Goal: Task Accomplishment & Management: Complete application form

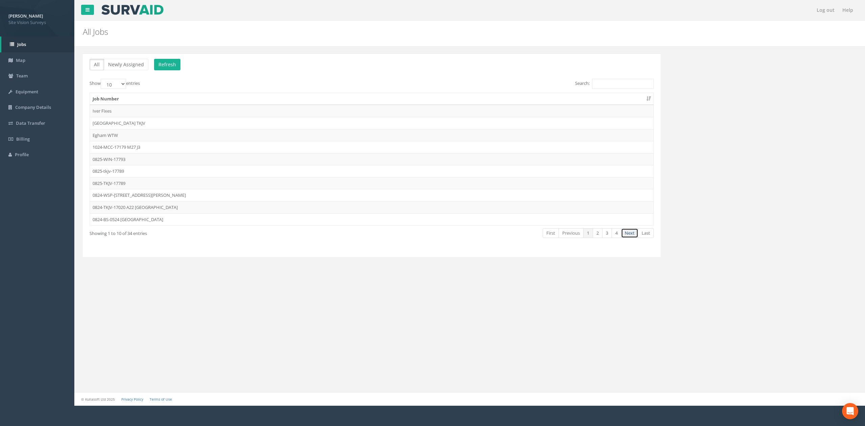
drag, startPoint x: 628, startPoint y: 238, endPoint x: 559, endPoint y: 247, distance: 69.5
click at [628, 238] on link "Next" at bounding box center [629, 233] width 17 height 10
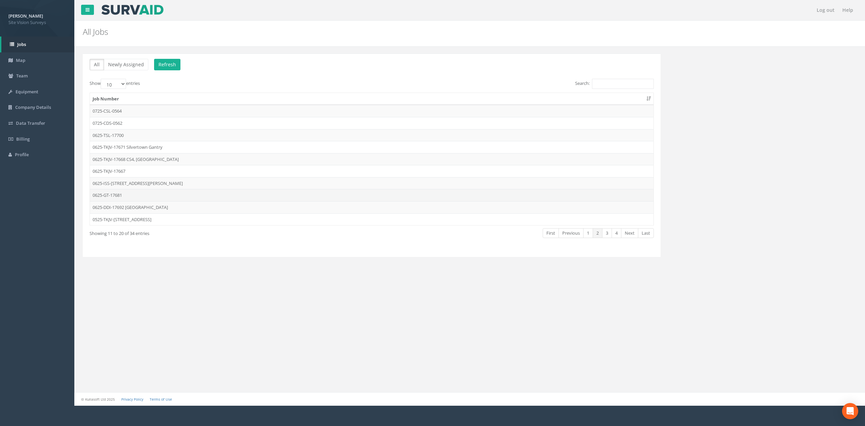
click at [193, 196] on td "0625-GT-17681" at bounding box center [372, 195] width 564 height 12
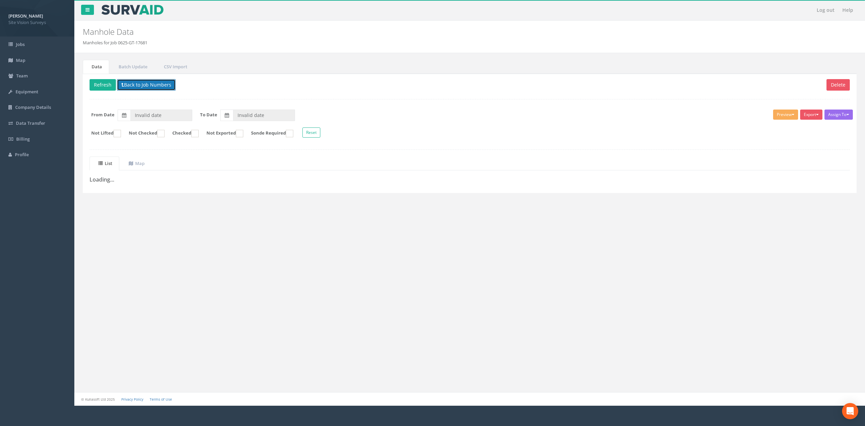
click at [150, 89] on button "Back to Job Numbers" at bounding box center [146, 84] width 59 height 11
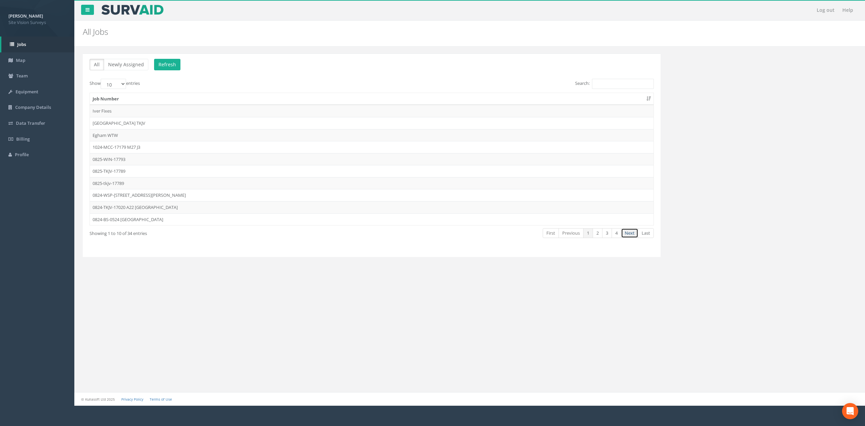
click at [632, 237] on link "Next" at bounding box center [629, 233] width 17 height 10
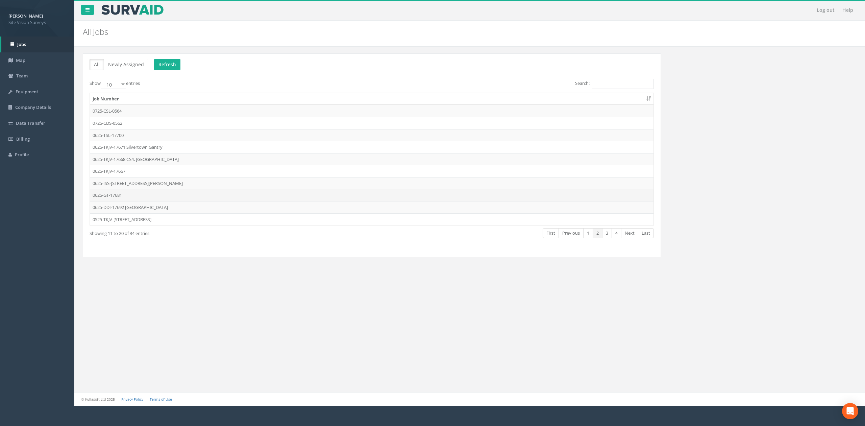
click at [157, 199] on td "0625-GT-17681" at bounding box center [372, 195] width 564 height 12
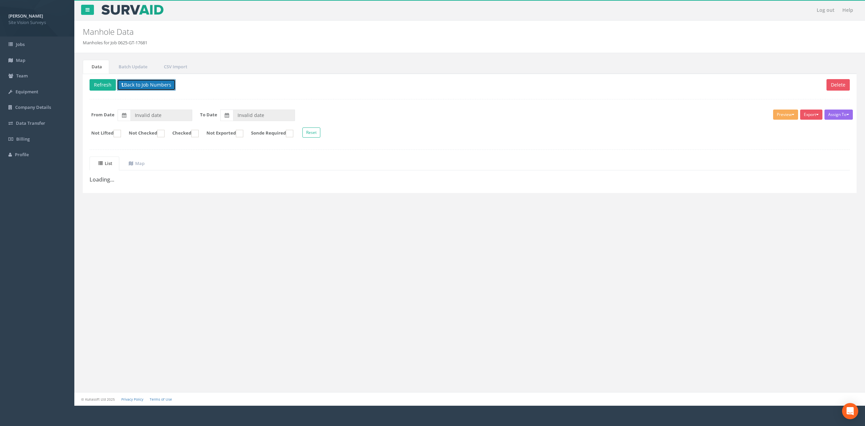
click at [152, 80] on button "Back to Job Numbers" at bounding box center [146, 84] width 59 height 11
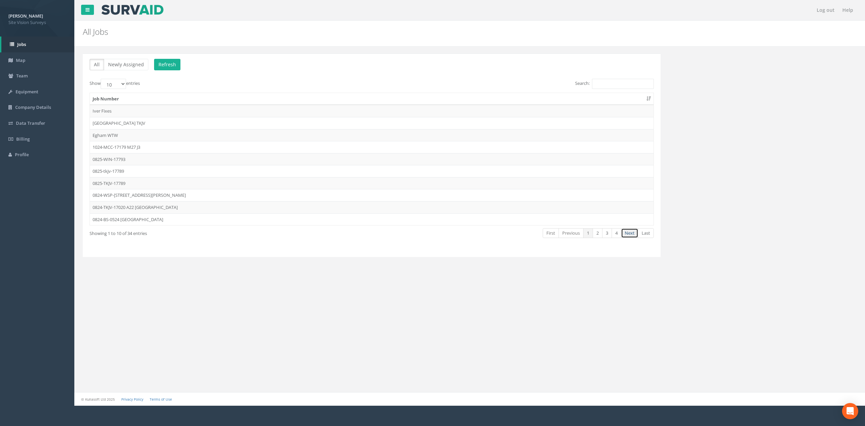
click at [637, 237] on link "Next" at bounding box center [629, 233] width 17 height 10
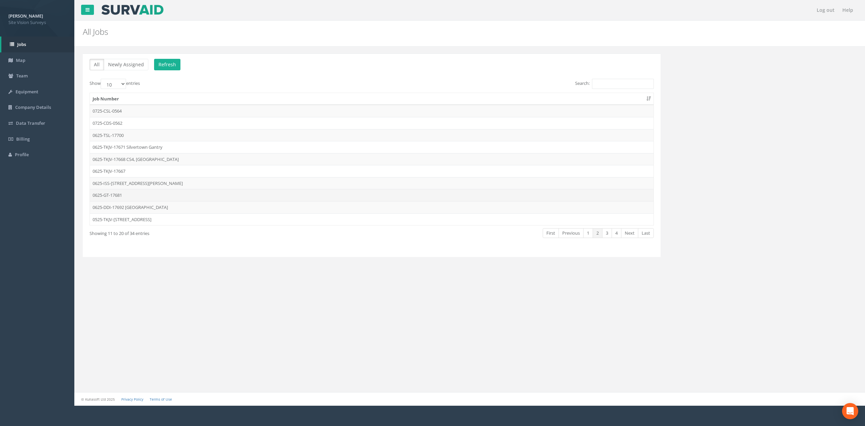
click at [141, 197] on td "0625-GT-17681" at bounding box center [372, 195] width 564 height 12
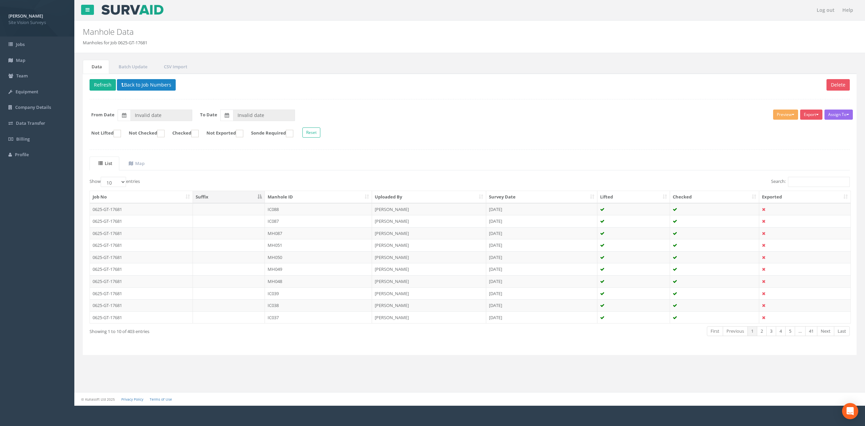
type input "[DATE]"
click at [317, 199] on th "Manhole ID" at bounding box center [318, 197] width 107 height 12
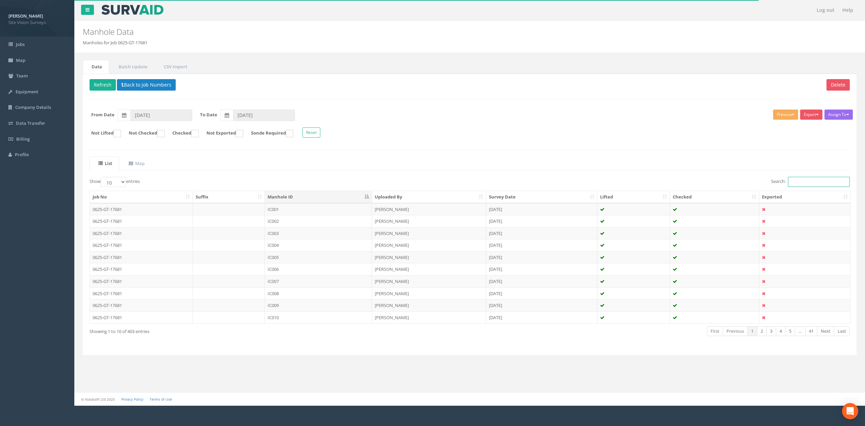
click at [800, 185] on input "Search:" at bounding box center [819, 182] width 62 height 10
type input "mh1"
click at [825, 333] on link "Next" at bounding box center [825, 331] width 17 height 10
click at [315, 233] on td "MH112" at bounding box center [318, 233] width 107 height 12
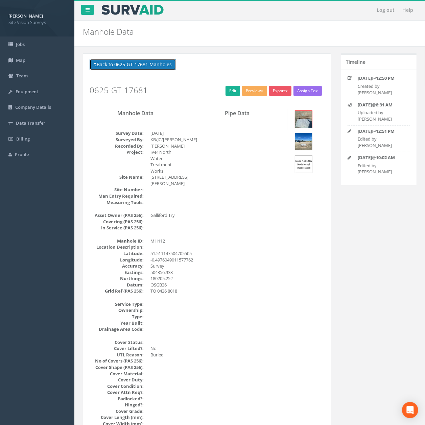
click at [149, 70] on button "Back to 0625-GT-17681 Manholes" at bounding box center [133, 64] width 87 height 11
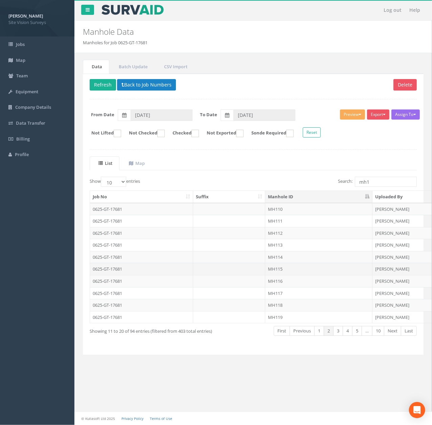
click at [304, 272] on td "MH115" at bounding box center [318, 269] width 107 height 12
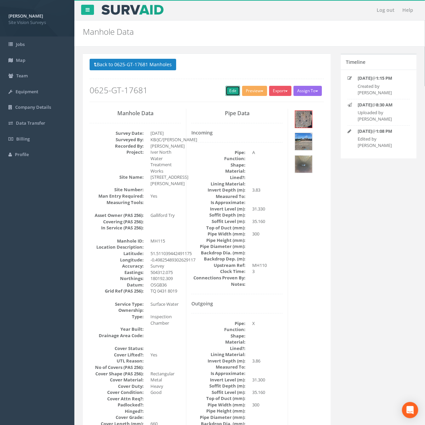
click at [227, 94] on link "Edit" at bounding box center [232, 91] width 15 height 10
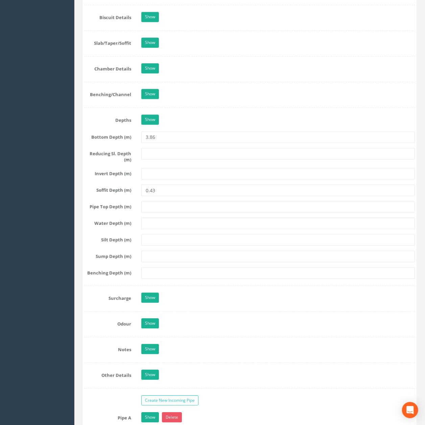
scroll to position [671, 0]
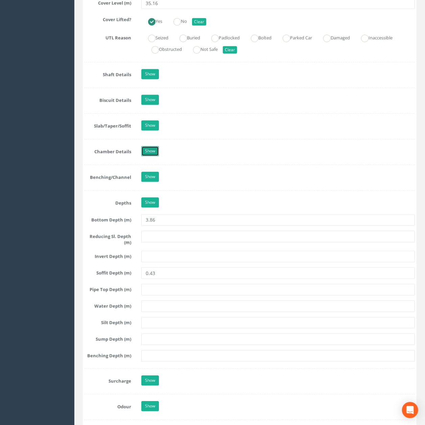
click at [146, 156] on link "Show" at bounding box center [150, 151] width 18 height 10
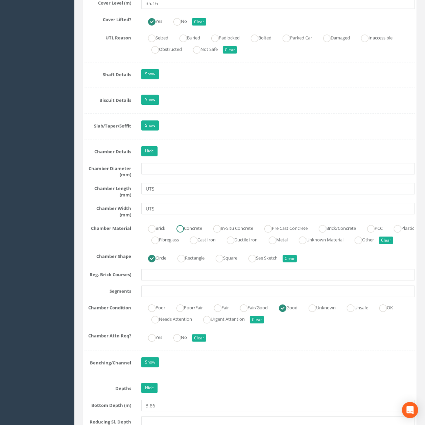
click at [199, 230] on label "Concrete" at bounding box center [186, 228] width 32 height 10
radio input "true"
click at [154, 156] on link "Hide" at bounding box center [149, 151] width 16 height 10
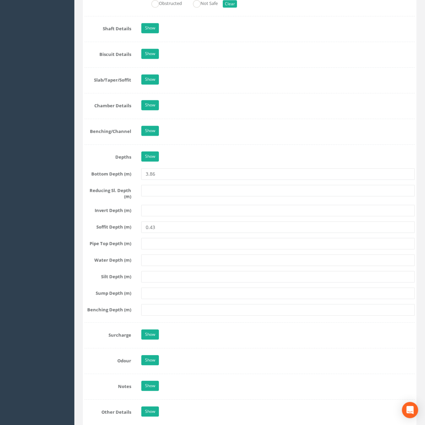
drag, startPoint x: 326, startPoint y: 164, endPoint x: 324, endPoint y: 222, distance: 58.2
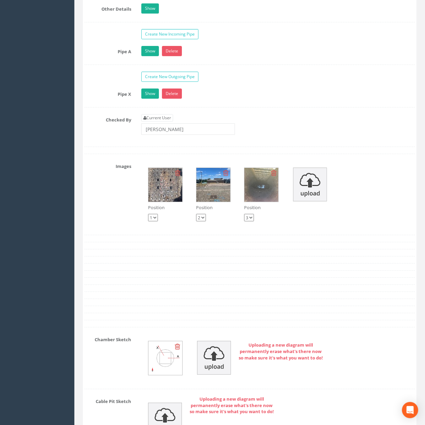
scroll to position [1136, 0]
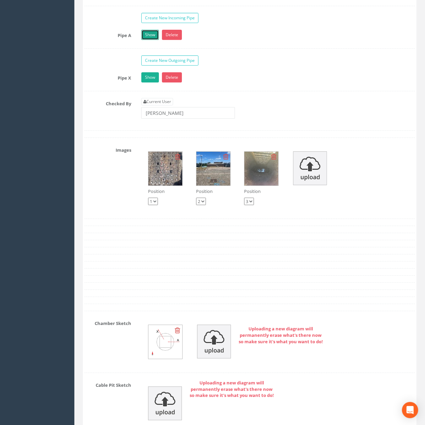
click at [150, 40] on link "Show" at bounding box center [150, 35] width 18 height 10
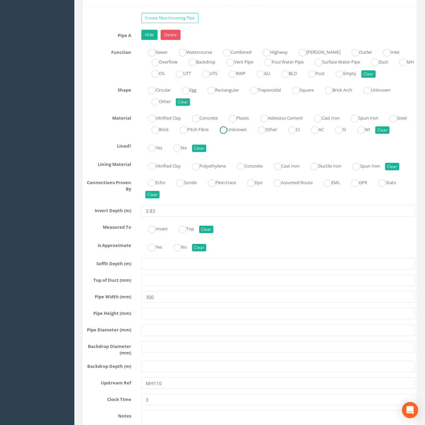
click at [247, 134] on label "Unknown" at bounding box center [230, 129] width 34 height 10
radio input "true"
click at [146, 39] on link "Hide" at bounding box center [149, 35] width 16 height 10
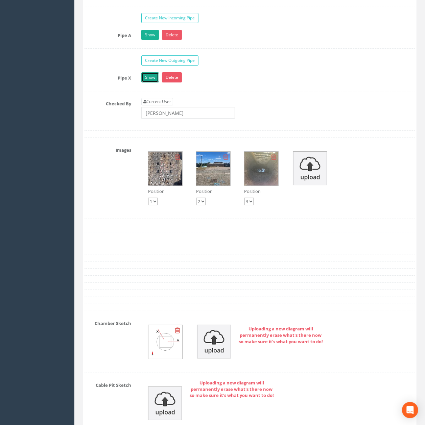
click at [149, 82] on link "Show" at bounding box center [150, 77] width 18 height 10
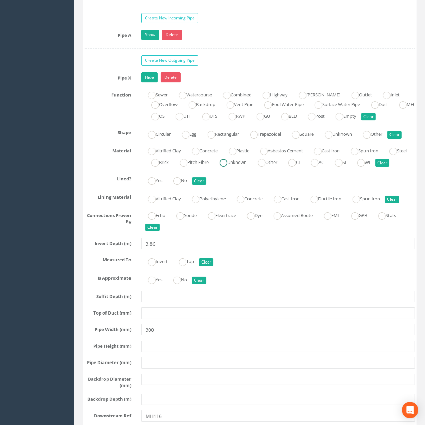
click at [247, 167] on label "Unknown" at bounding box center [230, 162] width 34 height 10
radio input "true"
click at [146, 82] on link "Hide" at bounding box center [149, 77] width 16 height 10
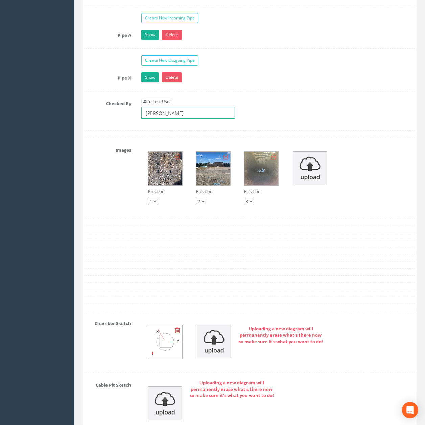
click at [180, 119] on input "[PERSON_NAME]" at bounding box center [188, 112] width 94 height 11
click at [216, 119] on input "[PERSON_NAME]" at bounding box center [188, 112] width 94 height 11
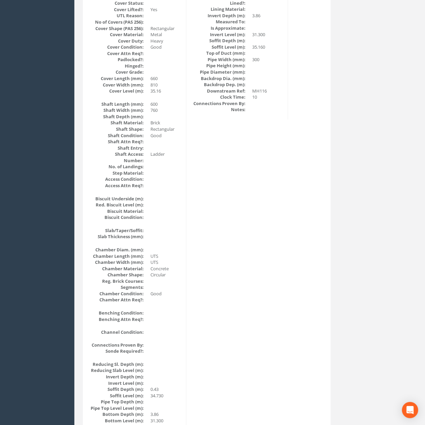
scroll to position [0, 0]
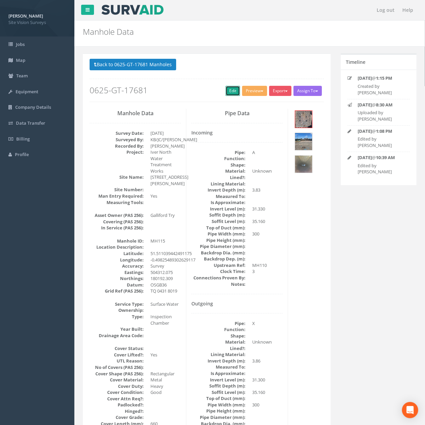
click at [230, 90] on link "Edit" at bounding box center [232, 91] width 15 height 10
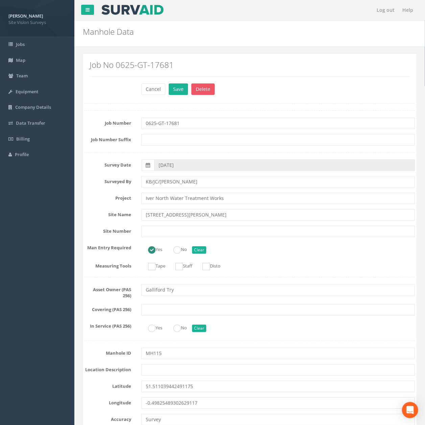
click at [184, 82] on div "Job No 0625-GT-17681" at bounding box center [249, 71] width 330 height 24
click at [183, 84] on button "Save" at bounding box center [178, 88] width 19 height 11
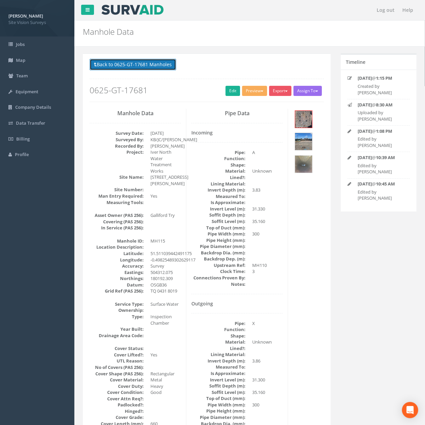
click at [138, 65] on button "Back to 0625-GT-17681 Manholes" at bounding box center [133, 64] width 87 height 11
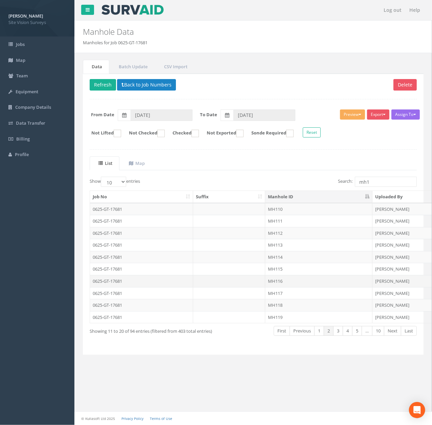
click at [199, 281] on td at bounding box center [229, 281] width 72 height 12
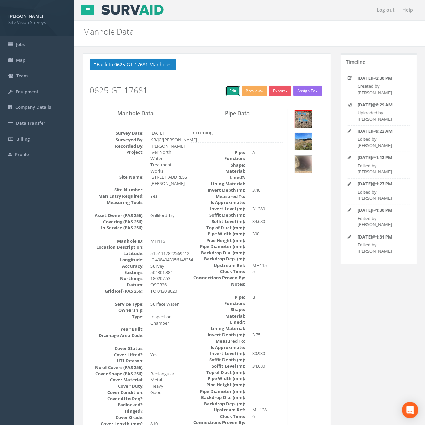
click at [229, 95] on link "Edit" at bounding box center [232, 91] width 15 height 10
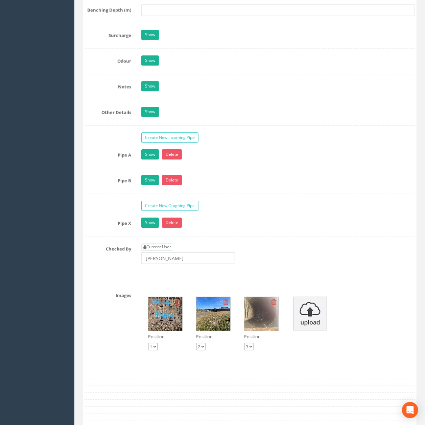
scroll to position [1013, 0]
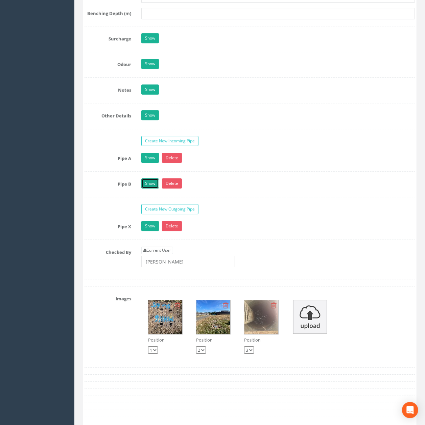
click at [142, 189] on link "Show" at bounding box center [150, 183] width 18 height 10
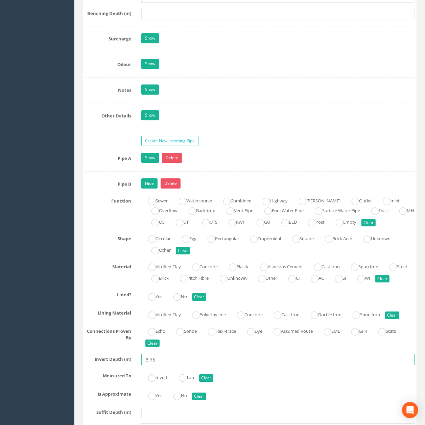
drag, startPoint x: 164, startPoint y: 376, endPoint x: 18, endPoint y: 382, distance: 146.1
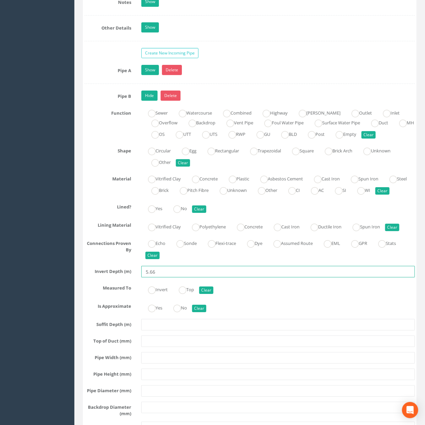
scroll to position [1103, 0]
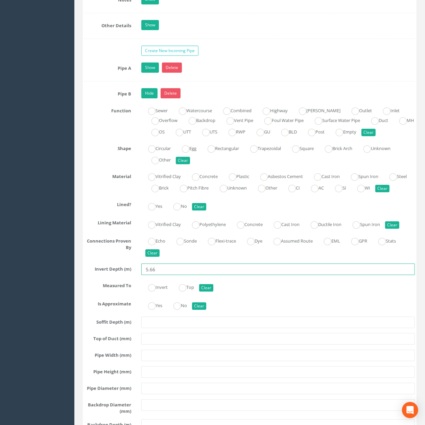
type input "5.66"
click at [157, 361] on input "text" at bounding box center [277, 355] width 273 height 11
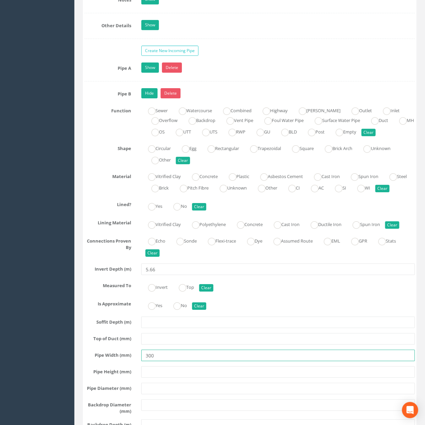
type input "300"
click at [154, 100] on div "Hide Delete" at bounding box center [278, 94] width 284 height 12
click at [153, 98] on link "Hide" at bounding box center [149, 93] width 16 height 10
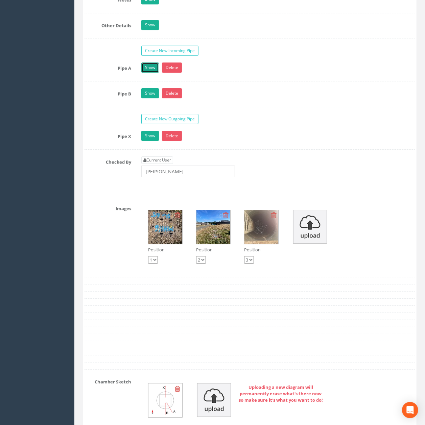
click at [151, 73] on link "Show" at bounding box center [150, 68] width 18 height 10
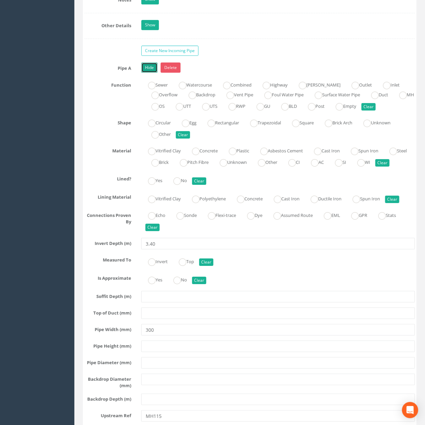
click at [150, 73] on link "Hide" at bounding box center [149, 68] width 16 height 10
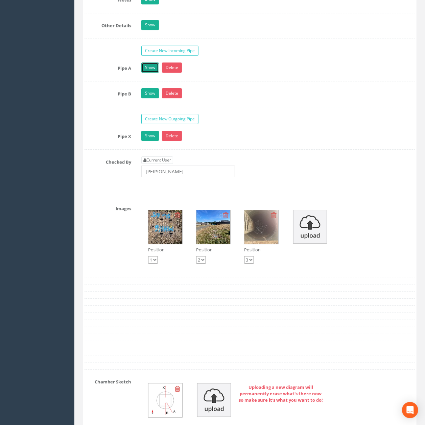
click at [150, 73] on link "Show" at bounding box center [150, 68] width 18 height 10
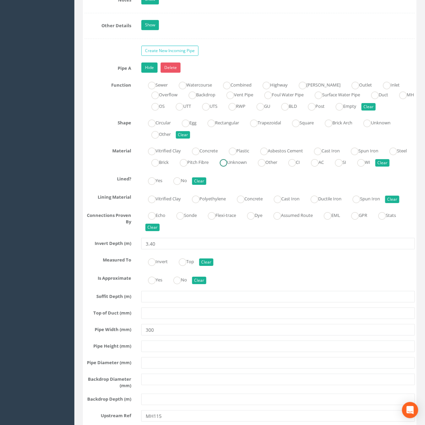
click at [247, 167] on label "Unknown" at bounding box center [230, 162] width 34 height 10
radio input "true"
click at [149, 73] on link "Hide" at bounding box center [149, 68] width 16 height 10
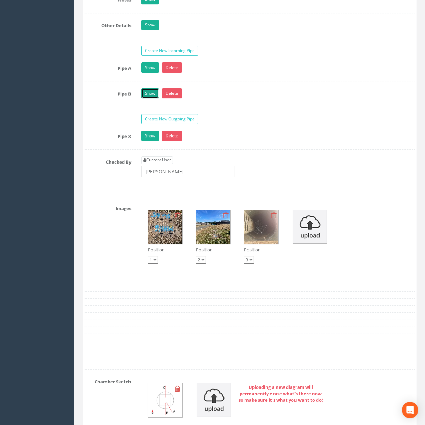
click at [149, 98] on link "Show" at bounding box center [150, 93] width 18 height 10
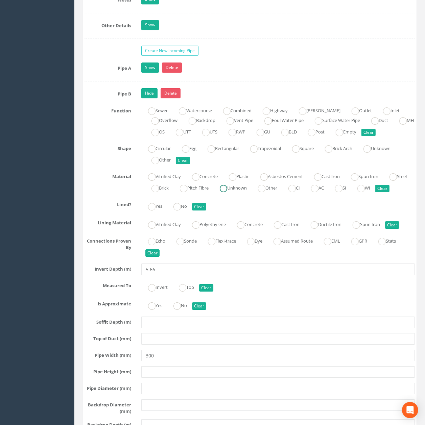
click at [247, 192] on label "Unknown" at bounding box center [230, 188] width 34 height 10
radio input "true"
click at [147, 98] on link "Hide" at bounding box center [149, 93] width 16 height 10
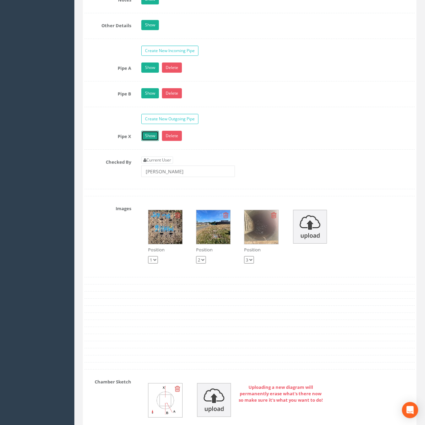
click at [153, 141] on link "Show" at bounding box center [150, 136] width 18 height 10
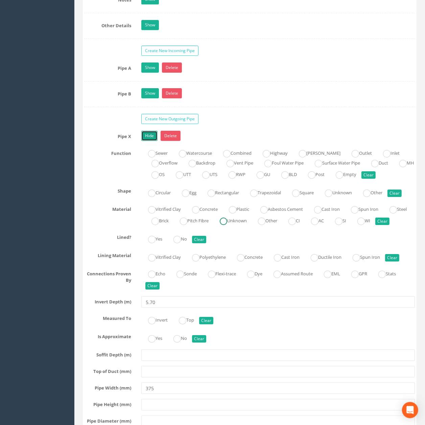
click at [227, 225] on ins at bounding box center [223, 221] width 7 height 7
radio input "true"
click at [153, 141] on link "Hide" at bounding box center [149, 136] width 16 height 10
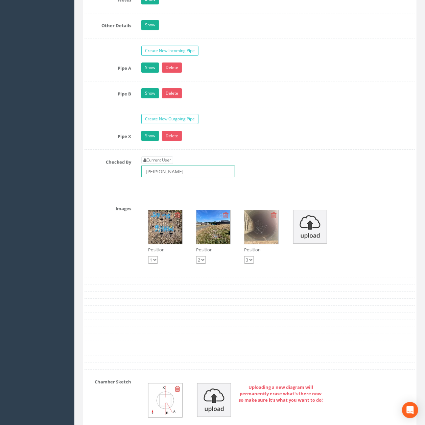
click at [187, 177] on input "[PERSON_NAME]" at bounding box center [188, 171] width 94 height 11
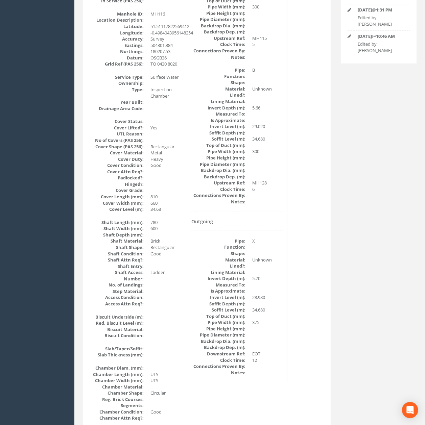
scroll to position [30, 0]
drag, startPoint x: 282, startPoint y: 251, endPoint x: 268, endPoint y: 176, distance: 76.3
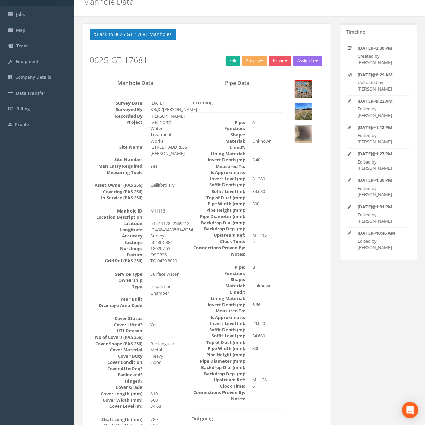
scroll to position [0, 0]
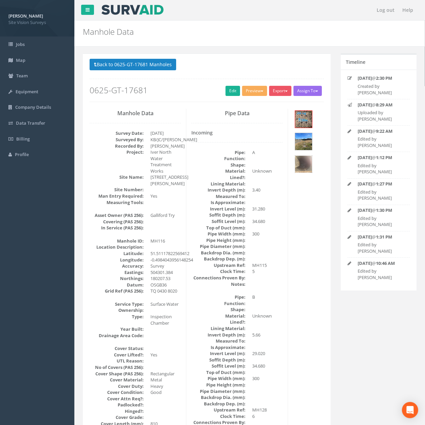
click at [303, 166] on img at bounding box center [303, 164] width 17 height 17
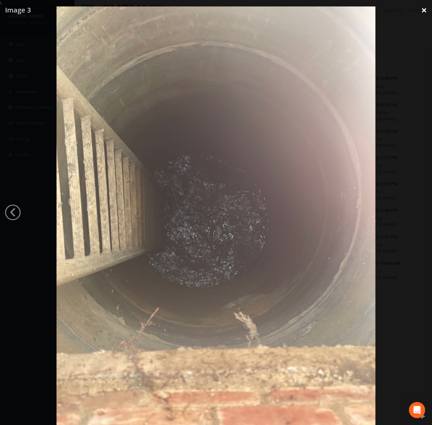
click at [427, 7] on link "×" at bounding box center [424, 10] width 16 height 20
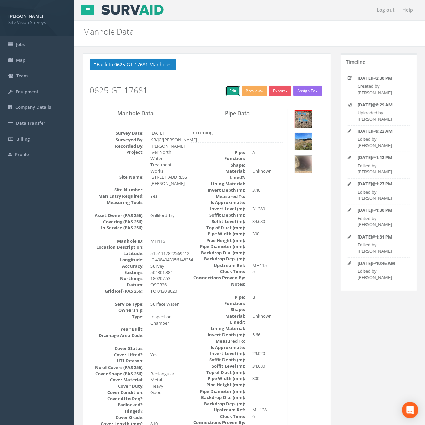
click at [225, 91] on link "Edit" at bounding box center [232, 91] width 15 height 10
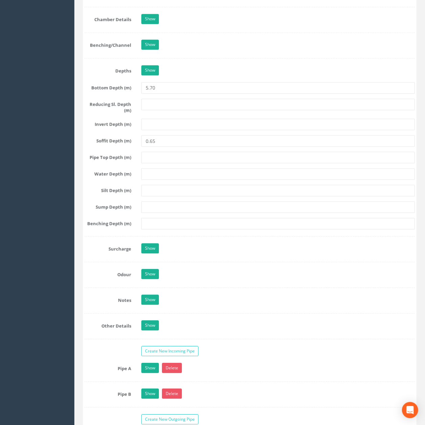
scroll to position [721, 0]
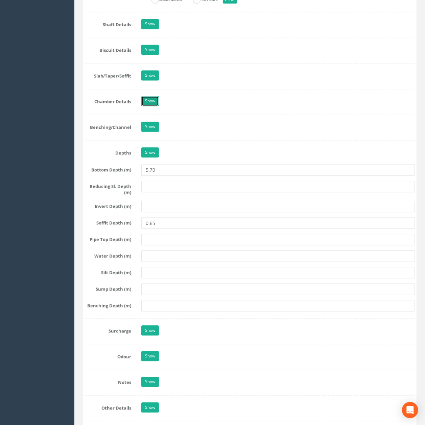
click at [149, 103] on link "Show" at bounding box center [150, 101] width 18 height 10
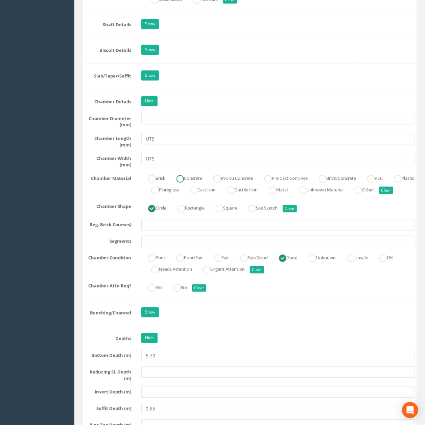
click at [188, 183] on label "Concrete" at bounding box center [186, 178] width 32 height 10
radio input "true"
click at [188, 162] on input "UTS" at bounding box center [277, 158] width 273 height 11
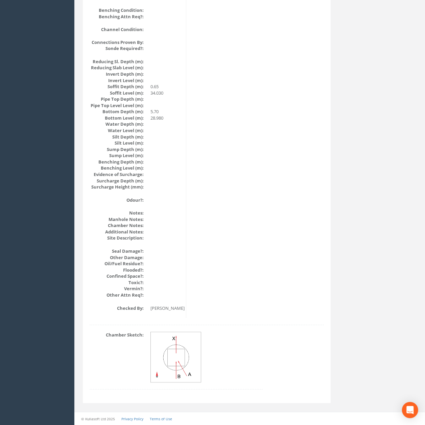
scroll to position [656, 0]
drag, startPoint x: 250, startPoint y: 264, endPoint x: 251, endPoint y: 257, distance: 6.5
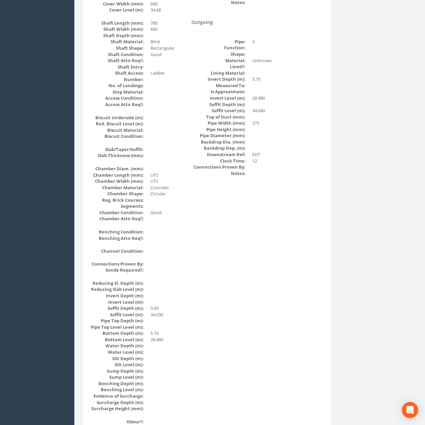
scroll to position [0, 0]
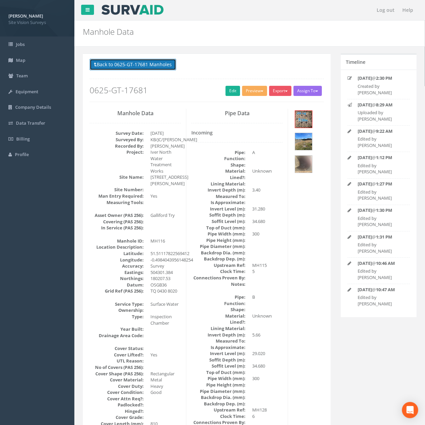
click at [125, 59] on button "Back to 0625-GT-17681 Manholes" at bounding box center [133, 64] width 87 height 11
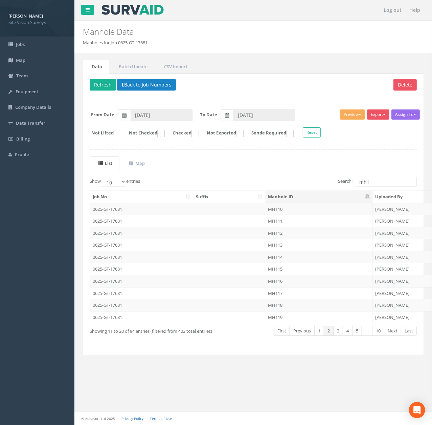
drag, startPoint x: 288, startPoint y: 306, endPoint x: 285, endPoint y: 313, distance: 8.2
click at [288, 306] on td "MH118" at bounding box center [318, 305] width 107 height 12
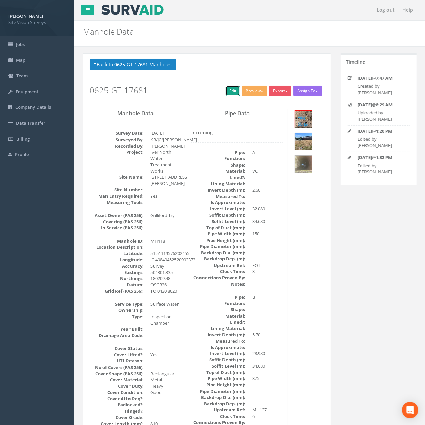
click at [225, 92] on link "Edit" at bounding box center [232, 91] width 15 height 10
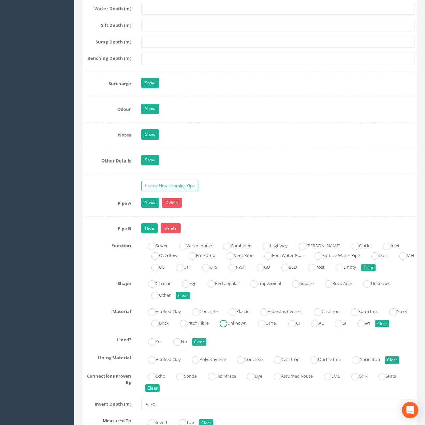
click at [247, 327] on label "Unknown" at bounding box center [230, 323] width 34 height 10
radio input "true"
click at [148, 234] on link "Hide" at bounding box center [149, 228] width 16 height 10
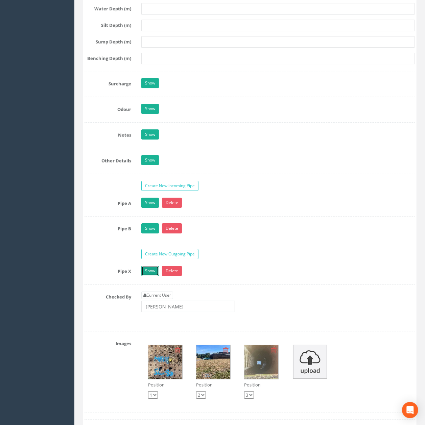
click at [143, 276] on link "Show" at bounding box center [150, 271] width 18 height 10
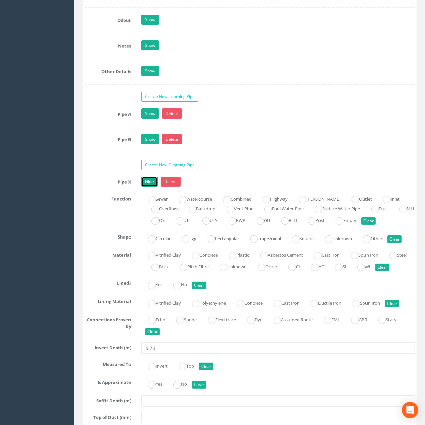
scroll to position [1244, 0]
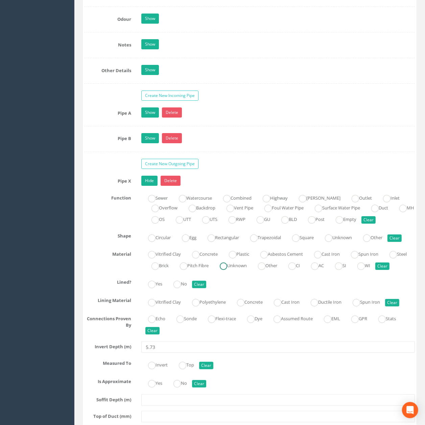
click at [247, 270] on label "Unknown" at bounding box center [230, 265] width 34 height 10
radio input "true"
click at [149, 186] on link "Hide" at bounding box center [149, 181] width 16 height 10
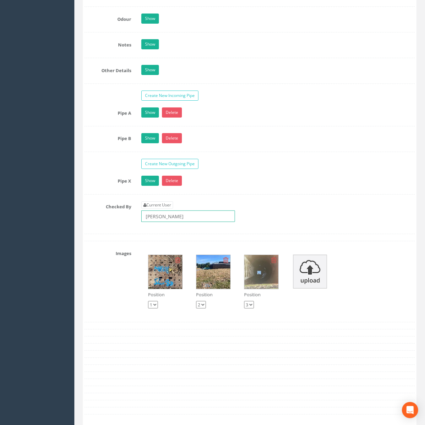
click at [171, 222] on input "[PERSON_NAME]" at bounding box center [188, 216] width 94 height 11
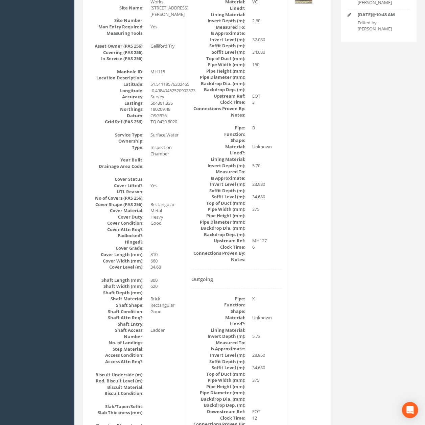
scroll to position [0, 0]
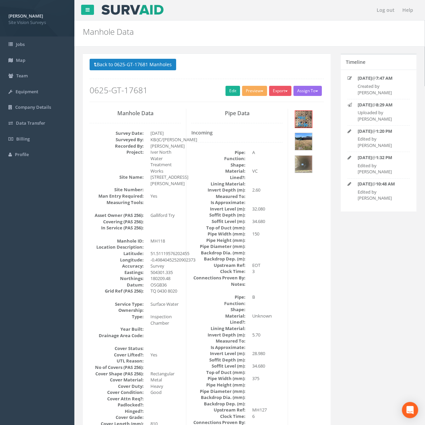
drag, startPoint x: 218, startPoint y: 240, endPoint x: 196, endPoint y: 121, distance: 120.9
click at [143, 68] on button "Back to 0625-GT-17681 Manholes" at bounding box center [133, 64] width 87 height 11
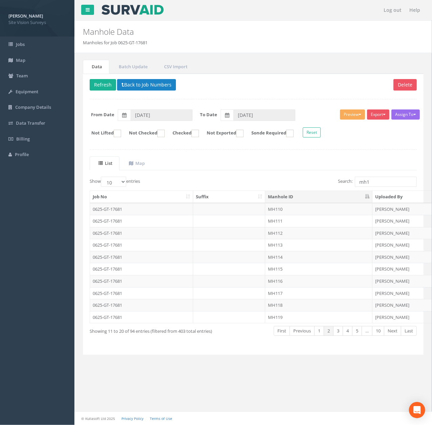
drag, startPoint x: 300, startPoint y: 321, endPoint x: 313, endPoint y: 266, distance: 56.8
click at [300, 321] on td "MH119" at bounding box center [318, 317] width 107 height 12
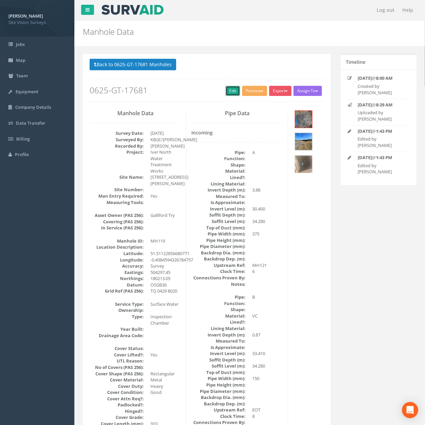
click at [225, 91] on link "Edit" at bounding box center [232, 91] width 15 height 10
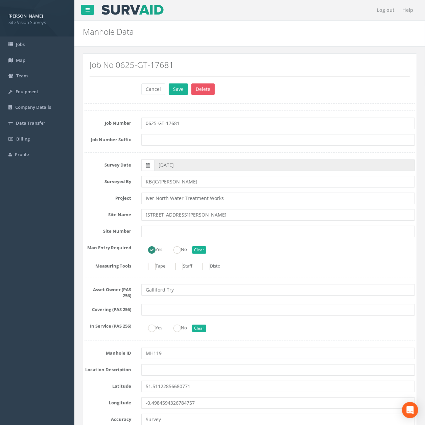
scroll to position [1318, 0]
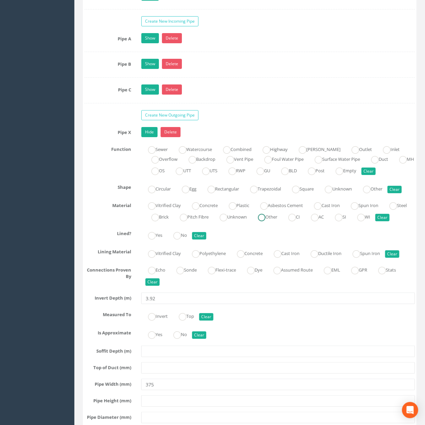
click at [227, 221] on ins at bounding box center [223, 217] width 7 height 7
radio input "true"
click at [148, 137] on link "Hide" at bounding box center [149, 132] width 16 height 10
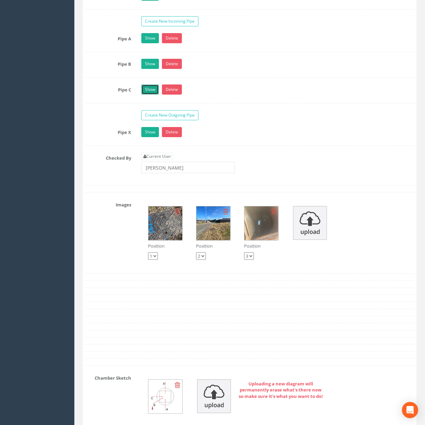
click at [151, 95] on link "Show" at bounding box center [150, 89] width 18 height 10
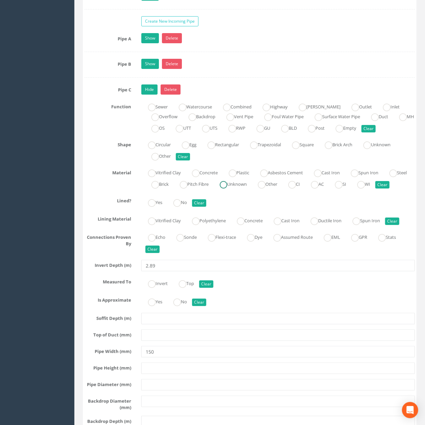
click at [247, 189] on label "Unknown" at bounding box center [230, 184] width 34 height 10
radio input "true"
click at [151, 95] on link "Hide" at bounding box center [149, 89] width 16 height 10
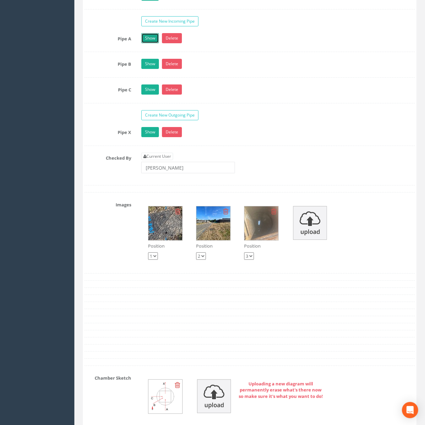
click at [144, 43] on link "Show" at bounding box center [150, 38] width 18 height 10
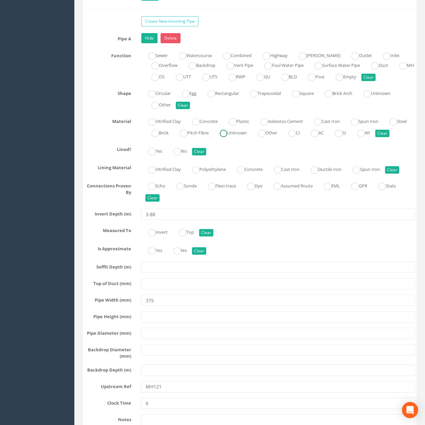
click at [247, 137] on label "Unknown" at bounding box center [230, 132] width 34 height 10
radio input "true"
click at [152, 43] on link "Hide" at bounding box center [149, 38] width 16 height 10
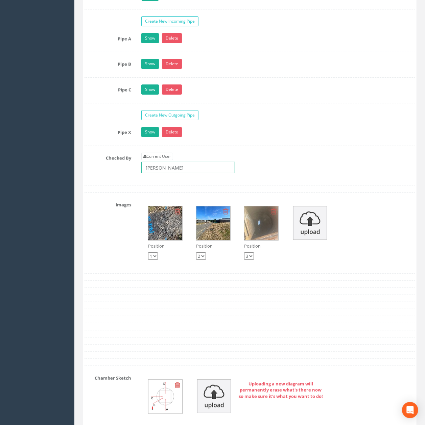
click at [183, 173] on input "[PERSON_NAME]" at bounding box center [188, 167] width 94 height 11
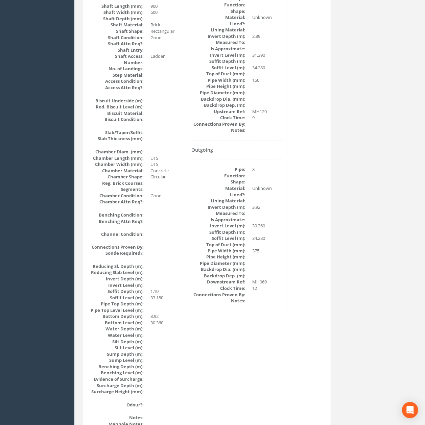
scroll to position [0, 0]
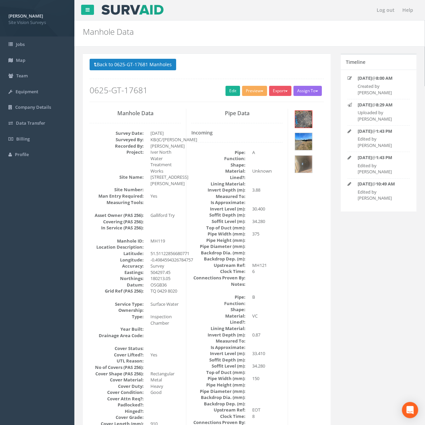
drag, startPoint x: 238, startPoint y: 249, endPoint x: 228, endPoint y: 146, distance: 103.5
click at [149, 65] on button "Back to 0625-GT-17681 Manholes" at bounding box center [133, 64] width 87 height 11
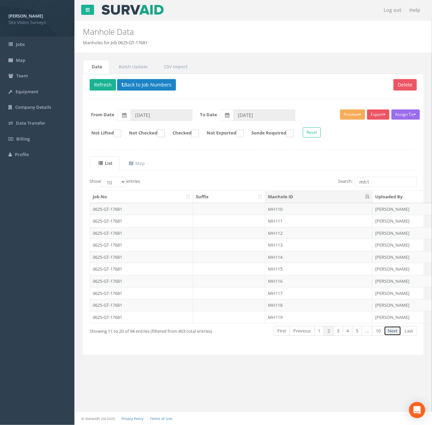
click at [397, 333] on link "Next" at bounding box center [392, 331] width 17 height 10
click at [310, 205] on td "MH120" at bounding box center [318, 209] width 107 height 12
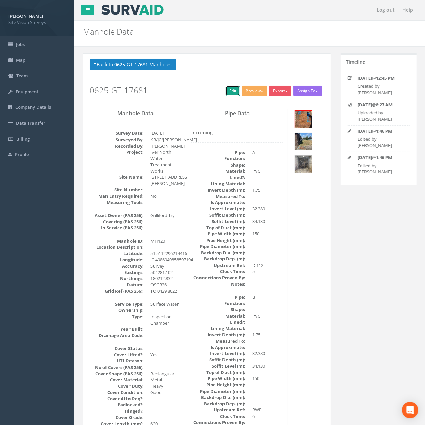
click at [225, 87] on link "Edit" at bounding box center [232, 91] width 15 height 10
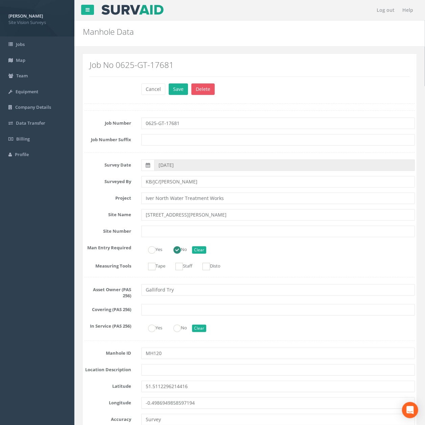
scroll to position [1343, 0]
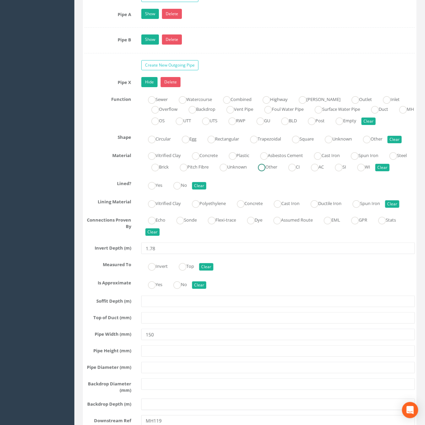
click at [265, 171] on ins at bounding box center [261, 167] width 7 height 7
radio input "true"
click at [270, 173] on div "Vitrified Clay Concrete Plastic Asbestos Cement Cast Iron Spun Iron Steel Brick…" at bounding box center [278, 161] width 284 height 23
click at [247, 171] on label "Unknown" at bounding box center [230, 167] width 34 height 10
radio input "true"
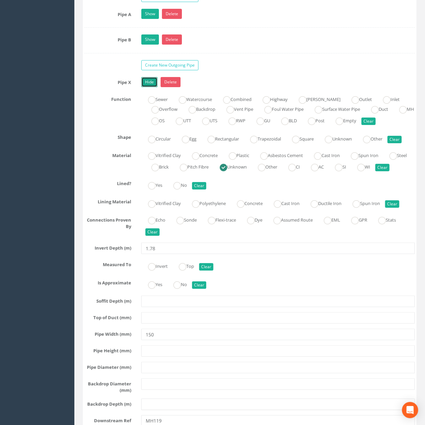
click at [153, 87] on link "Hide" at bounding box center [149, 82] width 16 height 10
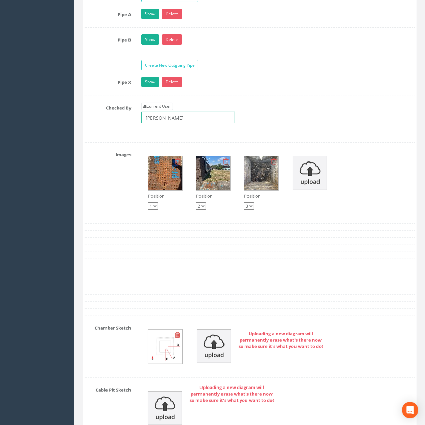
click at [180, 123] on input "[PERSON_NAME]" at bounding box center [188, 117] width 94 height 11
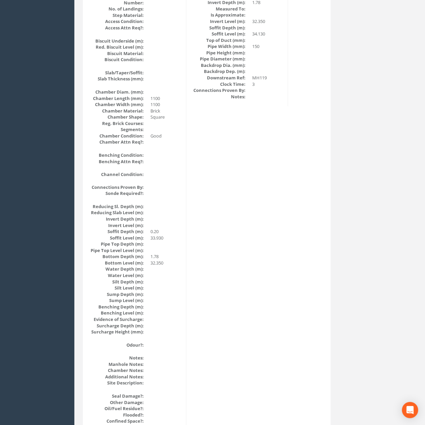
scroll to position [30, 0]
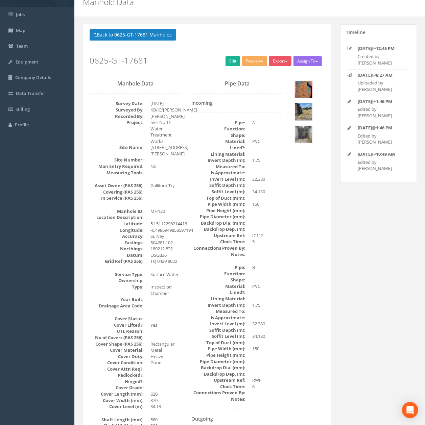
drag, startPoint x: 232, startPoint y: 188, endPoint x: 214, endPoint y: 95, distance: 94.9
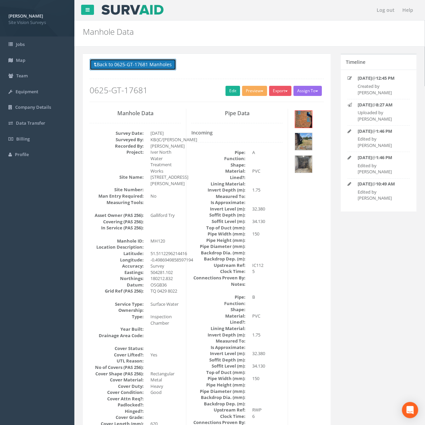
click at [142, 59] on button "Back to 0625-GT-17681 Manholes" at bounding box center [133, 64] width 87 height 11
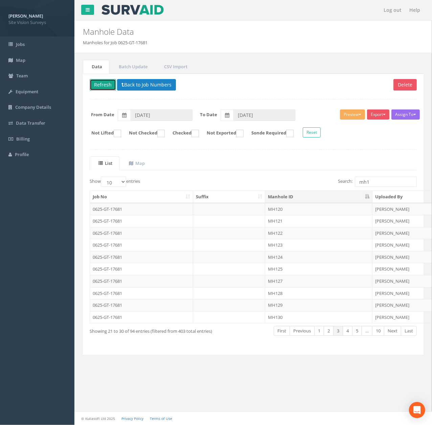
click at [111, 81] on button "Refresh" at bounding box center [103, 84] width 26 height 11
click at [253, 224] on td at bounding box center [229, 221] width 72 height 12
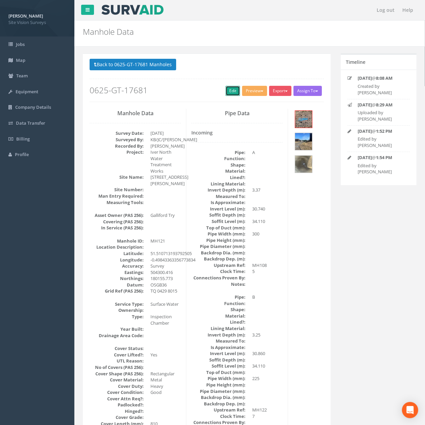
click at [230, 95] on link "Edit" at bounding box center [232, 91] width 15 height 10
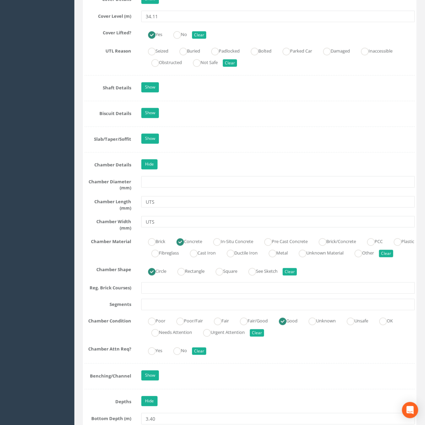
scroll to position [676, 0]
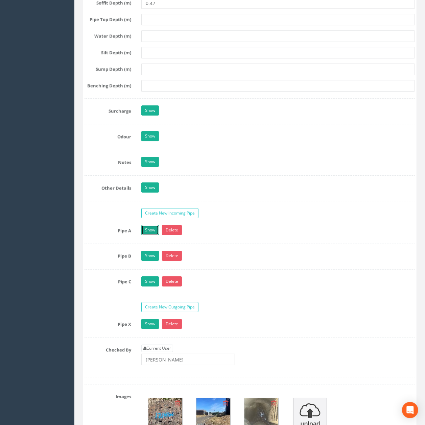
click at [153, 235] on link "Show" at bounding box center [150, 230] width 18 height 10
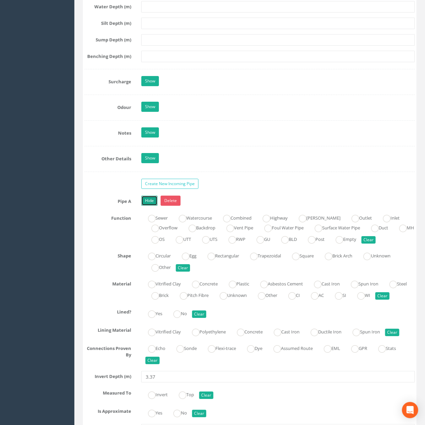
scroll to position [1171, 0]
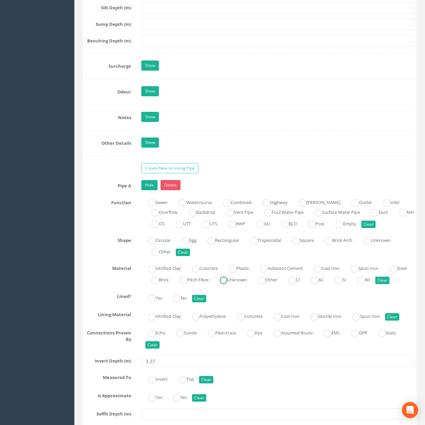
click at [247, 284] on label "Unknown" at bounding box center [230, 279] width 34 height 10
radio input "true"
click at [150, 190] on link "Hide" at bounding box center [149, 185] width 16 height 10
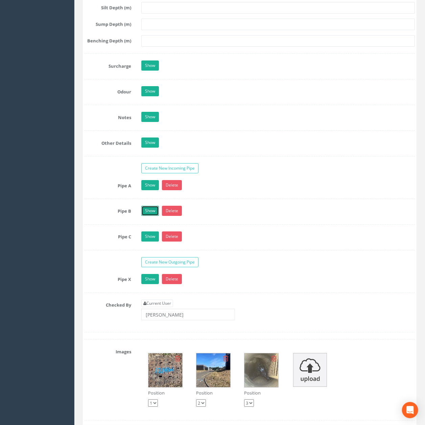
click at [149, 216] on link "Show" at bounding box center [150, 211] width 18 height 10
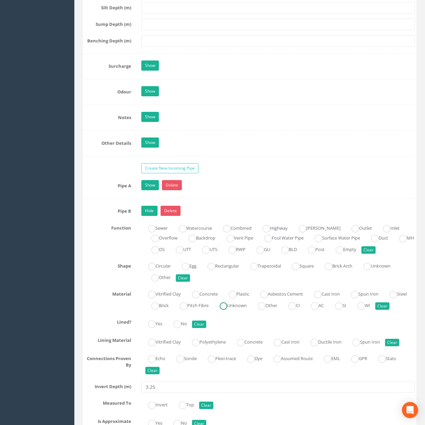
click at [247, 310] on label "Unknown" at bounding box center [230, 305] width 34 height 10
radio input "true"
click at [153, 216] on link "Hide" at bounding box center [149, 211] width 16 height 10
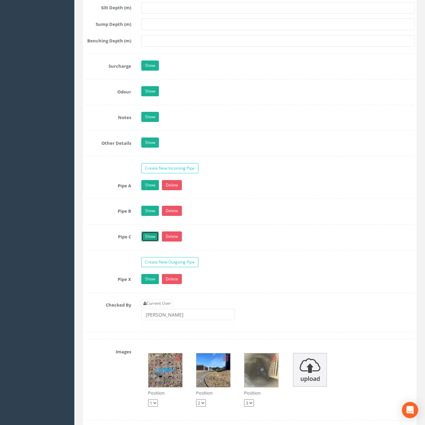
click at [156, 242] on link "Show" at bounding box center [150, 237] width 18 height 10
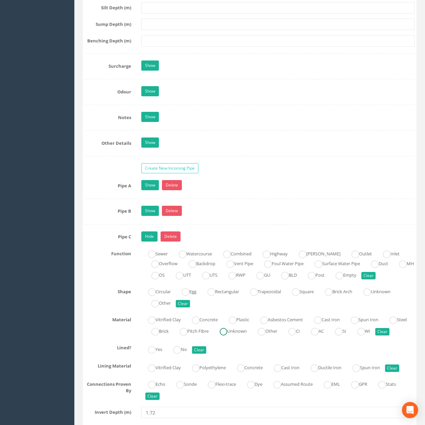
click at [247, 336] on label "Unknown" at bounding box center [230, 331] width 34 height 10
radio input "true"
click at [153, 242] on link "Hide" at bounding box center [149, 237] width 16 height 10
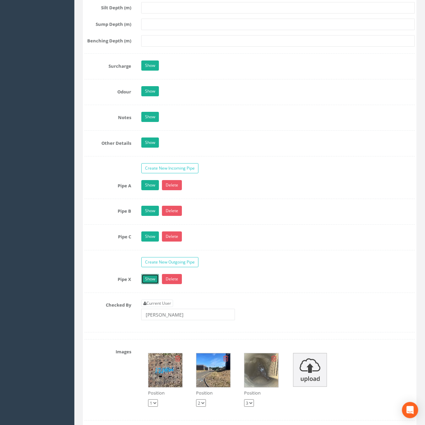
click at [151, 284] on link "Show" at bounding box center [150, 279] width 18 height 10
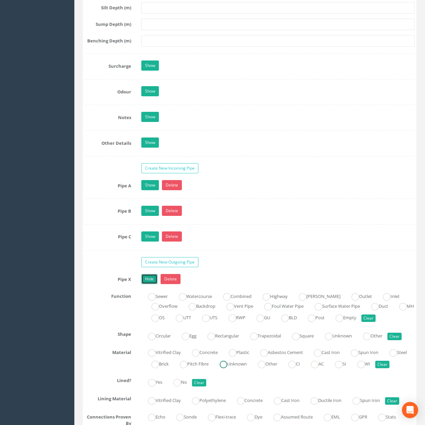
click at [227, 368] on ins at bounding box center [223, 364] width 7 height 7
radio input "true"
click at [152, 284] on link "Hide" at bounding box center [149, 279] width 16 height 10
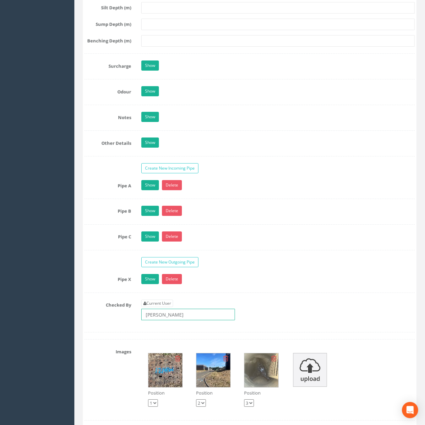
click at [172, 320] on input "[PERSON_NAME]" at bounding box center [188, 314] width 94 height 11
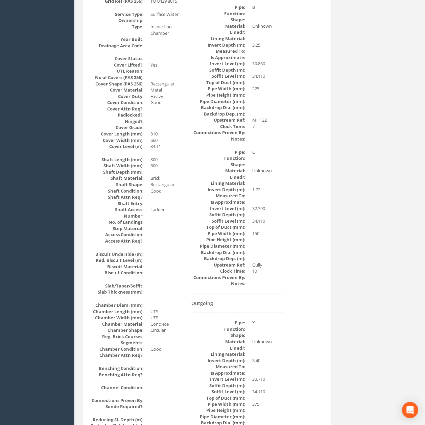
scroll to position [0, 0]
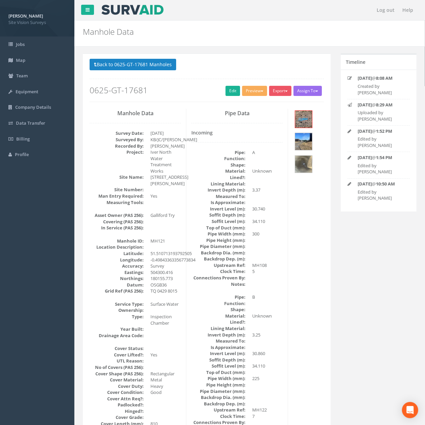
drag, startPoint x: 266, startPoint y: 176, endPoint x: 232, endPoint y: 45, distance: 135.3
click at [123, 67] on button "Back to 0625-GT-17681 Manholes" at bounding box center [133, 64] width 87 height 11
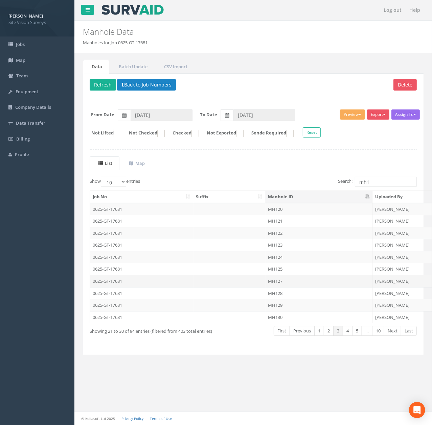
click at [310, 279] on td "MH127" at bounding box center [318, 281] width 107 height 12
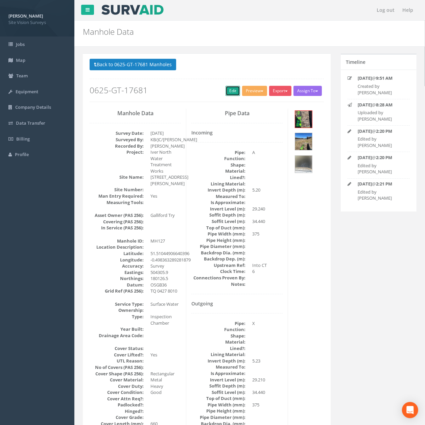
click at [233, 87] on link "Edit" at bounding box center [232, 91] width 15 height 10
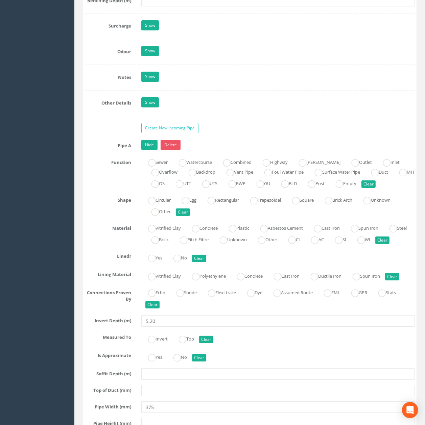
scroll to position [1222, 0]
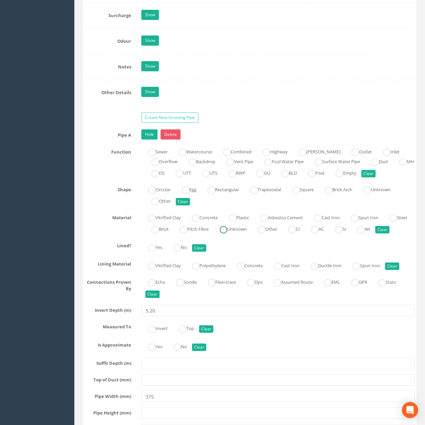
click at [247, 234] on label "Unknown" at bounding box center [230, 229] width 34 height 10
radio input "true"
click at [155, 140] on link "Hide" at bounding box center [149, 134] width 16 height 10
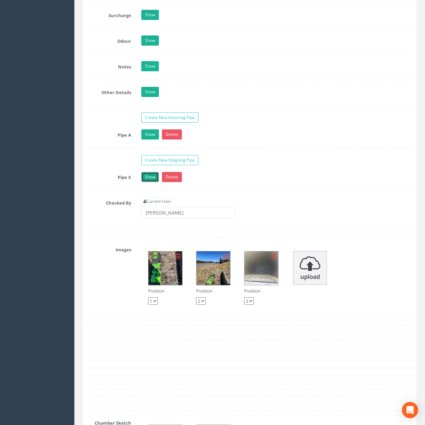
click at [152, 182] on link "Show" at bounding box center [150, 177] width 18 height 10
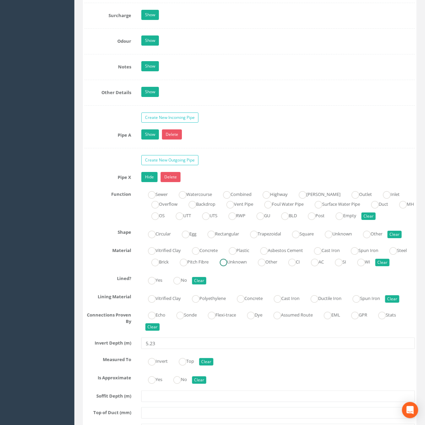
click at [247, 266] on label "Unknown" at bounding box center [230, 262] width 34 height 10
radio input "true"
click at [156, 182] on link "Hide" at bounding box center [149, 177] width 16 height 10
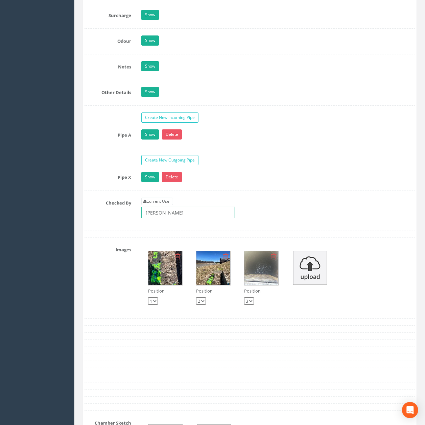
click at [194, 218] on input "[PERSON_NAME]" at bounding box center [188, 212] width 94 height 11
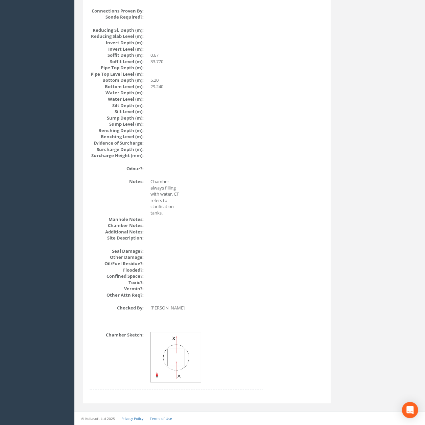
scroll to position [0, 0]
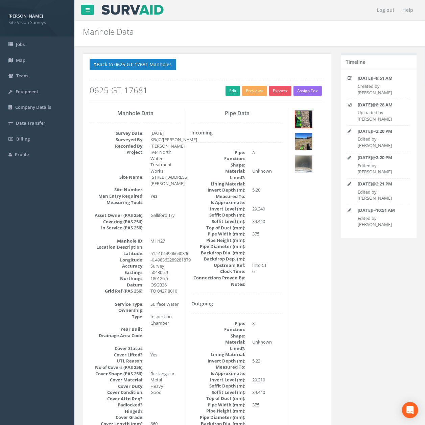
drag, startPoint x: 238, startPoint y: 266, endPoint x: 230, endPoint y: 99, distance: 167.1
click at [131, 66] on button "Back to 0625-GT-17681 Manholes" at bounding box center [133, 64] width 87 height 11
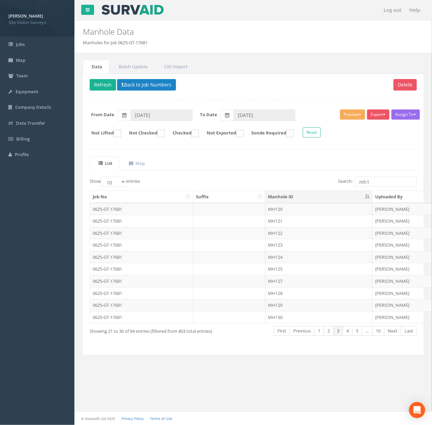
click at [277, 297] on td "MH128" at bounding box center [318, 293] width 107 height 12
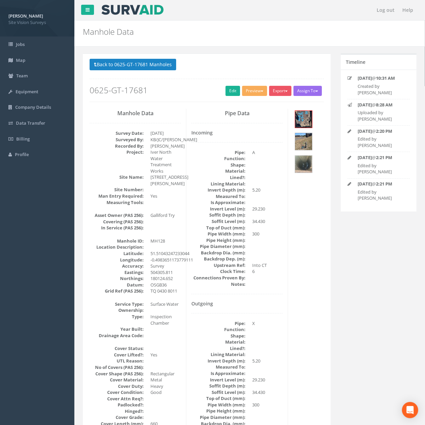
click at [232, 97] on div "Back to 0625-GT-17681 Manholes Back to Map Assign To No Companies Added Export …" at bounding box center [207, 80] width 234 height 43
click at [229, 93] on link "Edit" at bounding box center [232, 91] width 15 height 10
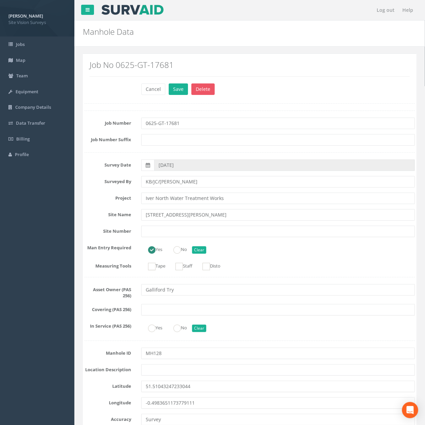
scroll to position [1209, 0]
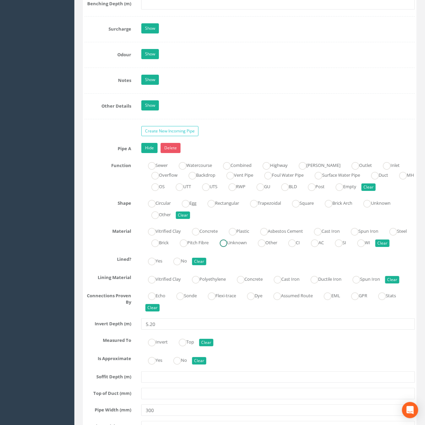
click at [247, 247] on label "Unknown" at bounding box center [230, 242] width 34 height 10
radio input "true"
click at [152, 153] on link "Hide" at bounding box center [149, 148] width 16 height 10
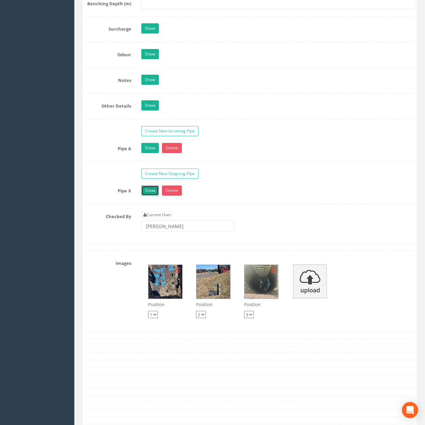
click at [150, 196] on link "Show" at bounding box center [150, 191] width 18 height 10
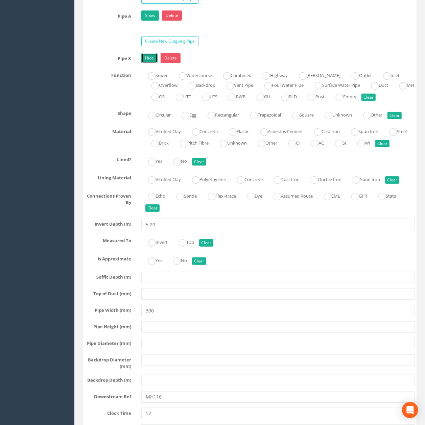
scroll to position [1344, 0]
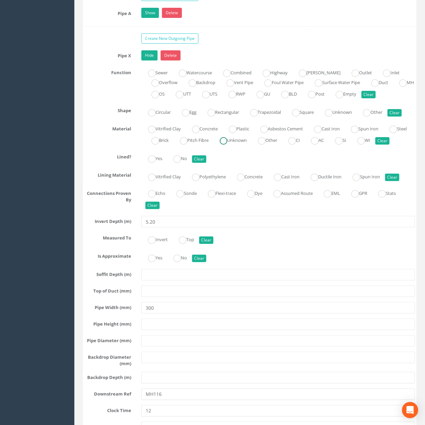
click at [247, 145] on label "Unknown" at bounding box center [230, 140] width 34 height 10
radio input "true"
click at [145, 60] on link "Hide" at bounding box center [149, 55] width 16 height 10
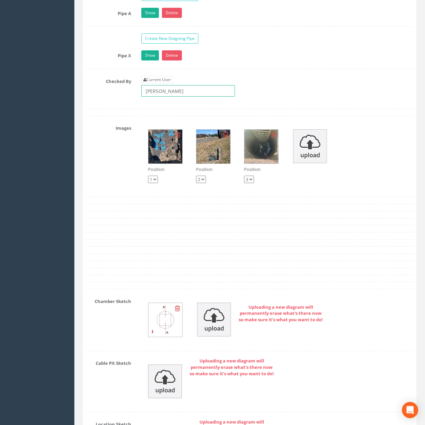
click at [174, 97] on input "[PERSON_NAME]" at bounding box center [188, 90] width 94 height 11
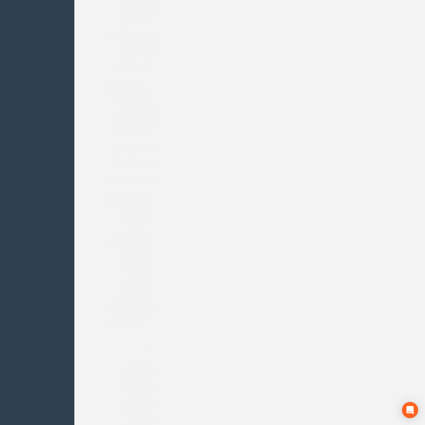
scroll to position [32, 0]
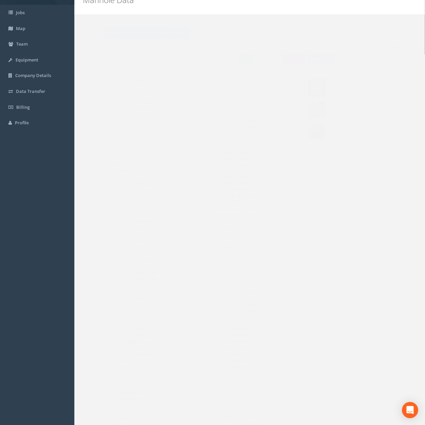
drag, startPoint x: 252, startPoint y: 268, endPoint x: 252, endPoint y: 168, distance: 100.4
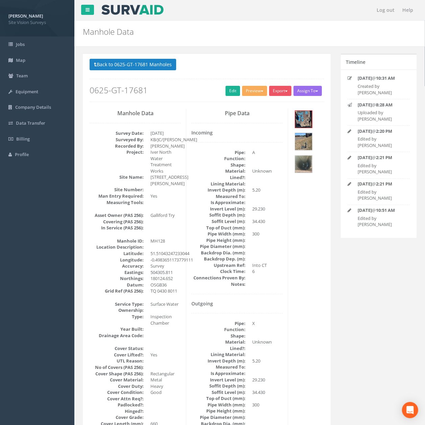
click at [164, 72] on p "Back to 0625-GT-17681 Manholes Back to Map" at bounding box center [207, 65] width 234 height 13
click at [163, 65] on button "Back to 0625-GT-17681 Manholes" at bounding box center [133, 64] width 87 height 11
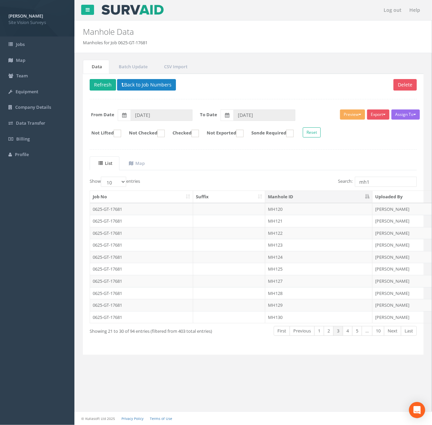
click at [194, 153] on div "Delete Refresh Back to Job Numbers Assign To No Companies Added Export SVS IC S…" at bounding box center [253, 215] width 340 height 282
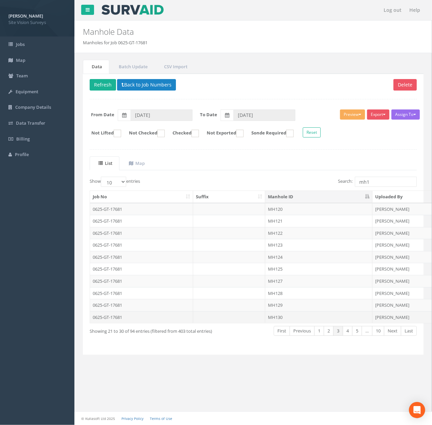
click at [279, 323] on td "MH130" at bounding box center [318, 317] width 107 height 12
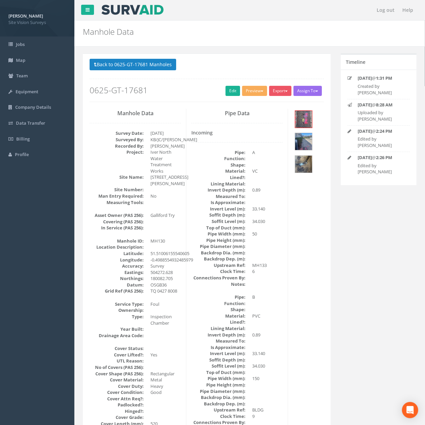
click at [211, 95] on h2 "0625-GT-17681" at bounding box center [207, 90] width 234 height 9
click at [235, 93] on link "Edit" at bounding box center [232, 91] width 15 height 10
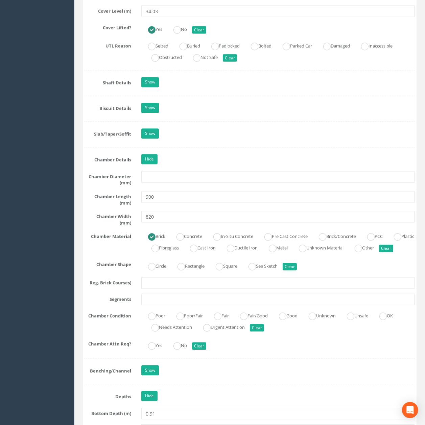
scroll to position [648, 0]
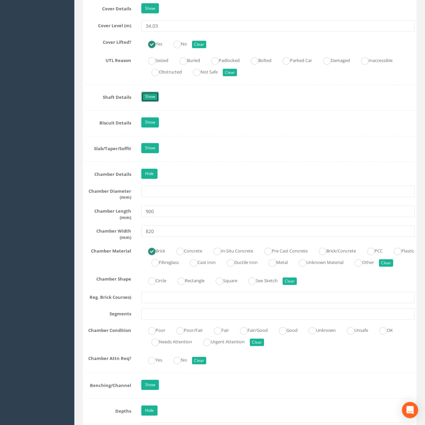
click at [152, 95] on link "Show" at bounding box center [150, 97] width 18 height 10
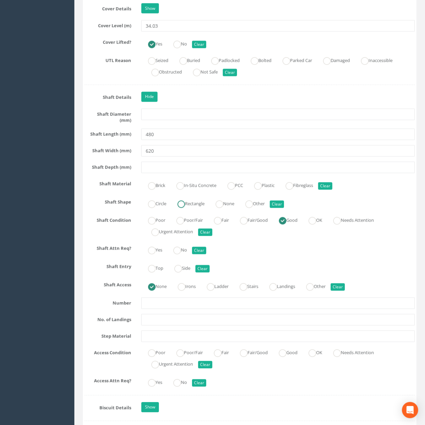
click at [197, 206] on label "Rectangle" at bounding box center [188, 203] width 34 height 10
radio input "true"
click at [204, 164] on input "text" at bounding box center [277, 167] width 273 height 11
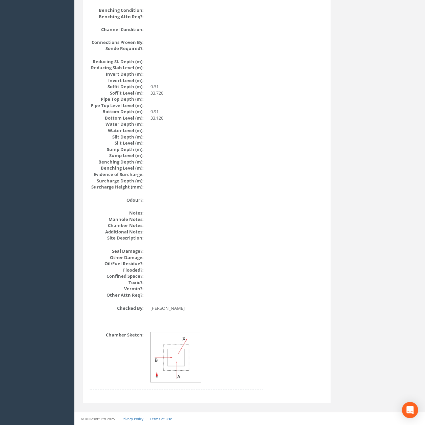
drag, startPoint x: 228, startPoint y: 259, endPoint x: 230, endPoint y: 172, distance: 86.5
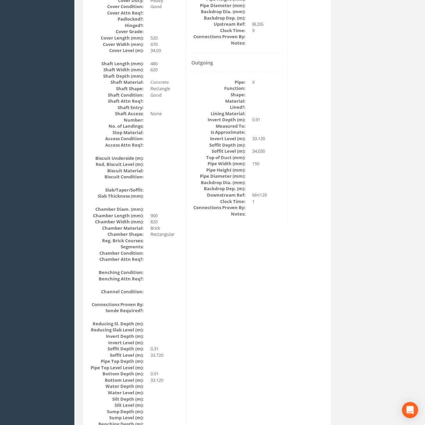
scroll to position [0, 0]
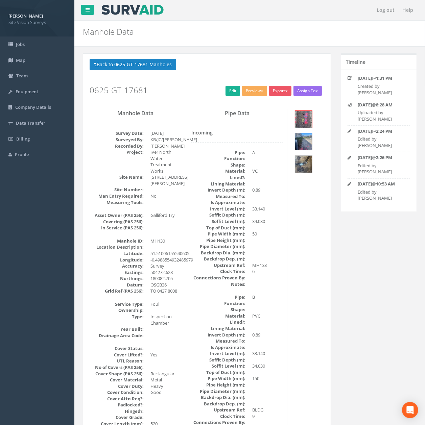
drag, startPoint x: 214, startPoint y: 267, endPoint x: 206, endPoint y: 134, distance: 133.0
click at [118, 63] on button "Back to 0625-GT-17681 Manholes" at bounding box center [133, 64] width 87 height 11
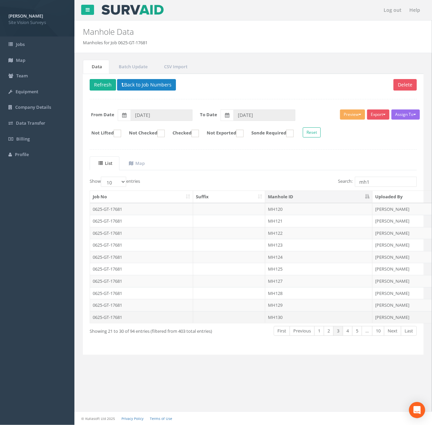
click at [260, 318] on td at bounding box center [229, 317] width 72 height 12
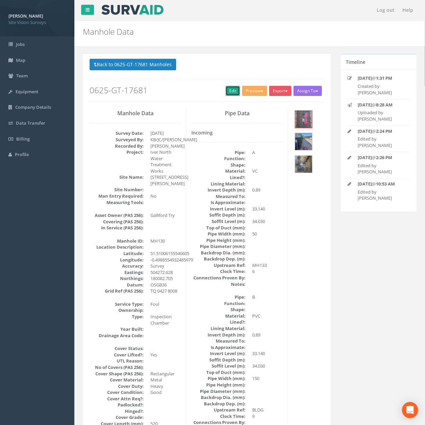
click at [227, 93] on link "Edit" at bounding box center [232, 91] width 15 height 10
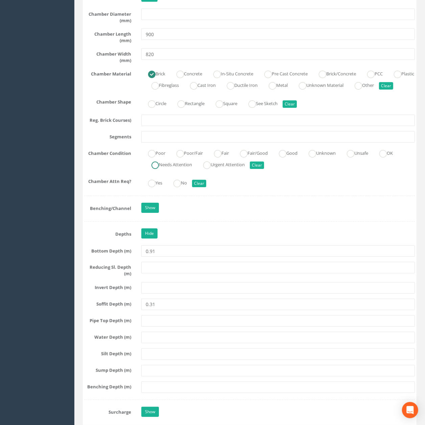
scroll to position [1075, 0]
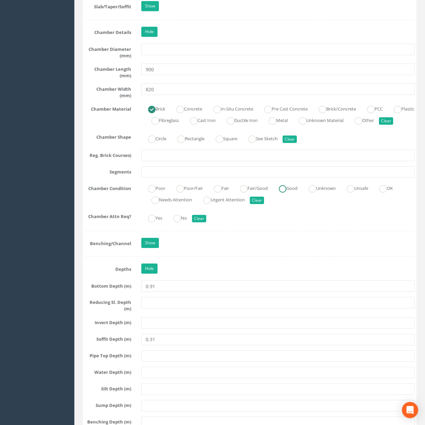
click at [286, 193] on ins at bounding box center [282, 188] width 7 height 7
radio input "true"
click at [293, 178] on input "text" at bounding box center [277, 171] width 273 height 11
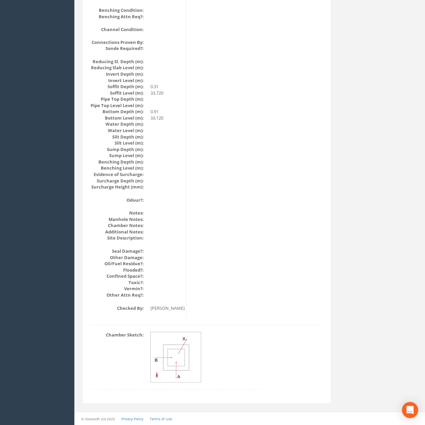
scroll to position [0, 0]
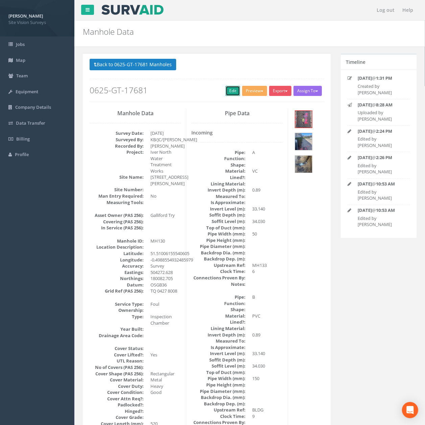
click at [227, 95] on link "Edit" at bounding box center [232, 91] width 15 height 10
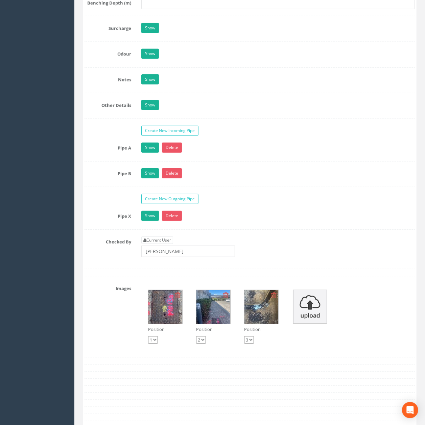
scroll to position [1493, 0]
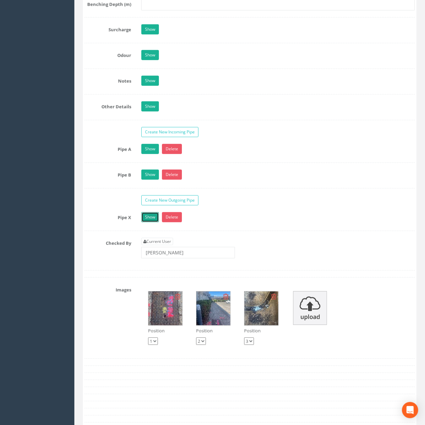
click at [152, 222] on link "Show" at bounding box center [150, 217] width 18 height 10
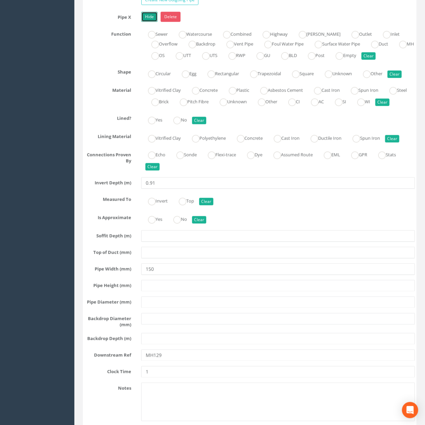
scroll to position [1718, 0]
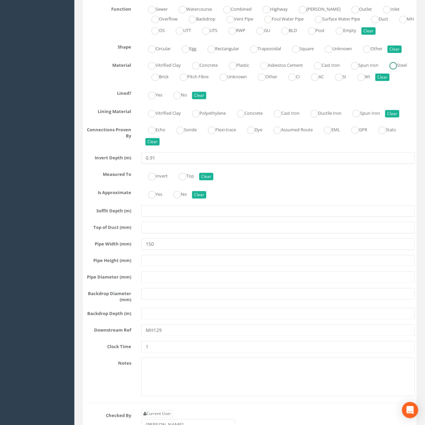
click at [155, 70] on label "Vitrified Clay" at bounding box center [161, 65] width 40 height 10
radio input "true"
click at [174, 164] on input "0.91" at bounding box center [277, 157] width 273 height 11
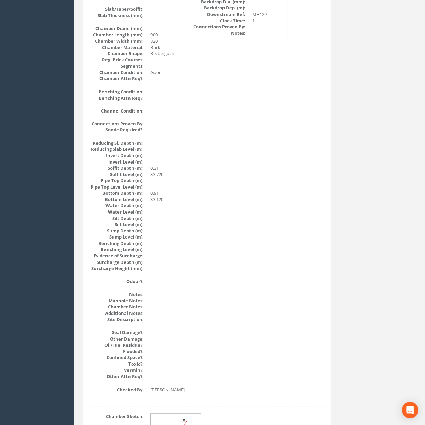
scroll to position [264, 0]
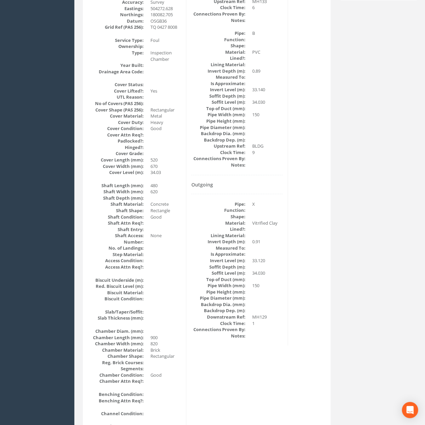
drag, startPoint x: 210, startPoint y: 237, endPoint x: 214, endPoint y: 160, distance: 77.2
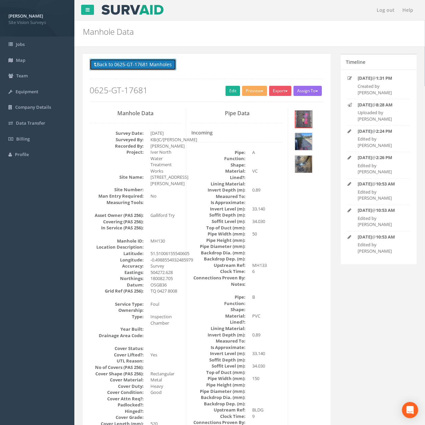
click at [121, 63] on button "Back to 0625-GT-17681 Manholes" at bounding box center [133, 64] width 87 height 11
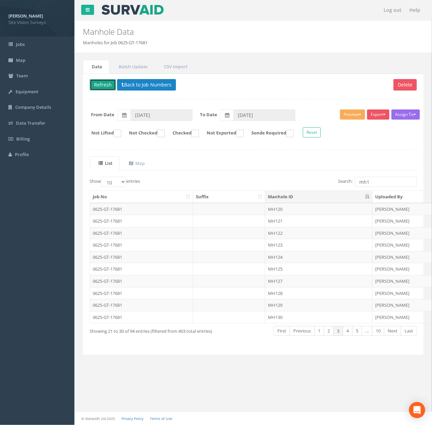
click at [104, 85] on button "Refresh" at bounding box center [103, 84] width 26 height 11
click at [391, 334] on link "Next" at bounding box center [392, 331] width 17 height 10
click at [283, 212] on td "MH131" at bounding box center [318, 209] width 107 height 12
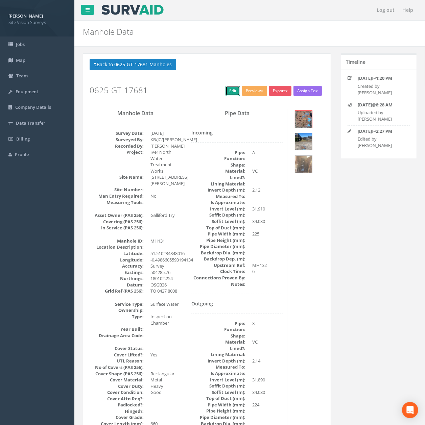
click at [228, 91] on link "Edit" at bounding box center [232, 91] width 15 height 10
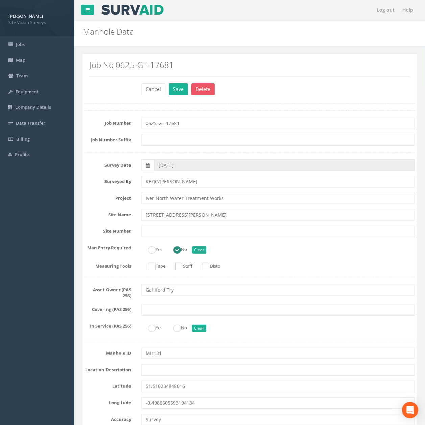
scroll to position [656, 0]
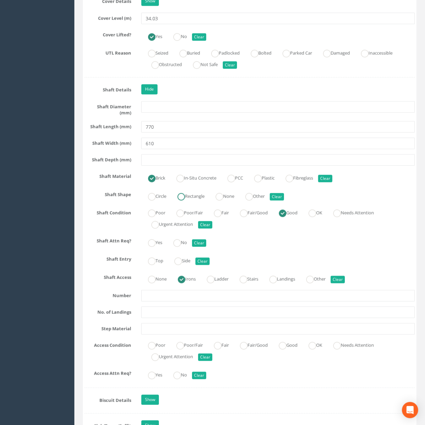
click at [189, 197] on label "Rectangle" at bounding box center [188, 196] width 34 height 10
radio input "true"
click at [186, 142] on input "610" at bounding box center [277, 143] width 273 height 11
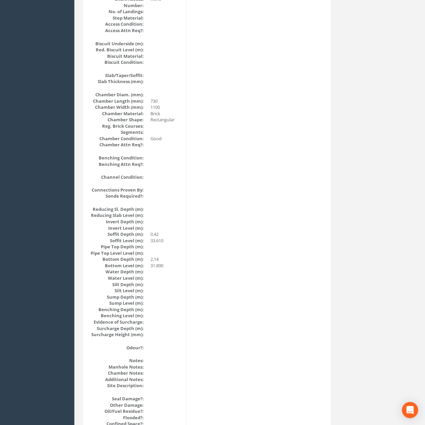
scroll to position [0, 0]
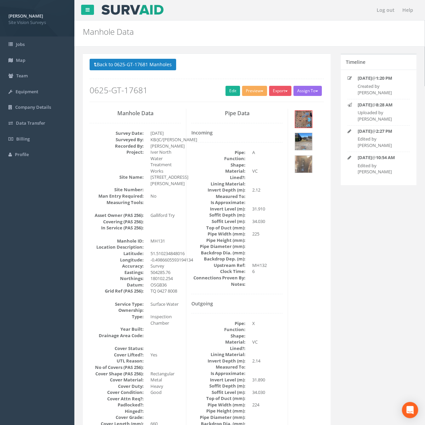
drag, startPoint x: 224, startPoint y: 262, endPoint x: 199, endPoint y: 74, distance: 188.9
click at [126, 75] on div "Back to 0625-GT-17681 Manholes Back to Map Assign To No Companies Added Export …" at bounding box center [207, 80] width 234 height 43
click at [126, 69] on button "Back to 0625-GT-17681 Manholes" at bounding box center [133, 64] width 87 height 11
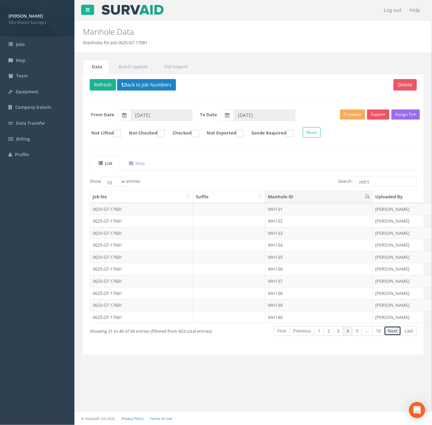
click at [395, 336] on link "Next" at bounding box center [392, 331] width 17 height 10
click at [299, 334] on link "Previous" at bounding box center [300, 331] width 25 height 10
click at [273, 223] on td "MH132" at bounding box center [318, 221] width 107 height 12
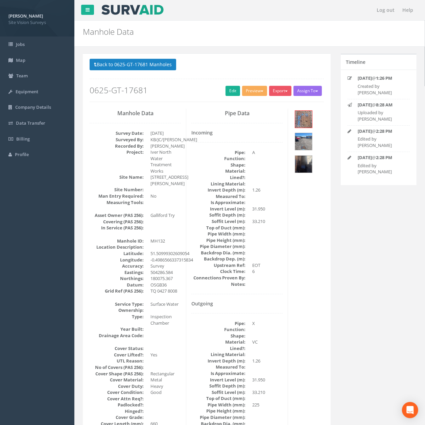
click at [220, 91] on h2 "0625-GT-17681" at bounding box center [207, 90] width 234 height 9
click at [230, 91] on link "Edit" at bounding box center [232, 91] width 15 height 10
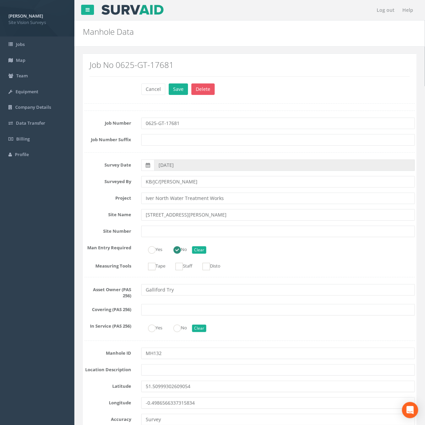
scroll to position [1467, 0]
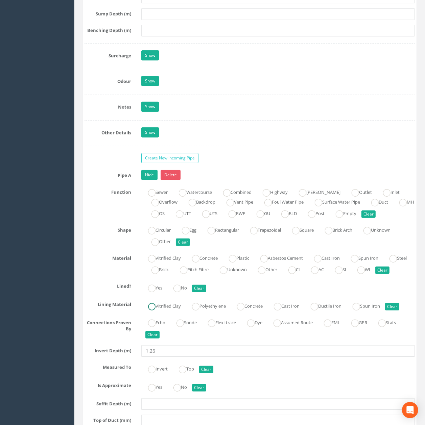
click at [155, 311] on ins at bounding box center [151, 306] width 7 height 7
click at [399, 311] on button "Clear" at bounding box center [392, 306] width 14 height 7
radio input "false"
click at [162, 263] on label "Vitrified Clay" at bounding box center [161, 258] width 40 height 10
radio input "true"
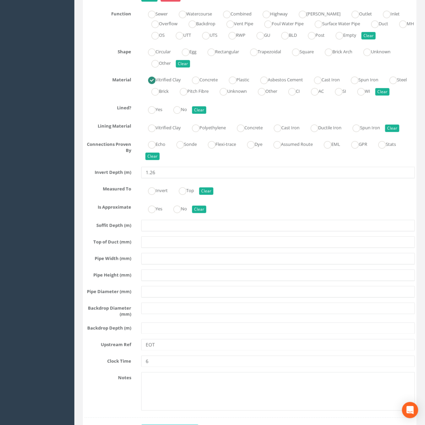
scroll to position [1647, 0]
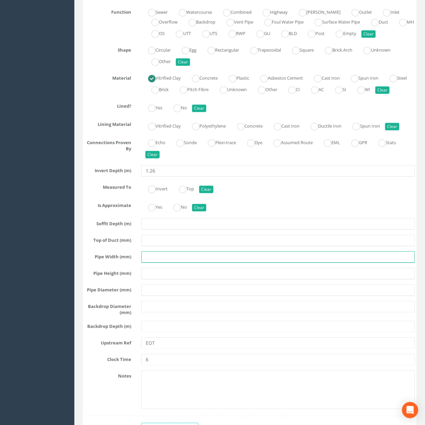
click at [158, 263] on input "text" at bounding box center [277, 256] width 273 height 11
type input "225"
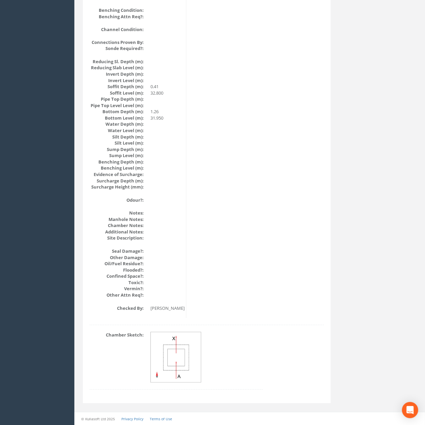
scroll to position [141, 0]
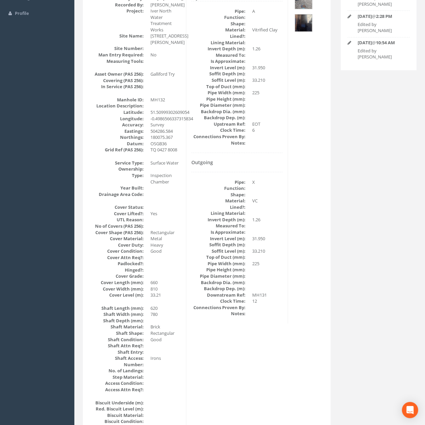
drag, startPoint x: 222, startPoint y: 330, endPoint x: 213, endPoint y: 170, distance: 160.5
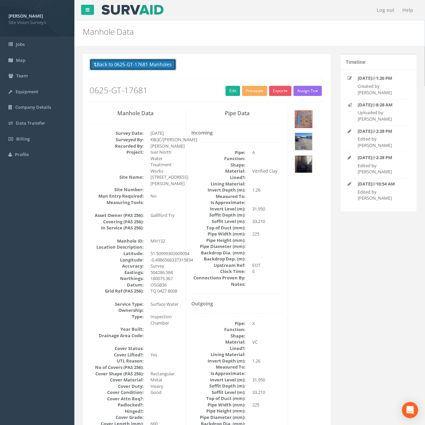
click at [155, 65] on button "Back to 0625-GT-17681 Manholes" at bounding box center [133, 64] width 87 height 11
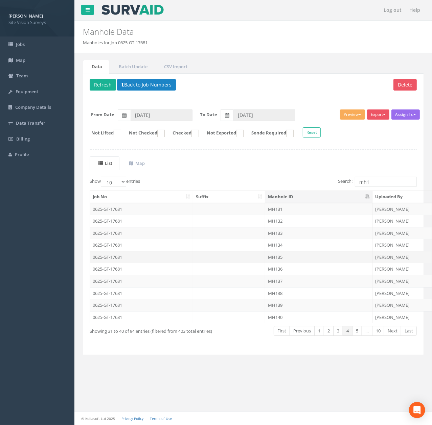
click at [295, 263] on td "MH135" at bounding box center [318, 257] width 107 height 12
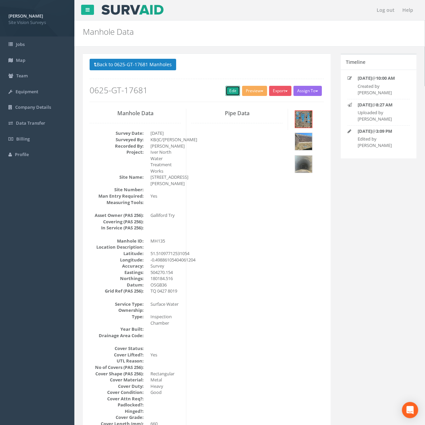
click at [235, 93] on link "Edit" at bounding box center [232, 91] width 15 height 10
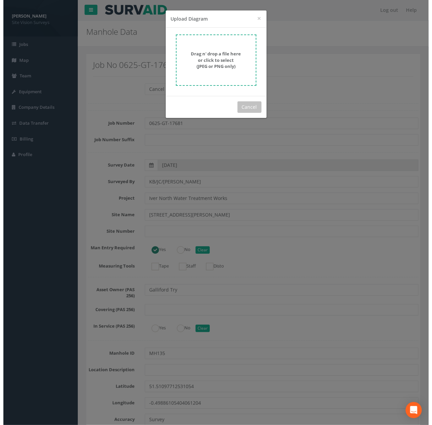
scroll to position [1825, 0]
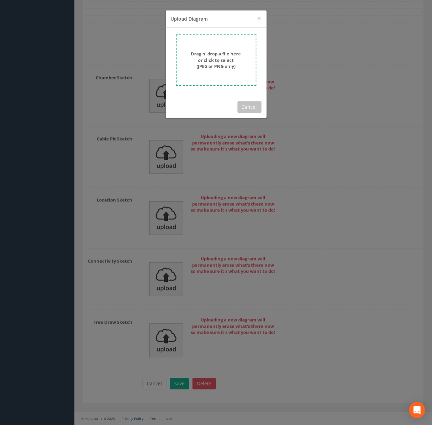
click at [209, 59] on strong "Drag n' drop a file here or click to select (JPEG or PNG only)" at bounding box center [216, 60] width 50 height 19
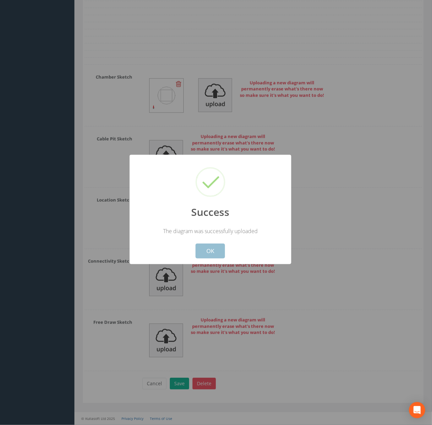
click at [210, 250] on button "OK" at bounding box center [209, 251] width 29 height 15
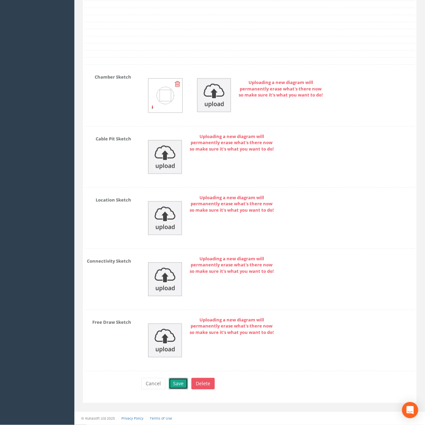
click at [181, 387] on button "Save" at bounding box center [178, 383] width 19 height 11
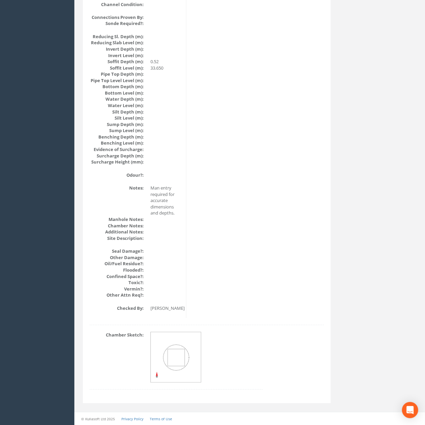
scroll to position [0, 0]
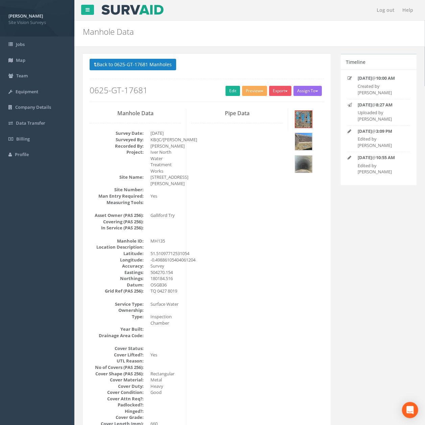
click at [138, 74] on div "Back to 0625-GT-17681 Manholes Back to Map Assign To No Companies Added Export …" at bounding box center [207, 80] width 234 height 43
click at [132, 65] on button "Back to 0625-GT-17681 Manholes" at bounding box center [133, 64] width 87 height 11
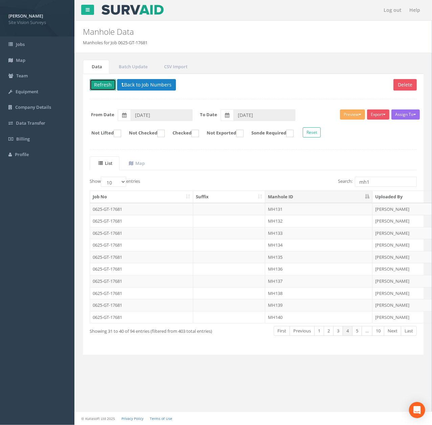
click at [98, 84] on button "Refresh" at bounding box center [103, 84] width 26 height 11
drag, startPoint x: 298, startPoint y: 270, endPoint x: 295, endPoint y: 259, distance: 11.8
click at [298, 270] on td "MH136" at bounding box center [318, 269] width 107 height 12
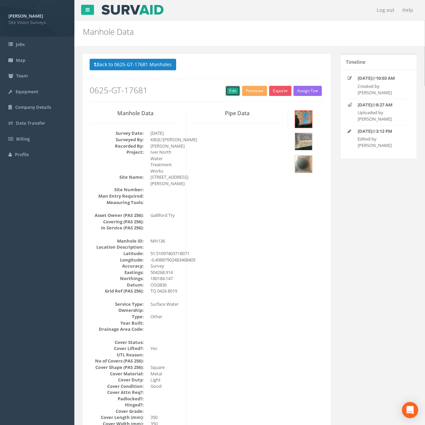
click at [228, 94] on link "Edit" at bounding box center [232, 91] width 15 height 10
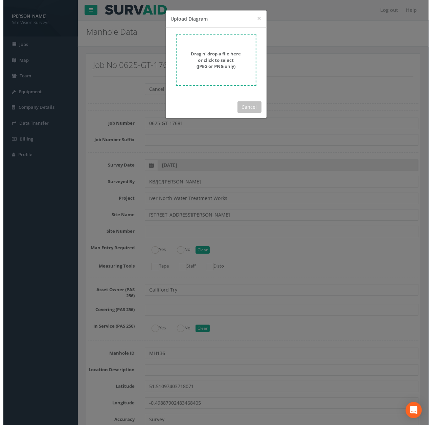
scroll to position [1825, 0]
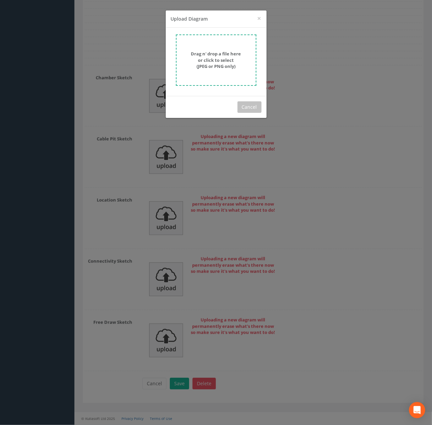
click at [238, 55] on strong "Drag n' drop a file here or click to select (JPEG or PNG only)" at bounding box center [216, 60] width 50 height 19
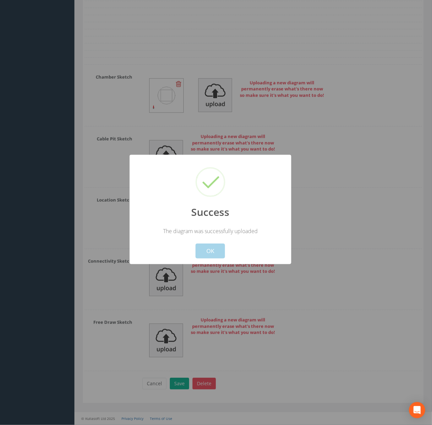
click at [221, 258] on button "OK" at bounding box center [209, 251] width 29 height 15
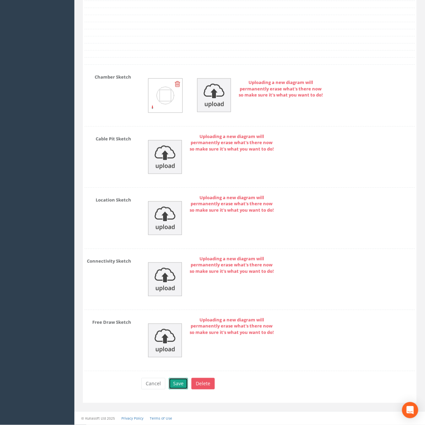
click at [183, 387] on button "Save" at bounding box center [178, 383] width 19 height 11
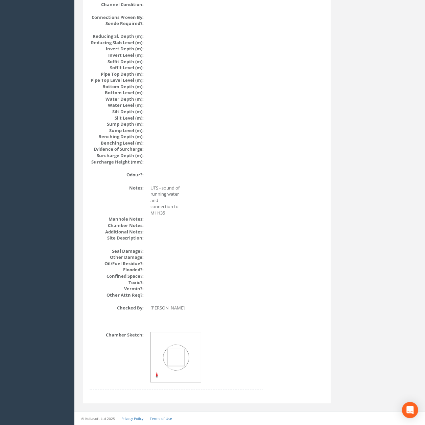
scroll to position [0, 0]
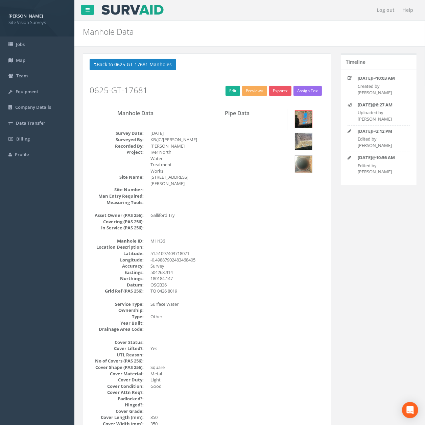
click at [110, 61] on button "Back to 0625-GT-17681 Manholes" at bounding box center [133, 64] width 87 height 11
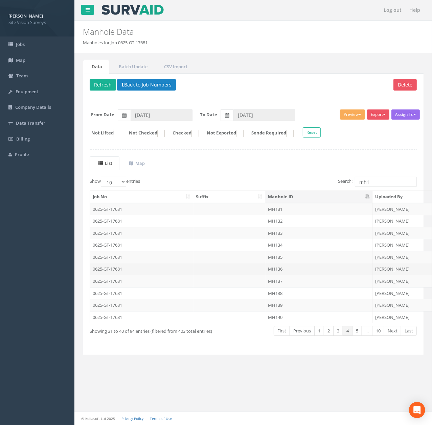
click at [299, 274] on td "MH136" at bounding box center [318, 269] width 107 height 12
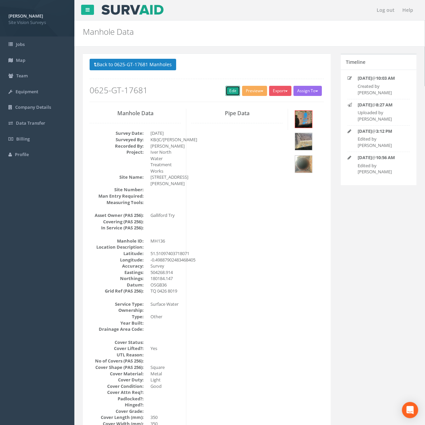
click at [229, 95] on link "Edit" at bounding box center [232, 91] width 15 height 10
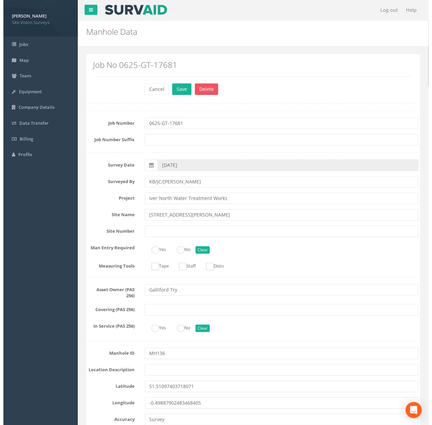
scroll to position [1825, 0]
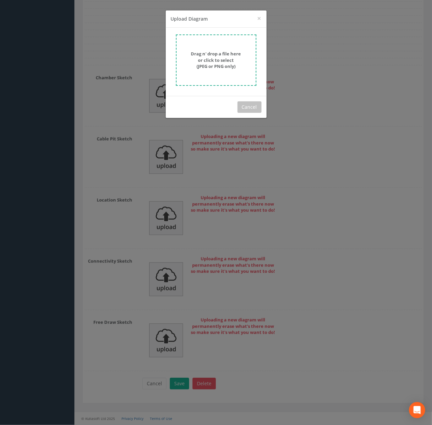
click at [211, 56] on strong "Drag n' drop a file here or click to select (JPEG or PNG only)" at bounding box center [216, 60] width 50 height 19
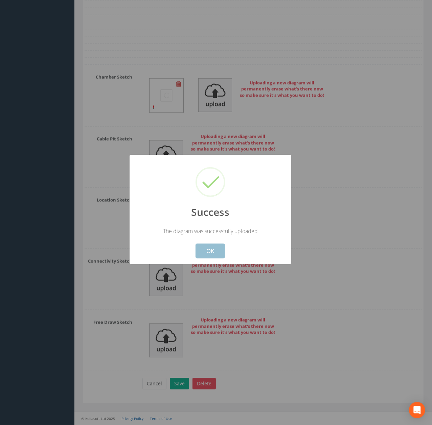
click at [210, 258] on button "OK" at bounding box center [209, 251] width 29 height 15
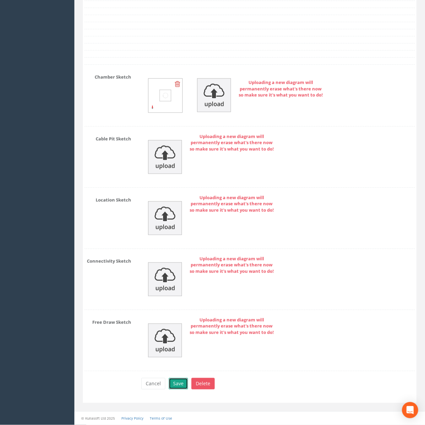
click at [177, 383] on button "Save" at bounding box center [178, 383] width 19 height 11
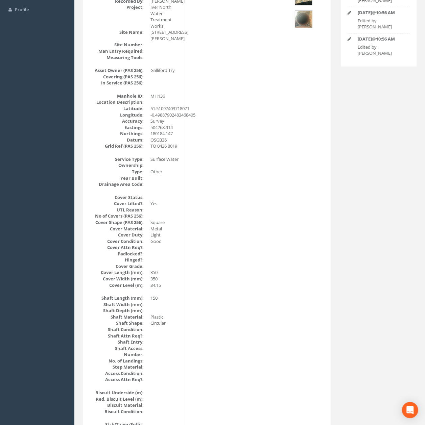
scroll to position [0, 0]
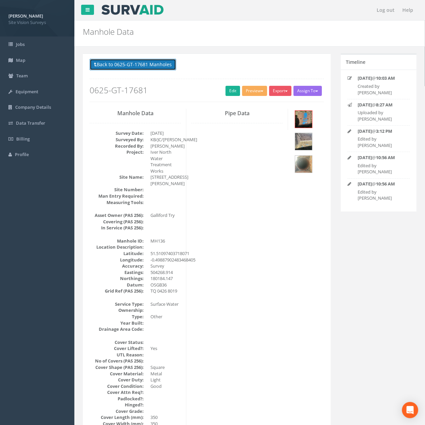
click at [140, 65] on button "Back to 0625-GT-17681 Manholes" at bounding box center [133, 64] width 87 height 11
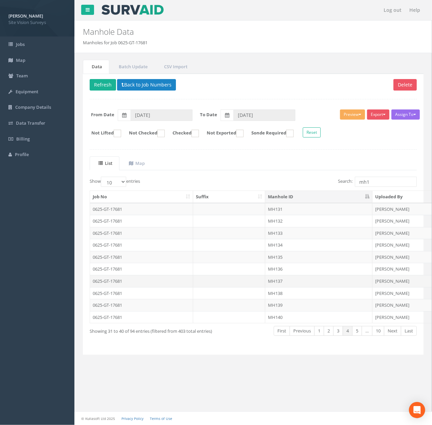
click at [283, 287] on td "MH137" at bounding box center [318, 281] width 107 height 12
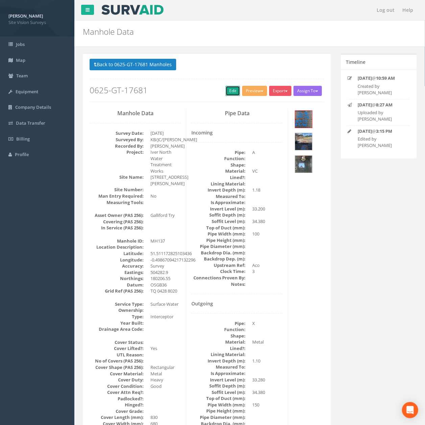
click at [225, 96] on link "Edit" at bounding box center [232, 91] width 15 height 10
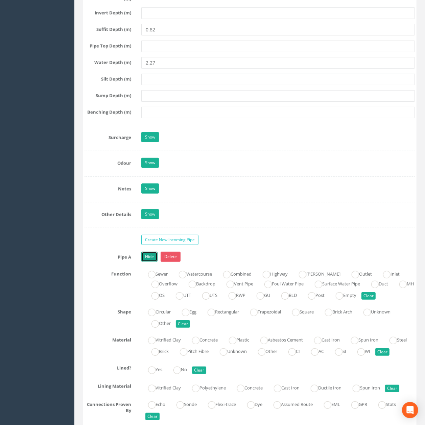
click at [151, 262] on link "Hide" at bounding box center [149, 257] width 16 height 10
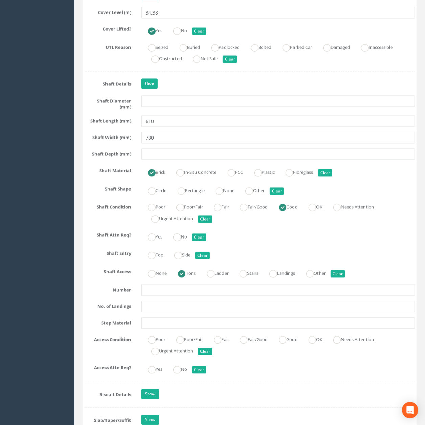
scroll to position [619, 0]
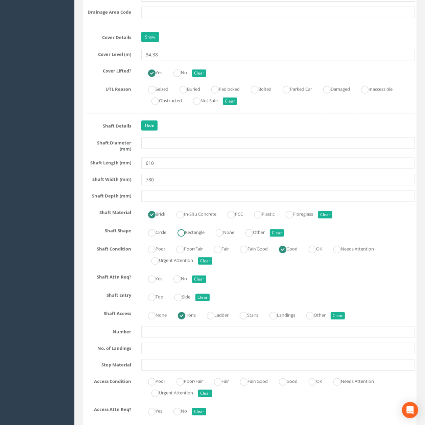
click at [189, 235] on label "Rectangle" at bounding box center [188, 232] width 34 height 10
radio input "true"
click at [193, 195] on input "text" at bounding box center [277, 196] width 273 height 11
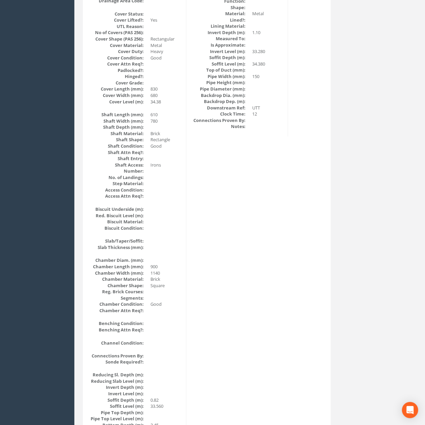
scroll to position [0, 0]
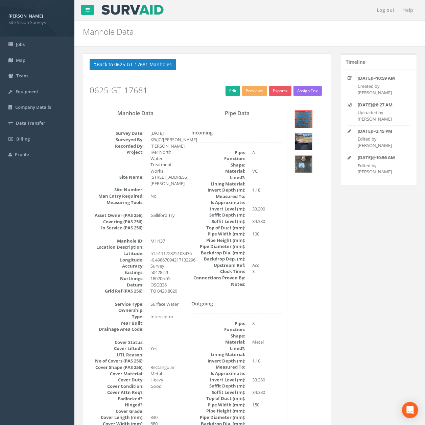
drag, startPoint x: 185, startPoint y: 257, endPoint x: 173, endPoint y: 158, distance: 99.3
click at [148, 75] on div "Back to 0625-GT-17681 Manholes Back to Map Assign To No Companies Added Export …" at bounding box center [207, 80] width 234 height 43
click at [144, 68] on button "Back to 0625-GT-17681 Manholes" at bounding box center [133, 64] width 87 height 11
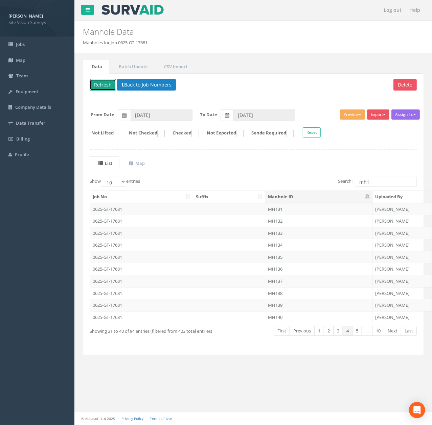
click at [104, 82] on button "Refresh" at bounding box center [103, 84] width 26 height 11
click at [302, 299] on td "MH138" at bounding box center [318, 293] width 107 height 12
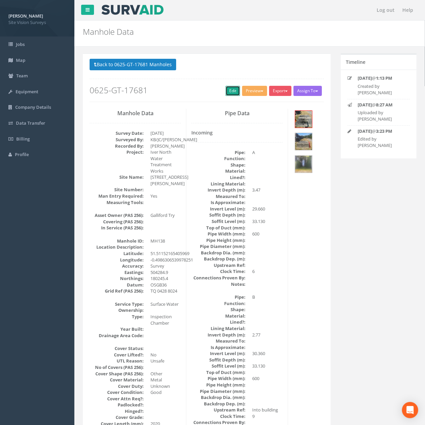
click at [229, 90] on link "Edit" at bounding box center [232, 91] width 15 height 10
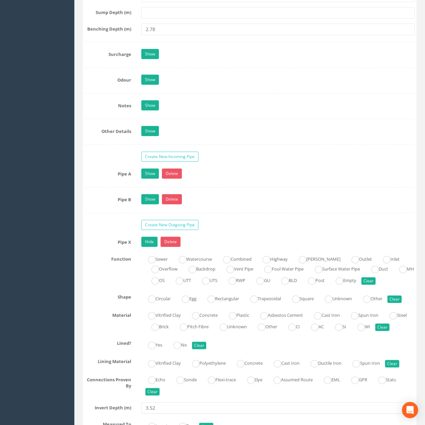
scroll to position [1488, 0]
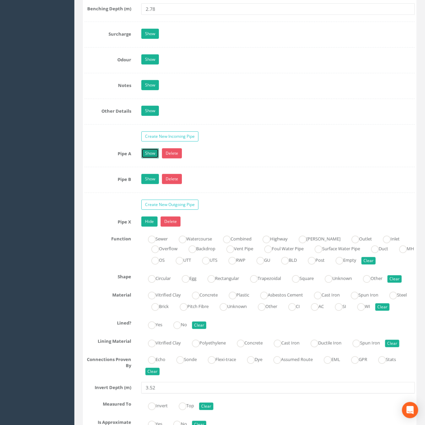
click at [152, 159] on link "Show" at bounding box center [150, 153] width 18 height 10
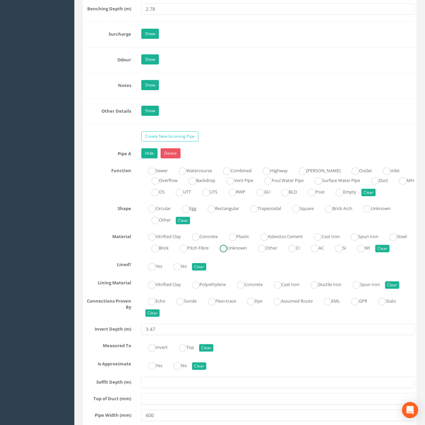
click at [247, 252] on label "Unknown" at bounding box center [230, 248] width 34 height 10
radio input "true"
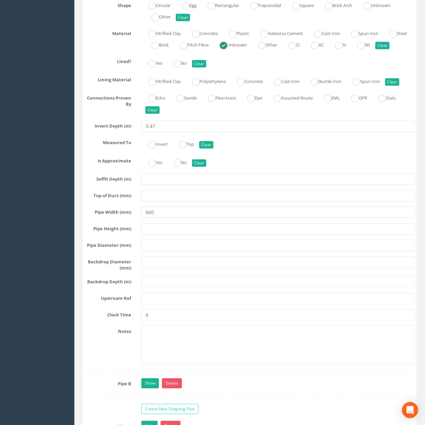
scroll to position [1713, 0]
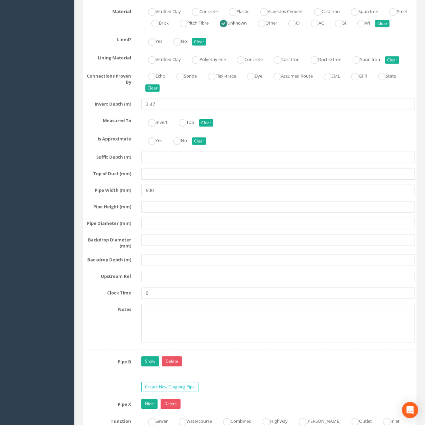
click at [152, 310] on div "Pipe A Hide Delete Function Sewer Watercourse Combined Highway [PERSON_NAME] Ou…" at bounding box center [249, 136] width 330 height 427
click at [157, 283] on input "text" at bounding box center [277, 276] width 273 height 11
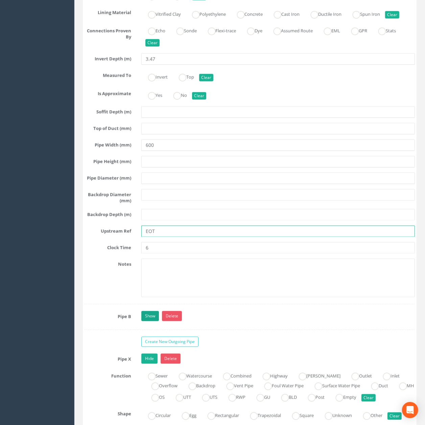
type input "EOT"
click at [150, 321] on link "Show" at bounding box center [150, 316] width 18 height 10
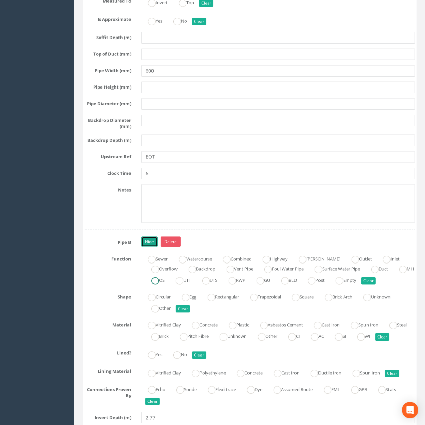
scroll to position [1849, 0]
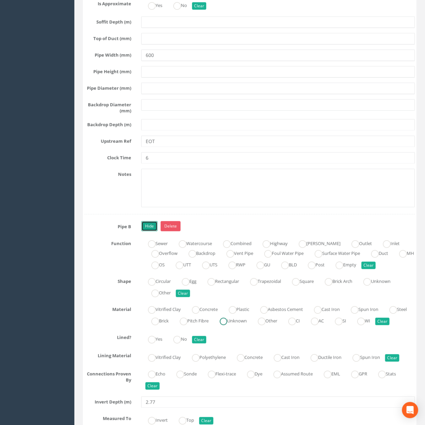
click at [227, 325] on ins at bounding box center [223, 321] width 7 height 7
radio input "true"
click at [144, 232] on link "Hide" at bounding box center [149, 226] width 16 height 10
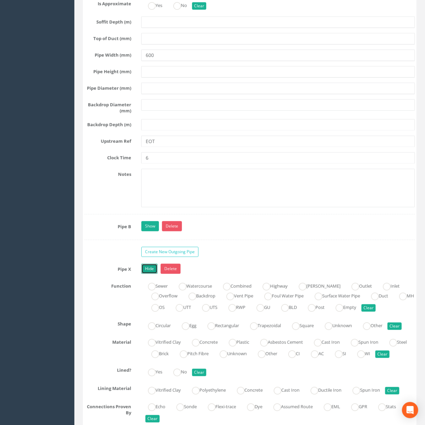
click at [151, 274] on link "Hide" at bounding box center [149, 269] width 16 height 10
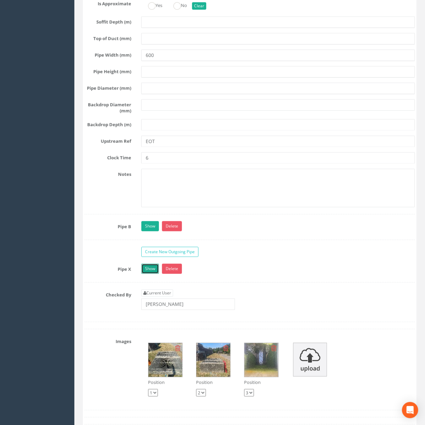
click at [153, 274] on link "Show" at bounding box center [150, 269] width 18 height 10
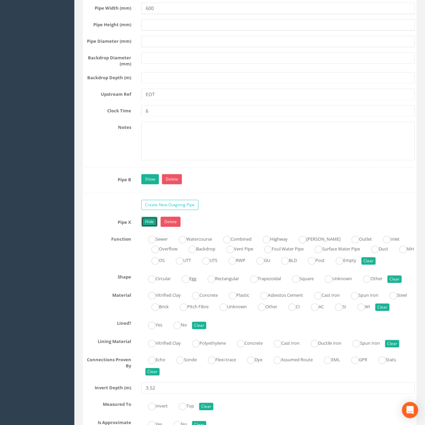
scroll to position [1939, 0]
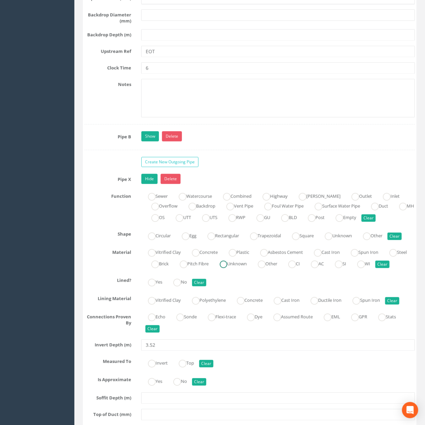
click at [247, 268] on label "Unknown" at bounding box center [230, 263] width 34 height 10
radio input "true"
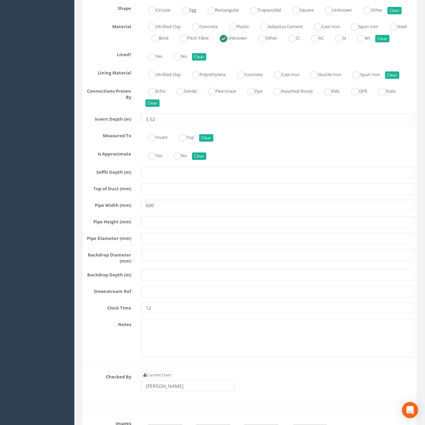
scroll to position [2300, 0]
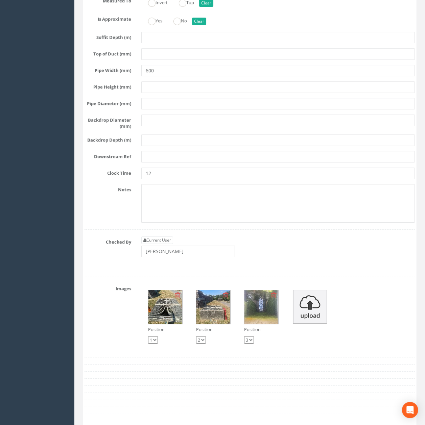
drag, startPoint x: 160, startPoint y: 190, endPoint x: 163, endPoint y: 199, distance: 9.9
click at [161, 195] on div "Pipe X Hide Delete Function Sewer Watercourse Combined Highway Gulley Outlet In…" at bounding box center [249, 21] width 330 height 417
click at [163, 163] on input "text" at bounding box center [277, 156] width 273 height 11
paste input "EOT"
type input "EOT"
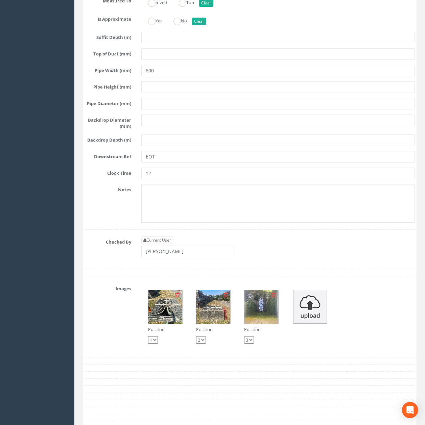
click at [170, 221] on div "Pipe X Hide Delete Function Sewer Watercourse Combined Highway Gulley Outlet In…" at bounding box center [249, 21] width 330 height 417
click at [170, 179] on input "12" at bounding box center [277, 173] width 273 height 11
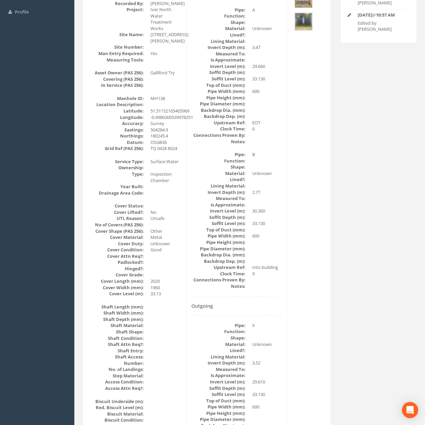
scroll to position [0, 0]
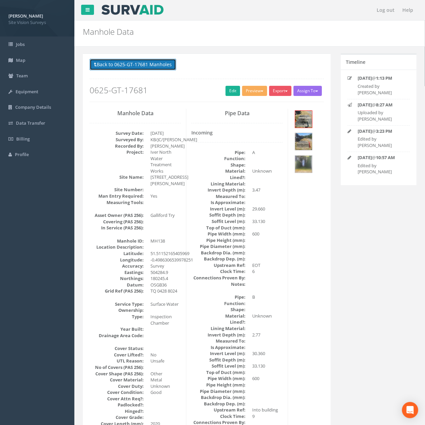
click at [130, 64] on button "Back to 0625-GT-17681 Manholes" at bounding box center [133, 64] width 87 height 11
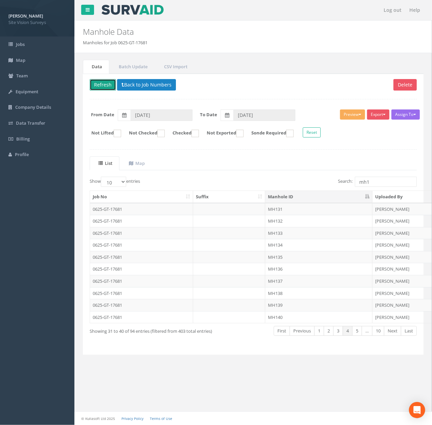
click at [100, 87] on button "Refresh" at bounding box center [103, 84] width 26 height 11
click at [307, 298] on td "MH138" at bounding box center [318, 293] width 107 height 12
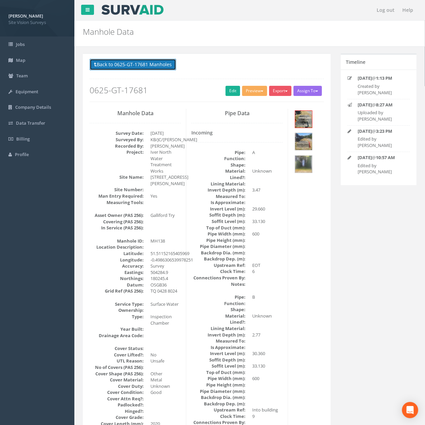
click at [113, 68] on button "Back to 0625-GT-17681 Manholes" at bounding box center [133, 64] width 87 height 11
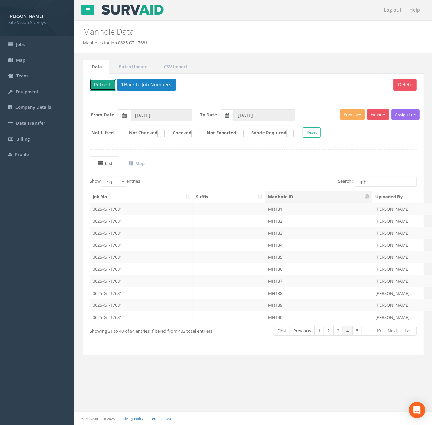
click at [105, 86] on button "Refresh" at bounding box center [103, 84] width 26 height 11
drag, startPoint x: 296, startPoint y: 302, endPoint x: 310, endPoint y: 237, distance: 66.0
click at [296, 302] on td "MH139" at bounding box center [318, 305] width 107 height 12
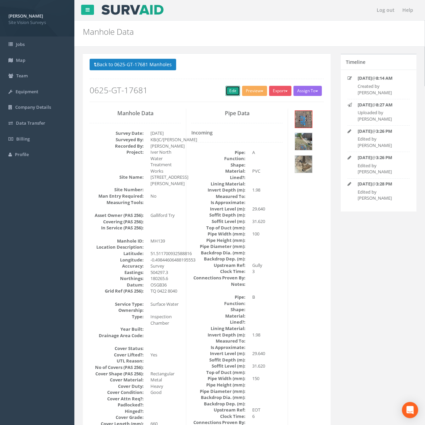
click at [226, 91] on link "Edit" at bounding box center [232, 91] width 15 height 10
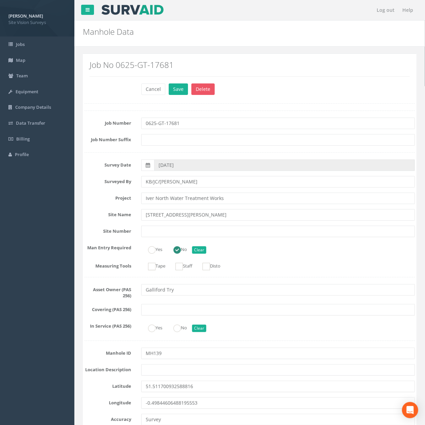
scroll to position [1893, 0]
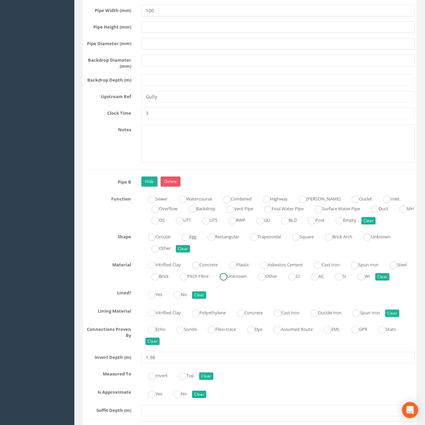
click at [247, 281] on label "Unknown" at bounding box center [230, 276] width 34 height 10
radio input "true"
click at [175, 119] on input "3" at bounding box center [277, 113] width 273 height 11
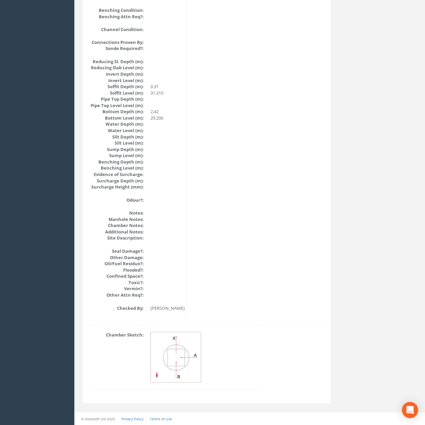
scroll to position [656, 0]
drag, startPoint x: 180, startPoint y: 279, endPoint x: 164, endPoint y: 172, distance: 108.4
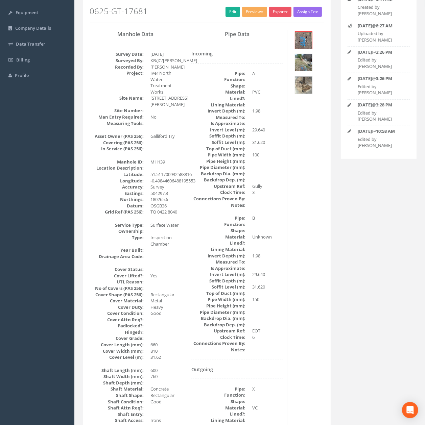
scroll to position [0, 0]
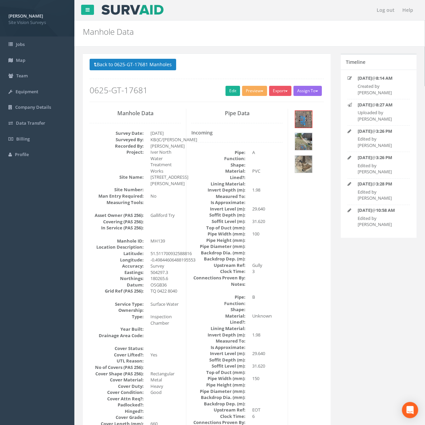
drag, startPoint x: 147, startPoint y: 127, endPoint x: 143, endPoint y: 48, distance: 79.5
click at [138, 60] on button "Back to 0625-GT-17681 Manholes" at bounding box center [133, 64] width 87 height 11
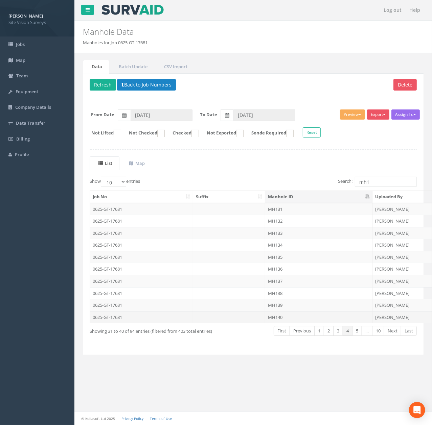
click at [300, 322] on td "MH140" at bounding box center [318, 317] width 107 height 12
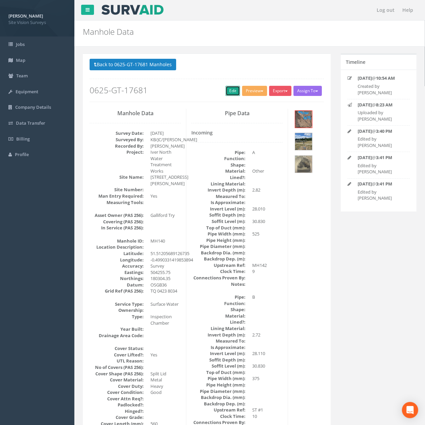
click at [227, 94] on link "Edit" at bounding box center [232, 91] width 15 height 10
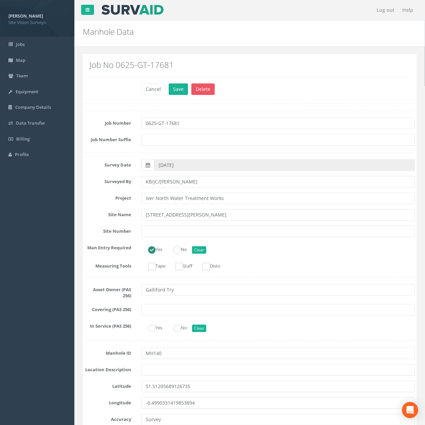
scroll to position [1603, 0]
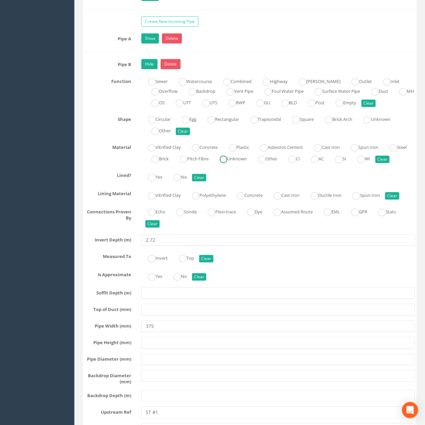
click at [247, 163] on label "Unknown" at bounding box center [230, 158] width 34 height 10
radio input "true"
click at [151, 69] on link "Hide" at bounding box center [149, 64] width 16 height 10
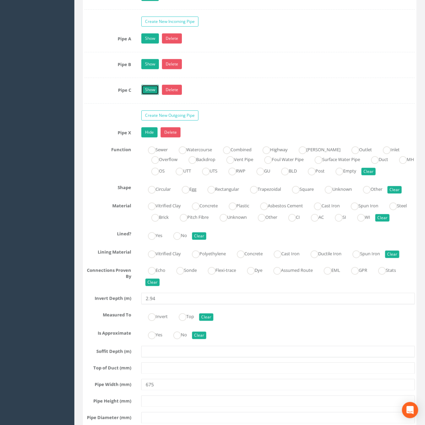
click at [151, 95] on link "Show" at bounding box center [150, 90] width 18 height 10
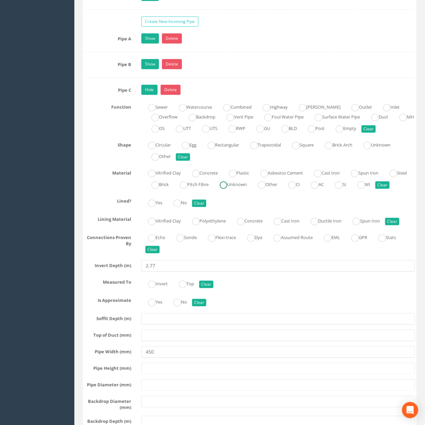
click at [247, 189] on label "Unknown" at bounding box center [230, 184] width 34 height 10
radio input "true"
click at [152, 95] on link "Hide" at bounding box center [149, 90] width 16 height 10
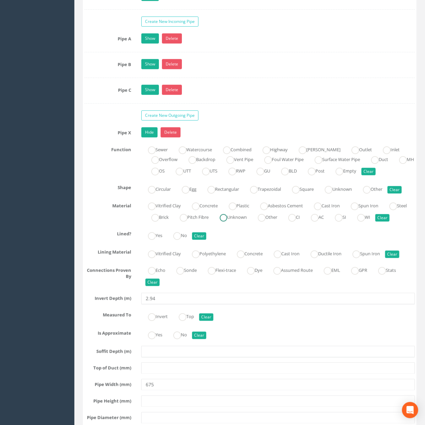
click at [247, 222] on label "Unknown" at bounding box center [230, 217] width 34 height 10
radio input "true"
click at [151, 138] on link "Hide" at bounding box center [149, 132] width 16 height 10
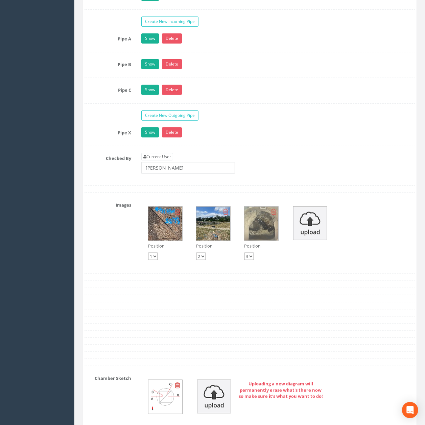
drag, startPoint x: 187, startPoint y: 192, endPoint x: 190, endPoint y: 183, distance: 9.6
click at [187, 179] on div "Current User [PERSON_NAME]" at bounding box center [278, 166] width 284 height 26
click at [190, 174] on input "[PERSON_NAME]" at bounding box center [188, 167] width 94 height 11
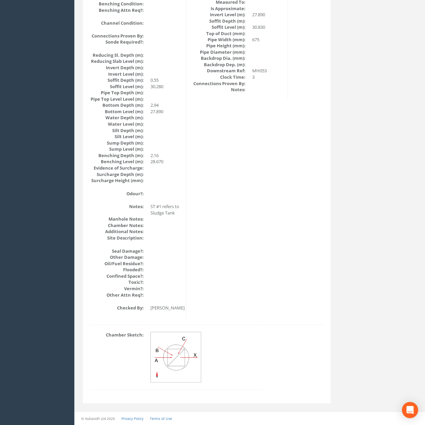
scroll to position [0, 0]
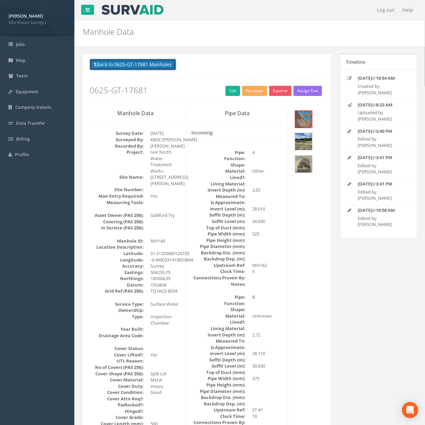
drag, startPoint x: 132, startPoint y: 69, endPoint x: 135, endPoint y: 76, distance: 7.6
click at [132, 69] on button "Back to 0625-GT-17681 Manholes" at bounding box center [133, 64] width 87 height 11
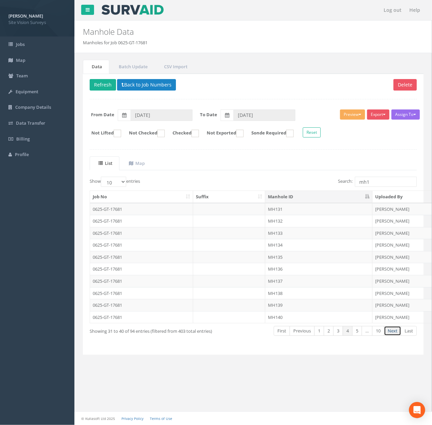
click at [393, 336] on link "Next" at bounding box center [392, 331] width 17 height 10
click at [286, 206] on td "MH141" at bounding box center [318, 209] width 107 height 12
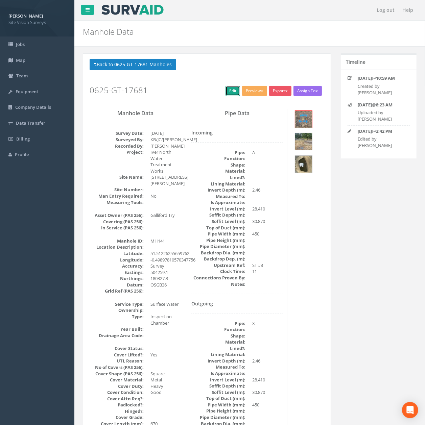
click at [226, 95] on link "Edit" at bounding box center [232, 91] width 15 height 10
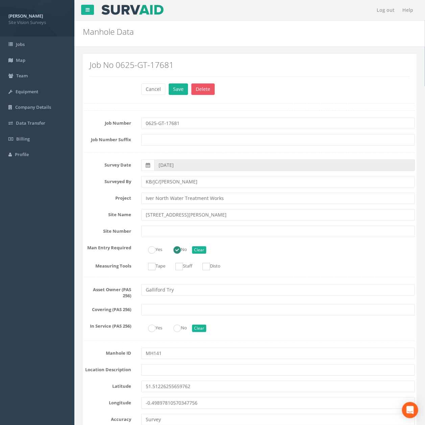
scroll to position [1421, 0]
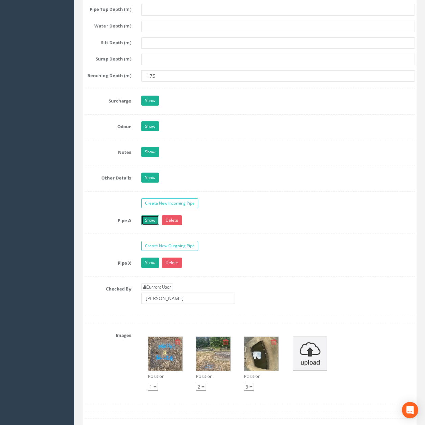
click at [148, 225] on link "Show" at bounding box center [150, 220] width 18 height 10
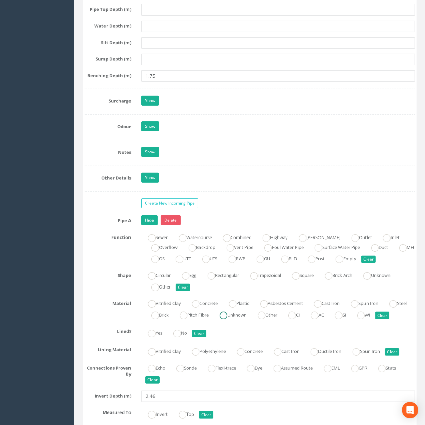
click at [247, 319] on label "Unknown" at bounding box center [230, 315] width 34 height 10
radio input "true"
click at [145, 225] on link "Hide" at bounding box center [149, 220] width 16 height 10
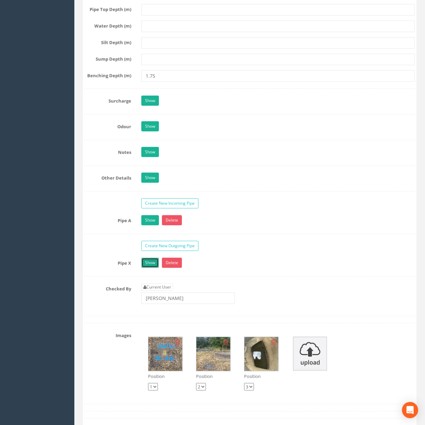
click at [148, 268] on link "Show" at bounding box center [150, 263] width 18 height 10
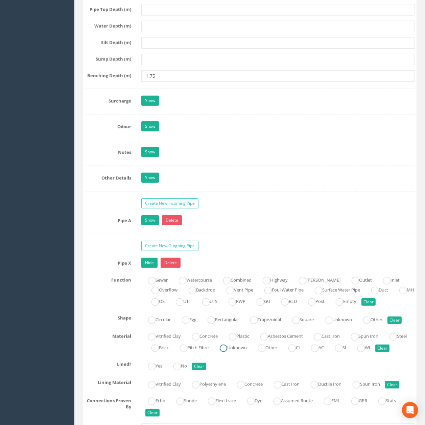
click at [247, 352] on label "Unknown" at bounding box center [230, 347] width 34 height 10
radio input "true"
click at [145, 268] on link "Hide" at bounding box center [149, 263] width 16 height 10
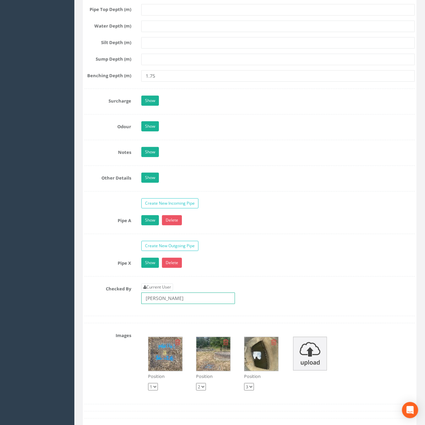
click at [176, 304] on input "[PERSON_NAME]" at bounding box center [188, 298] width 94 height 11
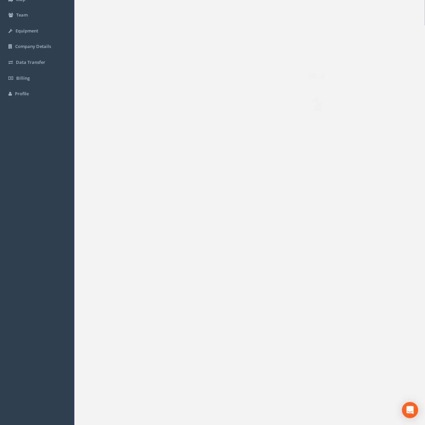
scroll to position [0, 0]
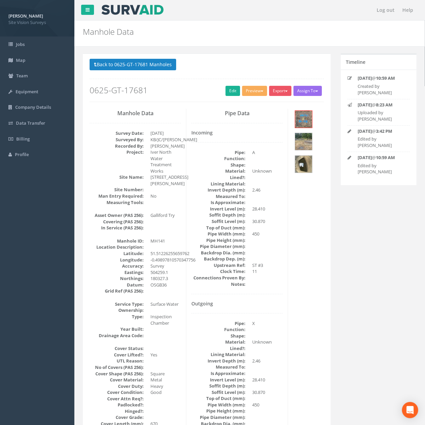
drag, startPoint x: 210, startPoint y: 312, endPoint x: 191, endPoint y: 156, distance: 156.9
click at [144, 70] on button "Back to 0625-GT-17681 Manholes" at bounding box center [133, 64] width 87 height 11
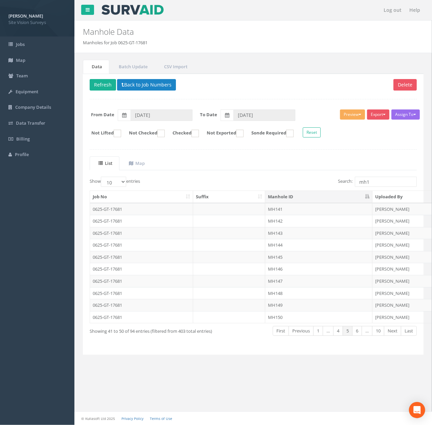
click at [291, 237] on td "MH143" at bounding box center [318, 233] width 107 height 12
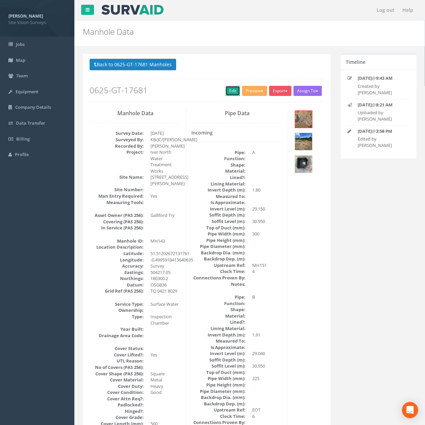
click at [231, 94] on link "Edit" at bounding box center [232, 91] width 15 height 10
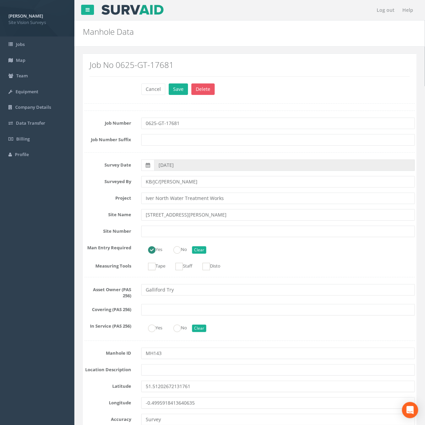
scroll to position [1653, 0]
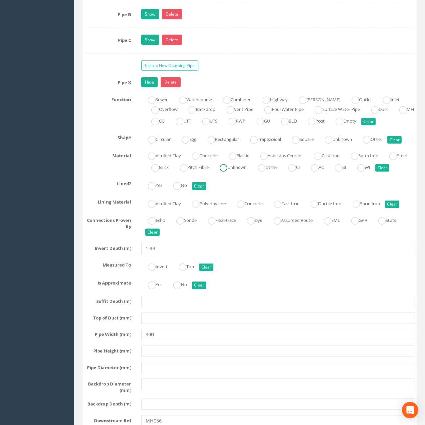
click at [247, 172] on label "Unknown" at bounding box center [230, 167] width 34 height 10
radio input "true"
click at [153, 88] on link "Hide" at bounding box center [149, 82] width 16 height 10
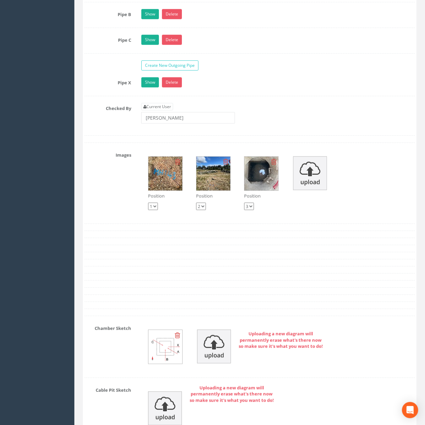
drag, startPoint x: 149, startPoint y: 47, endPoint x: 149, endPoint y: 54, distance: 7.1
click at [149, 45] on link "Show" at bounding box center [150, 40] width 18 height 10
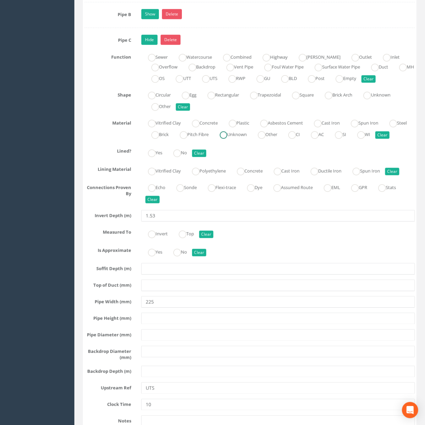
click at [247, 139] on label "Unknown" at bounding box center [230, 134] width 34 height 10
radio input "true"
click at [146, 45] on link "Hide" at bounding box center [149, 40] width 16 height 10
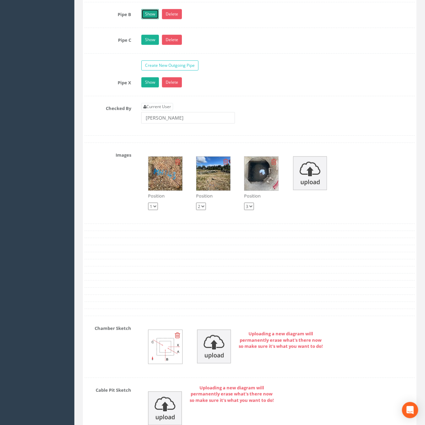
click at [147, 19] on link "Show" at bounding box center [150, 14] width 18 height 10
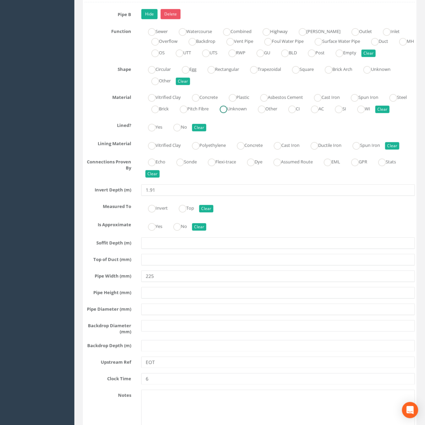
click at [247, 113] on label "Unknown" at bounding box center [230, 108] width 34 height 10
radio input "true"
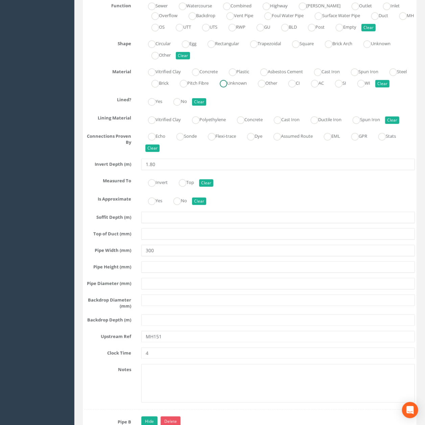
click at [247, 88] on label "Unknown" at bounding box center [230, 83] width 34 height 10
radio input "true"
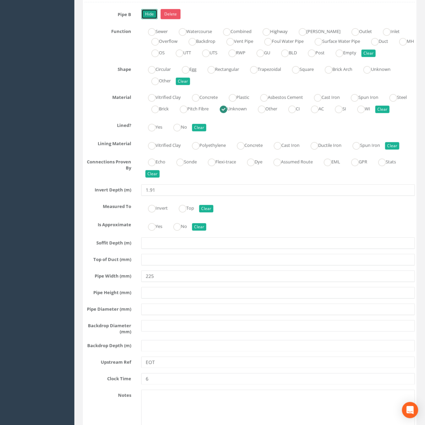
click at [153, 19] on link "Hide" at bounding box center [149, 14] width 16 height 10
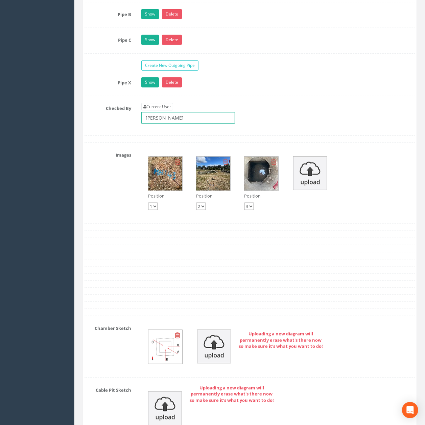
click at [184, 124] on input "[PERSON_NAME]" at bounding box center [188, 117] width 94 height 11
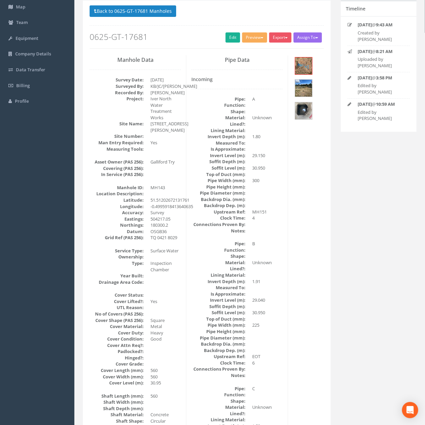
scroll to position [0, 0]
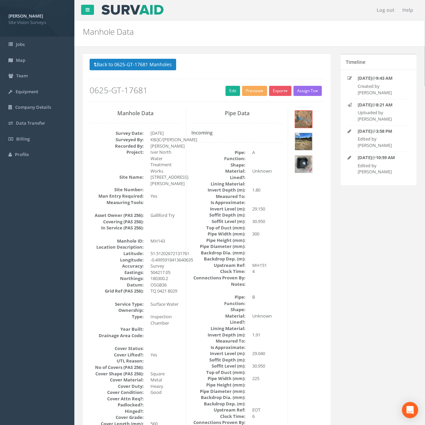
drag, startPoint x: 248, startPoint y: 305, endPoint x: 205, endPoint y: 99, distance: 210.3
click at [150, 70] on button "Back to 0625-GT-17681 Manholes" at bounding box center [133, 64] width 87 height 11
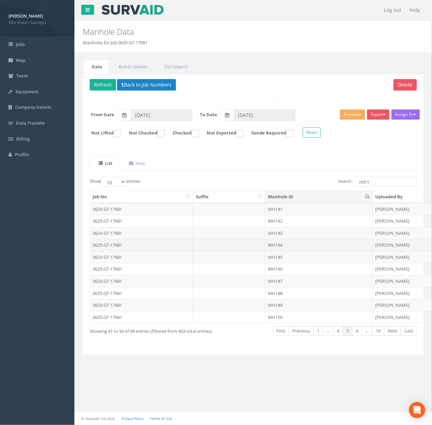
click at [304, 245] on td "MH144" at bounding box center [318, 245] width 107 height 12
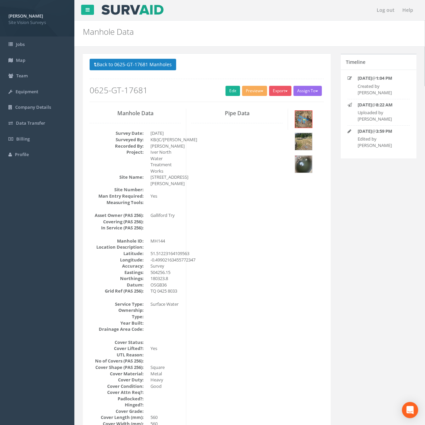
click at [238, 91] on h2 "0625-GT-17681" at bounding box center [207, 90] width 234 height 9
click at [233, 90] on link "Edit" at bounding box center [232, 91] width 15 height 10
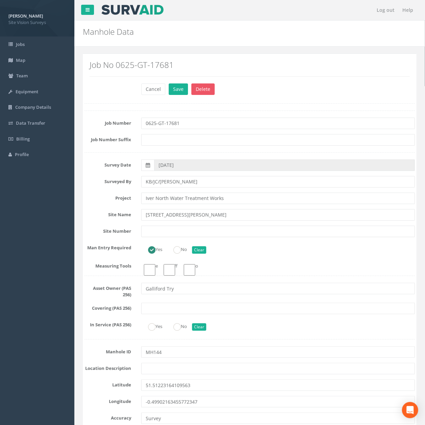
drag, startPoint x: 195, startPoint y: 47, endPoint x: 196, endPoint y: 122, distance: 75.0
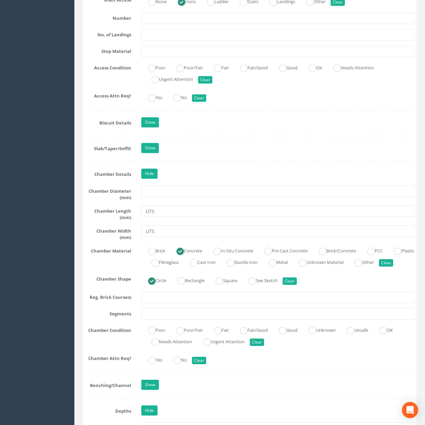
scroll to position [949, 0]
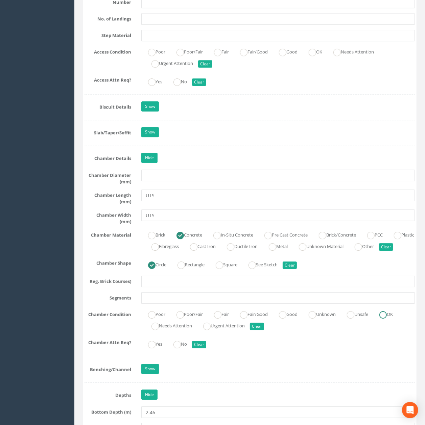
click at [393, 319] on label "OK" at bounding box center [382, 314] width 20 height 10
radio input "true"
click at [372, 304] on input "text" at bounding box center [277, 297] width 273 height 11
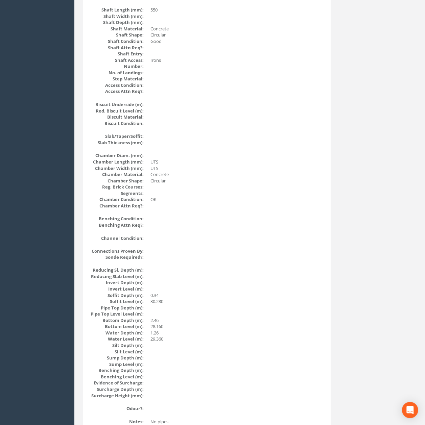
scroll to position [0, 0]
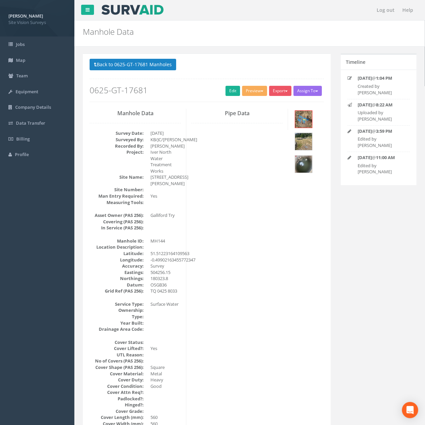
drag, startPoint x: 276, startPoint y: 278, endPoint x: 259, endPoint y: 190, distance: 89.5
click at [139, 68] on button "Back to 0625-GT-17681 Manholes" at bounding box center [133, 64] width 87 height 11
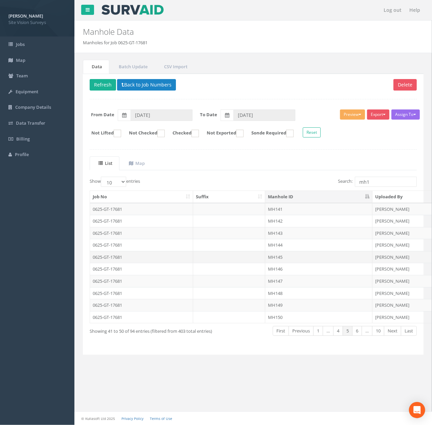
click at [256, 260] on td at bounding box center [229, 257] width 72 height 12
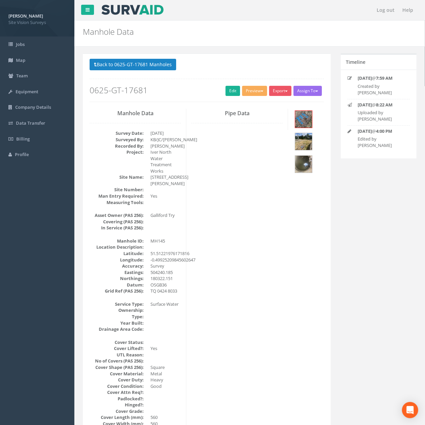
click at [229, 86] on div "Back to 0625-GT-17681 Manholes Back to Map Assign To No Companies Added Export …" at bounding box center [207, 80] width 234 height 43
click at [229, 90] on link "Edit" at bounding box center [232, 91] width 15 height 10
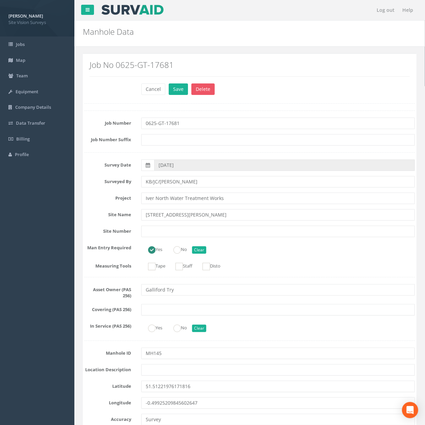
scroll to position [259, 0]
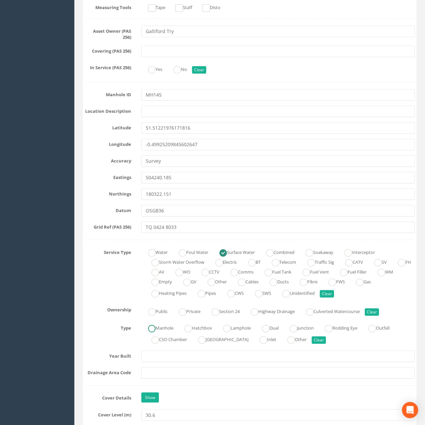
click at [153, 326] on label "Manhole" at bounding box center [157, 328] width 32 height 10
radio input "true"
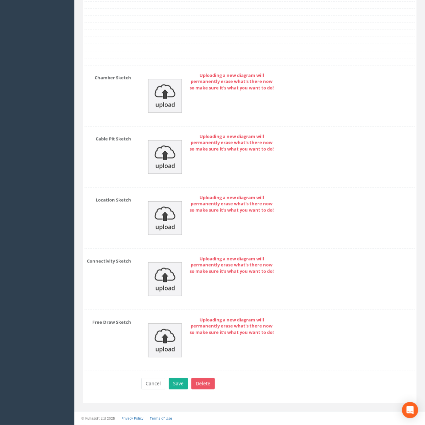
drag, startPoint x: 283, startPoint y: 138, endPoint x: 283, endPoint y: 301, distance: 163.2
click at [176, 99] on img at bounding box center [165, 96] width 34 height 34
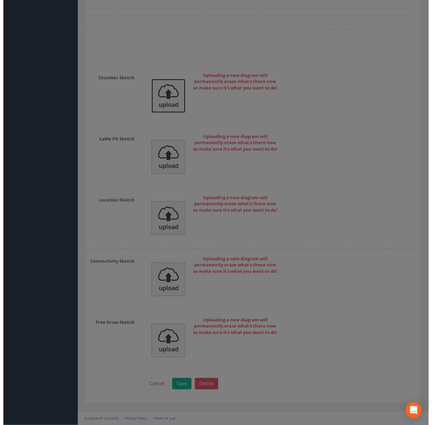
scroll to position [1825, 0]
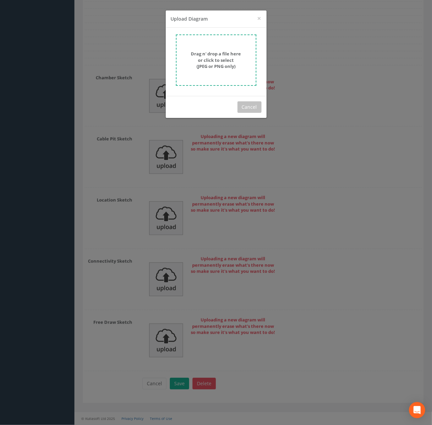
click at [223, 44] on form "Drag n' drop a file here or click to select (JPEG or PNG only)" at bounding box center [216, 59] width 80 height 51
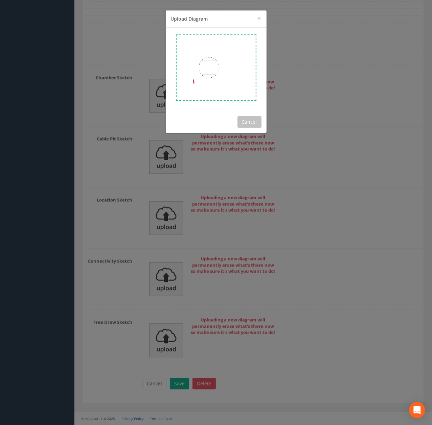
click at [256, 55] on div "Drag n' drop a file here or click to select (JPEG or PNG only) 52.2 KB mh061.jp…" at bounding box center [216, 69] width 101 height 83
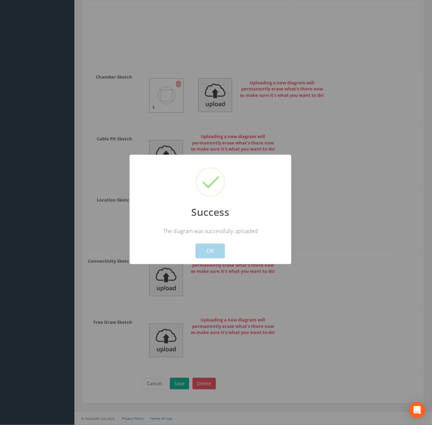
click at [206, 247] on button "OK" at bounding box center [209, 251] width 29 height 15
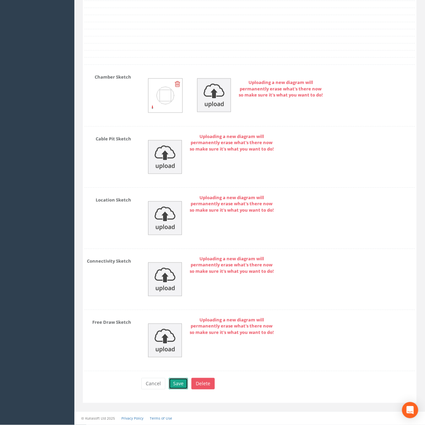
click at [183, 387] on button "Save" at bounding box center [178, 383] width 19 height 11
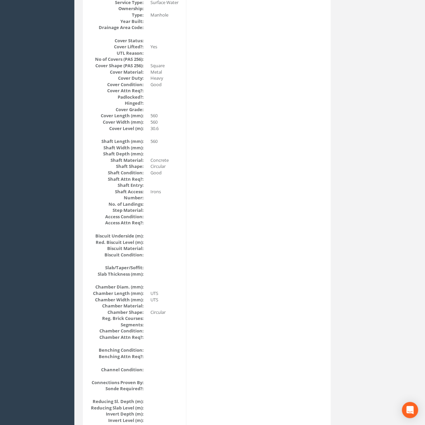
scroll to position [0, 0]
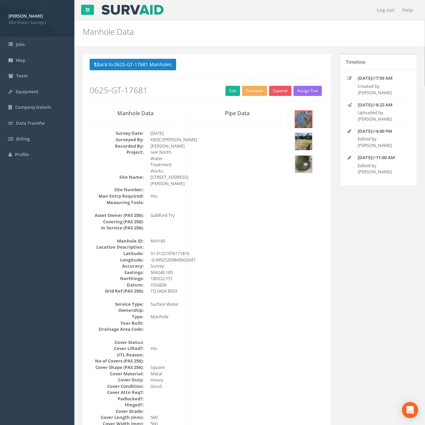
drag, startPoint x: 296, startPoint y: 283, endPoint x: 287, endPoint y: 139, distance: 143.9
click at [148, 73] on div "Back to 0625-GT-17681 Manholes Back to Map Assign To No Companies Added Export …" at bounding box center [207, 80] width 234 height 43
click at [145, 67] on button "Back to 0625-GT-17681 Manholes" at bounding box center [133, 64] width 87 height 11
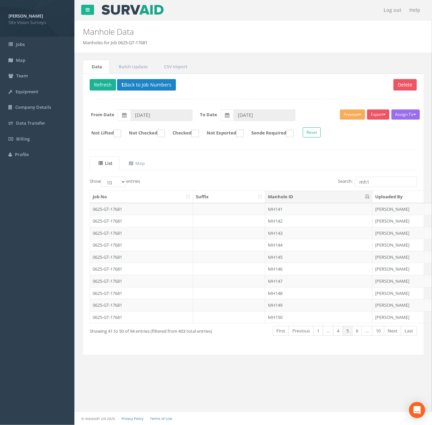
drag, startPoint x: 297, startPoint y: 275, endPoint x: 302, endPoint y: 253, distance: 22.4
click at [297, 275] on td "MH146" at bounding box center [318, 269] width 107 height 12
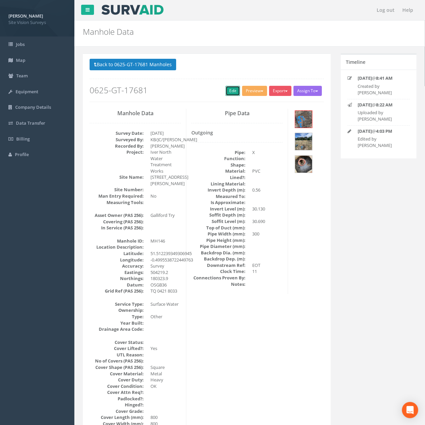
click at [229, 95] on link "Edit" at bounding box center [232, 91] width 15 height 10
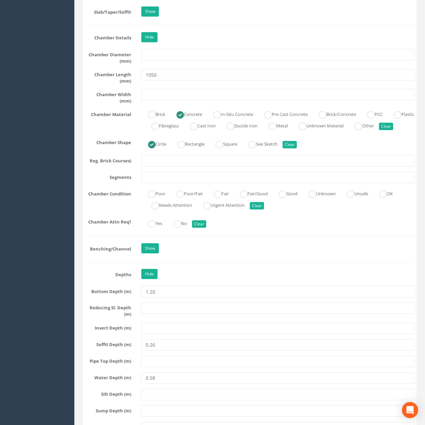
scroll to position [1069, 0]
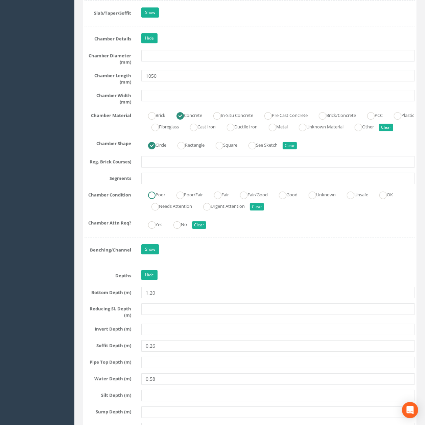
click at [160, 199] on label "Poor" at bounding box center [153, 194] width 24 height 10
radio input "true"
click at [197, 184] on input "text" at bounding box center [277, 178] width 273 height 11
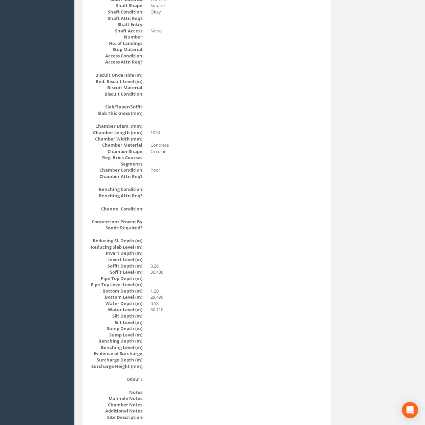
scroll to position [0, 0]
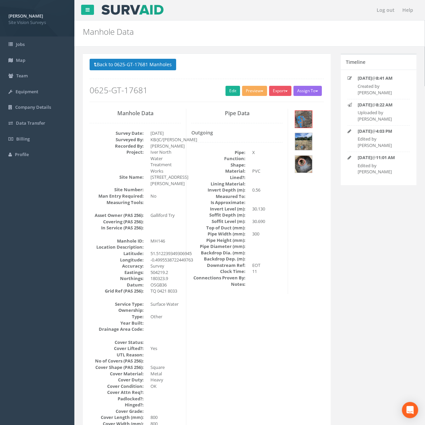
drag, startPoint x: 305, startPoint y: 310, endPoint x: 243, endPoint y: 116, distance: 203.6
drag, startPoint x: 175, startPoint y: 69, endPoint x: 153, endPoint y: 69, distance: 21.3
click at [175, 69] on button "Back to 0625-GT-17681 Manholes" at bounding box center [133, 64] width 87 height 11
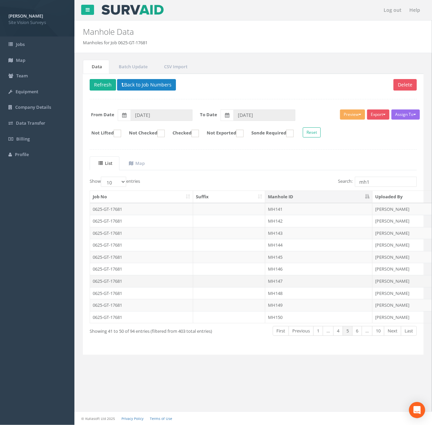
click at [284, 287] on td "MH147" at bounding box center [318, 281] width 107 height 12
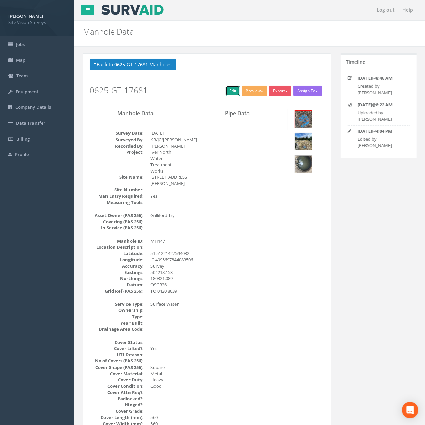
click at [227, 88] on link "Edit" at bounding box center [232, 91] width 15 height 10
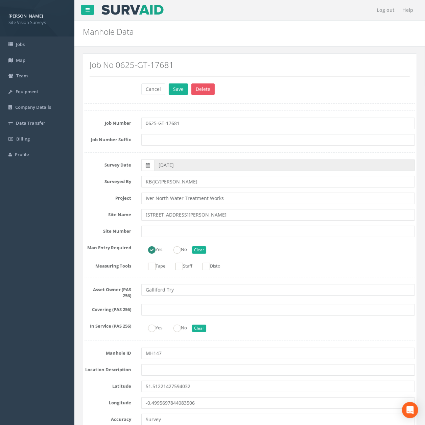
scroll to position [317, 0]
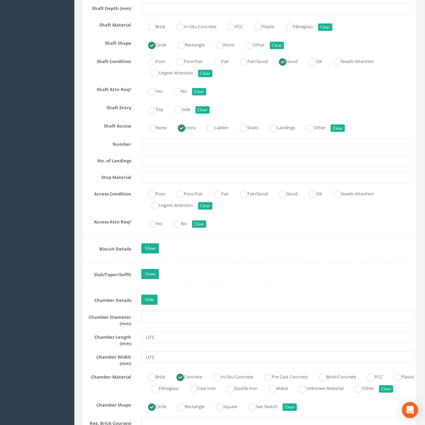
drag, startPoint x: 249, startPoint y: 144, endPoint x: 243, endPoint y: 197, distance: 53.2
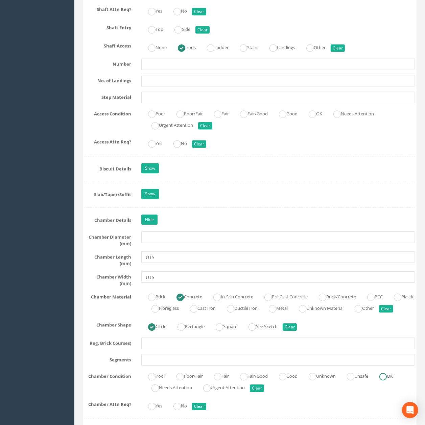
click at [405, 390] on div "Poor Poor/Fair Fair Fair/Good Good Unknown Unsafe OK Needs Attention Urgent Att…" at bounding box center [278, 382] width 284 height 23
click at [393, 381] on label "OK" at bounding box center [382, 376] width 20 height 10
radio input "true"
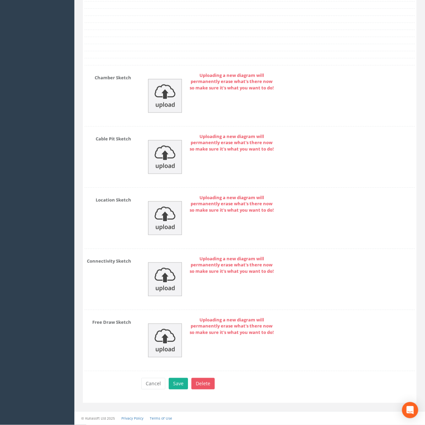
drag, startPoint x: 300, startPoint y: 107, endPoint x: 284, endPoint y: 256, distance: 149.6
click at [180, 101] on img at bounding box center [165, 96] width 34 height 34
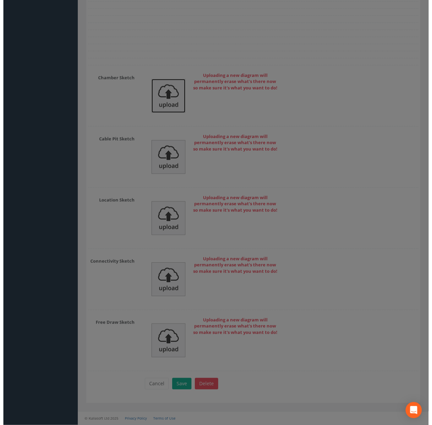
scroll to position [1825, 0]
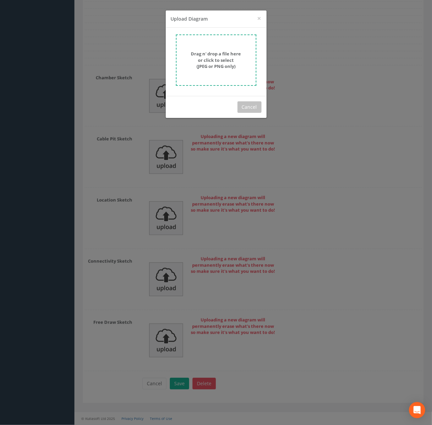
click at [226, 47] on form "Drag n' drop a file here or click to select (JPEG or PNG only)" at bounding box center [216, 59] width 80 height 51
click at [259, 61] on div "Drag n' drop a file here or click to select (JPEG or PNG only)" at bounding box center [216, 62] width 101 height 68
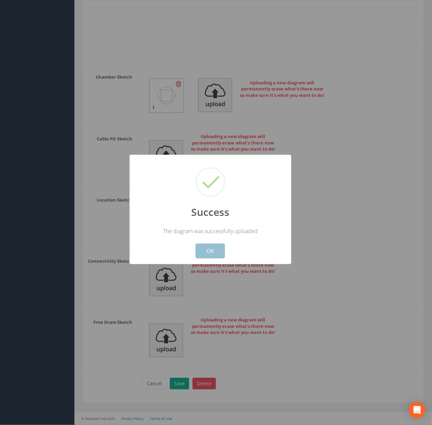
click at [215, 252] on button "OK" at bounding box center [209, 251] width 29 height 15
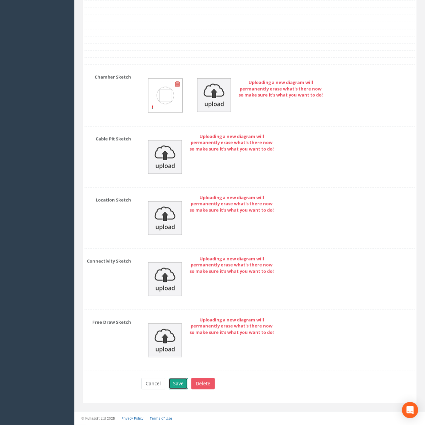
click at [184, 383] on button "Save" at bounding box center [178, 383] width 19 height 11
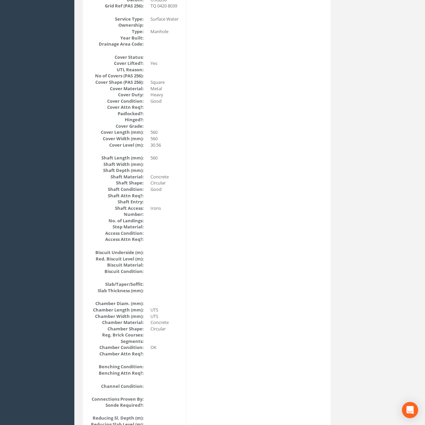
scroll to position [0, 0]
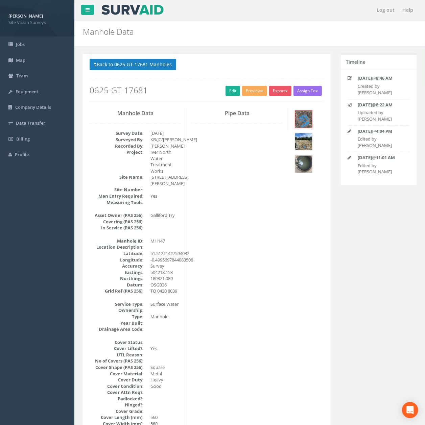
drag, startPoint x: 217, startPoint y: 264, endPoint x: 207, endPoint y: 113, distance: 151.1
drag, startPoint x: 144, startPoint y: 76, endPoint x: 141, endPoint y: 70, distance: 6.8
click at [144, 76] on div "Back to 0625-GT-17681 Manholes Back to Map Assign To No Companies Added Export …" at bounding box center [207, 80] width 234 height 43
click at [141, 70] on button "Back to 0625-GT-17681 Manholes" at bounding box center [133, 64] width 87 height 11
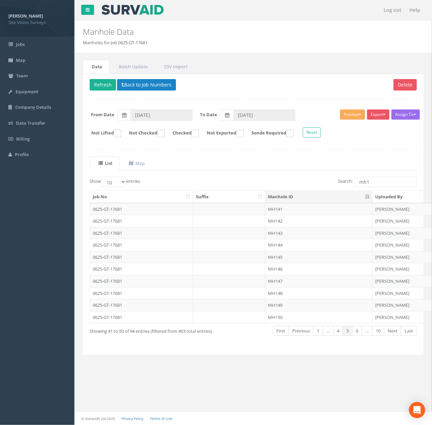
drag, startPoint x: 263, startPoint y: 295, endPoint x: 276, endPoint y: 231, distance: 65.6
click at [263, 295] on td at bounding box center [229, 293] width 72 height 12
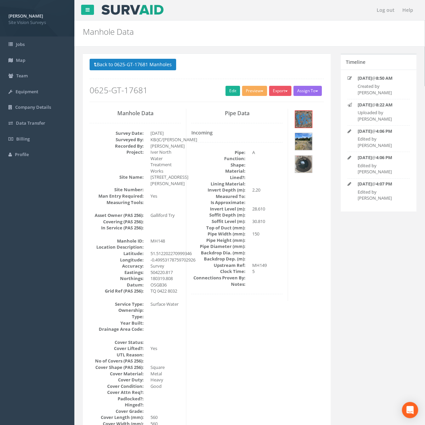
click at [223, 91] on div "Back to 0625-GT-17681 Manholes Back to Map Assign To No Companies Added Export …" at bounding box center [207, 80] width 234 height 43
click at [225, 91] on link "Edit" at bounding box center [232, 91] width 15 height 10
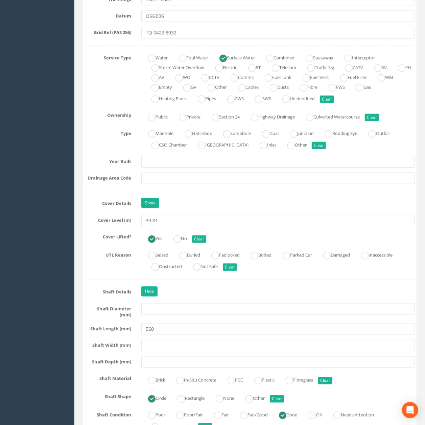
scroll to position [455, 0]
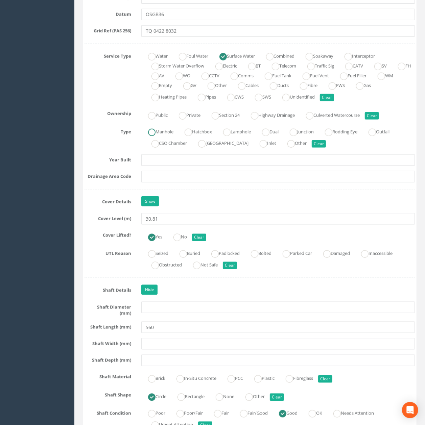
click at [161, 133] on label "Manhole" at bounding box center [157, 131] width 32 height 10
radio input "true"
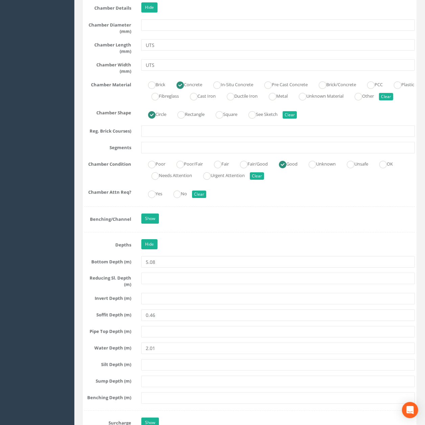
drag, startPoint x: 276, startPoint y: 211, endPoint x: 267, endPoint y: 303, distance: 92.7
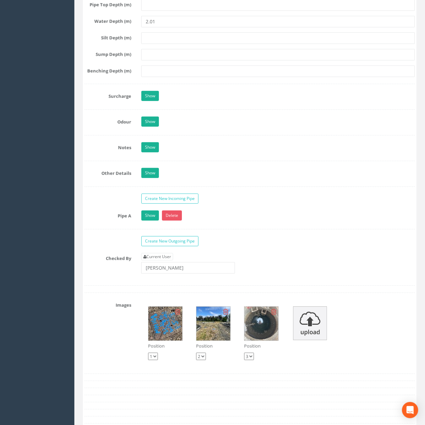
scroll to position [1423, 0]
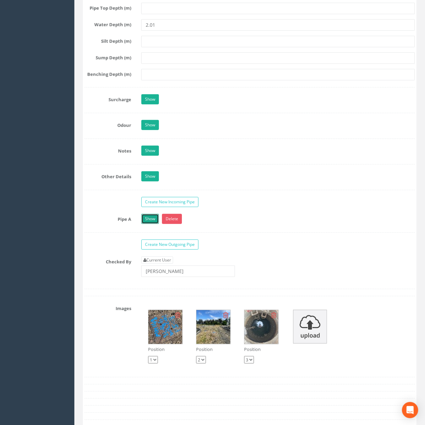
click at [146, 224] on link "Show" at bounding box center [150, 219] width 18 height 10
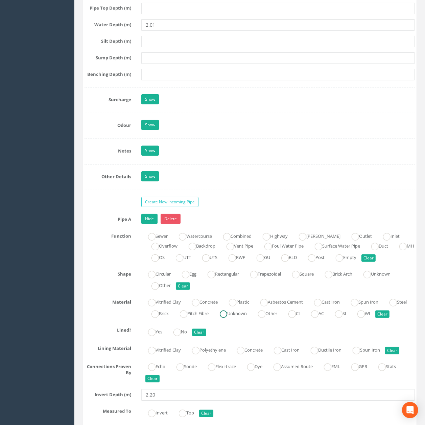
click at [247, 318] on label "Unknown" at bounding box center [230, 313] width 34 height 10
radio input "true"
click at [149, 224] on link "Hide" at bounding box center [149, 219] width 16 height 10
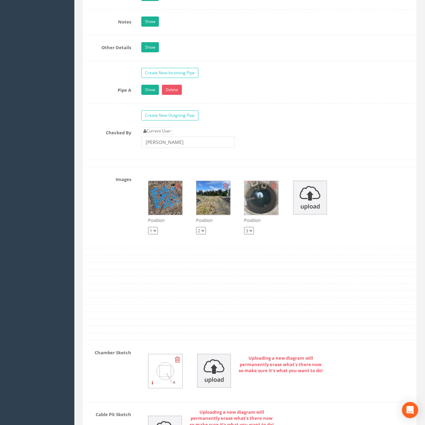
scroll to position [1558, 0]
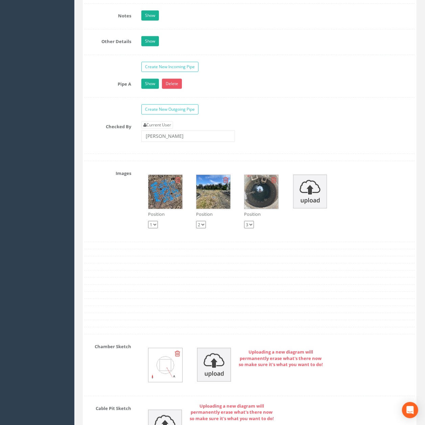
drag, startPoint x: 188, startPoint y: 160, endPoint x: 188, endPoint y: 156, distance: 3.7
click at [188, 147] on div "Current User [PERSON_NAME]" at bounding box center [278, 134] width 284 height 26
click at [188, 142] on input "[PERSON_NAME]" at bounding box center [188, 135] width 94 height 11
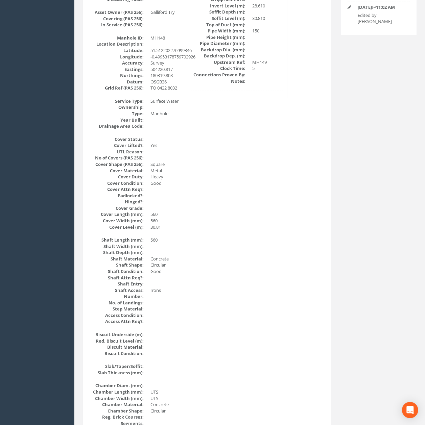
scroll to position [0, 0]
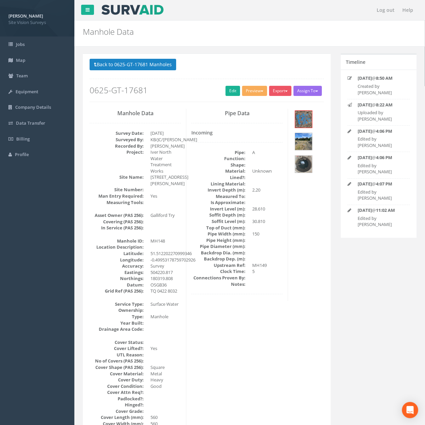
drag, startPoint x: 230, startPoint y: 292, endPoint x: 212, endPoint y: 136, distance: 157.2
click at [135, 62] on button "Back to 0625-GT-17681 Manholes" at bounding box center [133, 64] width 87 height 11
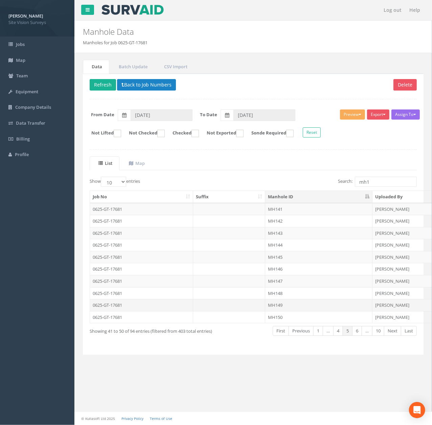
drag, startPoint x: 316, startPoint y: 306, endPoint x: 324, endPoint y: 283, distance: 24.1
click at [316, 306] on td "MH149" at bounding box center [318, 305] width 107 height 12
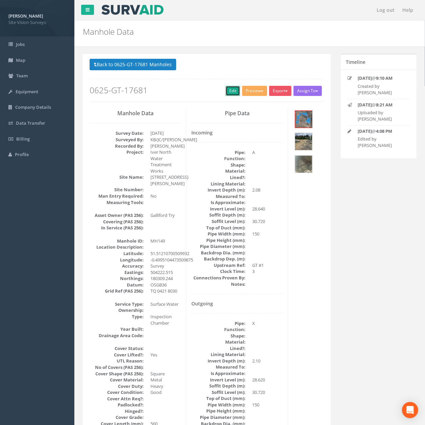
click at [233, 92] on link "Edit" at bounding box center [232, 91] width 15 height 10
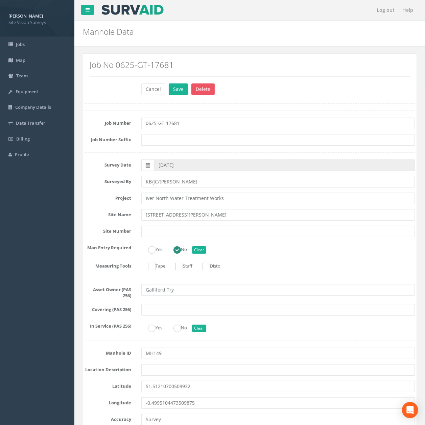
scroll to position [1557, 0]
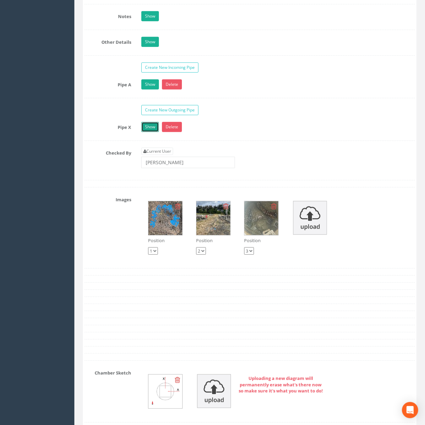
click at [151, 132] on link "Show" at bounding box center [150, 127] width 18 height 10
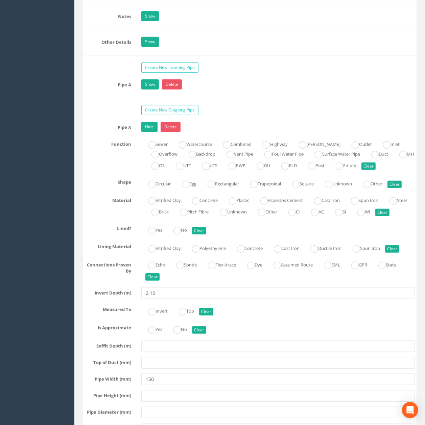
click at [260, 218] on div "Vitrified Clay Concrete Plastic Asbestos Cement Cast Iron Spun Iron Steel Brick…" at bounding box center [278, 206] width 284 height 23
click at [247, 216] on label "Unknown" at bounding box center [230, 211] width 34 height 10
radio input "true"
click at [143, 132] on link "Hide" at bounding box center [149, 127] width 16 height 10
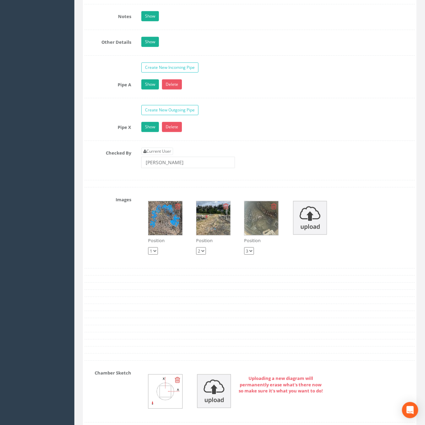
click at [154, 91] on div "Show Delete" at bounding box center [278, 85] width 284 height 12
click at [148, 90] on link "Show" at bounding box center [150, 84] width 18 height 10
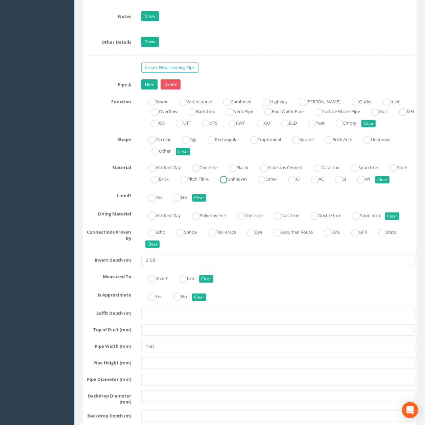
click at [247, 184] on label "Unknown" at bounding box center [230, 179] width 34 height 10
radio input "true"
click at [210, 266] on input "2.08" at bounding box center [277, 260] width 273 height 11
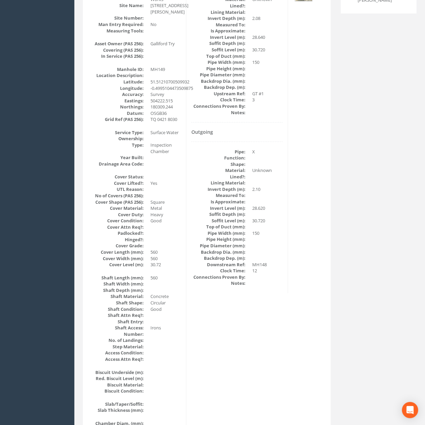
scroll to position [0, 0]
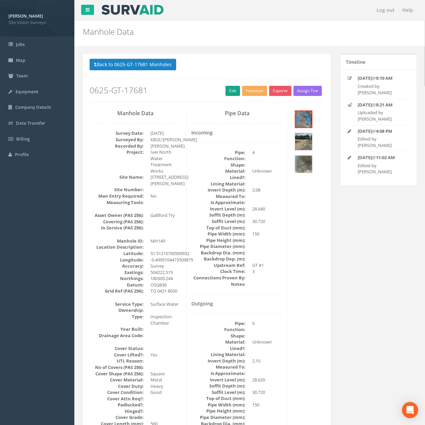
drag, startPoint x: 252, startPoint y: 292, endPoint x: 235, endPoint y: 92, distance: 200.8
click at [164, 71] on p "Back to 0625-GT-17681 Manholes Back to Map" at bounding box center [207, 65] width 234 height 13
click at [136, 70] on button "Back to 0625-GT-17681 Manholes" at bounding box center [133, 64] width 87 height 11
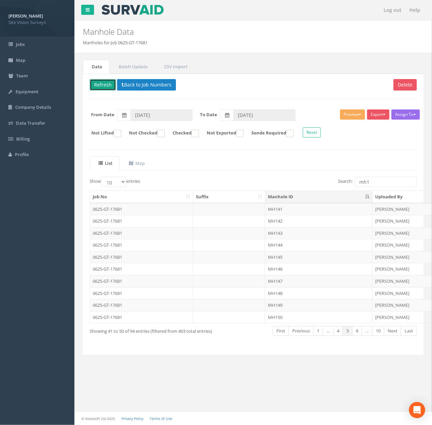
click at [104, 87] on button "Refresh" at bounding box center [103, 84] width 26 height 11
drag, startPoint x: 296, startPoint y: 317, endPoint x: 303, endPoint y: 297, distance: 20.8
click at [296, 317] on td "MH150" at bounding box center [318, 317] width 107 height 12
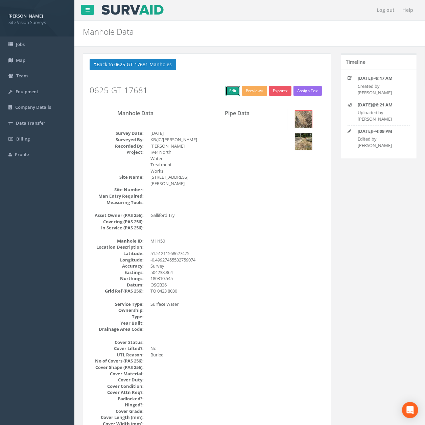
click at [233, 91] on link "Edit" at bounding box center [232, 91] width 15 height 10
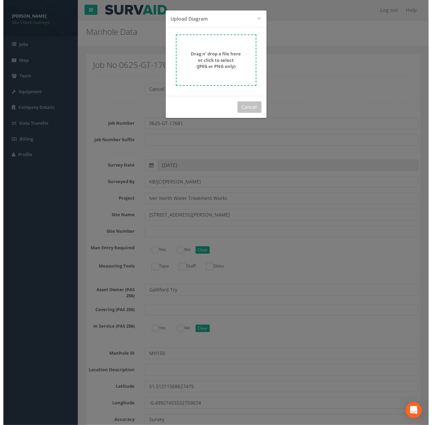
scroll to position [1825, 0]
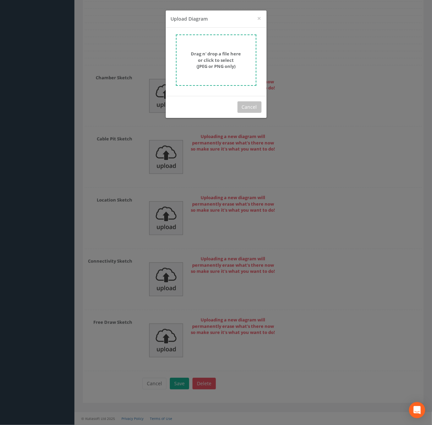
click at [225, 66] on strong "Drag n' drop a file here or click to select (JPEG or PNG only)" at bounding box center [216, 60] width 50 height 19
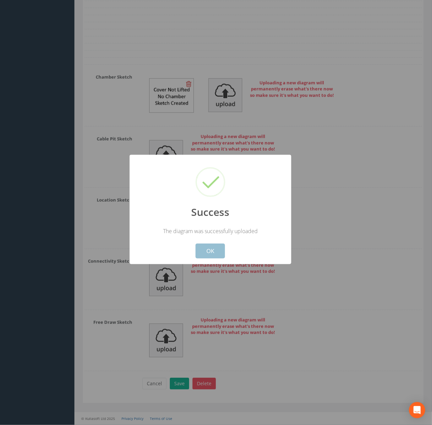
click at [205, 250] on button "OK" at bounding box center [209, 251] width 29 height 15
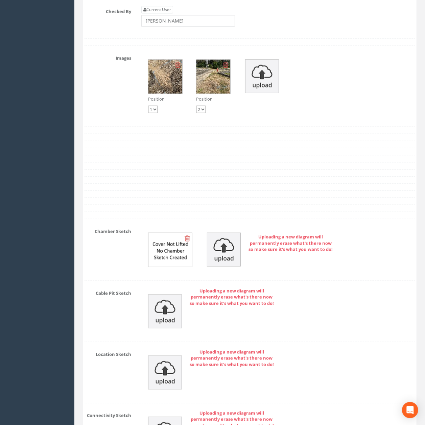
drag, startPoint x: 243, startPoint y: 211, endPoint x: 233, endPoint y: 162, distance: 50.0
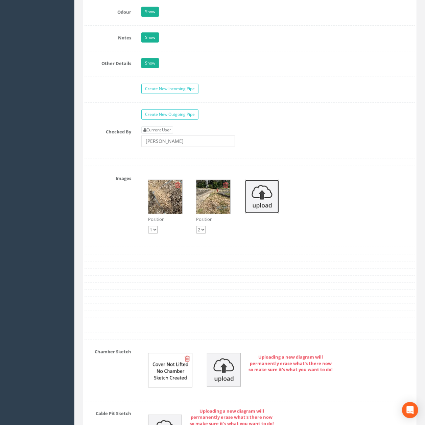
click at [260, 214] on img at bounding box center [262, 197] width 34 height 34
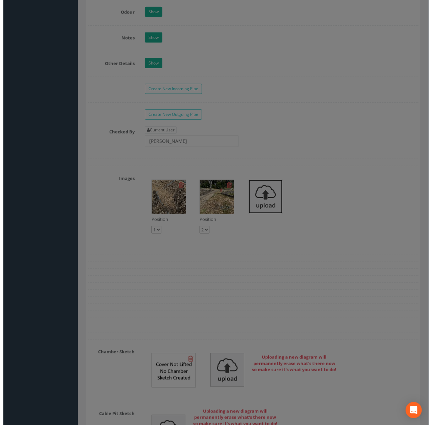
scroll to position [1532, 0]
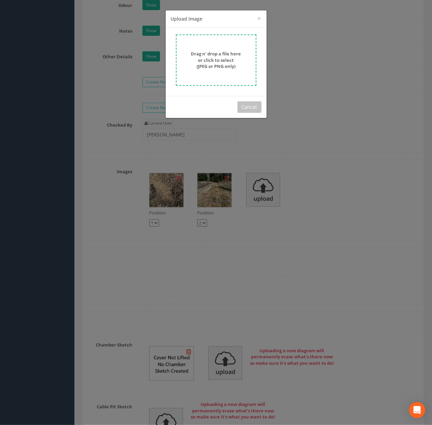
click at [209, 57] on strong "Drag n' drop a file here or click to select (JPEG or PNG only)" at bounding box center [216, 60] width 50 height 19
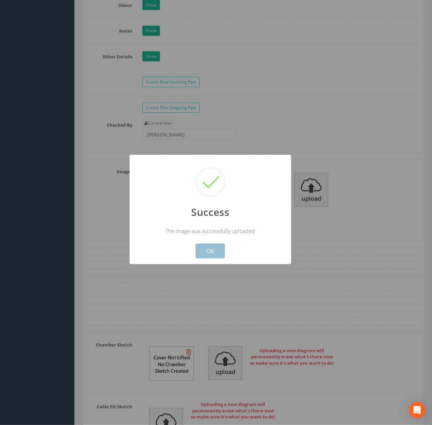
click at [217, 256] on button "OK" at bounding box center [209, 251] width 29 height 15
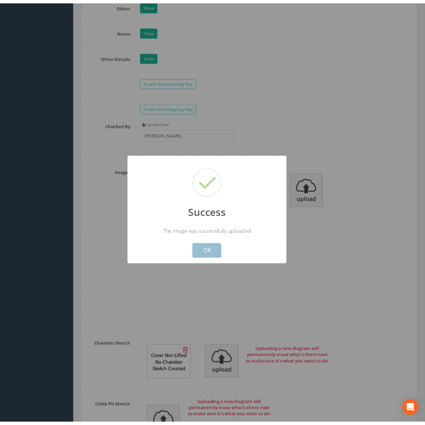
scroll to position [1536, 0]
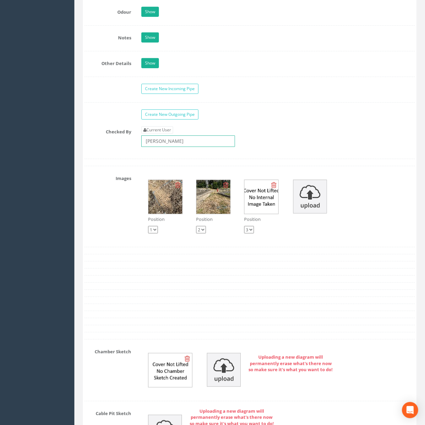
click at [192, 147] on input "[PERSON_NAME]" at bounding box center [188, 141] width 94 height 11
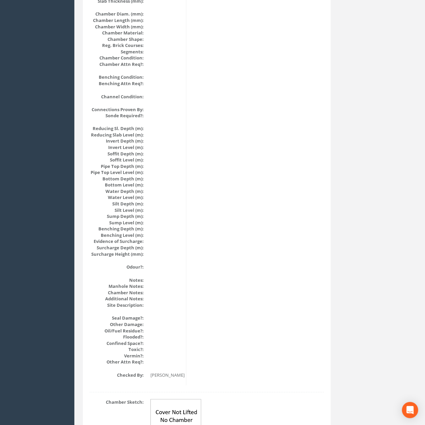
scroll to position [0, 0]
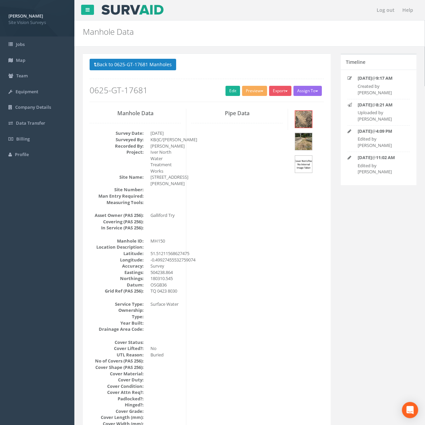
drag, startPoint x: 297, startPoint y: 345, endPoint x: 294, endPoint y: 230, distance: 115.3
click at [133, 69] on button "Back to 0625-GT-17681 Manholes" at bounding box center [133, 64] width 87 height 11
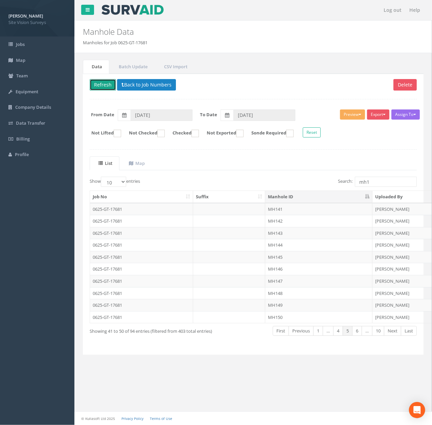
click at [93, 89] on button "Refresh" at bounding box center [103, 84] width 26 height 11
click at [398, 335] on link "Next" at bounding box center [392, 331] width 17 height 10
click at [289, 206] on td "MH151" at bounding box center [318, 209] width 107 height 12
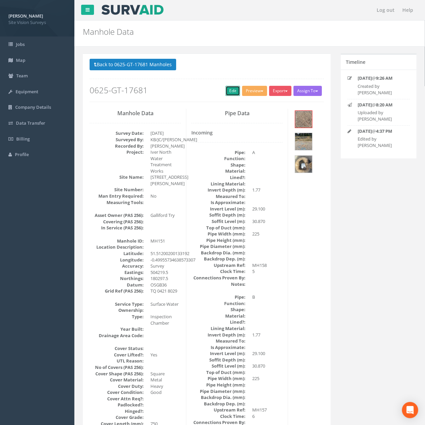
click at [225, 92] on link "Edit" at bounding box center [232, 91] width 15 height 10
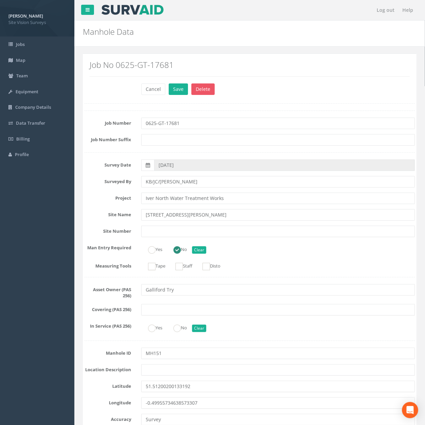
scroll to position [1555, 0]
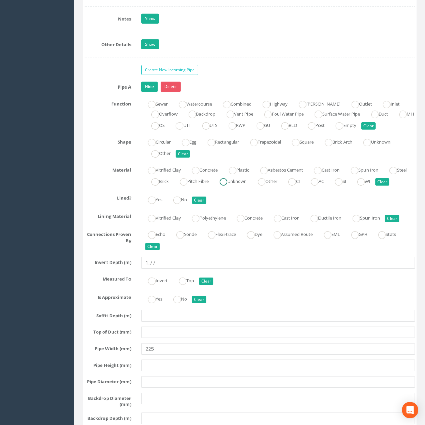
click at [227, 186] on ins at bounding box center [223, 181] width 7 height 7
radio input "true"
click at [149, 92] on link "Hide" at bounding box center [149, 87] width 16 height 10
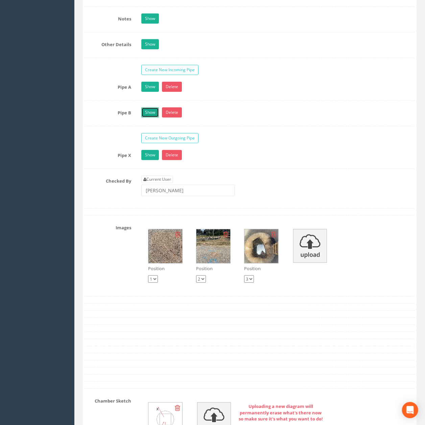
click at [152, 118] on link "Show" at bounding box center [150, 112] width 18 height 10
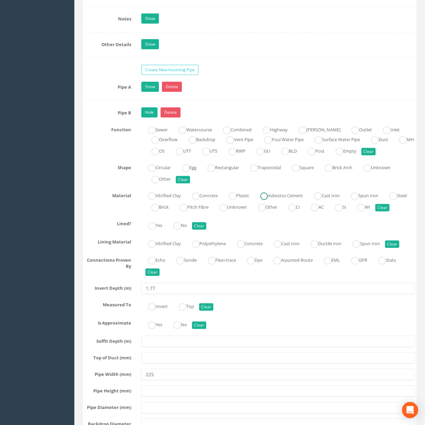
click at [247, 212] on label "Unknown" at bounding box center [230, 207] width 34 height 10
radio input "true"
click at [154, 118] on link "Hide" at bounding box center [149, 112] width 16 height 10
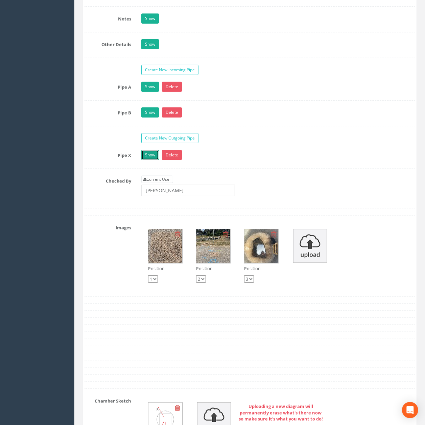
click at [151, 160] on link "Show" at bounding box center [150, 155] width 18 height 10
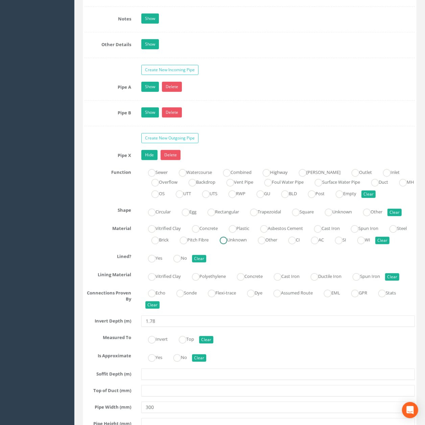
click at [247, 244] on label "Unknown" at bounding box center [230, 240] width 34 height 10
radio input "true"
click at [150, 160] on link "Hide" at bounding box center [149, 155] width 16 height 10
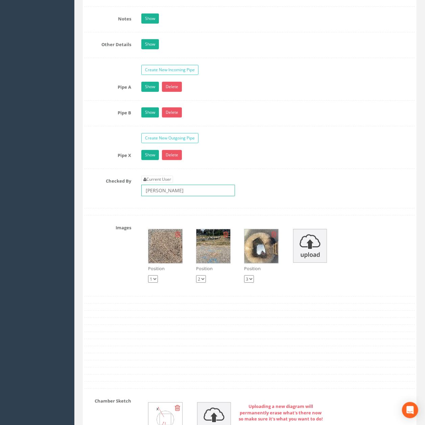
click at [181, 196] on input "[PERSON_NAME]" at bounding box center [188, 190] width 94 height 11
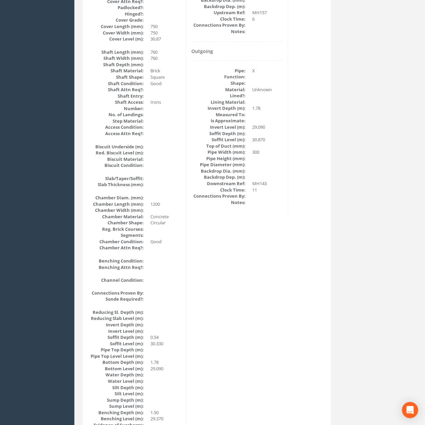
scroll to position [0, 0]
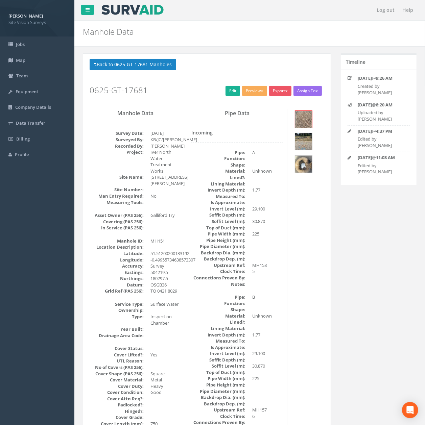
drag, startPoint x: 215, startPoint y: 323, endPoint x: 170, endPoint y: 118, distance: 210.8
click at [143, 62] on button "Back to 0625-GT-17681 Manholes" at bounding box center [133, 64] width 87 height 11
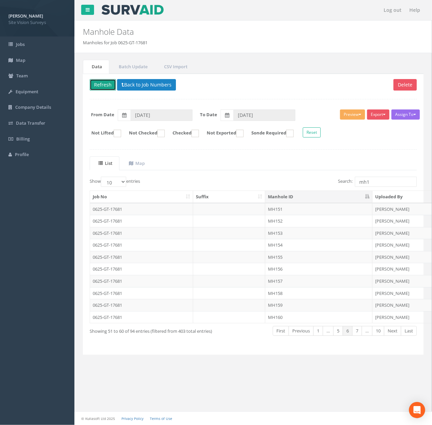
click at [105, 87] on button "Refresh" at bounding box center [103, 84] width 26 height 11
click at [294, 227] on td "MH152" at bounding box center [318, 221] width 107 height 12
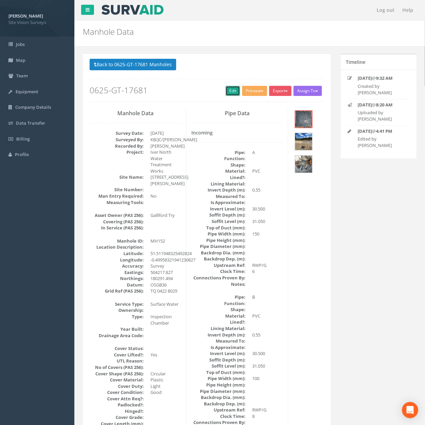
click at [225, 88] on link "Edit" at bounding box center [232, 91] width 15 height 10
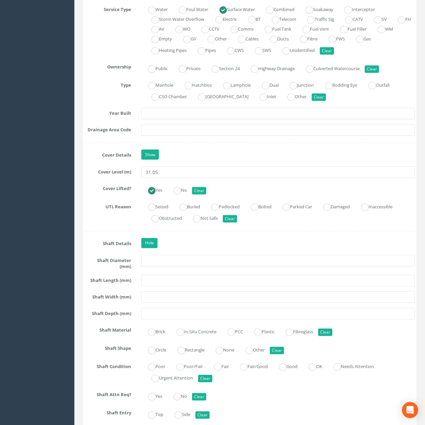
scroll to position [582, 0]
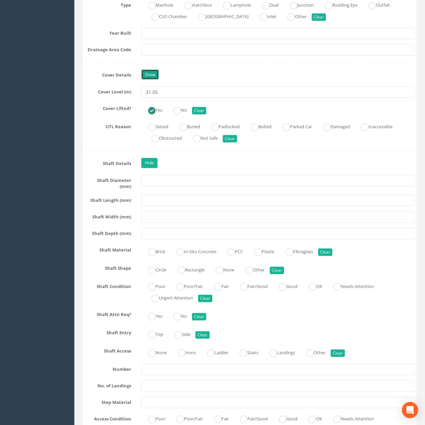
click at [153, 80] on link "Show" at bounding box center [150, 75] width 18 height 10
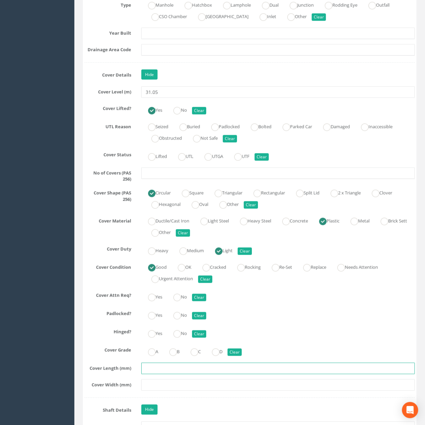
click at [165, 374] on input "text" at bounding box center [277, 368] width 273 height 11
type input "+"
type input "600"
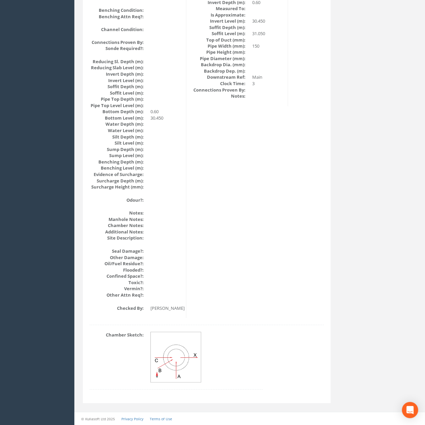
scroll to position [0, 0]
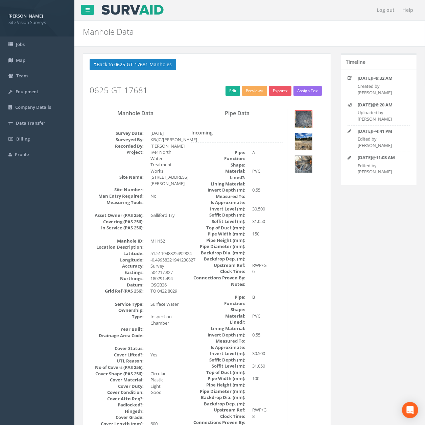
drag, startPoint x: 282, startPoint y: 296, endPoint x: 240, endPoint y: 139, distance: 162.9
click at [230, 91] on link "Edit" at bounding box center [232, 91] width 15 height 10
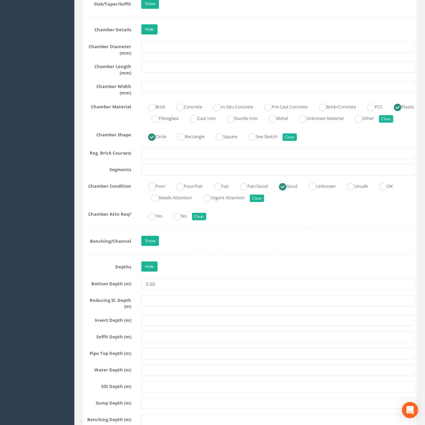
drag, startPoint x: 257, startPoint y: 107, endPoint x: 253, endPoint y: 188, distance: 81.2
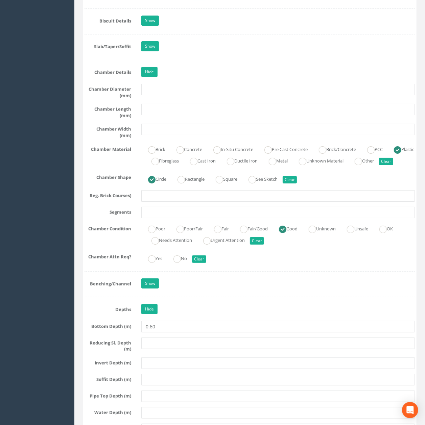
scroll to position [1281, 0]
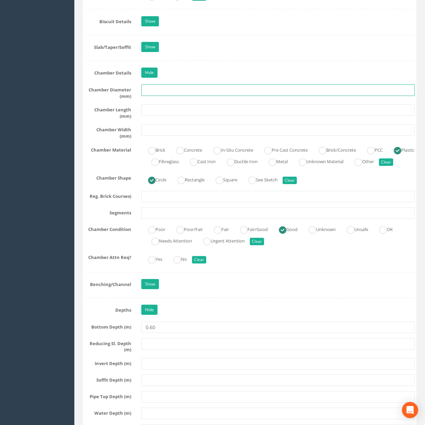
click at [172, 96] on input "text" at bounding box center [277, 89] width 273 height 11
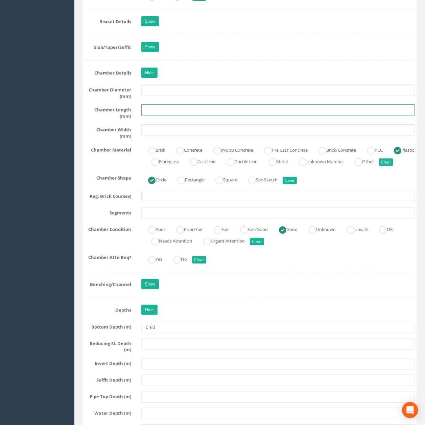
click at [164, 114] on input "text" at bounding box center [277, 109] width 273 height 11
type input "1"
type input "500"
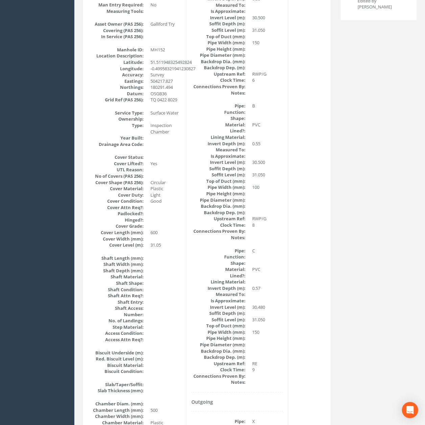
scroll to position [0, 0]
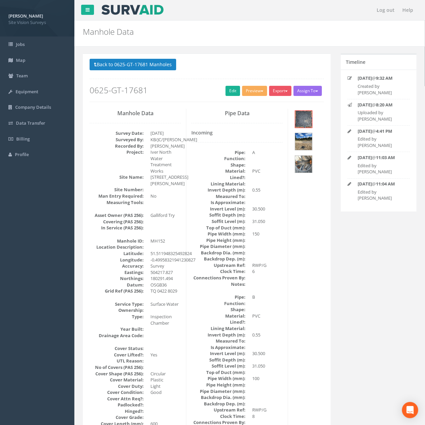
drag, startPoint x: 226, startPoint y: 300, endPoint x: 222, endPoint y: 157, distance: 143.4
click at [143, 67] on button "Back to 0625-GT-17681 Manholes" at bounding box center [133, 64] width 87 height 11
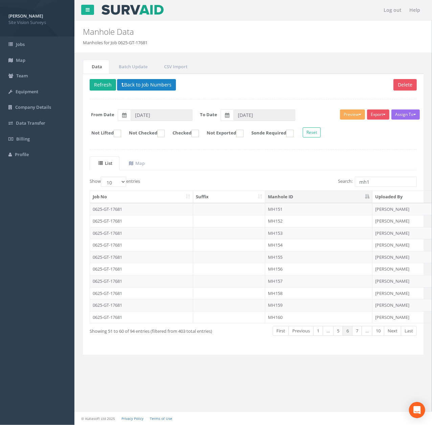
drag, startPoint x: 290, startPoint y: 260, endPoint x: 291, endPoint y: 154, distance: 105.8
click at [290, 260] on td "MH155" at bounding box center [318, 257] width 107 height 12
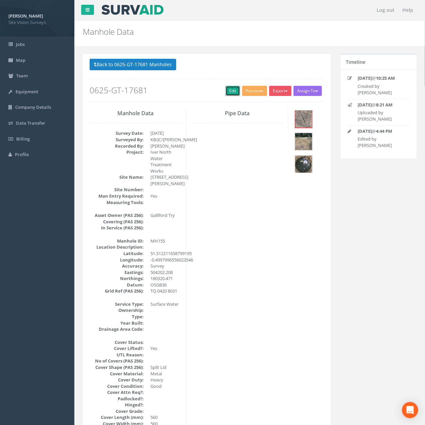
click at [225, 87] on link "Edit" at bounding box center [232, 91] width 15 height 10
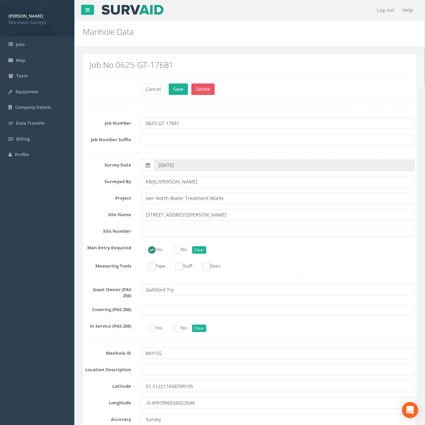
scroll to position [317, 0]
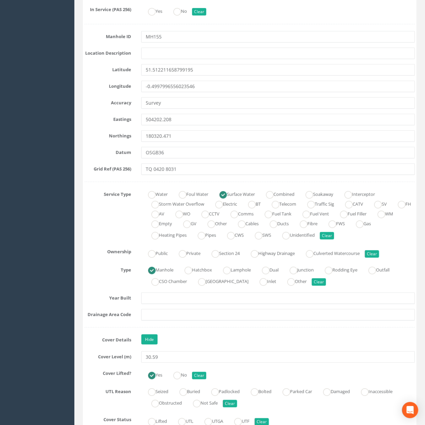
click at [190, 156] on input "OSGB36" at bounding box center [277, 152] width 273 height 11
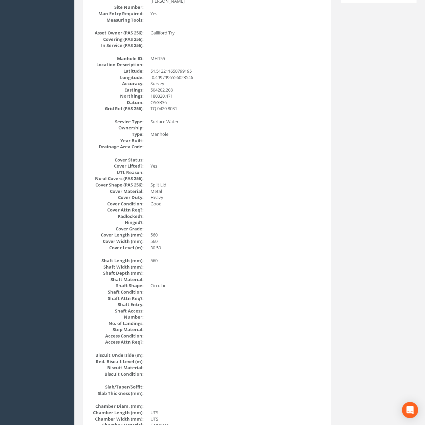
scroll to position [0, 0]
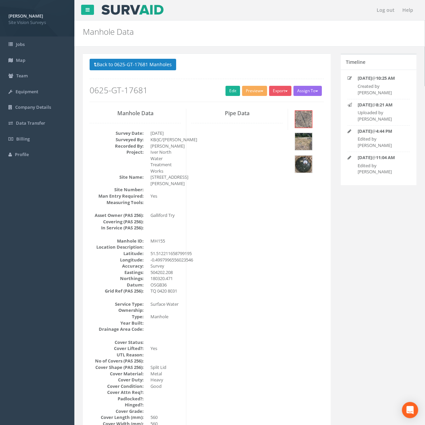
drag, startPoint x: 244, startPoint y: 301, endPoint x: 247, endPoint y: 207, distance: 94.3
click at [229, 91] on link "Edit" at bounding box center [232, 91] width 15 height 10
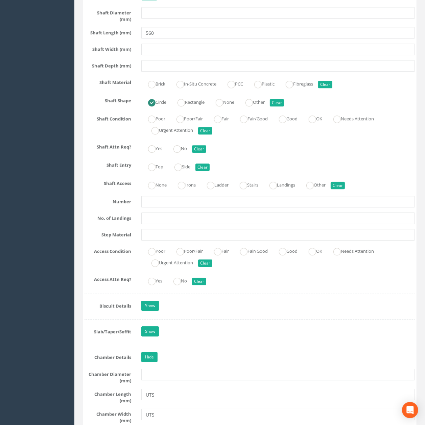
scroll to position [983, 0]
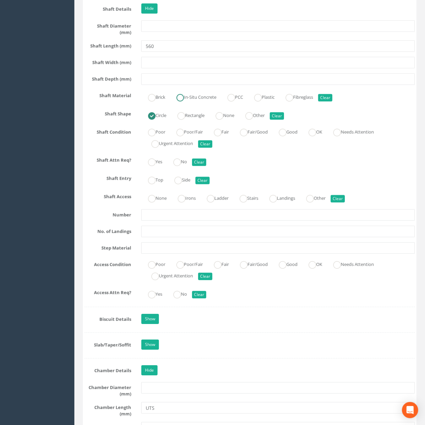
click at [206, 100] on label "In-Situ Concrete" at bounding box center [193, 97] width 47 height 10
radio input "true"
click at [195, 200] on label "Irons" at bounding box center [183, 198] width 25 height 10
radio input "true"
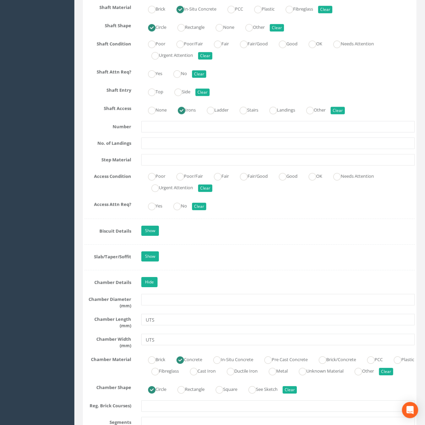
scroll to position [1073, 0]
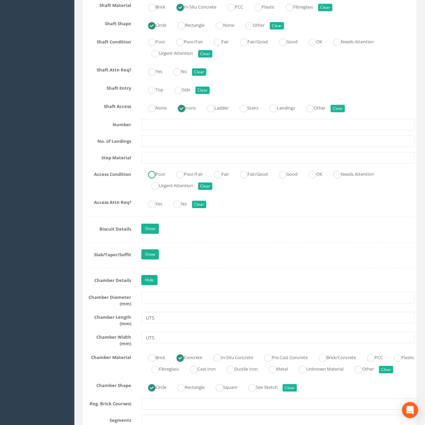
click at [149, 178] on ins at bounding box center [151, 174] width 7 height 7
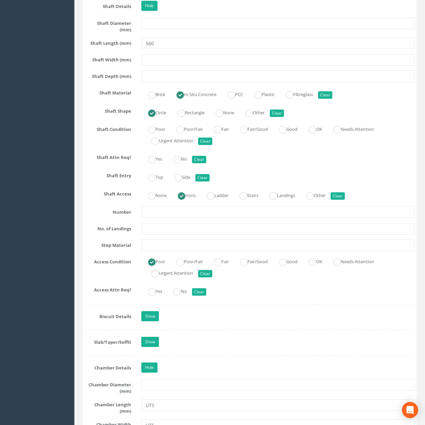
scroll to position [983, 0]
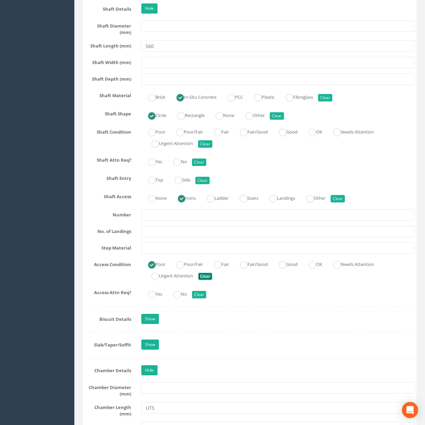
click at [205, 280] on button "Clear" at bounding box center [205, 276] width 14 height 7
radio input "false"
click at [164, 136] on label "Poor" at bounding box center [153, 131] width 24 height 10
click at [322, 136] on label "OK" at bounding box center [312, 131] width 20 height 10
radio input "false"
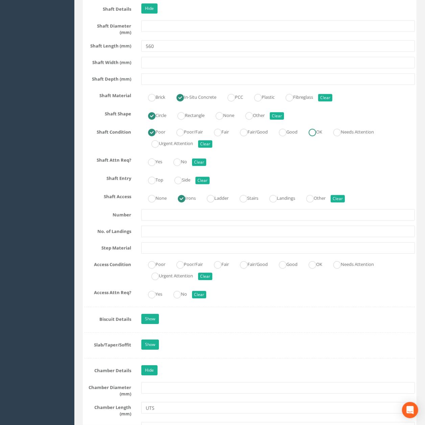
radio input "true"
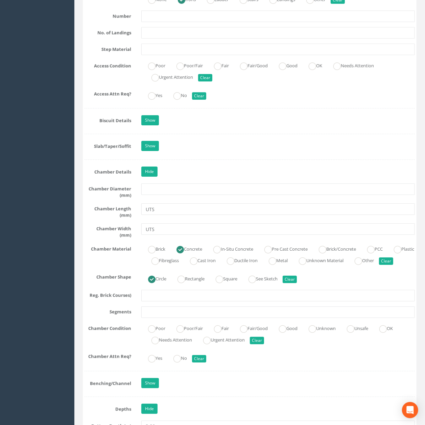
scroll to position [1209, 0]
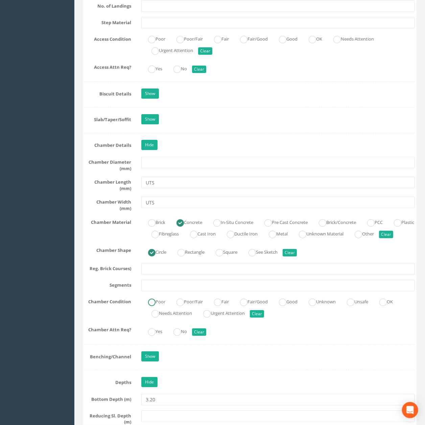
click at [150, 306] on ins at bounding box center [151, 302] width 7 height 7
radio input "true"
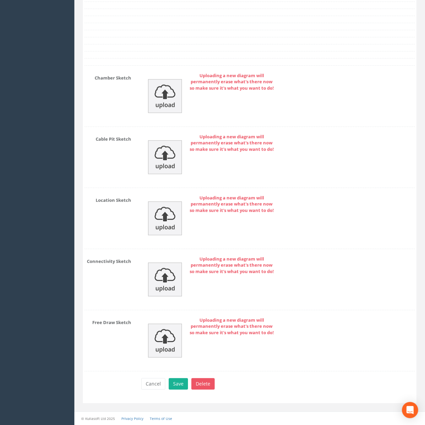
drag, startPoint x: 209, startPoint y: 199, endPoint x: 206, endPoint y: 318, distance: 119.3
click at [172, 96] on img at bounding box center [165, 96] width 34 height 34
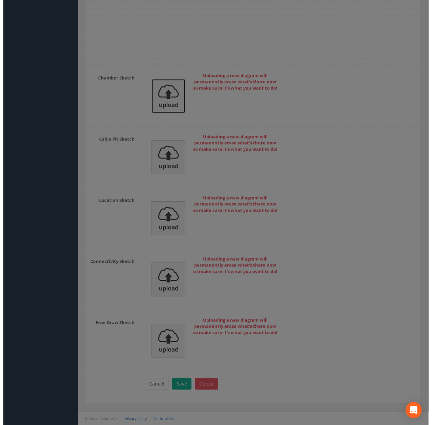
scroll to position [2074, 0]
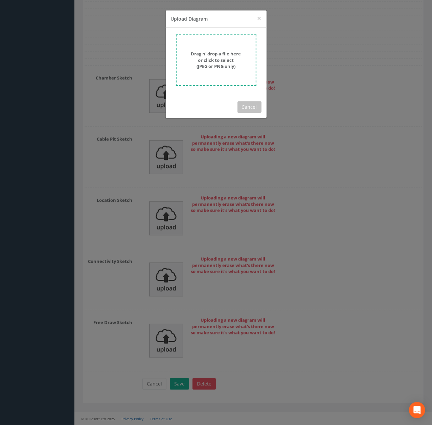
click at [229, 56] on strong "Drag n' drop a file here or click to select (JPEG or PNG only)" at bounding box center [216, 60] width 50 height 19
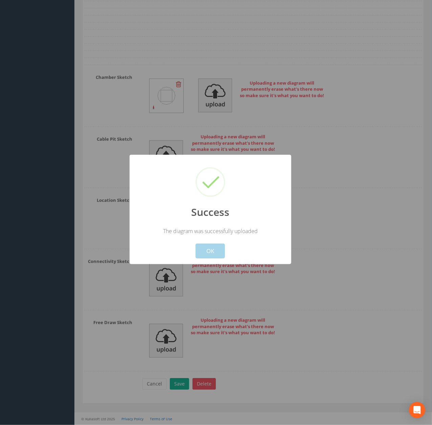
click at [222, 258] on button "OK" at bounding box center [209, 251] width 29 height 15
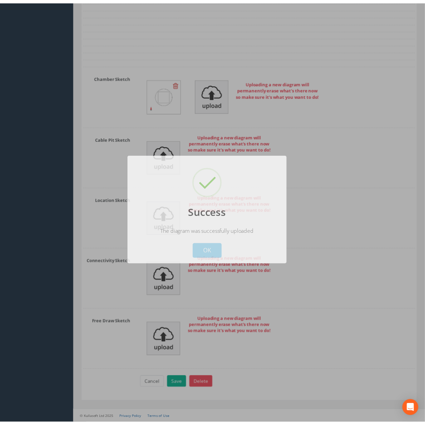
scroll to position [2077, 0]
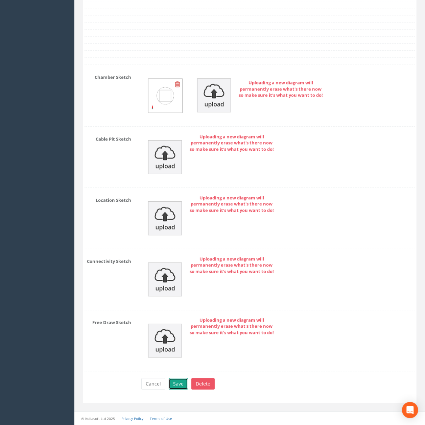
click at [172, 380] on button "Save" at bounding box center [178, 383] width 19 height 11
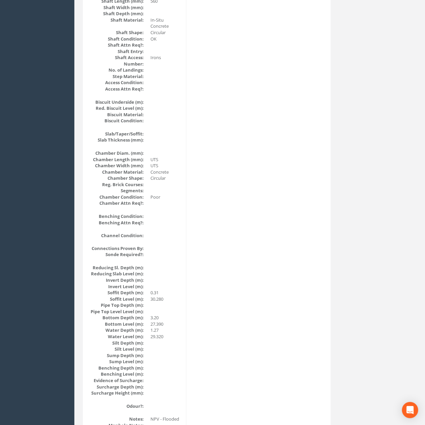
scroll to position [0, 0]
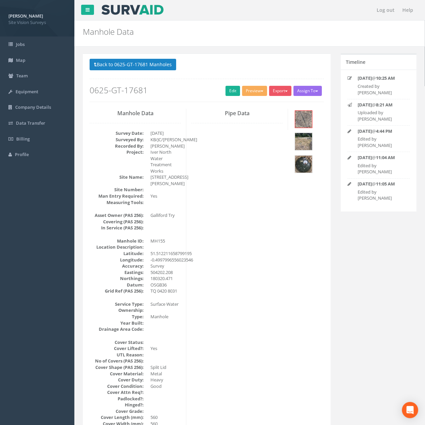
drag, startPoint x: 199, startPoint y: 343, endPoint x: 172, endPoint y: 183, distance: 161.8
click at [129, 65] on button "Back to 0625-GT-17681 Manholes" at bounding box center [133, 64] width 87 height 11
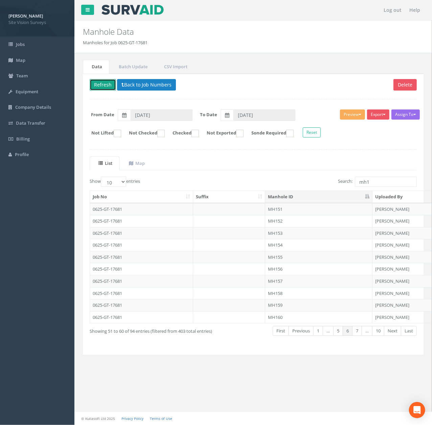
click at [100, 90] on button "Refresh" at bounding box center [103, 84] width 26 height 11
drag, startPoint x: 301, startPoint y: 273, endPoint x: 299, endPoint y: 221, distance: 52.4
click at [301, 273] on td "MH156" at bounding box center [318, 269] width 107 height 12
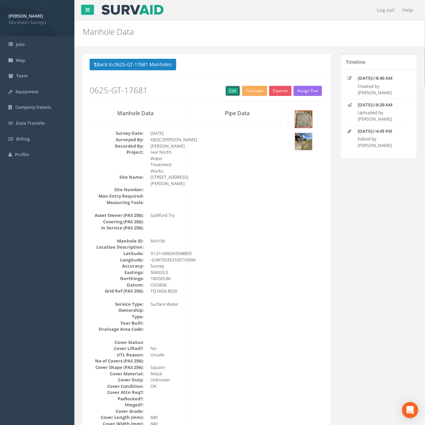
click at [236, 95] on link "Edit" at bounding box center [232, 91] width 15 height 10
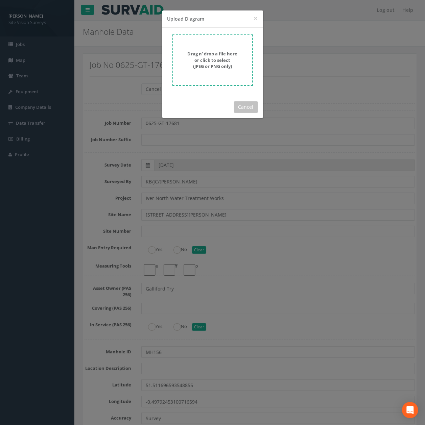
click at [231, 44] on form "Drag n' drop a file here or click to select (JPEG or PNG only)" at bounding box center [212, 59] width 80 height 51
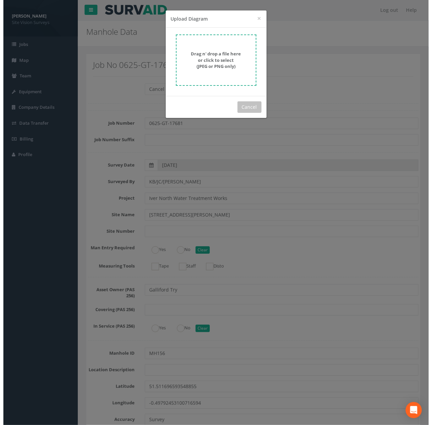
scroll to position [2074, 0]
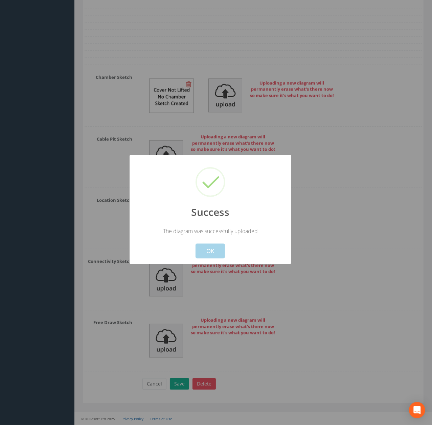
click at [217, 253] on button "OK" at bounding box center [209, 251] width 29 height 15
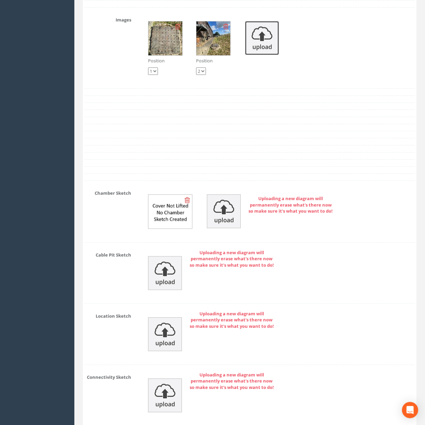
click at [268, 55] on img at bounding box center [262, 38] width 34 height 34
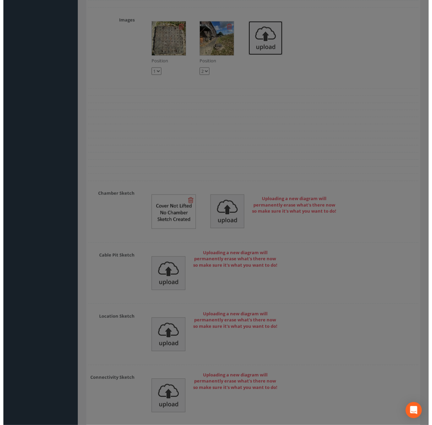
scroll to position [1938, 0]
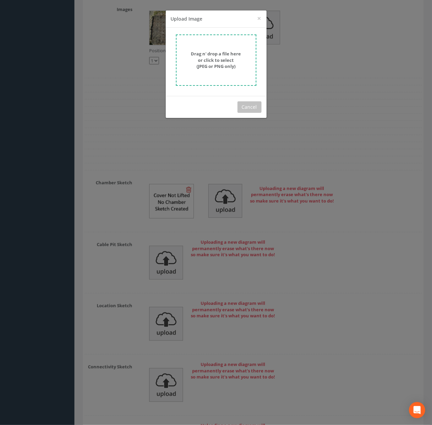
click at [222, 42] on form "Drag n' drop a file here or click to select (JPEG or PNG only)" at bounding box center [216, 59] width 80 height 51
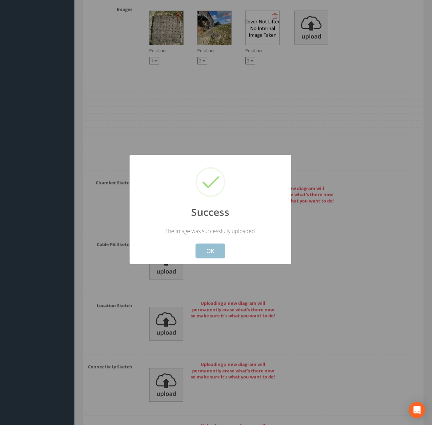
click at [218, 244] on button "OK" at bounding box center [209, 251] width 29 height 15
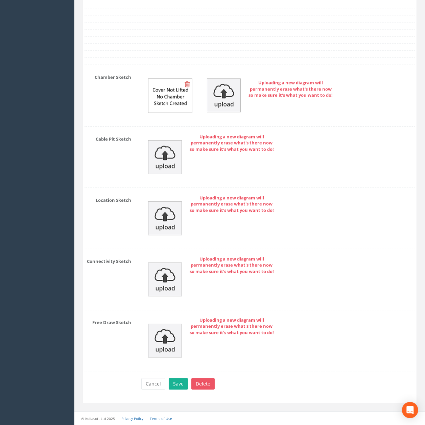
scroll to position [2077, 0]
click at [176, 391] on div "Cancel Save Delete" at bounding box center [278, 384] width 284 height 13
click at [177, 383] on button "Save" at bounding box center [178, 383] width 19 height 11
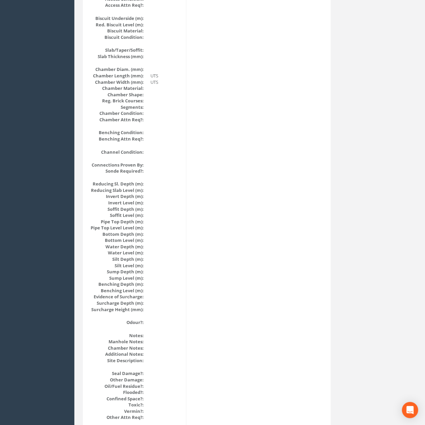
scroll to position [0, 0]
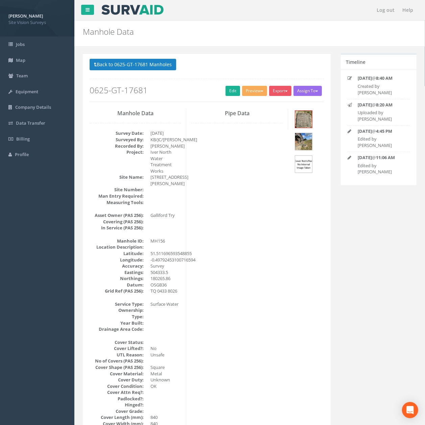
drag, startPoint x: 272, startPoint y: 346, endPoint x: 270, endPoint y: 225, distance: 121.7
click at [146, 67] on button "Back to 0625-GT-17681 Manholes" at bounding box center [133, 64] width 87 height 11
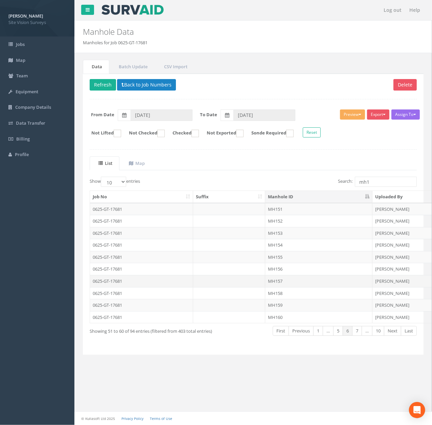
click at [251, 281] on td at bounding box center [229, 281] width 72 height 12
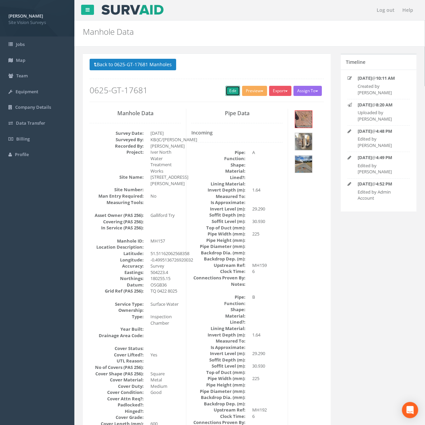
click at [225, 91] on link "Edit" at bounding box center [232, 91] width 15 height 10
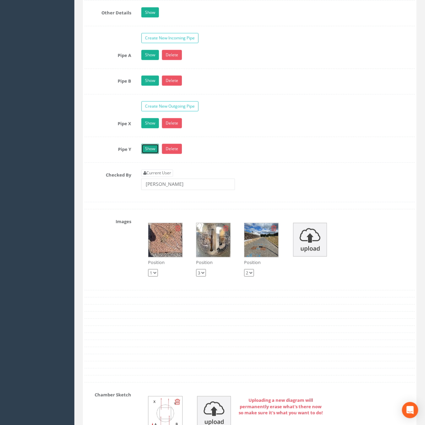
click at [155, 154] on link "Show" at bounding box center [150, 149] width 18 height 10
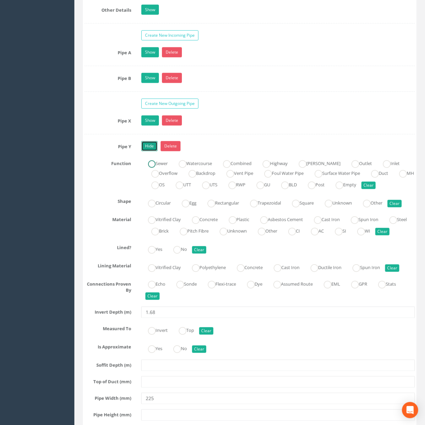
scroll to position [1969, 0]
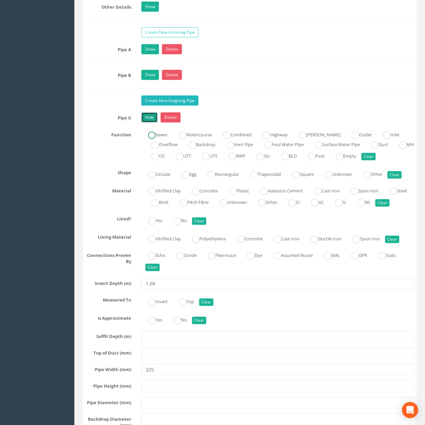
scroll to position [1833, 0]
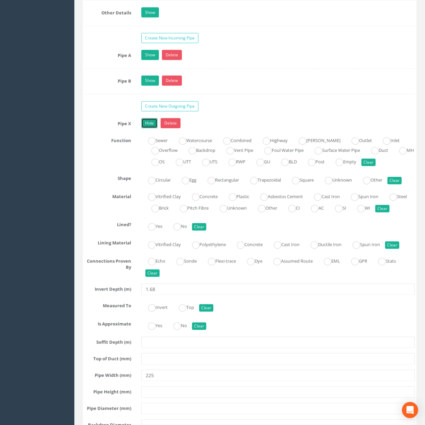
click at [152, 128] on link "Hide" at bounding box center [149, 123] width 16 height 10
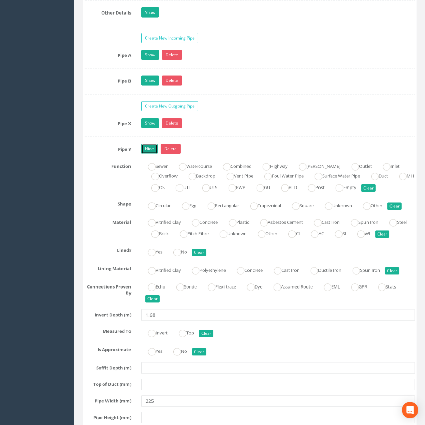
click at [149, 154] on link "Hide" at bounding box center [149, 149] width 16 height 10
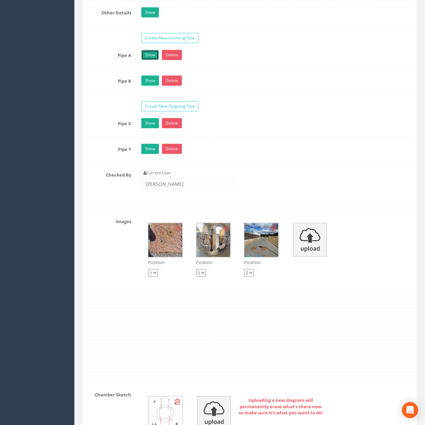
click at [153, 60] on link "Show" at bounding box center [150, 55] width 18 height 10
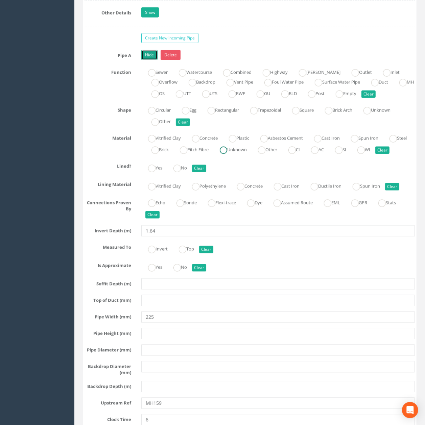
click at [227, 154] on ins at bounding box center [223, 150] width 7 height 7
radio input "true"
click at [149, 60] on link "Hide" at bounding box center [149, 55] width 16 height 10
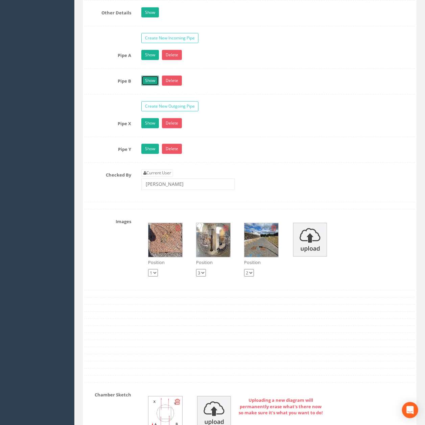
click at [150, 86] on link "Show" at bounding box center [150, 81] width 18 height 10
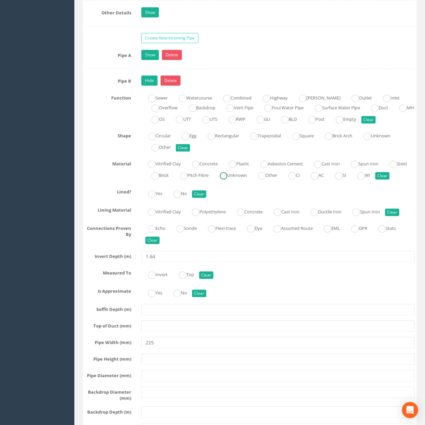
click at [247, 180] on label "Unknown" at bounding box center [230, 175] width 34 height 10
radio input "true"
click at [152, 86] on link "Hide" at bounding box center [149, 81] width 16 height 10
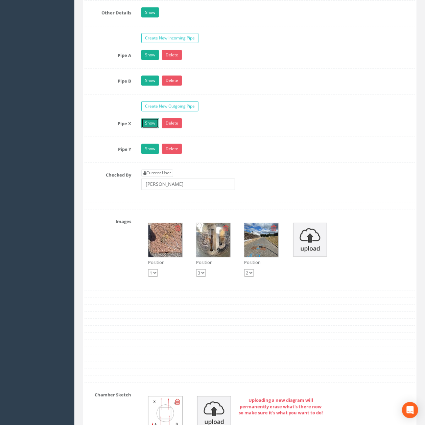
click at [147, 128] on link "Show" at bounding box center [150, 123] width 18 height 10
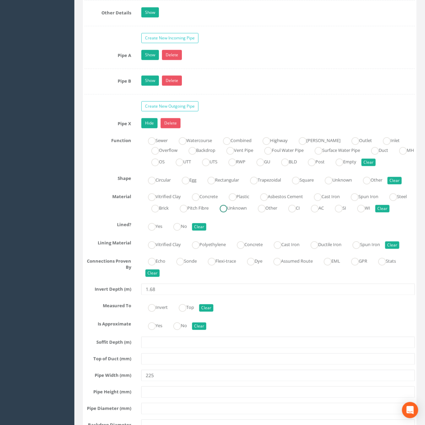
drag, startPoint x: 260, startPoint y: 231, endPoint x: 242, endPoint y: 212, distance: 26.1
click at [227, 218] on input "Unknown" at bounding box center [223, 211] width 7 height 11
click at [153, 128] on link "Hide" at bounding box center [149, 123] width 16 height 10
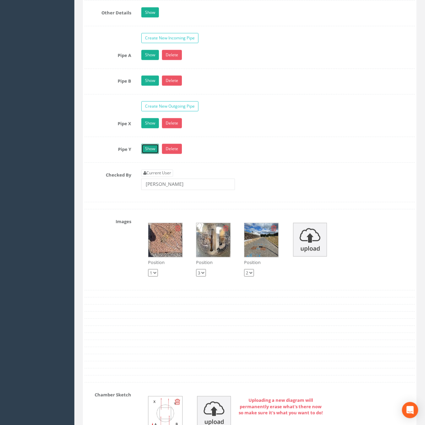
click at [151, 154] on link "Show" at bounding box center [150, 149] width 18 height 10
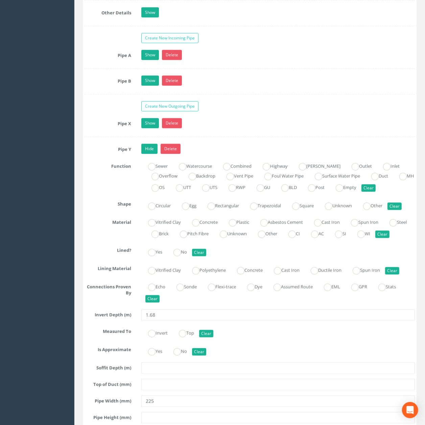
click at [247, 238] on label "Unknown" at bounding box center [230, 233] width 34 height 10
radio input "true"
click at [153, 154] on link "Hide" at bounding box center [149, 149] width 16 height 10
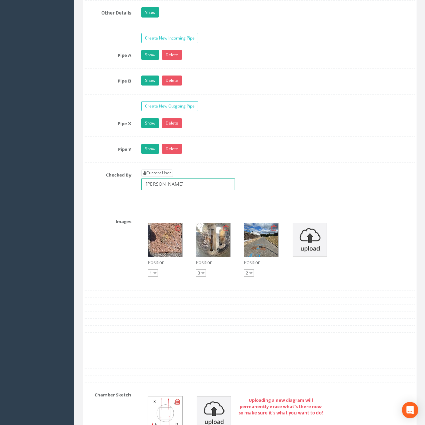
click at [172, 190] on input "[PERSON_NAME]" at bounding box center [188, 184] width 94 height 11
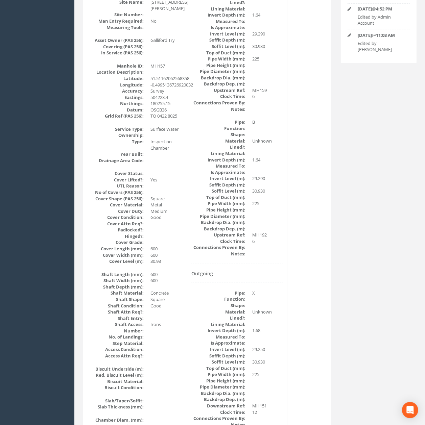
scroll to position [0, 0]
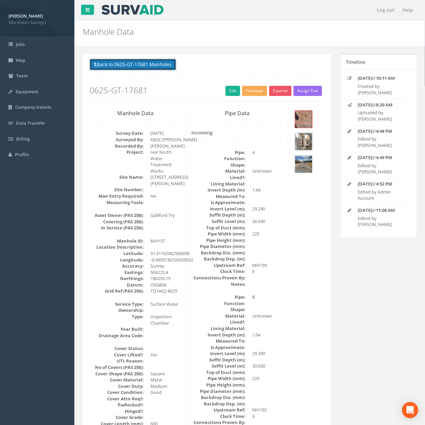
click at [136, 63] on button "Back to 0625-GT-17681 Manholes" at bounding box center [133, 64] width 87 height 11
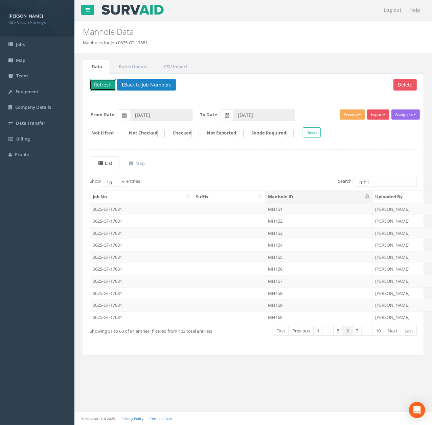
click at [97, 89] on button "Refresh" at bounding box center [103, 84] width 26 height 11
click at [300, 285] on td "MH157" at bounding box center [318, 281] width 107 height 12
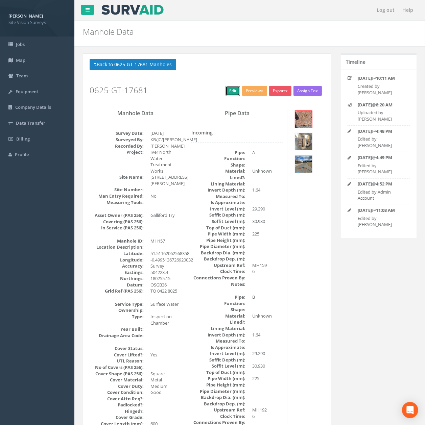
click at [228, 92] on link "Edit" at bounding box center [232, 91] width 15 height 10
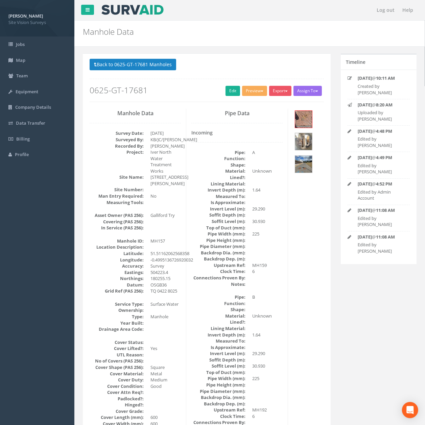
click at [141, 62] on button "Back to 0625-GT-17681 Manholes" at bounding box center [133, 64] width 87 height 11
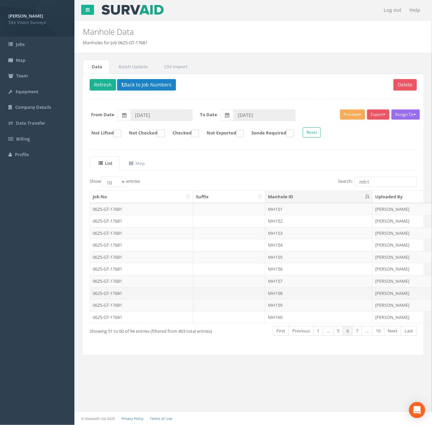
click at [218, 296] on td at bounding box center [229, 293] width 72 height 12
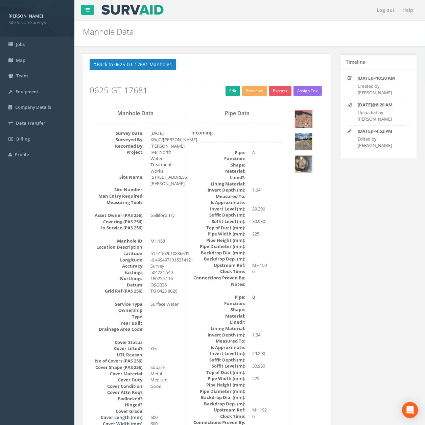
click at [215, 91] on h2 "0625-GT-17681" at bounding box center [207, 90] width 234 height 9
click at [225, 93] on link "Edit" at bounding box center [232, 91] width 15 height 10
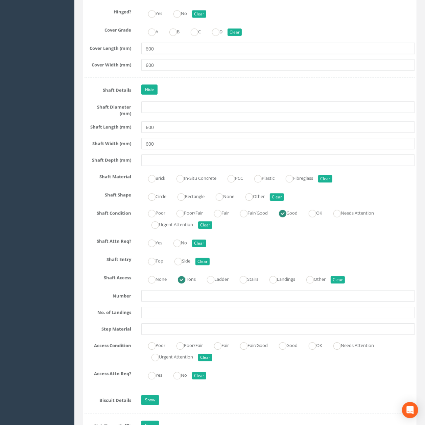
scroll to position [902, 0]
click at [200, 200] on label "Rectangle" at bounding box center [188, 196] width 34 height 10
radio input "true"
click at [200, 181] on label "In-Situ Concrete" at bounding box center [193, 177] width 47 height 10
radio input "true"
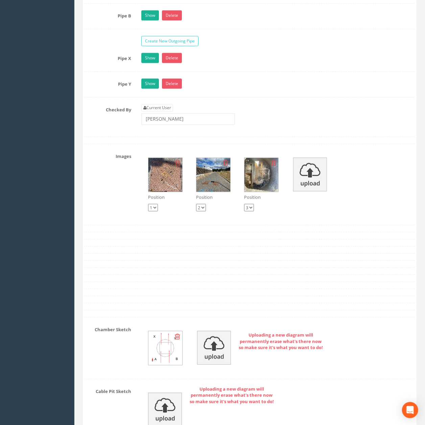
scroll to position [1849, 0]
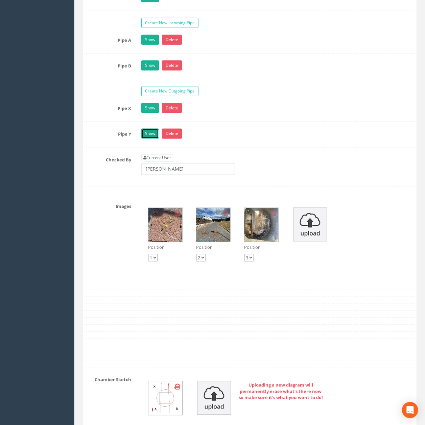
click at [151, 139] on link "Show" at bounding box center [150, 134] width 18 height 10
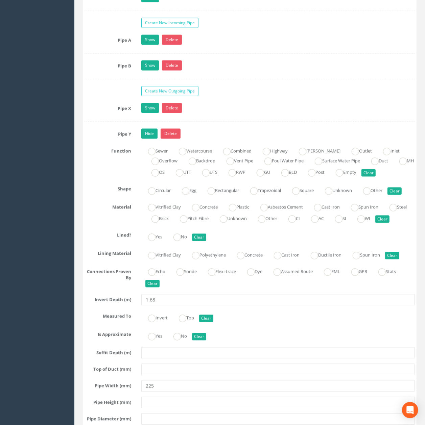
click at [262, 225] on div "Vitrified Clay Concrete Plastic Asbestos Cement Cast Iron Spun Iron Steel Brick…" at bounding box center [278, 213] width 284 height 23
click at [247, 223] on label "Unknown" at bounding box center [230, 218] width 34 height 10
radio input "true"
click at [144, 139] on link "Hide" at bounding box center [149, 134] width 16 height 10
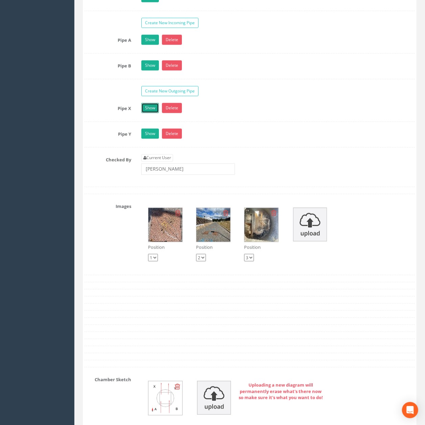
click at [147, 113] on link "Show" at bounding box center [150, 108] width 18 height 10
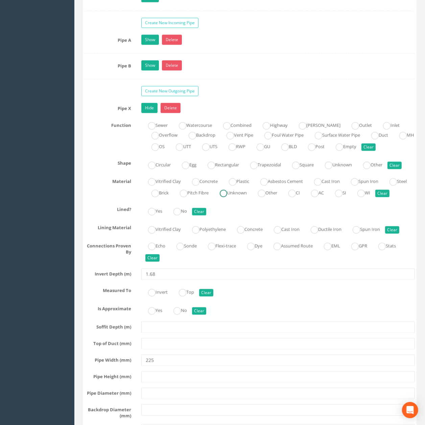
click at [247, 197] on label "Unknown" at bounding box center [230, 193] width 34 height 10
radio input "true"
click at [154, 113] on link "Hide" at bounding box center [149, 108] width 16 height 10
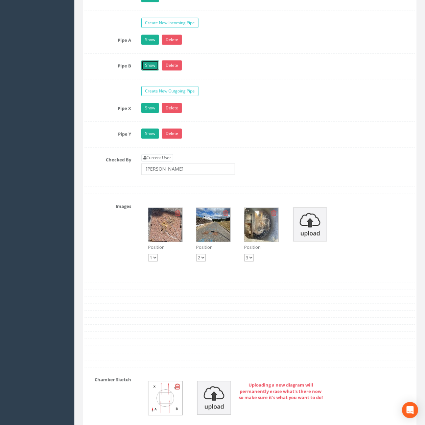
click at [154, 71] on link "Show" at bounding box center [150, 65] width 18 height 10
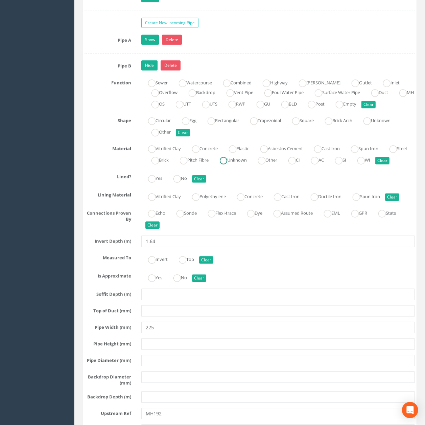
click at [247, 165] on label "Unknown" at bounding box center [230, 160] width 34 height 10
radio input "true"
click at [147, 71] on link "Hide" at bounding box center [149, 65] width 16 height 10
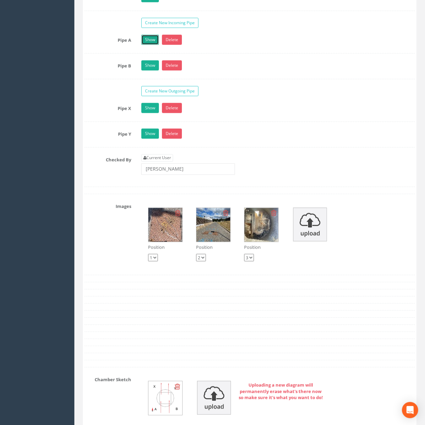
click at [148, 45] on link "Show" at bounding box center [150, 40] width 18 height 10
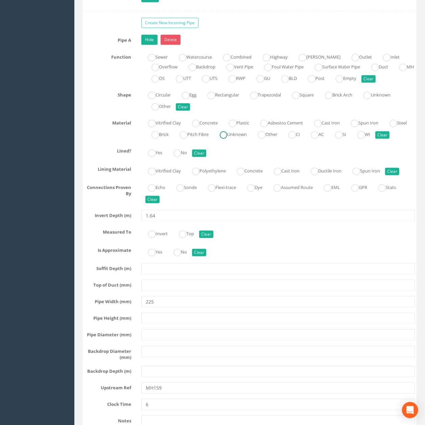
click at [247, 139] on label "Unknown" at bounding box center [230, 134] width 34 height 10
radio input "true"
click at [229, 222] on input "1.64" at bounding box center [277, 215] width 273 height 11
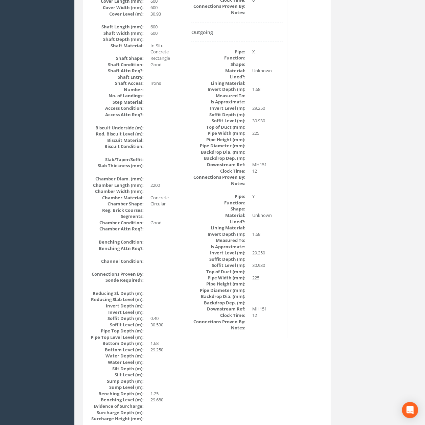
scroll to position [0, 0]
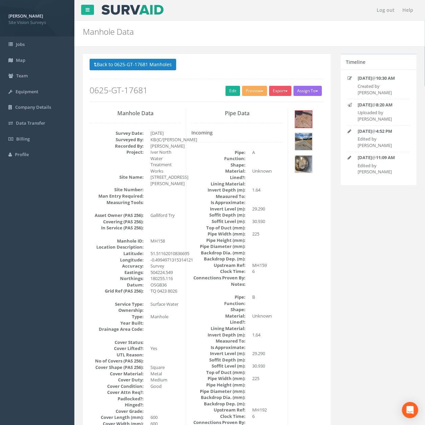
click at [137, 64] on button "Back to 0625-GT-17681 Manholes" at bounding box center [133, 64] width 87 height 11
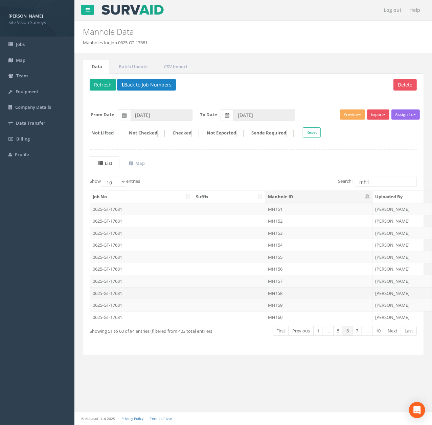
click at [240, 294] on td at bounding box center [229, 293] width 72 height 12
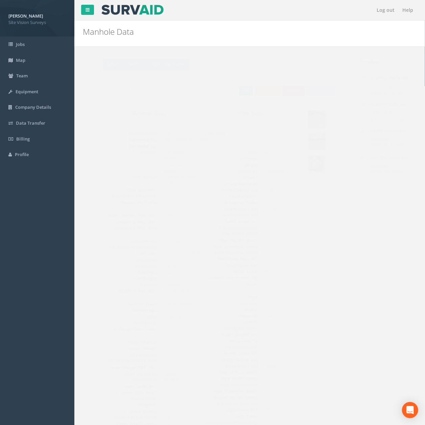
click at [231, 95] on link "Edit" at bounding box center [232, 91] width 15 height 10
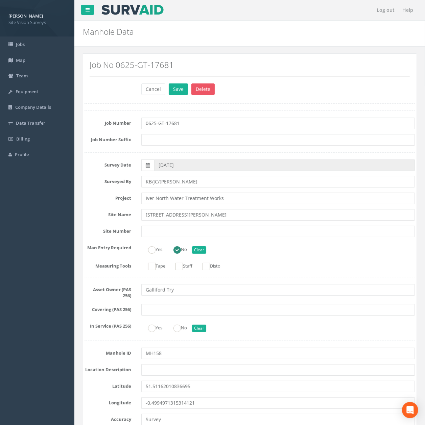
click at [169, 83] on button "Save" at bounding box center [178, 88] width 19 height 11
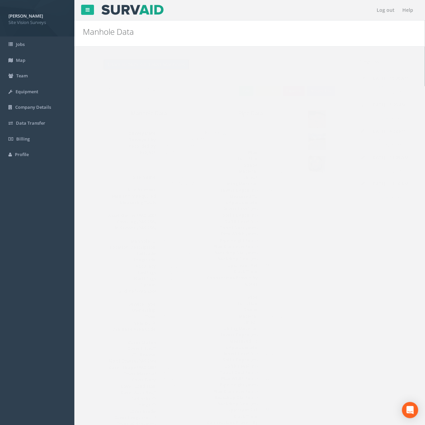
click at [155, 66] on button "Back to 0625-GT-17681 Manholes" at bounding box center [133, 64] width 87 height 11
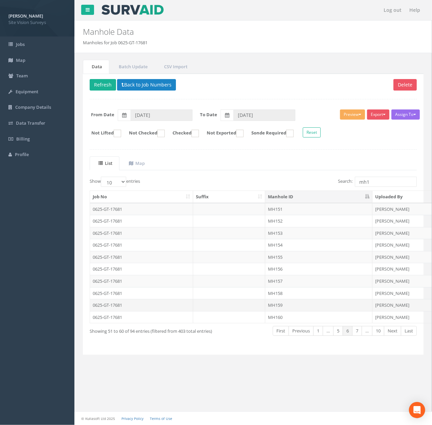
click at [260, 306] on td at bounding box center [229, 305] width 72 height 12
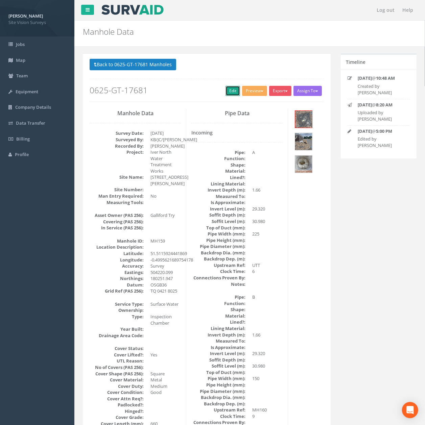
click at [229, 95] on link "Edit" at bounding box center [232, 91] width 15 height 10
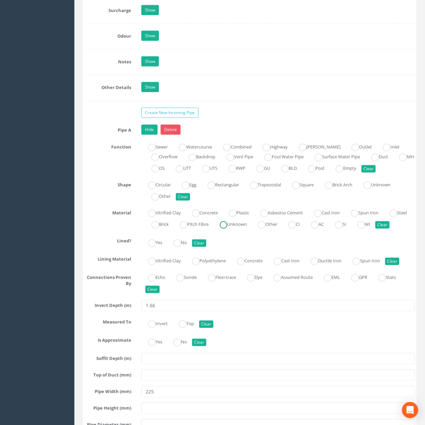
click at [247, 229] on label "Unknown" at bounding box center [230, 224] width 34 height 10
radio input "true"
click at [149, 135] on link "Hide" at bounding box center [149, 130] width 16 height 10
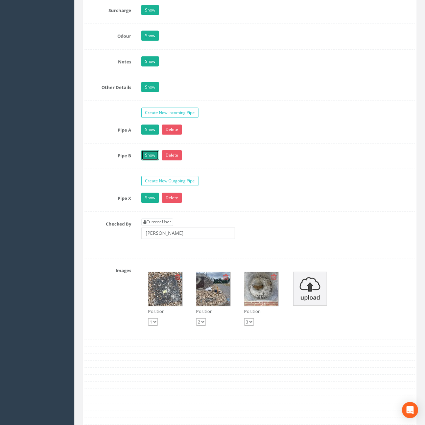
click at [148, 161] on link "Show" at bounding box center [150, 155] width 18 height 10
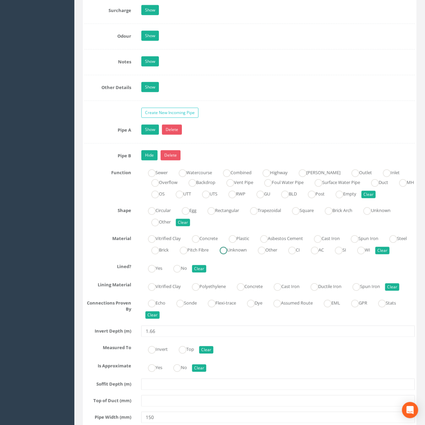
drag, startPoint x: 264, startPoint y: 264, endPoint x: 255, endPoint y: 257, distance: 11.6
click at [247, 254] on label "Unknown" at bounding box center [230, 250] width 34 height 10
radio input "true"
click at [145, 161] on link "Hide" at bounding box center [149, 155] width 16 height 10
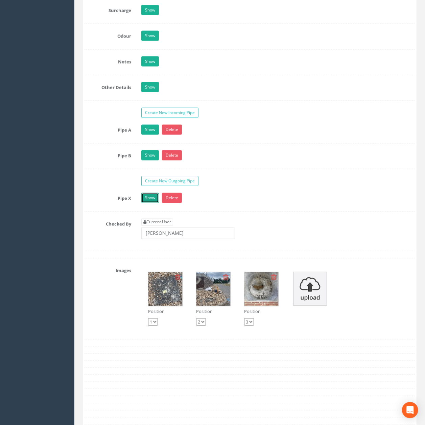
click at [149, 203] on link "Show" at bounding box center [150, 198] width 18 height 10
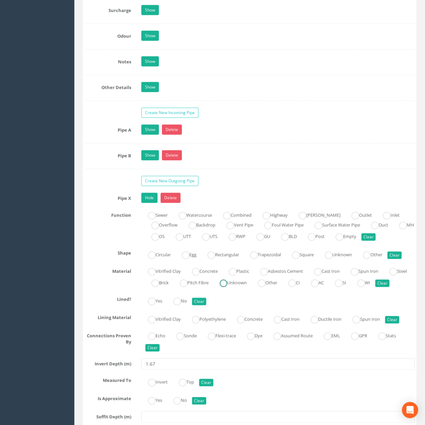
click at [247, 287] on label "Unknown" at bounding box center [230, 282] width 34 height 10
radio input "true"
click at [151, 203] on link "Hide" at bounding box center [149, 198] width 16 height 10
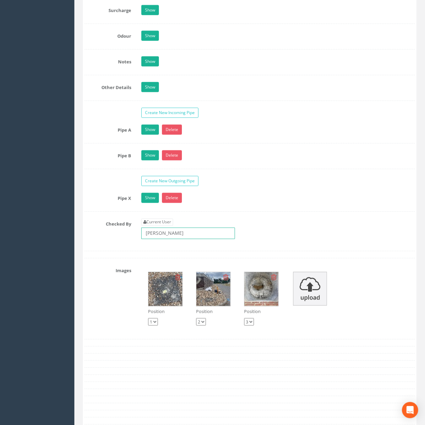
click at [183, 239] on input "[PERSON_NAME]" at bounding box center [188, 233] width 94 height 11
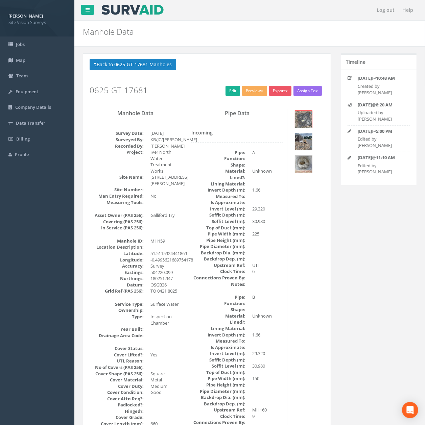
drag, startPoint x: 227, startPoint y: 283, endPoint x: 187, endPoint y: 108, distance: 179.3
click at [123, 67] on button "Back to 0625-GT-17681 Manholes" at bounding box center [133, 64] width 87 height 11
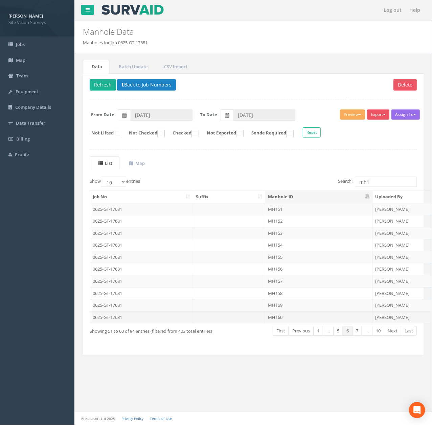
click at [288, 323] on td "MH160" at bounding box center [318, 317] width 107 height 12
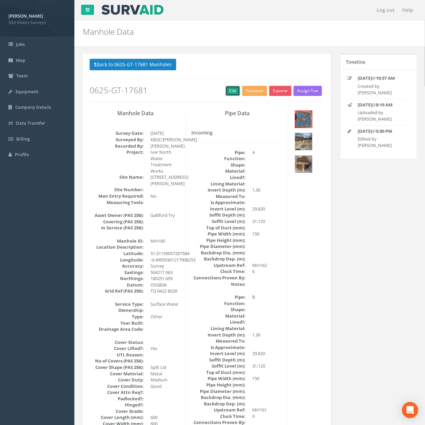
click at [229, 92] on link "Edit" at bounding box center [232, 91] width 15 height 10
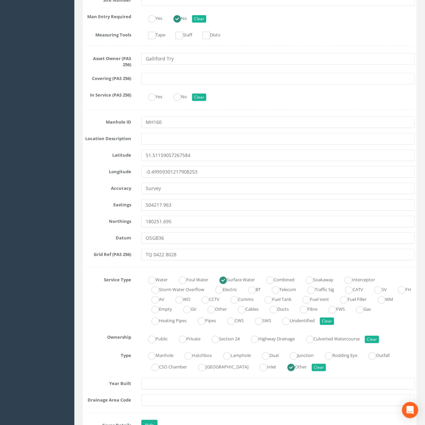
scroll to position [1709, 0]
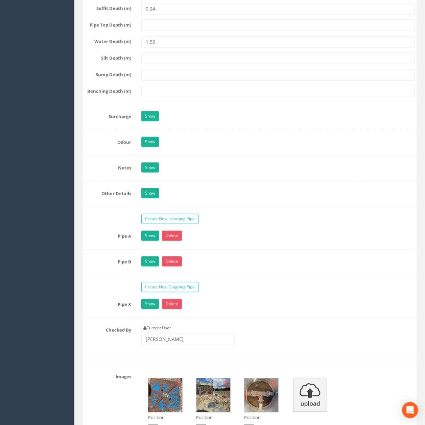
drag, startPoint x: 258, startPoint y: 94, endPoint x: 259, endPoint y: 206, distance: 112.5
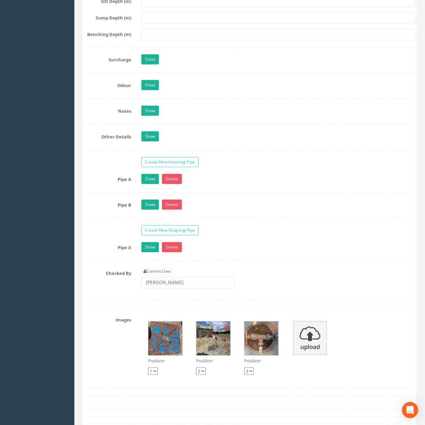
click at [153, 186] on div "Show Delete" at bounding box center [278, 180] width 284 height 12
click at [153, 184] on link "Show" at bounding box center [150, 179] width 18 height 10
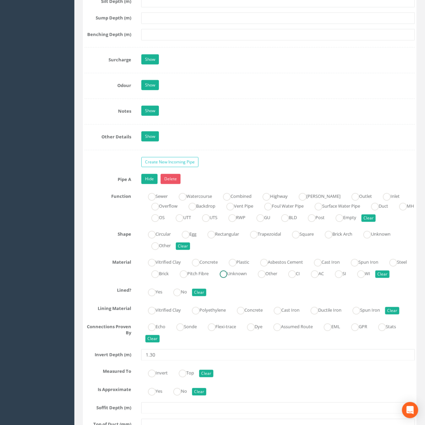
click at [247, 278] on label "Unknown" at bounding box center [230, 273] width 34 height 10
radio input "true"
click at [153, 184] on link "Hide" at bounding box center [149, 179] width 16 height 10
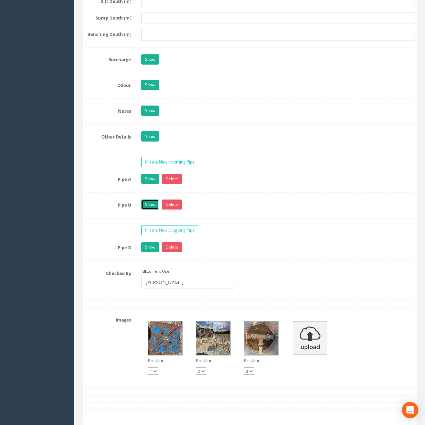
click at [150, 210] on link "Show" at bounding box center [150, 205] width 18 height 10
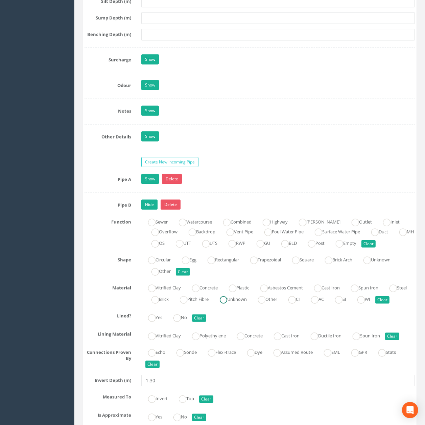
drag, startPoint x: 264, startPoint y: 314, endPoint x: 164, endPoint y: 214, distance: 142.0
click at [247, 304] on label "Unknown" at bounding box center [230, 299] width 34 height 10
radio input "true"
click at [146, 210] on link "Hide" at bounding box center [149, 205] width 16 height 10
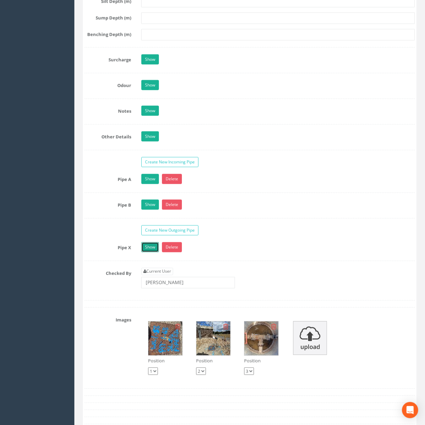
click at [147, 252] on link "Show" at bounding box center [150, 247] width 18 height 10
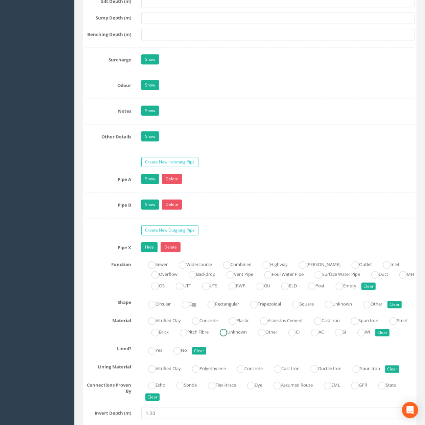
click at [247, 337] on label "Unknown" at bounding box center [230, 332] width 34 height 10
radio input "true"
click at [150, 252] on link "Hide" at bounding box center [149, 247] width 16 height 10
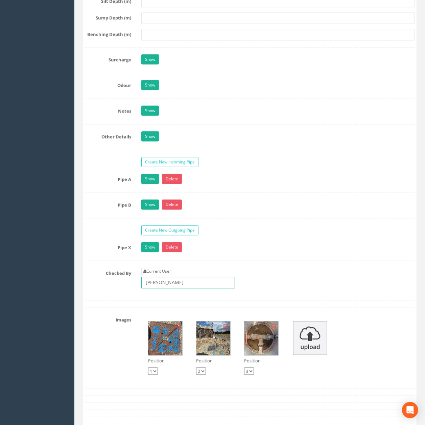
click at [177, 289] on input "[PERSON_NAME]" at bounding box center [188, 282] width 94 height 11
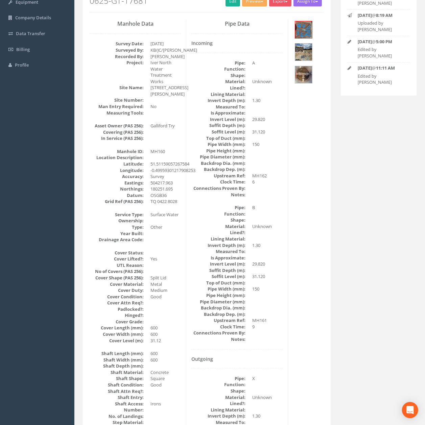
scroll to position [0, 0]
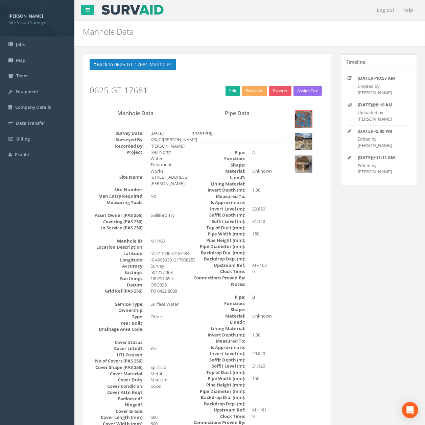
drag, startPoint x: 235, startPoint y: 291, endPoint x: 187, endPoint y: 114, distance: 183.6
click at [145, 70] on button "Back to 0625-GT-17681 Manholes" at bounding box center [133, 64] width 87 height 11
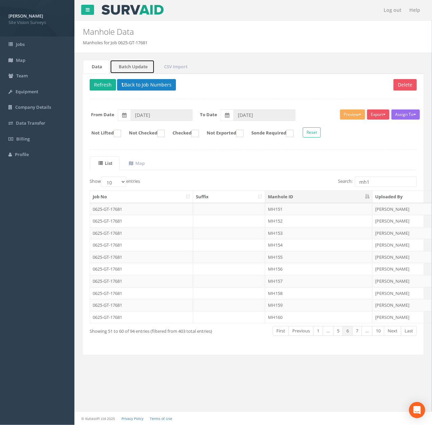
click at [145, 66] on link "Batch Update" at bounding box center [132, 67] width 45 height 14
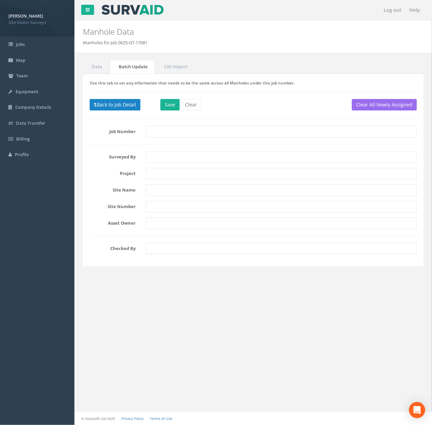
click at [80, 68] on div "Data Batch Update CSV Import Delete Refresh Back to Job Numbers Assign To No Co…" at bounding box center [253, 167] width 350 height 215
click at [88, 68] on link "Data" at bounding box center [96, 67] width 26 height 14
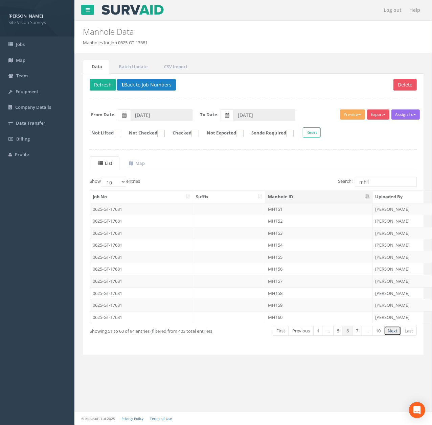
click at [392, 336] on link "Next" at bounding box center [392, 331] width 17 height 10
click at [252, 208] on td at bounding box center [229, 209] width 72 height 12
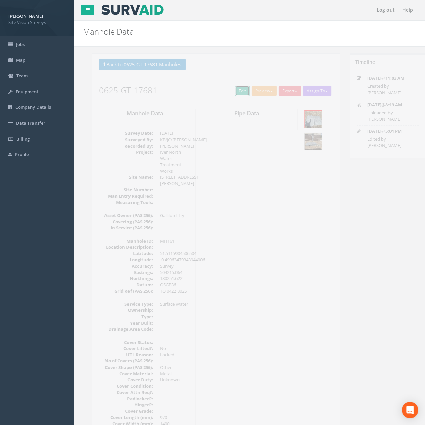
click at [229, 93] on link "Edit" at bounding box center [232, 91] width 15 height 10
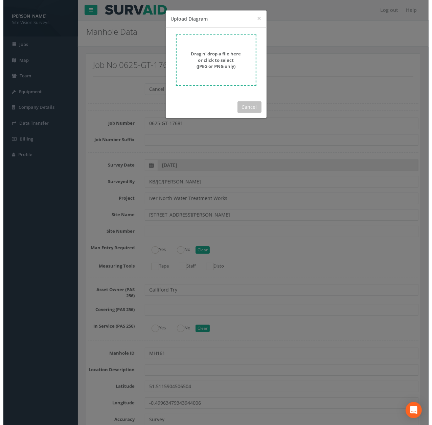
scroll to position [2074, 0]
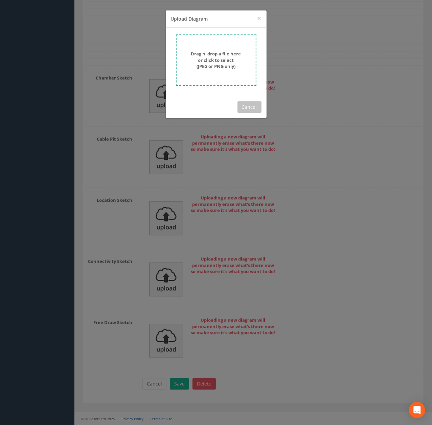
click at [237, 42] on form "Drag n' drop a file here or click to select (JPEG or PNG only)" at bounding box center [216, 59] width 80 height 51
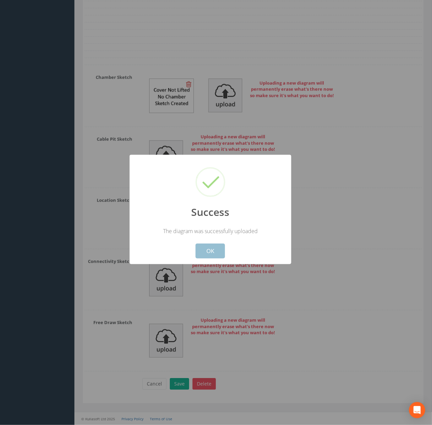
click at [215, 256] on button "OK" at bounding box center [209, 251] width 29 height 15
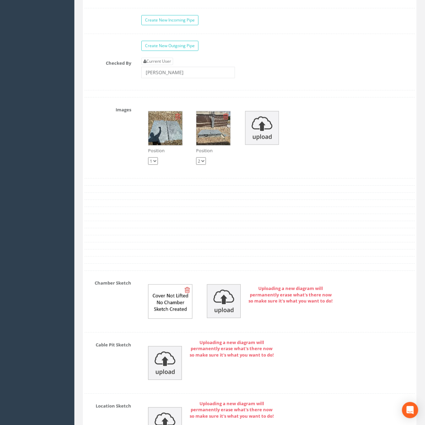
click at [265, 168] on div "Position 1 2 Position 1 2" at bounding box center [278, 137] width 284 height 67
click at [269, 145] on img at bounding box center [262, 128] width 34 height 34
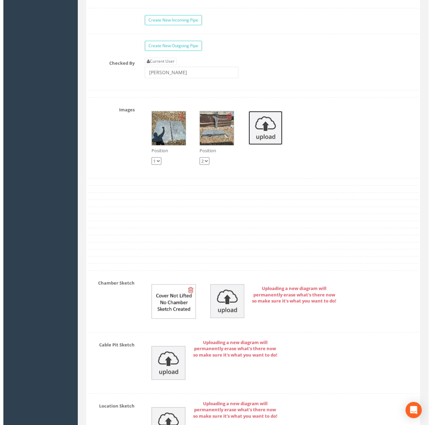
scroll to position [1848, 0]
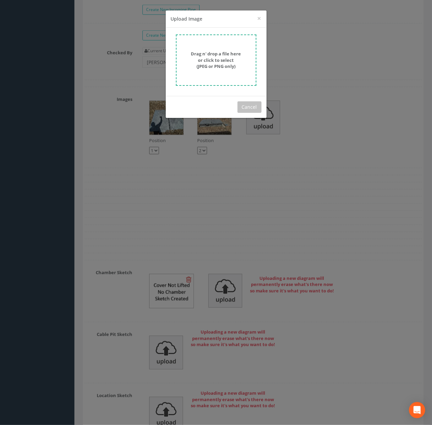
click at [230, 63] on strong "Drag n' drop a file here or click to select (JPEG or PNG only)" at bounding box center [216, 60] width 50 height 19
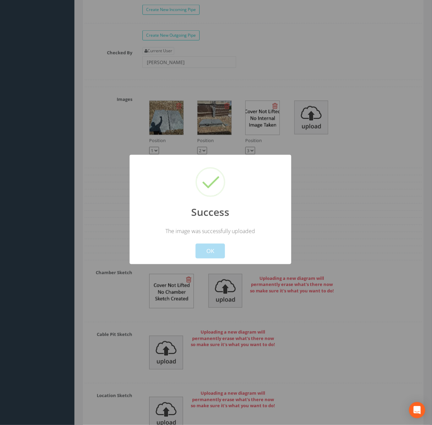
click at [214, 264] on div "Success The image was successfully uploaded ! Not valid! Cancel OK" at bounding box center [210, 210] width 162 height 110
click at [213, 258] on button "OK" at bounding box center [209, 251] width 29 height 15
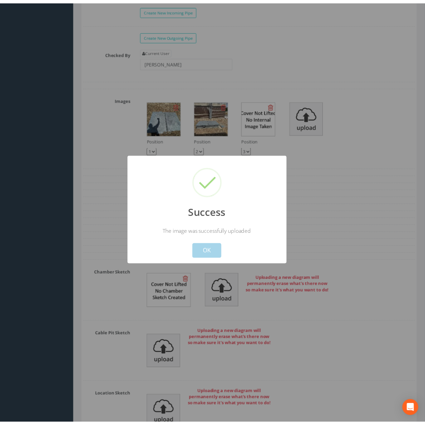
scroll to position [1851, 0]
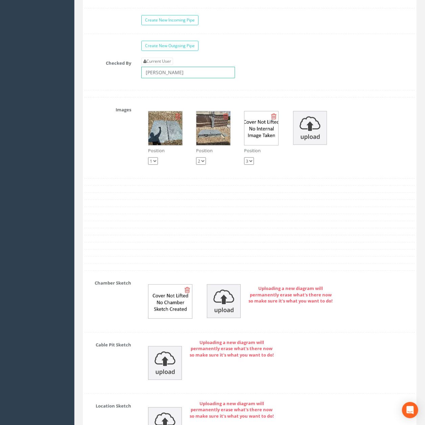
click at [187, 78] on input "[PERSON_NAME]" at bounding box center [188, 72] width 94 height 11
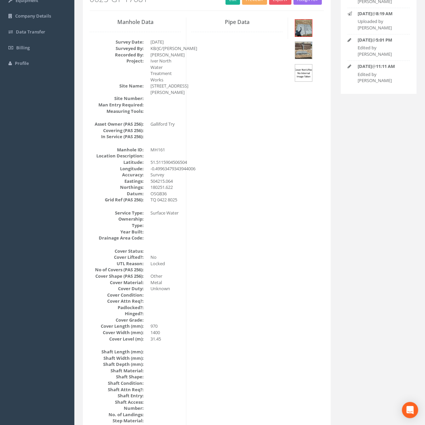
scroll to position [0, 0]
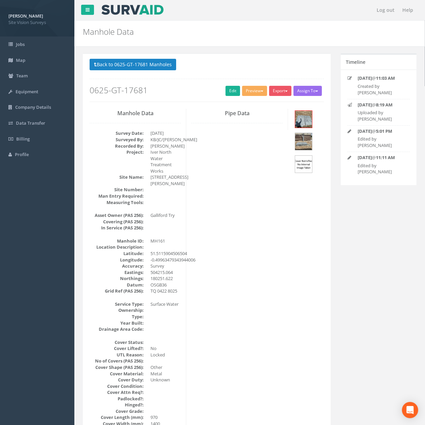
drag, startPoint x: 214, startPoint y: 246, endPoint x: 209, endPoint y: 110, distance: 136.0
click at [152, 64] on button "Back to 0625-GT-17681 Manholes" at bounding box center [133, 64] width 87 height 11
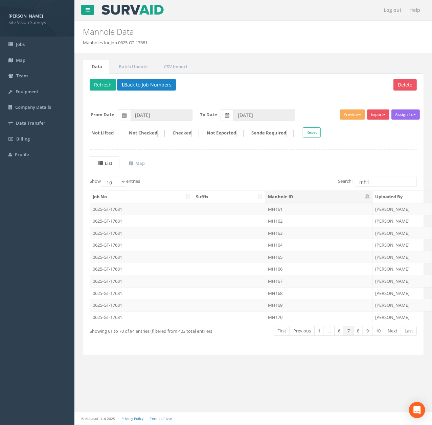
drag, startPoint x: 95, startPoint y: 10, endPoint x: 90, endPoint y: 8, distance: 5.1
click at [91, 8] on div at bounding box center [84, 8] width 21 height 17
click at [90, 8] on link at bounding box center [87, 10] width 13 height 10
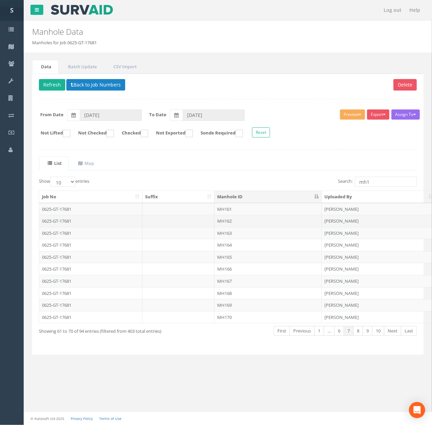
click at [239, 226] on td "MH162" at bounding box center [267, 221] width 107 height 12
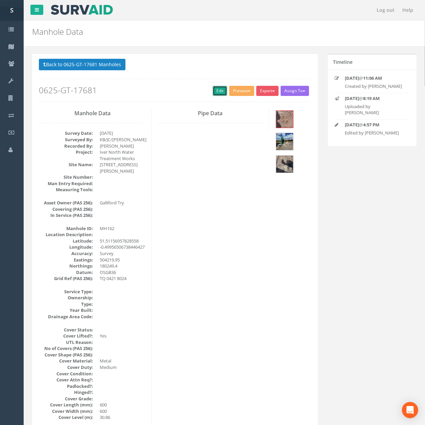
click at [218, 92] on link "Edit" at bounding box center [220, 91] width 15 height 10
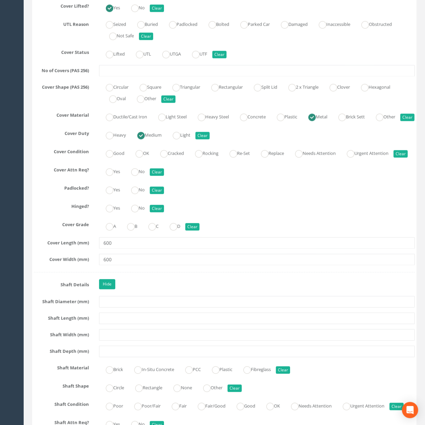
drag, startPoint x: 229, startPoint y: 113, endPoint x: 228, endPoint y: 212, distance: 98.7
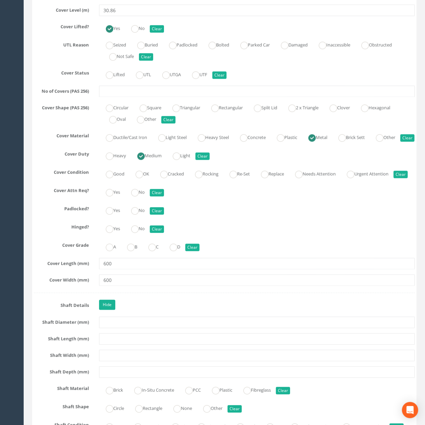
scroll to position [606, 0]
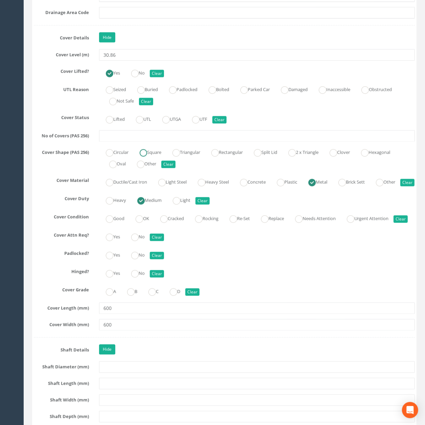
click at [156, 157] on label "Square" at bounding box center [147, 152] width 28 height 10
radio input "true"
click at [145, 223] on label "OK" at bounding box center [139, 218] width 20 height 10
radio input "true"
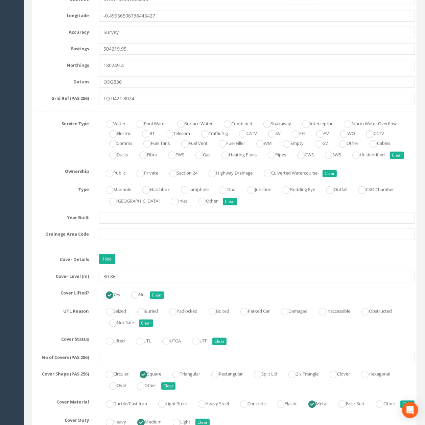
scroll to position [380, 0]
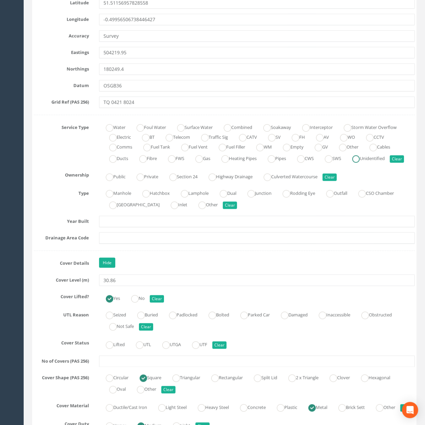
click at [377, 158] on label "Unidentified" at bounding box center [364, 158] width 39 height 10
radio input "true"
click at [203, 127] on label "Surface Water" at bounding box center [191, 127] width 42 height 10
radio input "true"
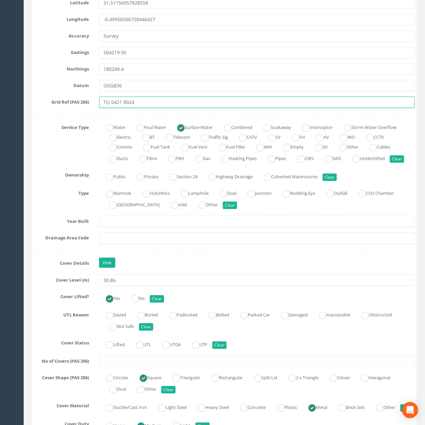
click at [202, 105] on input "TQ 0421 8024" at bounding box center [257, 102] width 316 height 11
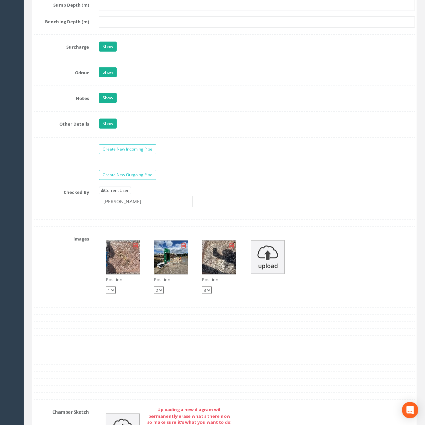
drag, startPoint x: 203, startPoint y: 105, endPoint x: 203, endPoint y: 199, distance: 94.3
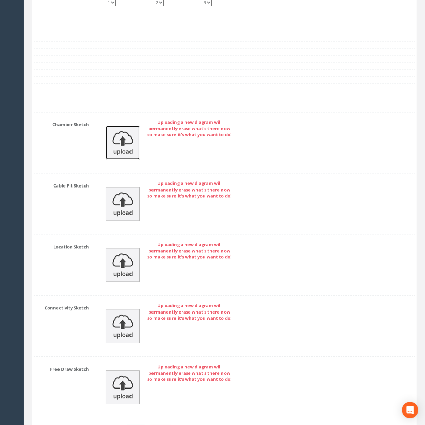
click at [125, 160] on img at bounding box center [123, 143] width 34 height 34
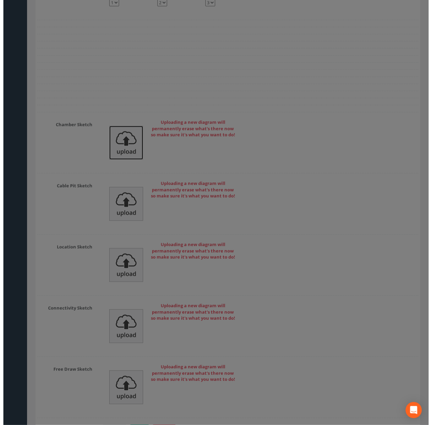
scroll to position [1921, 0]
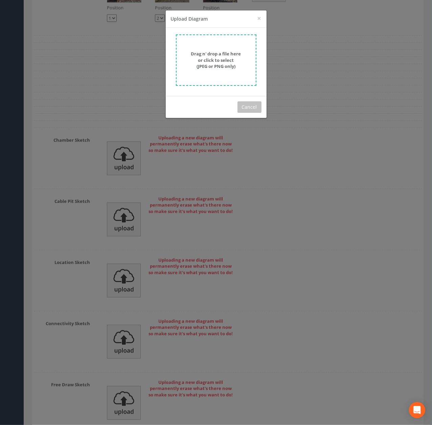
click at [211, 68] on strong "Drag n' drop a file here or click to select (JPEG or PNG only)" at bounding box center [216, 60] width 50 height 19
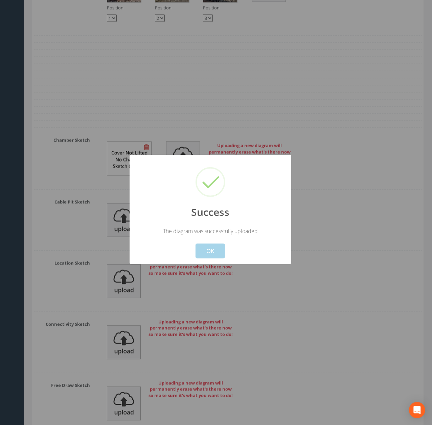
click at [216, 250] on button "OK" at bounding box center [209, 251] width 29 height 15
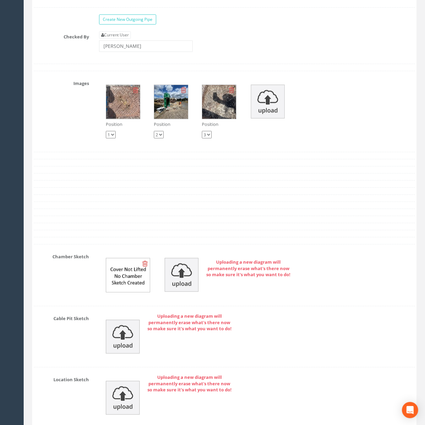
scroll to position [1805, 0]
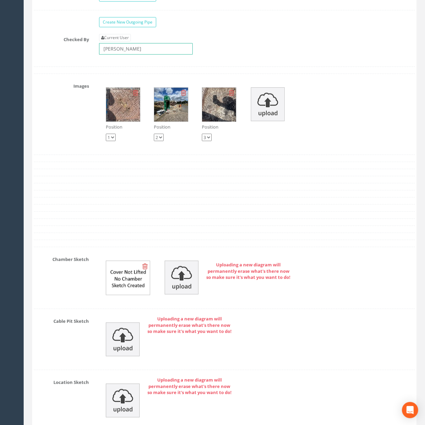
click at [147, 55] on input "[PERSON_NAME]" at bounding box center [146, 48] width 94 height 11
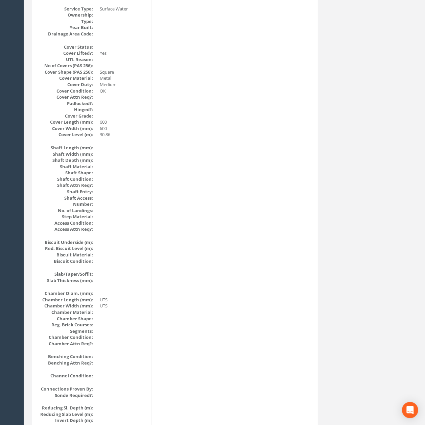
scroll to position [0, 0]
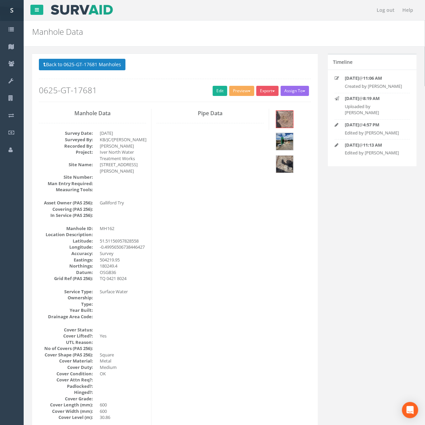
drag, startPoint x: 195, startPoint y: 295, endPoint x: 187, endPoint y: 169, distance: 125.7
click at [82, 64] on button "Back to 0625-GT-17681 Manholes" at bounding box center [82, 64] width 87 height 11
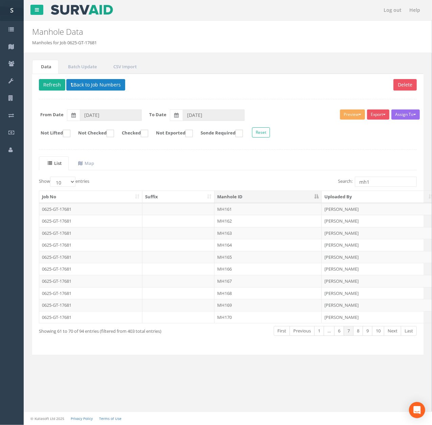
drag, startPoint x: 177, startPoint y: 237, endPoint x: 173, endPoint y: 237, distance: 4.1
click at [177, 237] on td at bounding box center [178, 233] width 72 height 12
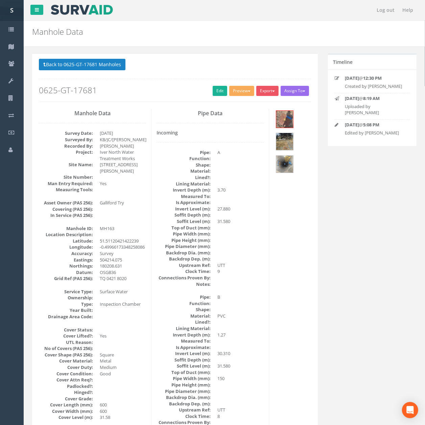
drag, startPoint x: 166, startPoint y: 124, endPoint x: 166, endPoint y: 119, distance: 5.4
click at [213, 86] on div "Back to 0625-GT-17681 Manholes Back to Map Assign To No Companies Added Export …" at bounding box center [175, 80] width 272 height 43
click at [215, 89] on link "Edit" at bounding box center [220, 91] width 15 height 10
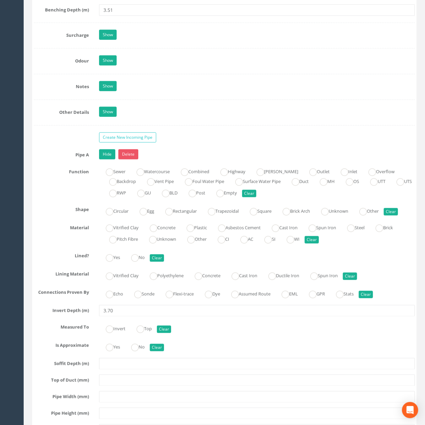
scroll to position [1755, 0]
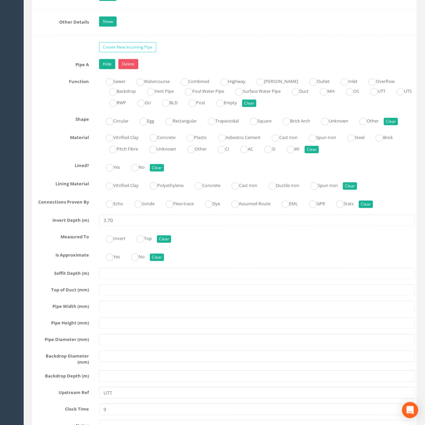
click at [116, 353] on div "Pipe A Hide Delete Function Sewer Watercourse Combined Highway [PERSON_NAME] Ou…" at bounding box center [224, 262] width 381 height 407
click at [115, 353] on div "Pipe A Hide Delete Function Sewer Watercourse Combined Highway [PERSON_NAME] Ou…" at bounding box center [224, 262] width 381 height 407
click at [114, 313] on input "text" at bounding box center [257, 306] width 316 height 11
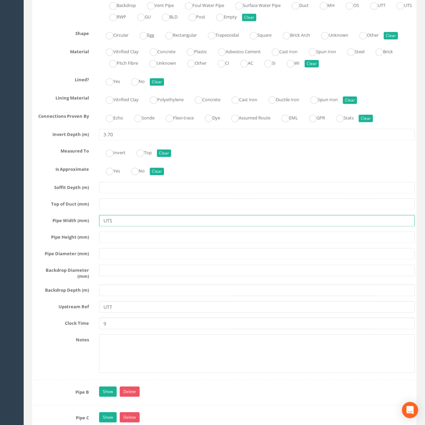
scroll to position [1845, 0]
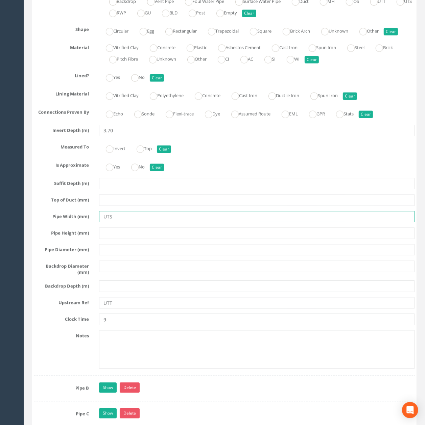
type input "UTS"
click at [165, 64] on label "Unknown" at bounding box center [159, 59] width 34 height 10
radio input "true"
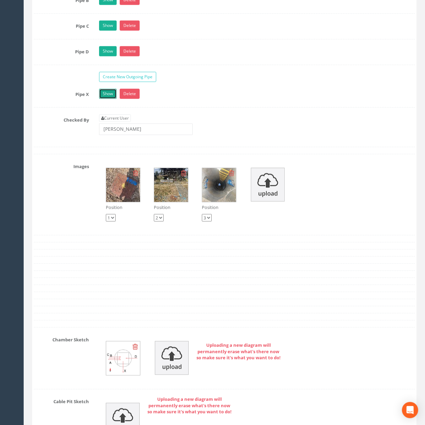
click at [108, 99] on link "Show" at bounding box center [108, 94] width 18 height 10
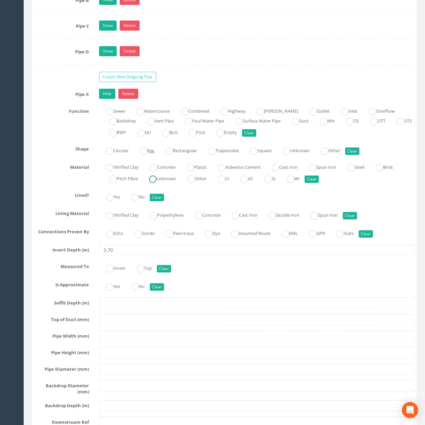
click at [167, 183] on label "Unknown" at bounding box center [159, 178] width 34 height 10
radio input "true"
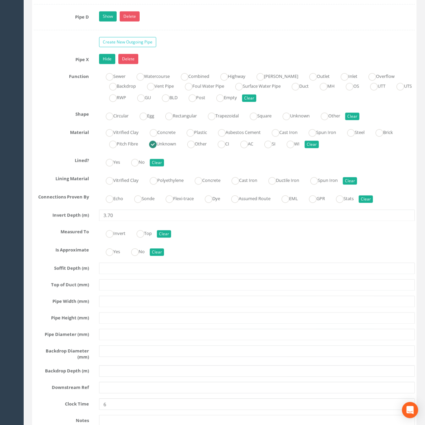
scroll to position [1890, 0]
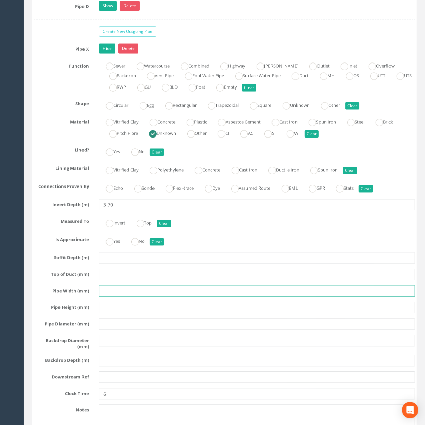
click at [127, 297] on input "text" at bounding box center [257, 291] width 316 height 11
type input "UTS"
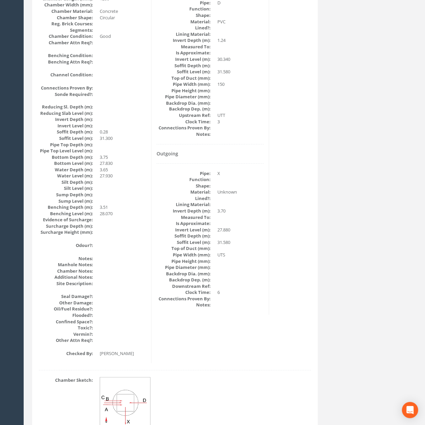
scroll to position [0, 0]
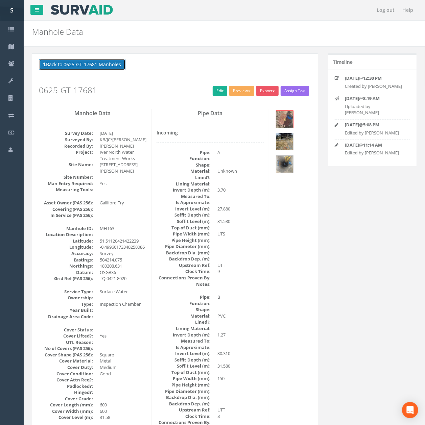
click at [72, 63] on button "Back to 0625-GT-17681 Manholes" at bounding box center [82, 64] width 87 height 11
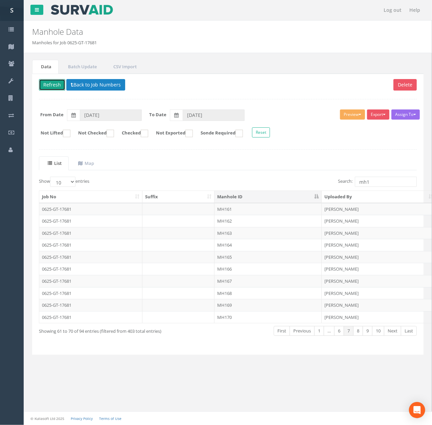
click at [49, 90] on button "Refresh" at bounding box center [52, 84] width 26 height 11
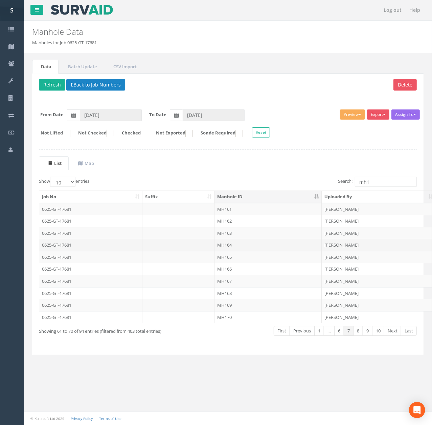
click at [243, 245] on td "MH164" at bounding box center [267, 245] width 107 height 12
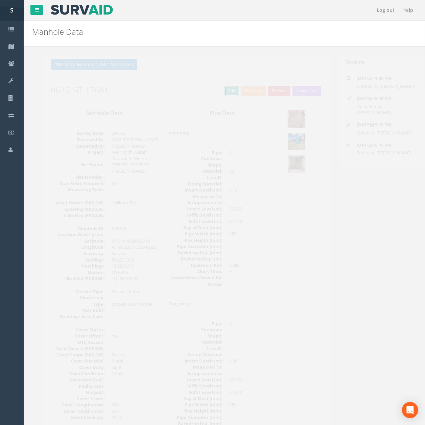
click at [222, 93] on link "Edit" at bounding box center [220, 91] width 15 height 10
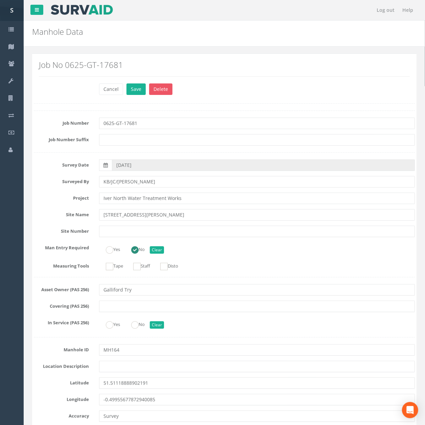
scroll to position [1858, 0]
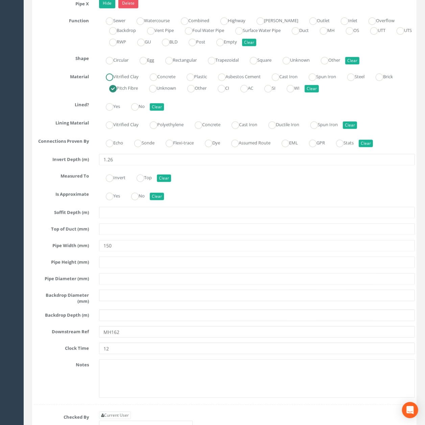
click at [120, 81] on label "Vitrified Clay" at bounding box center [119, 76] width 40 height 10
radio input "true"
click at [111, 8] on link "Hide" at bounding box center [107, 3] width 16 height 10
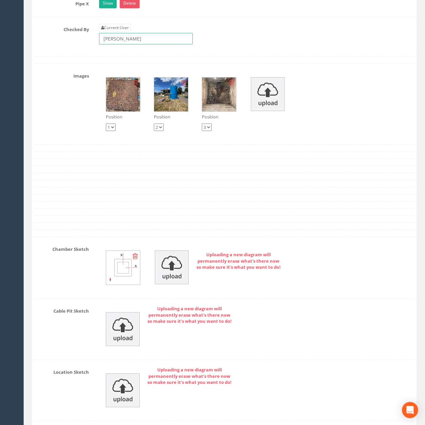
click at [138, 45] on input "[PERSON_NAME]" at bounding box center [146, 38] width 94 height 11
click at [153, 50] on div "Current User [PERSON_NAME]" at bounding box center [257, 37] width 326 height 26
click at [151, 45] on input "[PERSON_NAME]" at bounding box center [146, 38] width 94 height 11
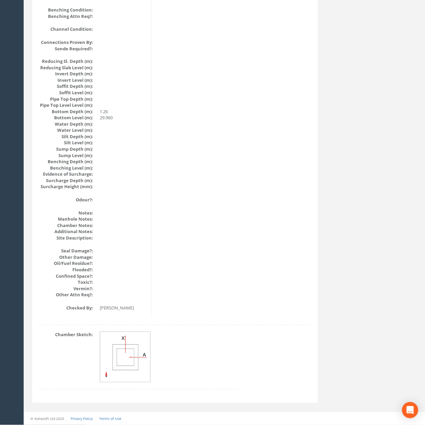
scroll to position [193, 0]
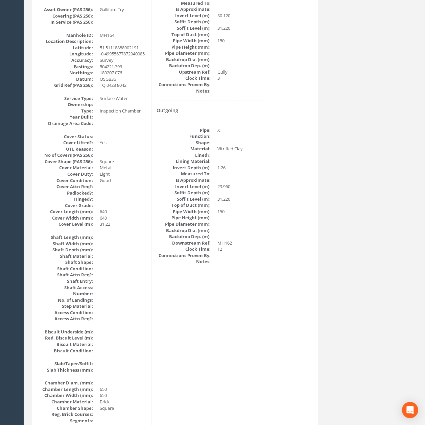
drag, startPoint x: 225, startPoint y: 274, endPoint x: 211, endPoint y: 106, distance: 168.2
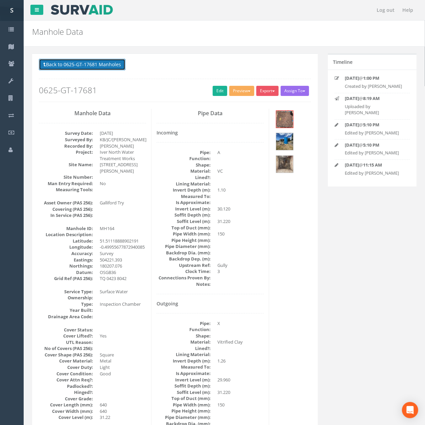
click at [98, 70] on button "Back to 0625-GT-17681 Manholes" at bounding box center [82, 64] width 87 height 11
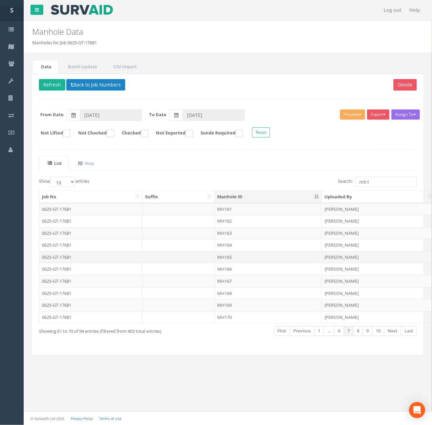
click at [237, 262] on td "MH165" at bounding box center [267, 257] width 107 height 12
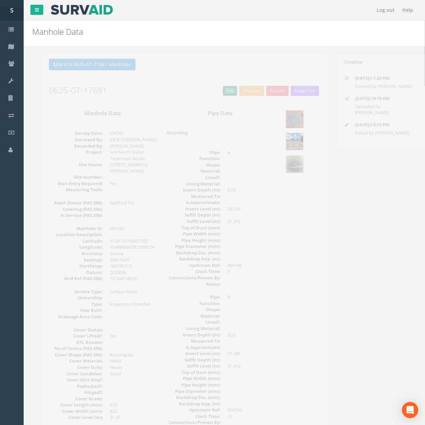
drag, startPoint x: 225, startPoint y: 92, endPoint x: 3, endPoint y: 217, distance: 255.1
click at [223, 91] on link "Edit" at bounding box center [220, 91] width 15 height 10
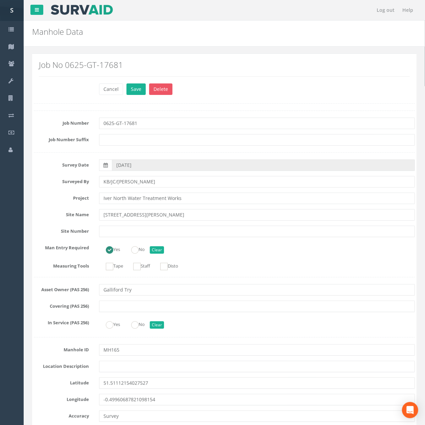
scroll to position [1875, 0]
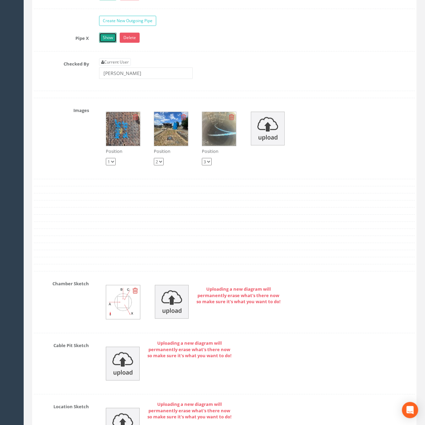
drag, startPoint x: 106, startPoint y: 73, endPoint x: 107, endPoint y: 87, distance: 13.9
click at [106, 43] on link "Show" at bounding box center [108, 38] width 18 height 10
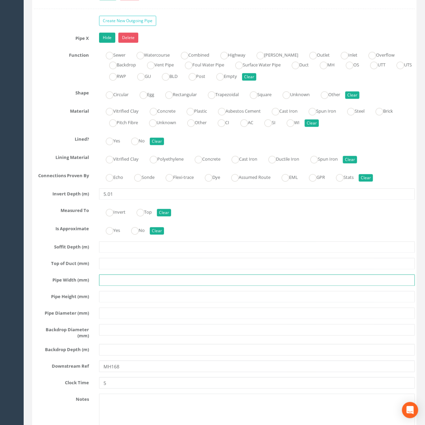
click at [119, 286] on input "text" at bounding box center [257, 280] width 316 height 11
paste input "EOT"
drag, startPoint x: 131, startPoint y: 322, endPoint x: 48, endPoint y: 316, distance: 83.7
click at [65, 286] on div "Pipe Width (mm) EOT" at bounding box center [224, 280] width 391 height 11
type input "UTS"
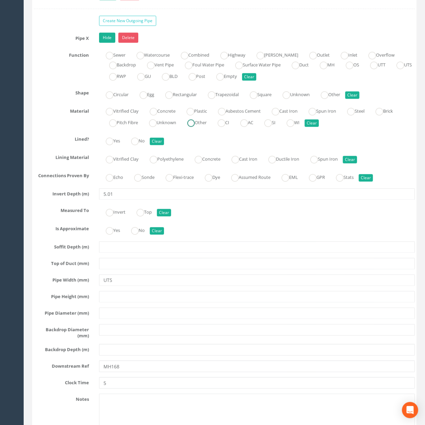
click at [161, 127] on label "Unknown" at bounding box center [159, 122] width 34 height 10
radio input "true"
click at [113, 43] on link "Hide" at bounding box center [107, 38] width 16 height 10
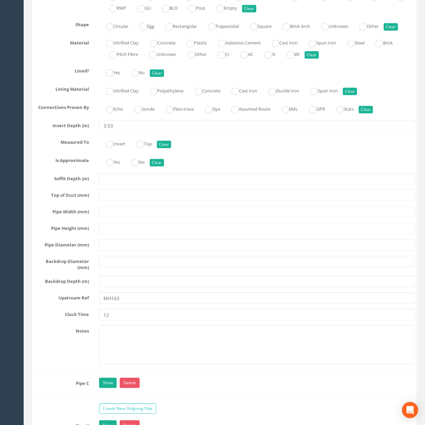
click at [165, 59] on label "Unknown" at bounding box center [159, 54] width 34 height 10
radio input "true"
click at [112, 218] on input "text" at bounding box center [257, 211] width 316 height 11
paste input "UTS"
type input "UTS"
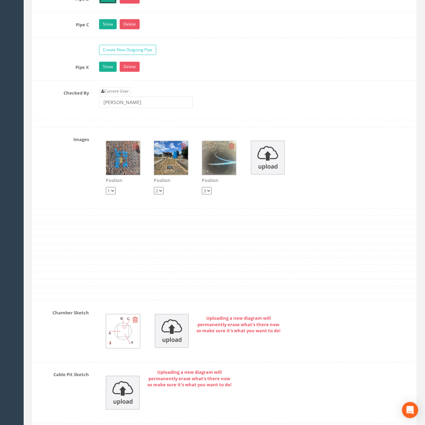
scroll to position [1830, 0]
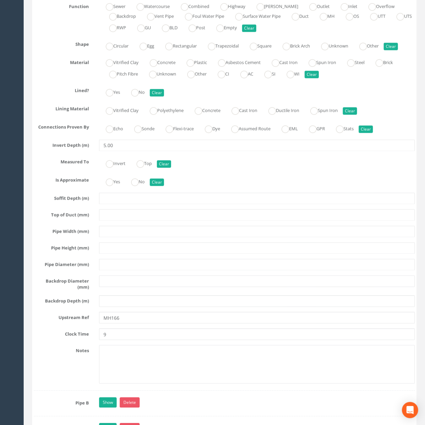
click at [124, 295] on div "Pipe A Hide Delete Function Sewer Watercourse Combined Highway [PERSON_NAME] Ou…" at bounding box center [224, 187] width 381 height 407
click at [122, 278] on div "Pipe A Hide Delete Function Sewer Watercourse Combined Highway [PERSON_NAME] Ou…" at bounding box center [224, 187] width 381 height 407
click at [121, 238] on input "text" at bounding box center [257, 231] width 316 height 11
paste input "UTS"
type input "UTS"
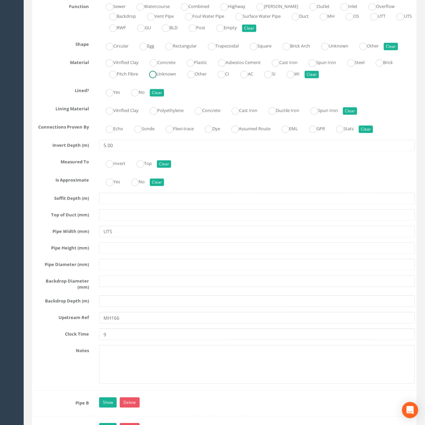
click at [168, 78] on label "Unknown" at bounding box center [159, 74] width 34 height 10
radio input "true"
click at [129, 238] on input "UTS" at bounding box center [257, 231] width 316 height 11
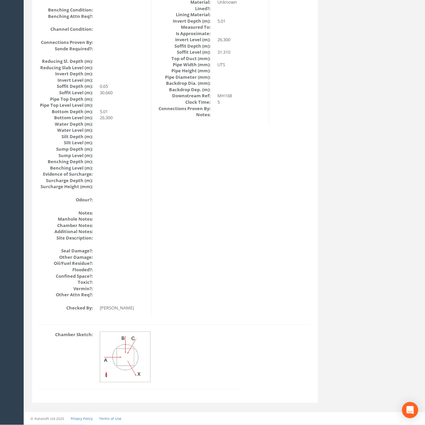
scroll to position [419, 0]
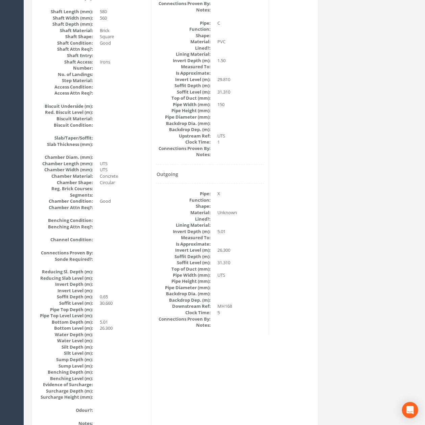
drag, startPoint x: 216, startPoint y: 283, endPoint x: 201, endPoint y: 138, distance: 146.1
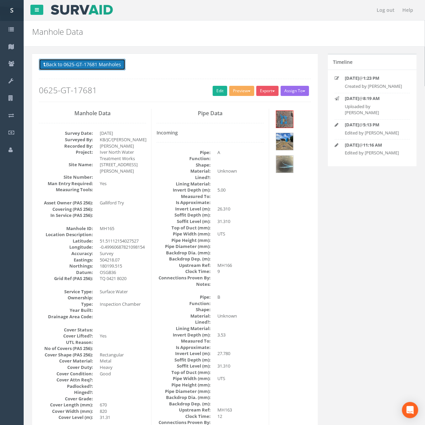
click at [106, 67] on button "Back to 0625-GT-17681 Manholes" at bounding box center [82, 64] width 87 height 11
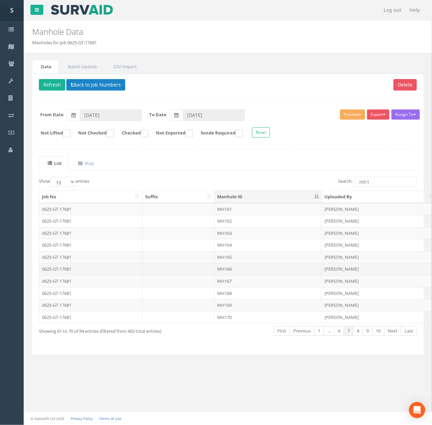
click at [231, 267] on td "MH166" at bounding box center [267, 269] width 107 height 12
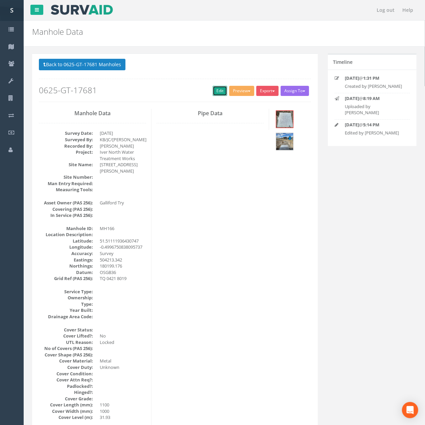
click at [219, 90] on link "Edit" at bounding box center [220, 91] width 15 height 10
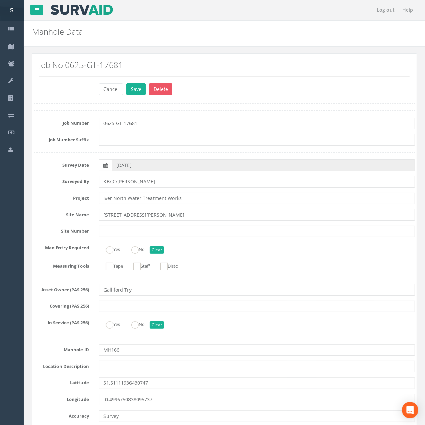
scroll to position [660, 0]
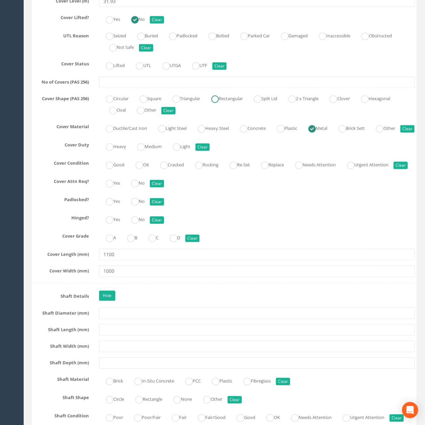
click at [240, 103] on label "Rectangular" at bounding box center [223, 98] width 38 height 10
radio input "true"
click at [239, 88] on input "text" at bounding box center [257, 81] width 316 height 11
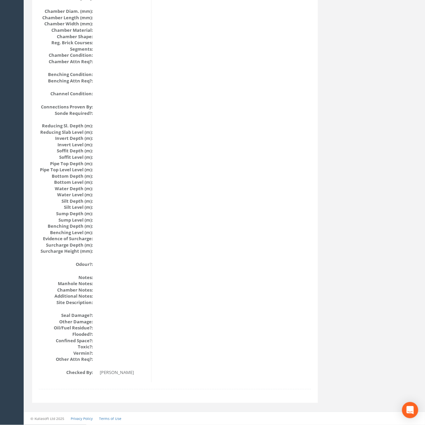
scroll to position [566, 0]
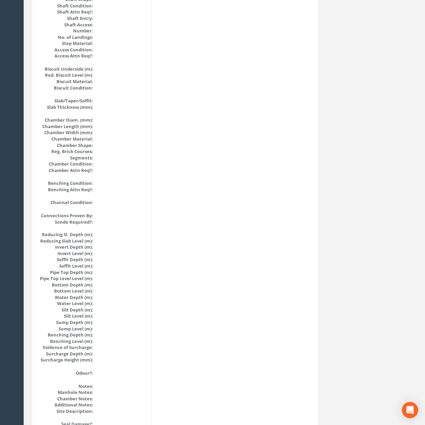
drag, startPoint x: 195, startPoint y: 230, endPoint x: 197, endPoint y: 162, distance: 68.3
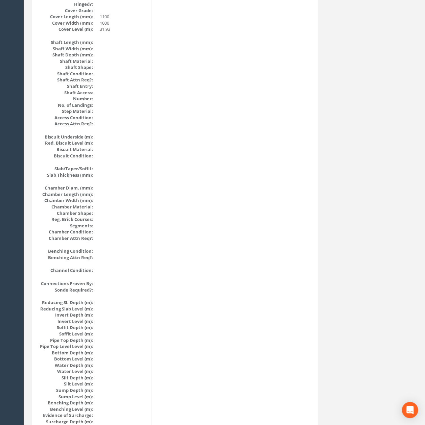
scroll to position [0, 0]
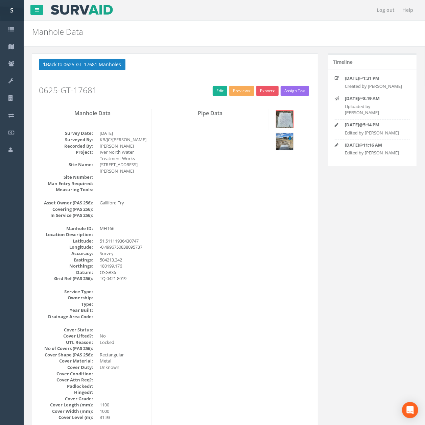
drag, startPoint x: 208, startPoint y: 267, endPoint x: 196, endPoint y: 98, distance: 169.4
click at [214, 92] on link "Edit" at bounding box center [220, 91] width 15 height 10
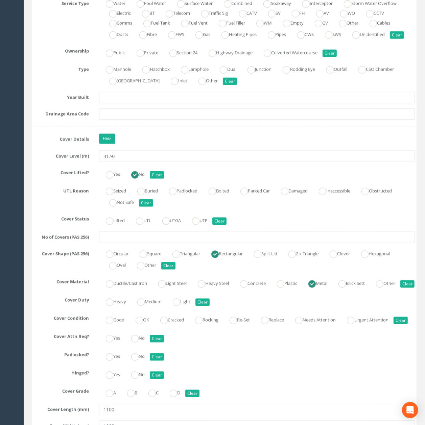
scroll to position [487, 0]
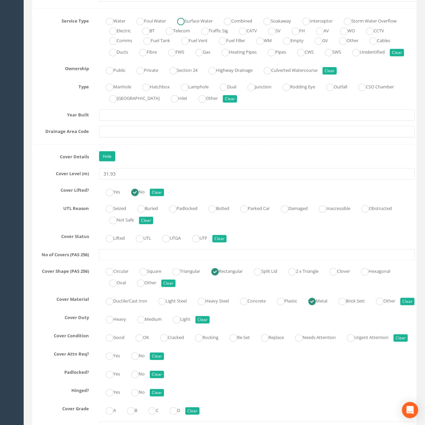
click at [201, 20] on label "Surface Water" at bounding box center [191, 21] width 42 height 10
radio input "true"
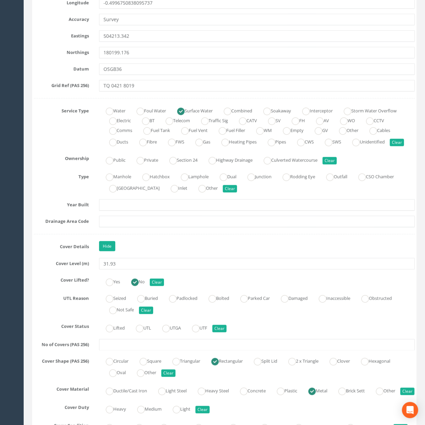
scroll to position [396, 0]
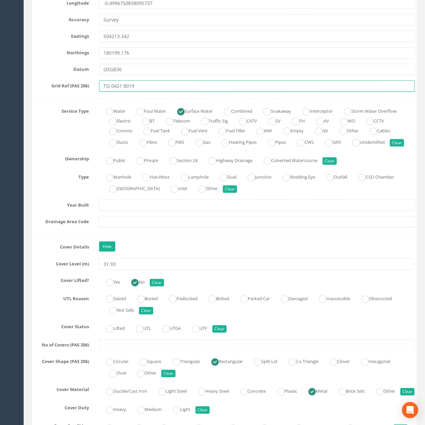
click at [172, 84] on input "TQ 0421 8019" at bounding box center [257, 85] width 316 height 11
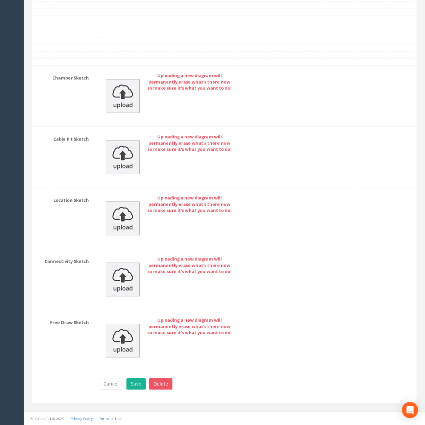
drag, startPoint x: 257, startPoint y: 82, endPoint x: 242, endPoint y: 247, distance: 165.6
click at [124, 80] on img at bounding box center [123, 96] width 34 height 34
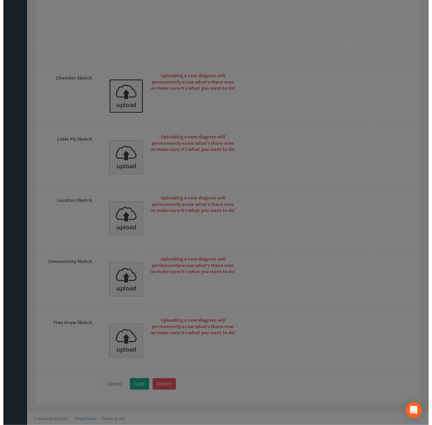
scroll to position [2008, 0]
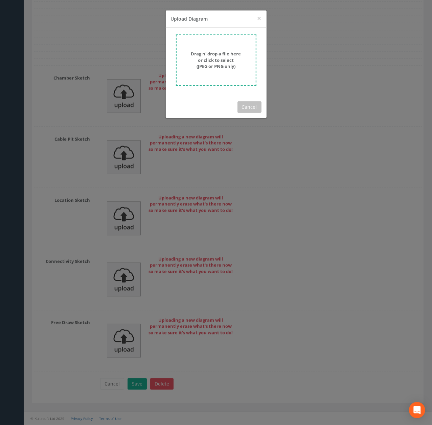
click at [206, 56] on strong "Drag n' drop a file here or click to select (JPEG or PNG only)" at bounding box center [216, 60] width 50 height 19
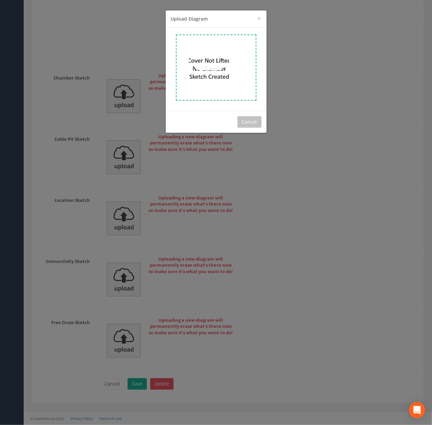
click at [118, 97] on div "× Close Upload Diagram Drag n' drop a file here or click to select (JPEG or PNG…" at bounding box center [216, 212] width 432 height 425
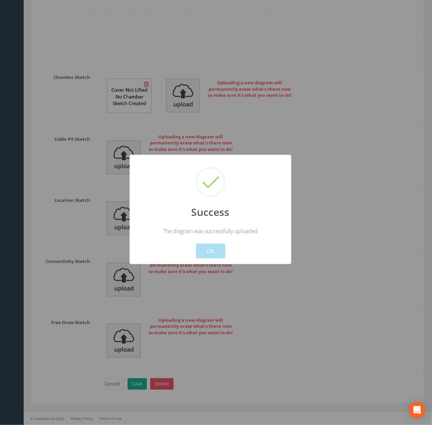
click at [208, 249] on button "OK" at bounding box center [209, 251] width 29 height 15
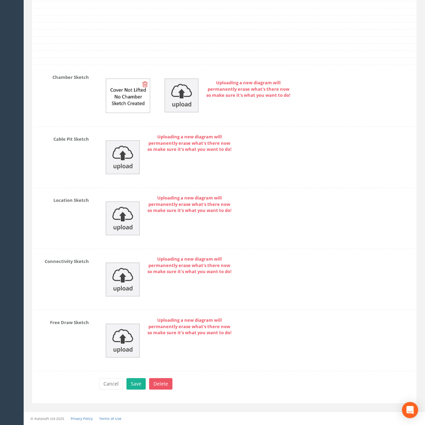
drag, startPoint x: 190, startPoint y: 205, endPoint x: 188, endPoint y: 196, distance: 8.9
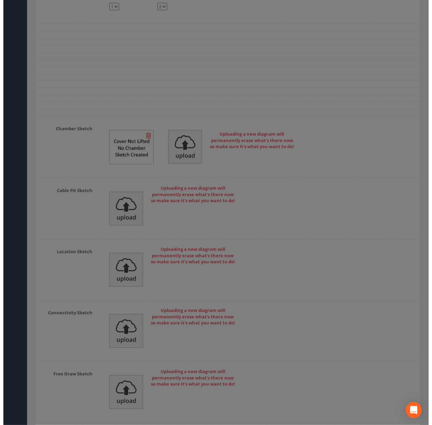
scroll to position [1917, 0]
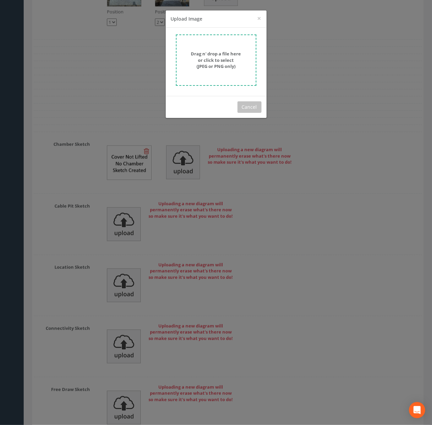
click at [224, 42] on form "Drag n' drop a file here or click to select (JPEG or PNG only)" at bounding box center [216, 59] width 80 height 51
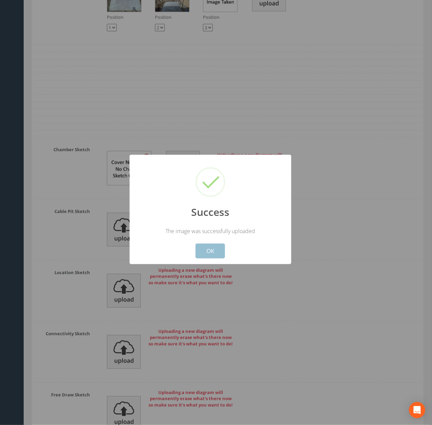
click at [210, 253] on button "OK" at bounding box center [209, 251] width 29 height 15
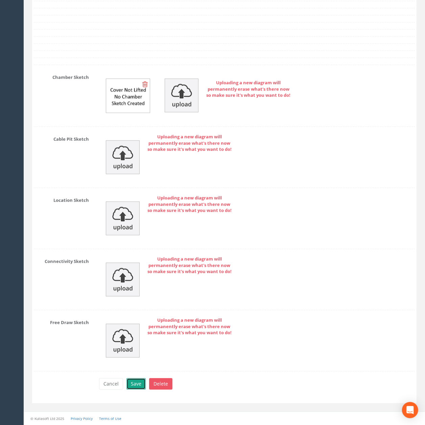
click at [135, 381] on button "Save" at bounding box center [135, 383] width 19 height 11
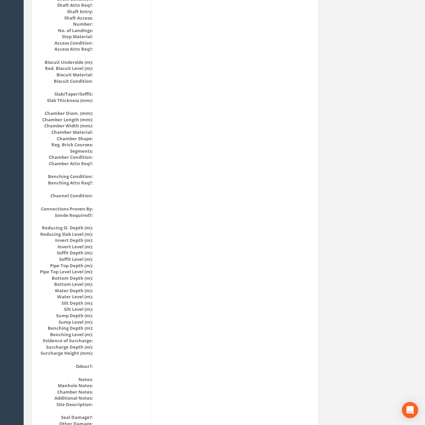
scroll to position [0, 0]
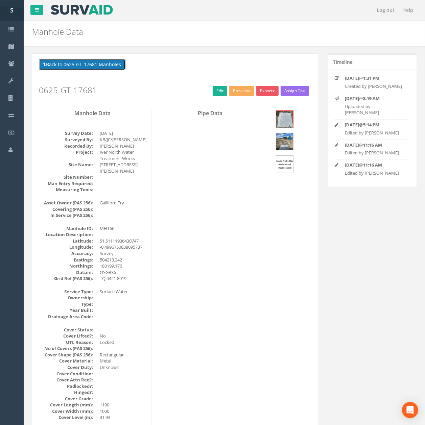
click at [89, 68] on button "Back to 0625-GT-17681 Manholes" at bounding box center [82, 64] width 87 height 11
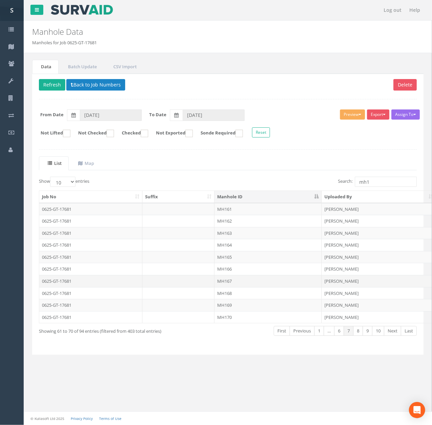
click at [241, 278] on td "MH167" at bounding box center [267, 281] width 107 height 12
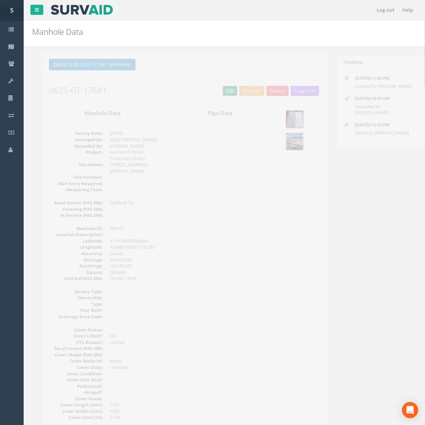
click at [218, 93] on link "Edit" at bounding box center [220, 91] width 15 height 10
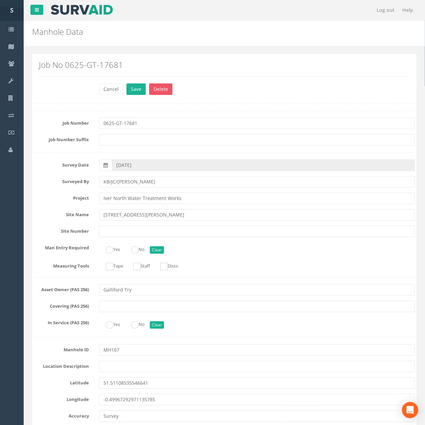
scroll to position [262, 0]
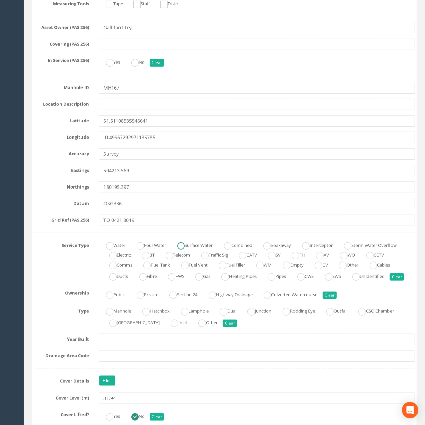
click at [196, 245] on label "Surface Water" at bounding box center [191, 245] width 42 height 10
radio input "true"
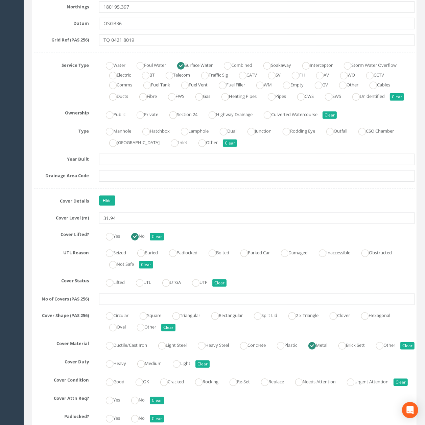
scroll to position [487, 0]
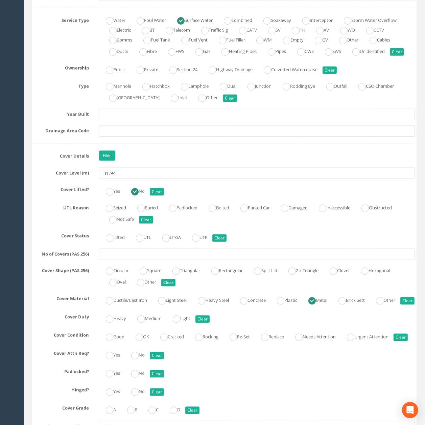
click at [124, 341] on label "Good" at bounding box center [111, 337] width 25 height 10
radio input "true"
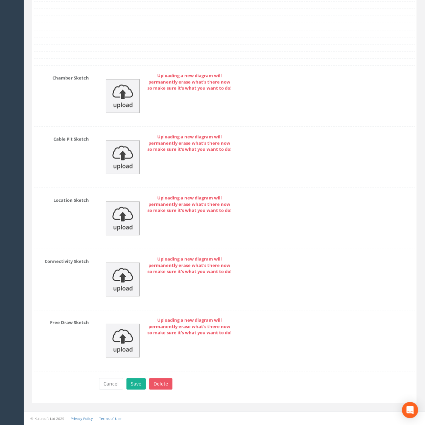
drag, startPoint x: 272, startPoint y: 41, endPoint x: 260, endPoint y: 199, distance: 158.4
click at [130, 89] on img at bounding box center [123, 96] width 34 height 34
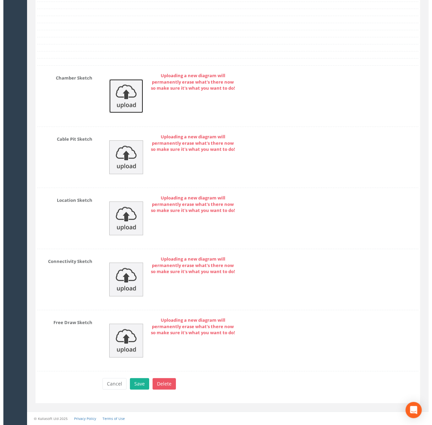
scroll to position [2008, 0]
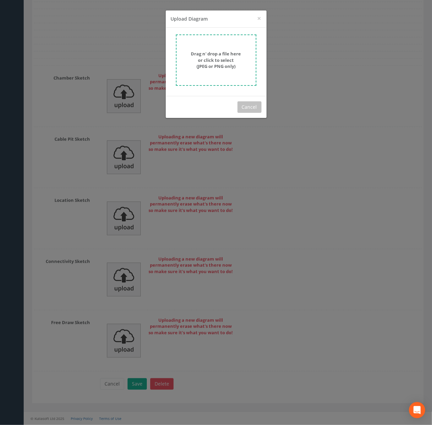
click at [216, 61] on strong "Drag n' drop a file here or click to select (JPEG or PNG only)" at bounding box center [216, 60] width 50 height 19
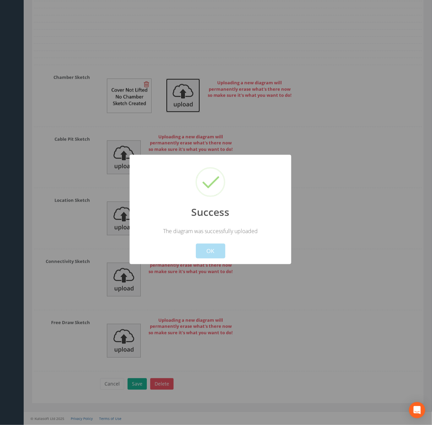
click at [166, 92] on link at bounding box center [183, 95] width 34 height 6
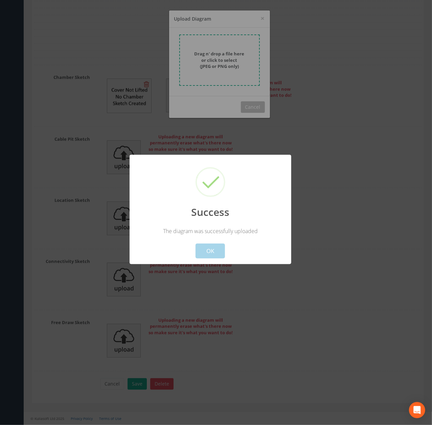
click at [211, 253] on button "OK" at bounding box center [209, 251] width 29 height 15
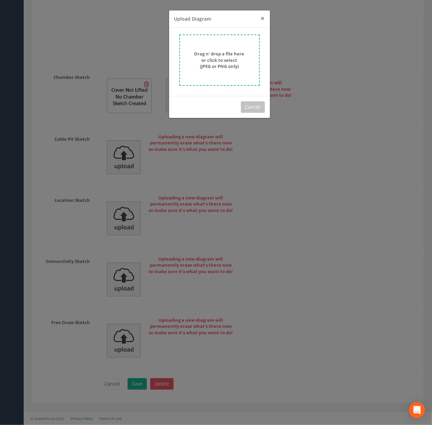
click at [261, 16] on span "×" at bounding box center [263, 18] width 4 height 9
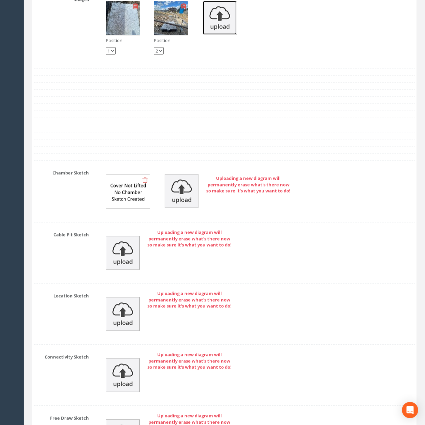
click at [210, 35] on img at bounding box center [220, 18] width 34 height 34
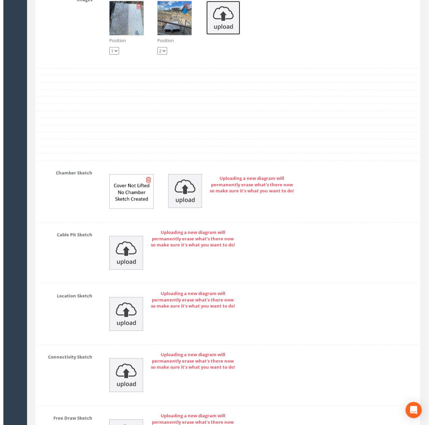
scroll to position [1873, 0]
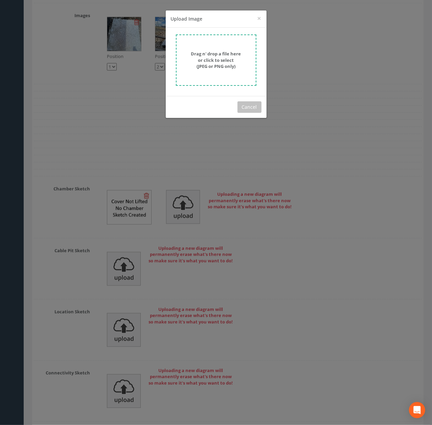
click at [218, 87] on div "Drag n' drop a file here or click to select (JPEG or PNG only)" at bounding box center [216, 62] width 101 height 68
click at [219, 69] on strong "Drag n' drop a file here or click to select (JPEG or PNG only)" at bounding box center [216, 60] width 50 height 19
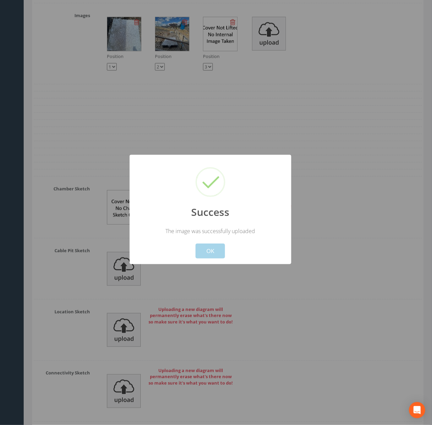
click at [209, 253] on button "OK" at bounding box center [209, 251] width 29 height 15
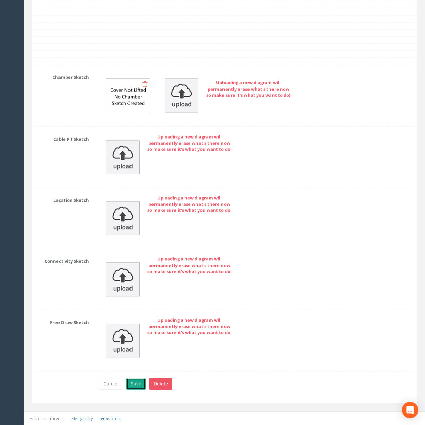
click at [136, 385] on button "Save" at bounding box center [135, 383] width 19 height 11
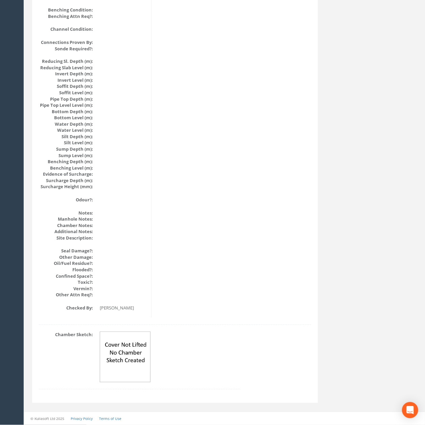
scroll to position [0, 0]
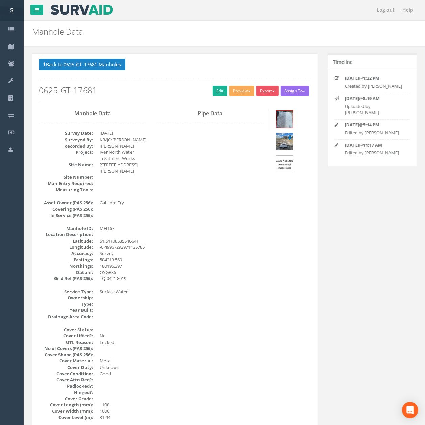
drag, startPoint x: 189, startPoint y: 249, endPoint x: 176, endPoint y: 58, distance: 191.7
click at [86, 61] on button "Back to 0625-GT-17681 Manholes" at bounding box center [82, 64] width 87 height 11
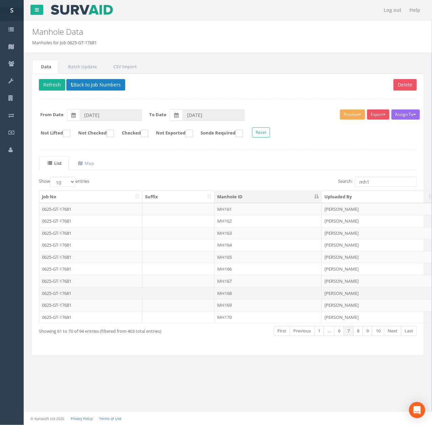
click at [229, 298] on td "MH168" at bounding box center [267, 293] width 107 height 12
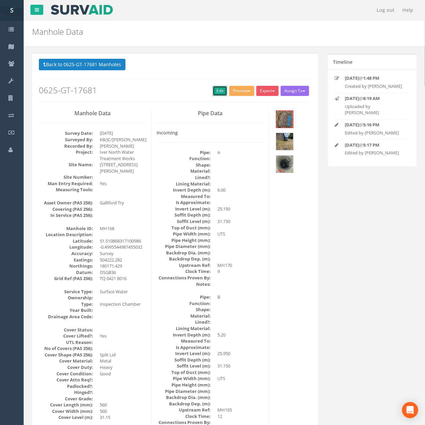
click at [213, 92] on link "Edit" at bounding box center [220, 91] width 15 height 10
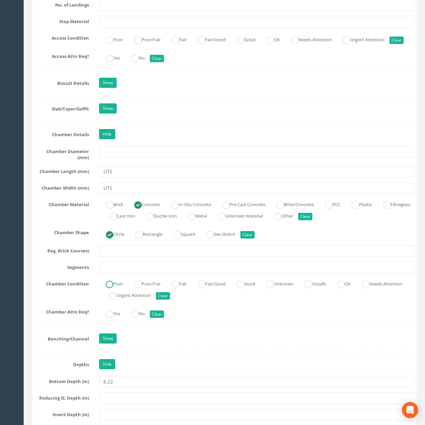
scroll to position [1263, 0]
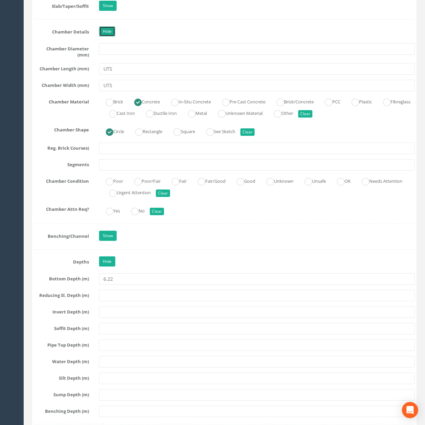
click at [108, 37] on link "Hide" at bounding box center [107, 31] width 16 height 10
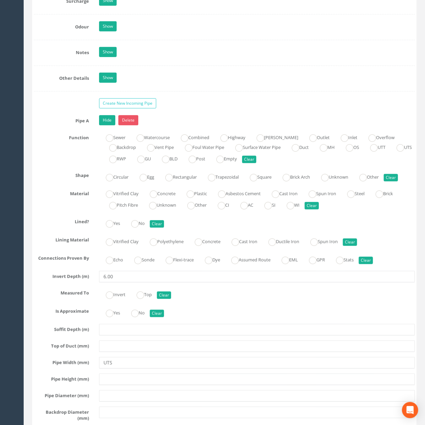
scroll to position [1533, 0]
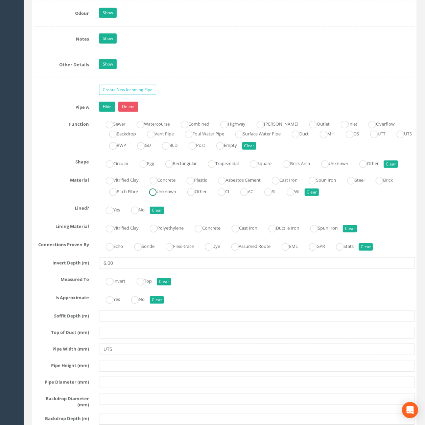
click at [160, 196] on label "Unknown" at bounding box center [159, 191] width 34 height 10
radio input "true"
click at [110, 112] on link "Hide" at bounding box center [107, 107] width 16 height 10
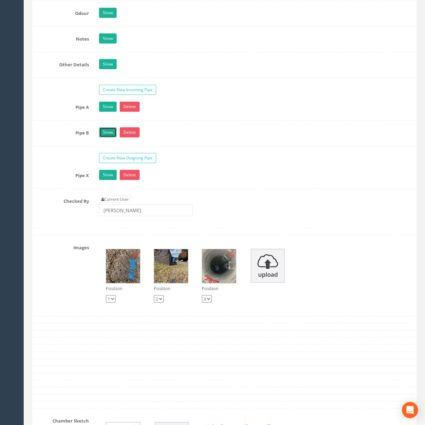
click at [111, 138] on link "Show" at bounding box center [108, 132] width 18 height 10
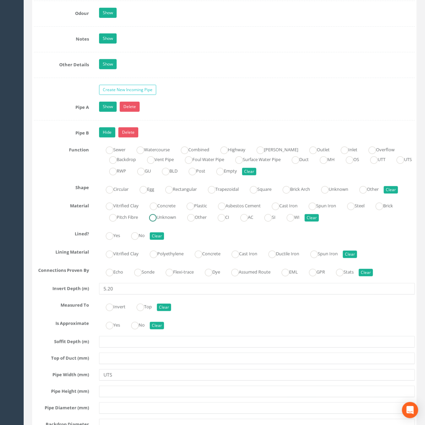
click at [170, 222] on label "Unknown" at bounding box center [159, 217] width 34 height 10
radio input "true"
click at [111, 138] on link "Hide" at bounding box center [107, 132] width 16 height 10
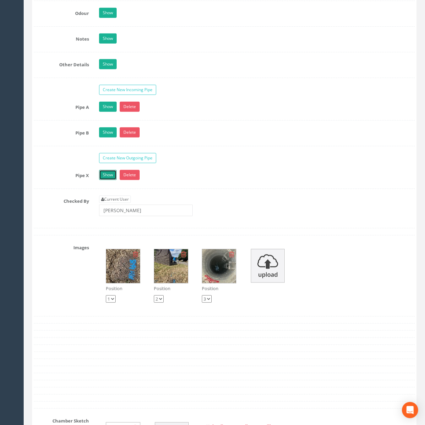
click at [110, 180] on link "Show" at bounding box center [108, 175] width 18 height 10
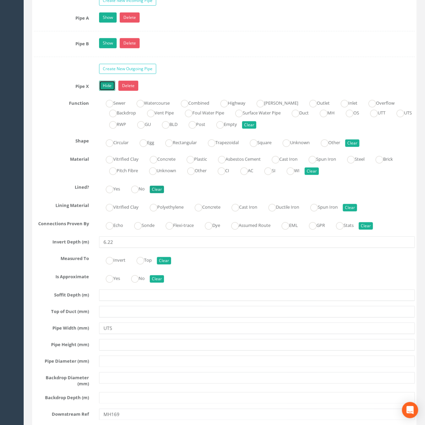
scroll to position [1624, 0]
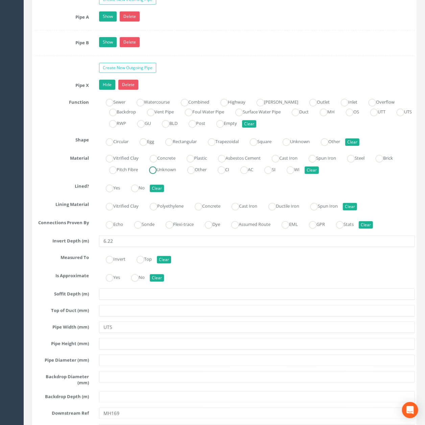
click at [161, 174] on label "Unknown" at bounding box center [159, 169] width 34 height 10
radio input "true"
click at [110, 90] on link "Hide" at bounding box center [107, 85] width 16 height 10
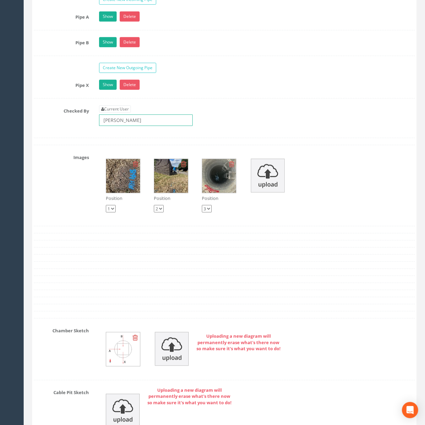
click at [192, 126] on input "[PERSON_NAME]" at bounding box center [146, 120] width 94 height 11
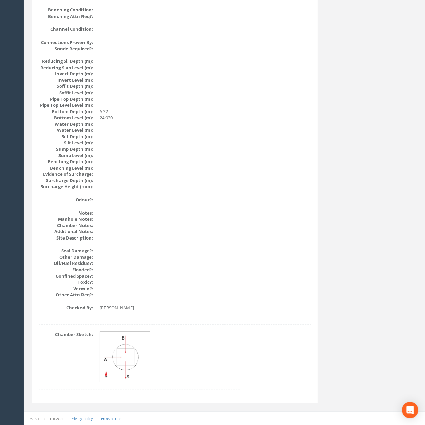
scroll to position [0, 0]
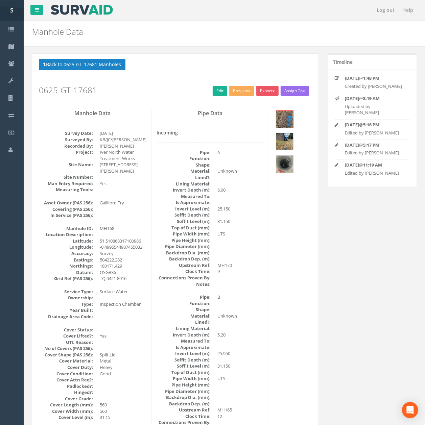
drag, startPoint x: 260, startPoint y: 236, endPoint x: 228, endPoint y: 47, distance: 191.9
click at [107, 62] on button "Back to 0625-GT-17681 Manholes" at bounding box center [82, 64] width 87 height 11
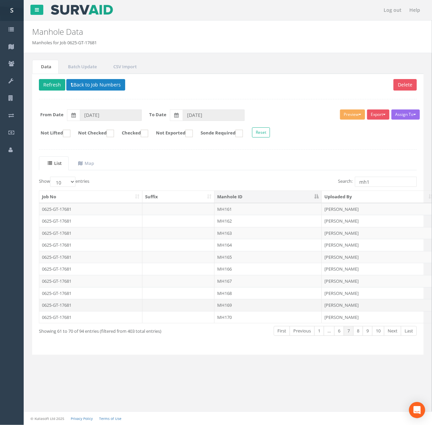
click at [254, 309] on td "MH169" at bounding box center [267, 305] width 107 height 12
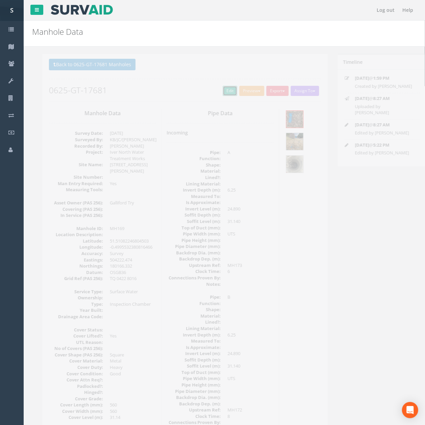
click at [222, 92] on link "Edit" at bounding box center [220, 91] width 15 height 10
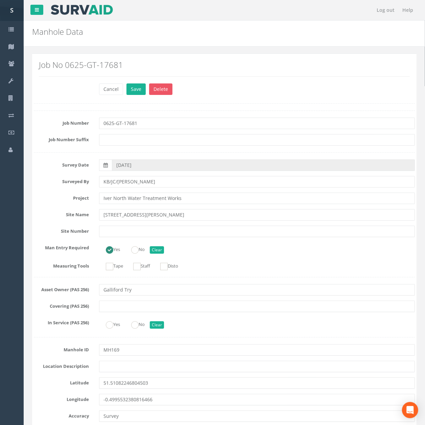
scroll to position [1599, 0]
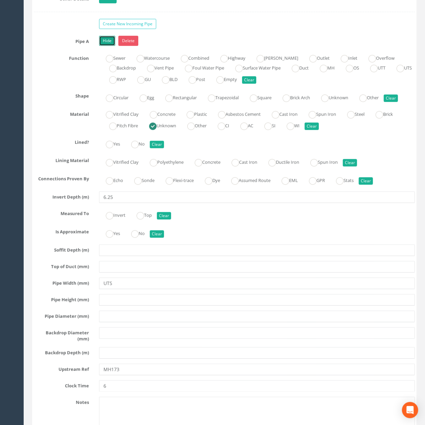
click at [111, 46] on link "Hide" at bounding box center [107, 41] width 16 height 10
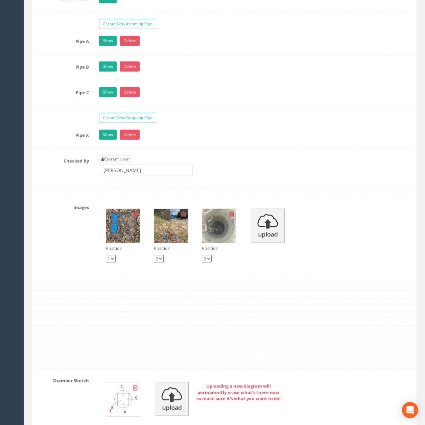
click at [107, 80] on div "Pipe B Show Delete Function Sewer Watercourse Combined Highway [PERSON_NAME] Ou…" at bounding box center [224, 71] width 381 height 19
click at [108, 72] on link "Show" at bounding box center [108, 67] width 18 height 10
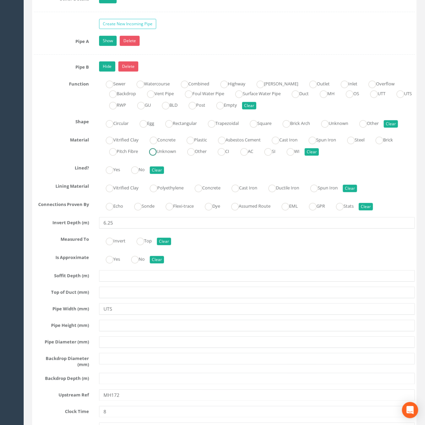
click at [167, 156] on label "Unknown" at bounding box center [159, 151] width 34 height 10
radio input "true"
click at [105, 72] on link "Hide" at bounding box center [107, 67] width 16 height 10
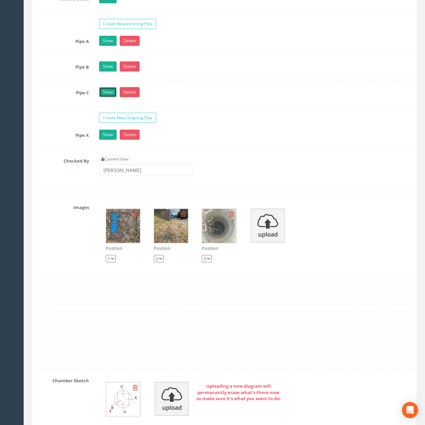
click at [107, 97] on link "Show" at bounding box center [108, 92] width 18 height 10
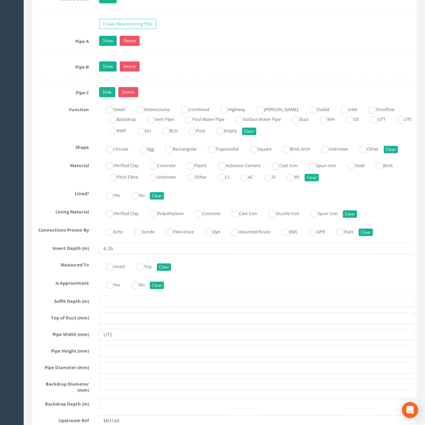
click at [167, 225] on div "Pipe C Hide Delete Function Sewer Watercourse Combined Highway [PERSON_NAME] Ou…" at bounding box center [224, 290] width 381 height 407
click at [167, 183] on div "Vitrified Clay Concrete Plastic Asbestos Cement Cast Iron Spun Iron Steel Brick…" at bounding box center [257, 171] width 326 height 23
click at [166, 183] on div "Vitrified Clay Concrete Plastic Asbestos Cement Cast Iron Spun Iron Steel Brick…" at bounding box center [257, 171] width 326 height 23
click at [166, 181] on label "Unknown" at bounding box center [159, 177] width 34 height 10
radio input "true"
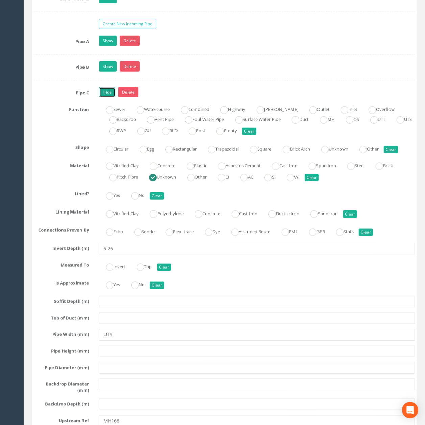
click at [107, 97] on link "Hide" at bounding box center [107, 92] width 16 height 10
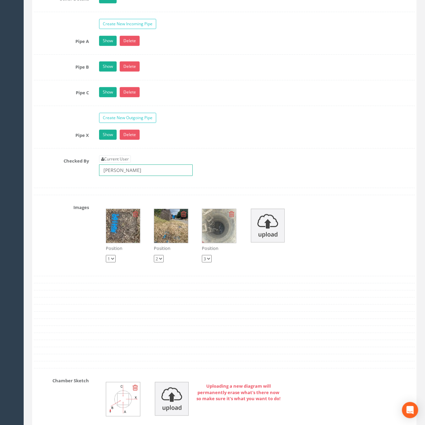
click at [146, 176] on input "[PERSON_NAME]" at bounding box center [146, 170] width 94 height 11
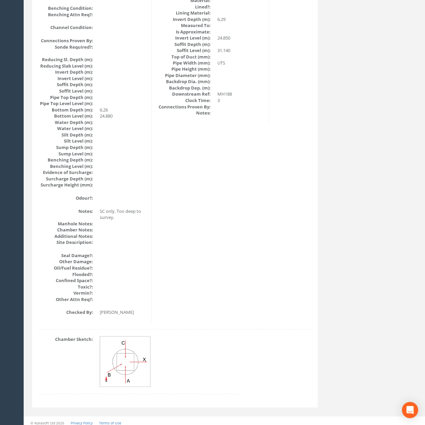
scroll to position [0, 0]
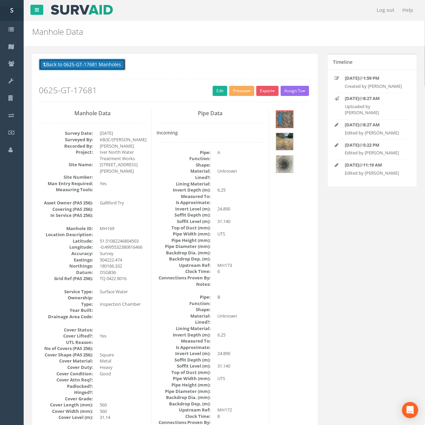
click at [99, 65] on button "Back to 0625-GT-17681 Manholes" at bounding box center [82, 64] width 87 height 11
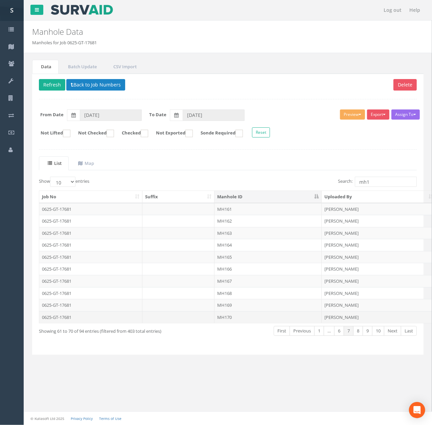
click at [262, 321] on td "MH170" at bounding box center [267, 317] width 107 height 12
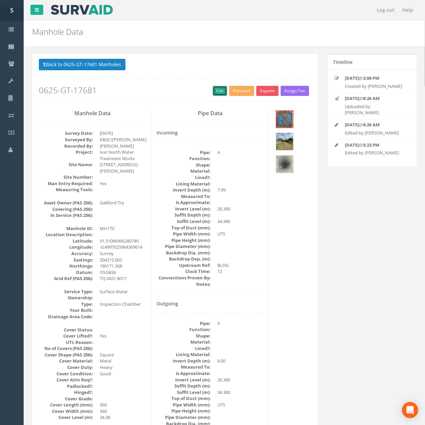
click at [213, 91] on link "Edit" at bounding box center [220, 91] width 15 height 10
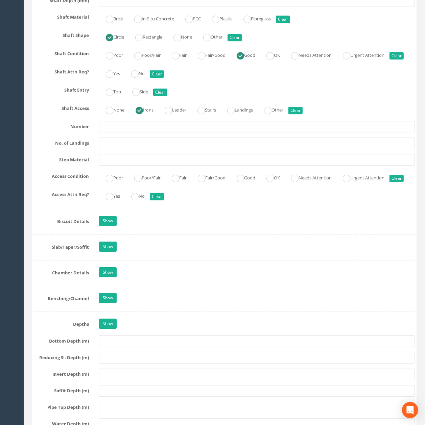
scroll to position [1084, 0]
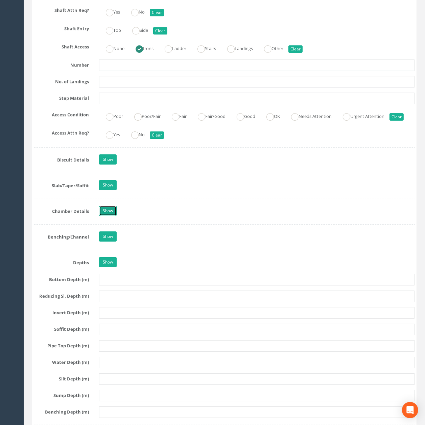
click at [114, 216] on link "Show" at bounding box center [108, 211] width 18 height 10
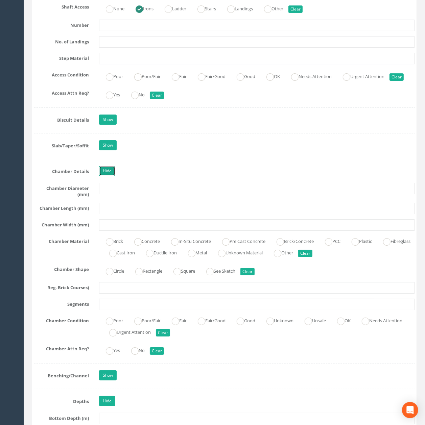
scroll to position [1174, 0]
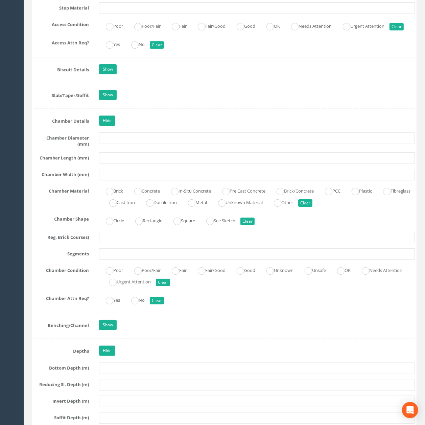
click at [119, 225] on label "Circle" at bounding box center [111, 220] width 25 height 10
radio input "true"
click at [124, 144] on input "text" at bounding box center [257, 137] width 316 height 11
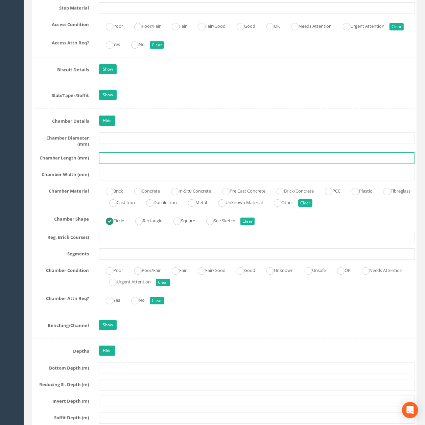
click at [122, 164] on input "text" at bounding box center [257, 157] width 316 height 11
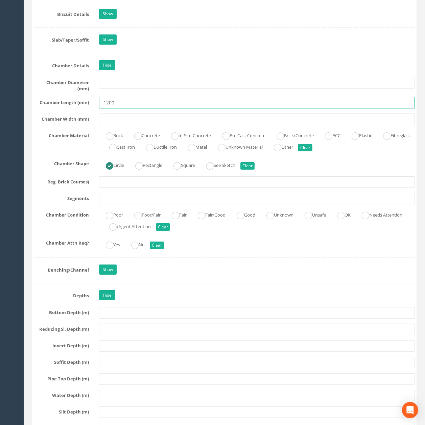
scroll to position [1264, 0]
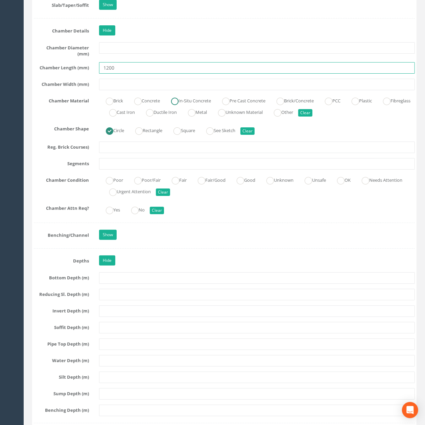
type input "1200"
click at [207, 105] on label "In-Situ Concrete" at bounding box center [187, 100] width 47 height 10
radio input "true"
click at [244, 185] on ins at bounding box center [240, 180] width 7 height 7
radio input "true"
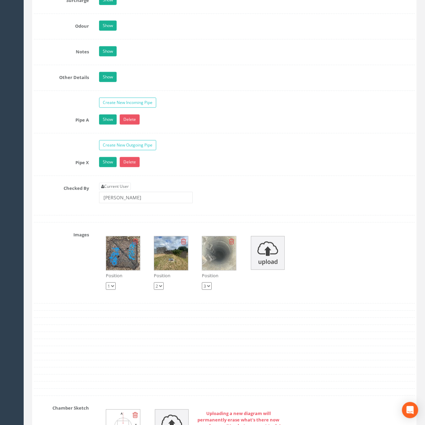
scroll to position [1714, 0]
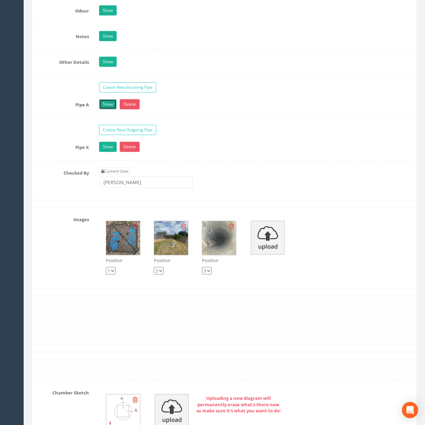
click at [107, 110] on link "Show" at bounding box center [108, 104] width 18 height 10
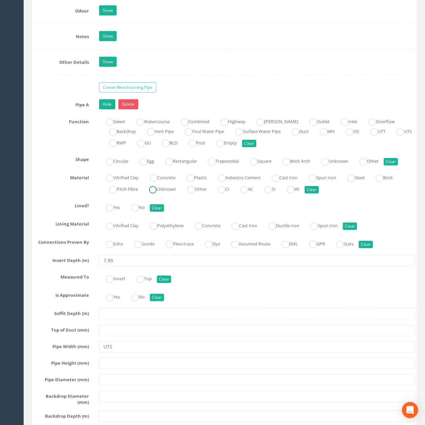
click at [167, 194] on label "Unknown" at bounding box center [159, 189] width 34 height 10
radio input "true"
click at [112, 110] on link "Hide" at bounding box center [107, 104] width 16 height 10
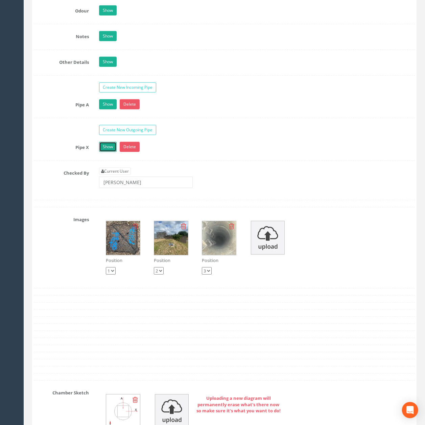
click at [107, 152] on link "Show" at bounding box center [108, 147] width 18 height 10
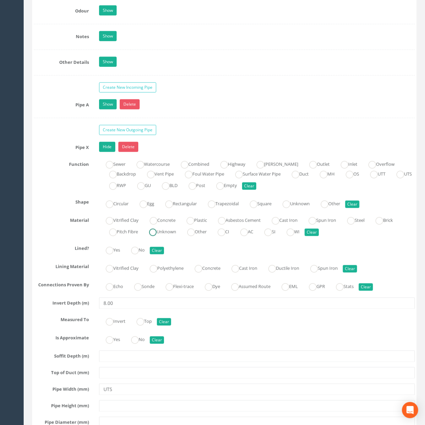
click at [166, 236] on label "Unknown" at bounding box center [159, 231] width 34 height 10
radio input "true"
click at [108, 152] on link "Hide" at bounding box center [107, 147] width 16 height 10
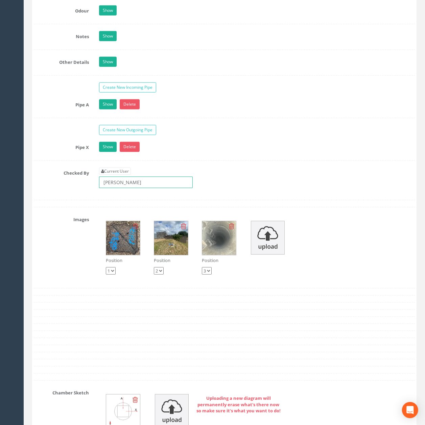
click at [145, 188] on input "[PERSON_NAME]" at bounding box center [146, 182] width 94 height 11
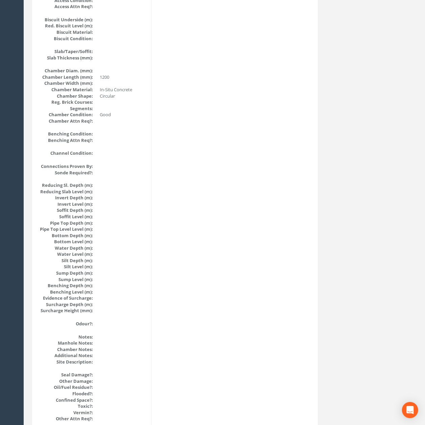
scroll to position [0, 0]
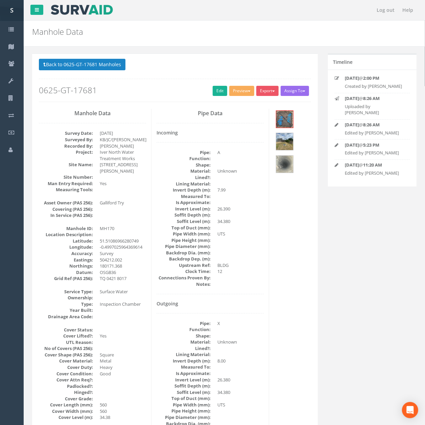
click at [94, 72] on p "Back to 0625-GT-17681 Manholes Back to Map" at bounding box center [175, 65] width 272 height 13
click at [81, 68] on button "Back to 0625-GT-17681 Manholes" at bounding box center [82, 64] width 87 height 11
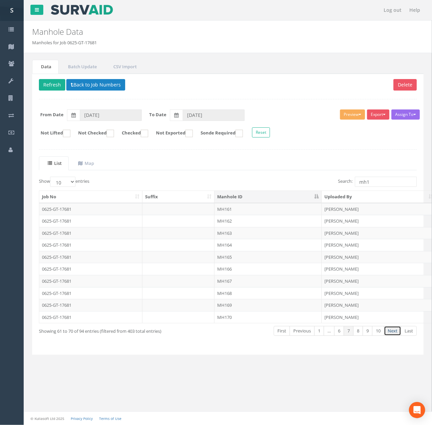
click at [391, 336] on link "Next" at bounding box center [392, 331] width 17 height 10
click at [237, 207] on td "MH171" at bounding box center [267, 209] width 107 height 12
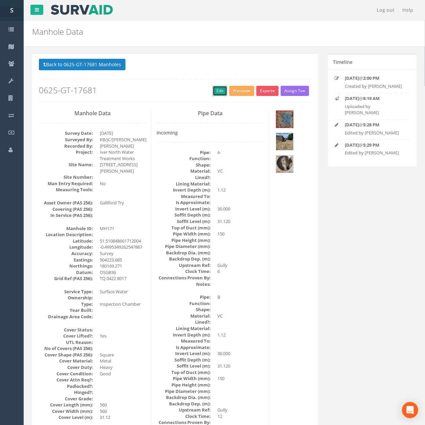
click at [217, 92] on link "Edit" at bounding box center [220, 91] width 15 height 10
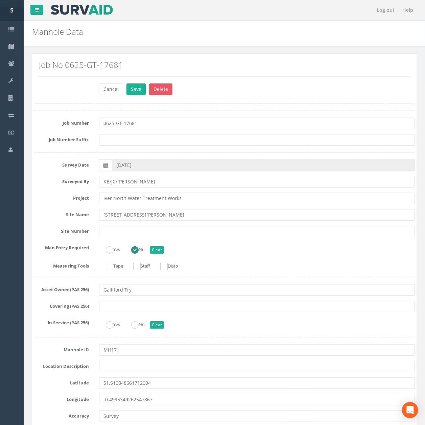
scroll to position [775, 0]
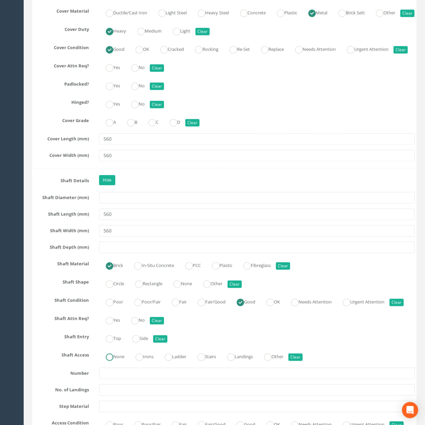
click at [114, 361] on label "None" at bounding box center [111, 356] width 25 height 10
radio input "true"
click at [124, 237] on input "560" at bounding box center [257, 230] width 316 height 11
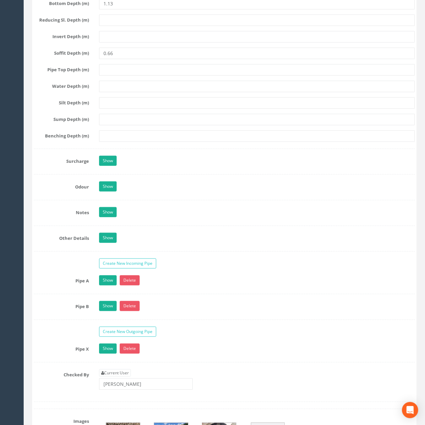
scroll to position [2097, 0]
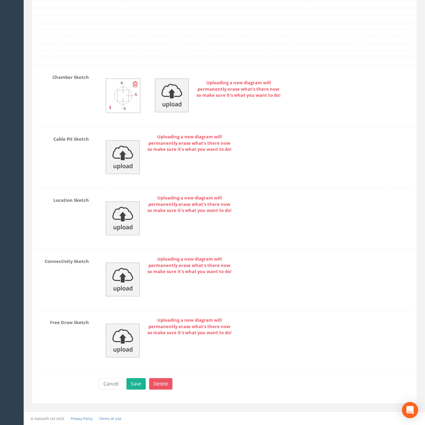
drag, startPoint x: 141, startPoint y: 197, endPoint x: 137, endPoint y: 318, distance: 120.4
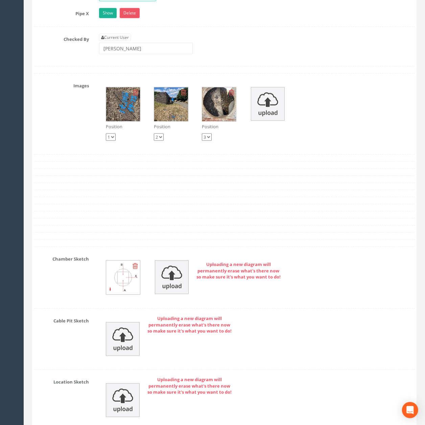
scroll to position [1872, 0]
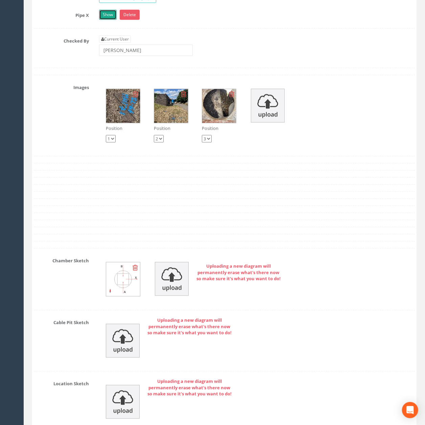
click at [113, 20] on link "Show" at bounding box center [108, 15] width 18 height 10
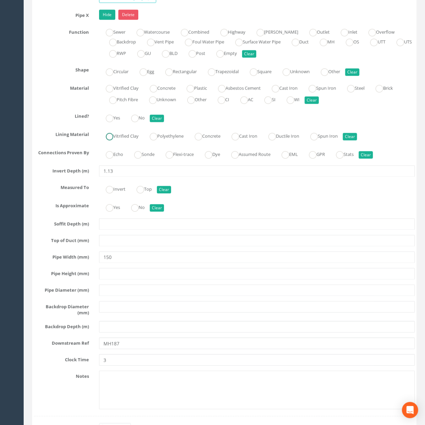
click at [122, 141] on label "Vitrified Clay" at bounding box center [119, 136] width 40 height 10
click at [357, 141] on button "Clear" at bounding box center [350, 136] width 14 height 7
radio input "false"
click at [122, 93] on label "Vitrified Clay" at bounding box center [119, 88] width 40 height 10
radio input "true"
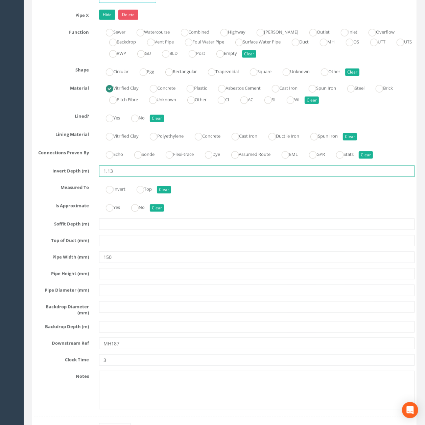
click at [184, 177] on input "1.13" at bounding box center [257, 171] width 316 height 11
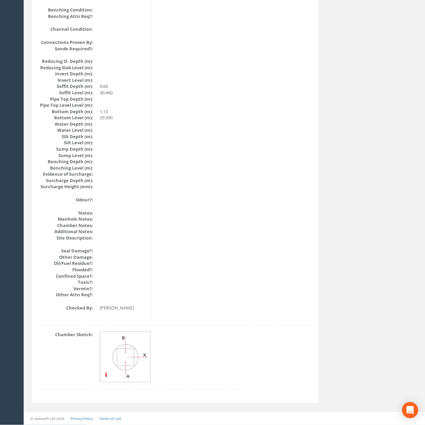
scroll to position [395, 0]
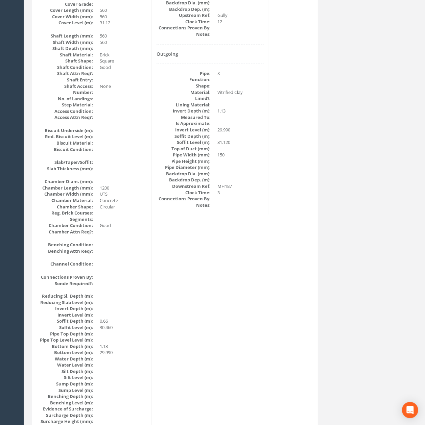
drag, startPoint x: 280, startPoint y: 303, endPoint x: 184, endPoint y: 117, distance: 209.9
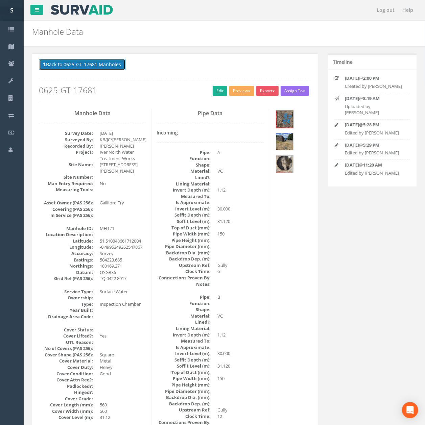
click at [118, 65] on button "Back to 0625-GT-17681 Manholes" at bounding box center [82, 64] width 87 height 11
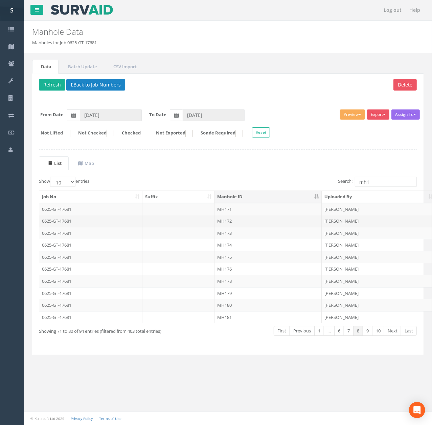
click at [244, 225] on td "MH172" at bounding box center [267, 221] width 107 height 12
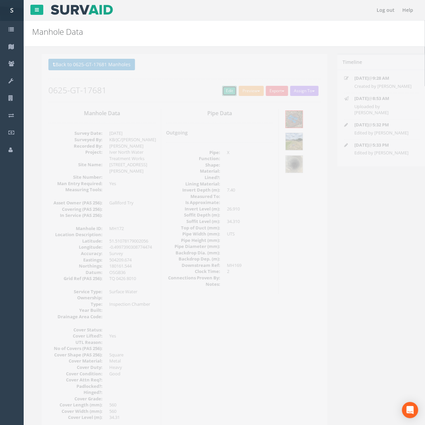
click at [213, 95] on link "Edit" at bounding box center [220, 91] width 15 height 10
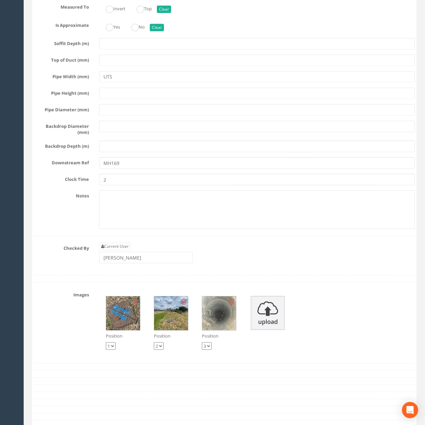
scroll to position [1858, 0]
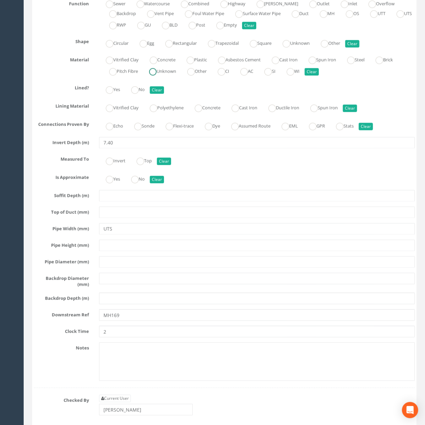
click at [158, 76] on label "Unknown" at bounding box center [159, 71] width 34 height 10
radio input "true"
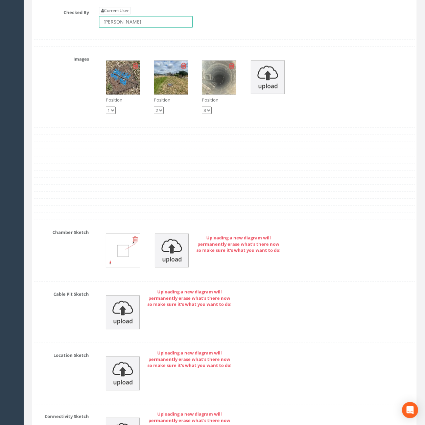
click at [139, 28] on input "[PERSON_NAME]" at bounding box center [146, 21] width 94 height 11
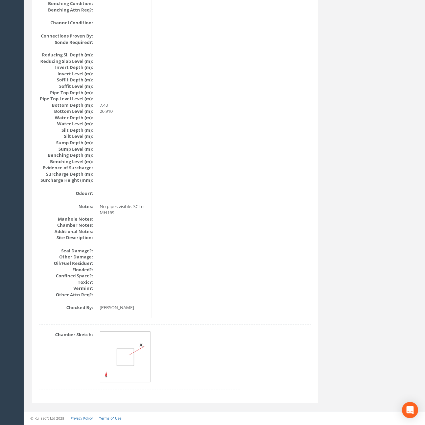
scroll to position [0, 0]
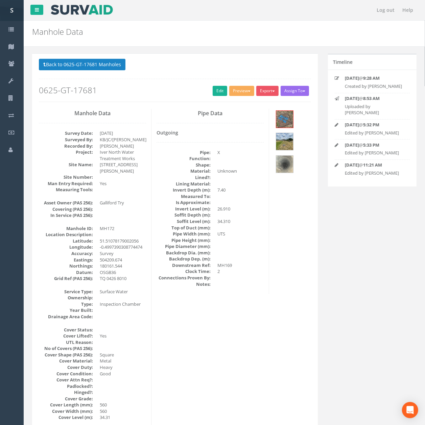
drag, startPoint x: 221, startPoint y: 302, endPoint x: 195, endPoint y: 92, distance: 211.2
click at [114, 64] on button "Back to 0625-GT-17681 Manholes" at bounding box center [82, 64] width 87 height 11
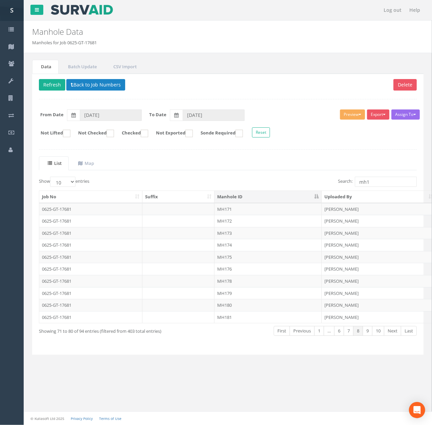
drag, startPoint x: 230, startPoint y: 235, endPoint x: 238, endPoint y: 225, distance: 12.7
click at [230, 235] on td "MH173" at bounding box center [267, 233] width 107 height 12
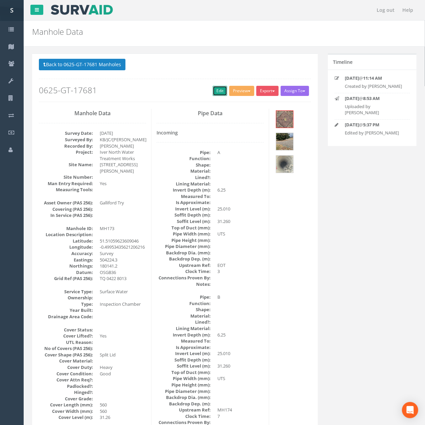
click at [213, 95] on link "Edit" at bounding box center [220, 91] width 15 height 10
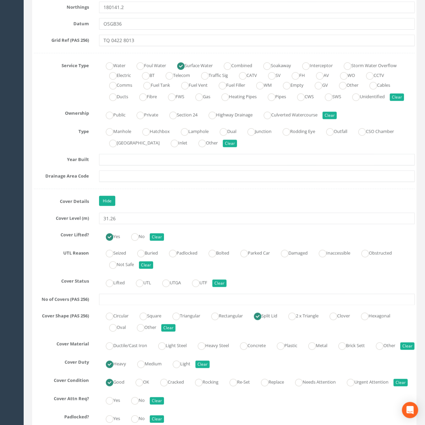
scroll to position [467, 0]
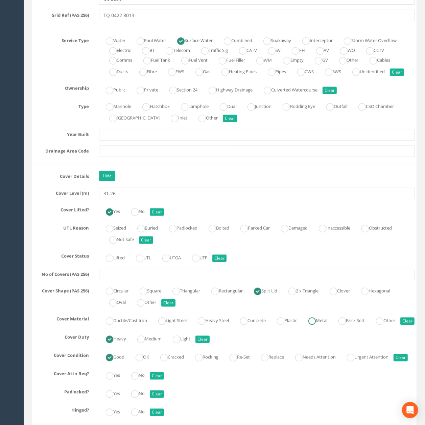
click at [316, 325] on ins at bounding box center [311, 321] width 7 height 7
radio input "true"
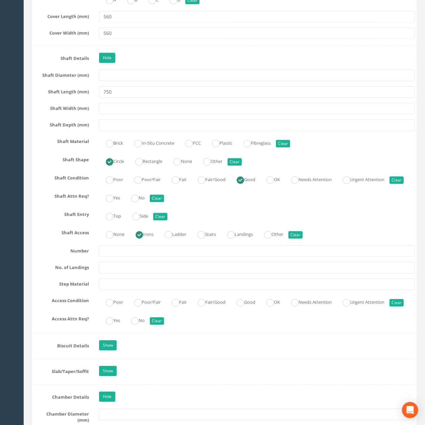
drag, startPoint x: 250, startPoint y: 196, endPoint x: 245, endPoint y: 240, distance: 43.9
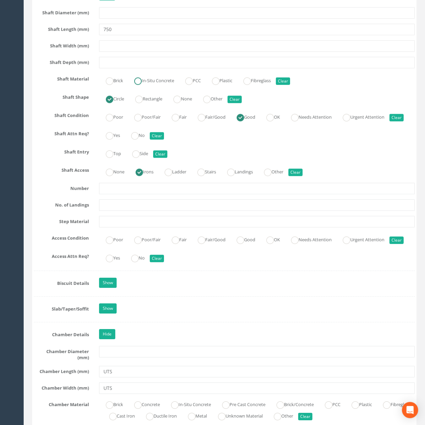
click at [160, 85] on label "In-Situ Concrete" at bounding box center [150, 80] width 47 height 10
radio input "true"
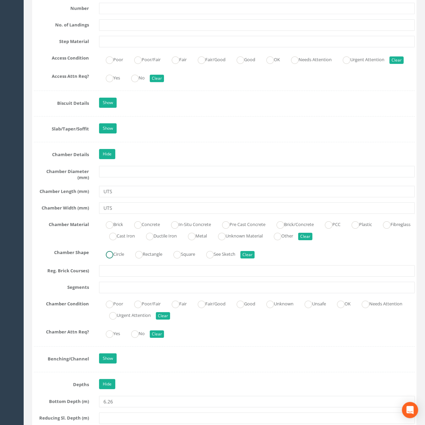
click at [120, 259] on label "Circle" at bounding box center [111, 254] width 25 height 10
radio input "true"
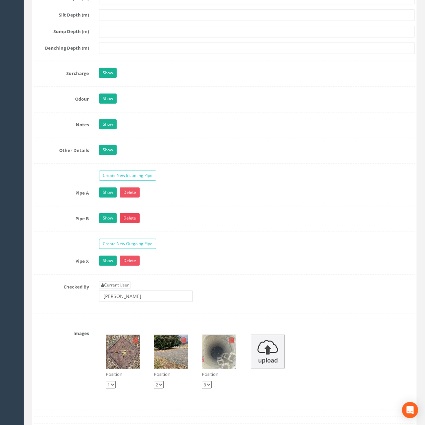
scroll to position [1636, 0]
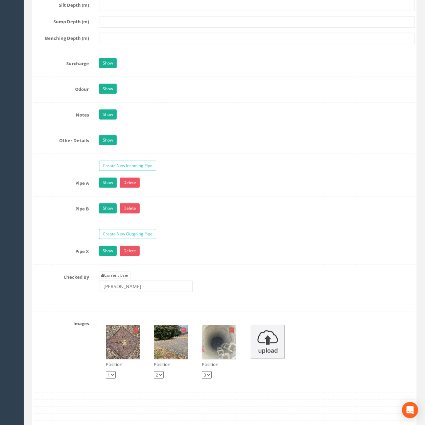
click at [111, 190] on div "Show Delete" at bounding box center [257, 184] width 326 height 12
click at [111, 188] on link "Show" at bounding box center [108, 183] width 18 height 10
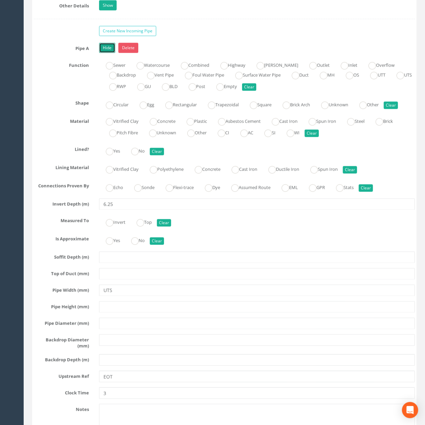
scroll to position [1771, 0]
click at [168, 137] on label "Unknown" at bounding box center [159, 132] width 34 height 10
radio input "true"
click at [106, 53] on link "Hide" at bounding box center [107, 48] width 16 height 10
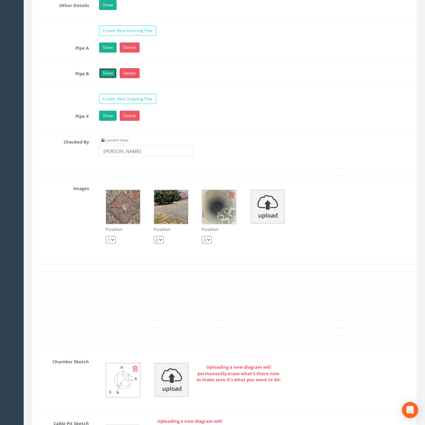
click at [107, 78] on link "Show" at bounding box center [108, 73] width 18 height 10
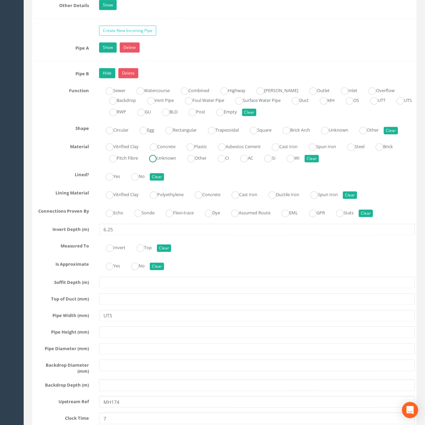
drag, startPoint x: 170, startPoint y: 196, endPoint x: 150, endPoint y: 168, distance: 34.9
click at [170, 163] on label "Unknown" at bounding box center [159, 158] width 34 height 10
radio input "true"
click at [106, 78] on link "Hide" at bounding box center [107, 73] width 16 height 10
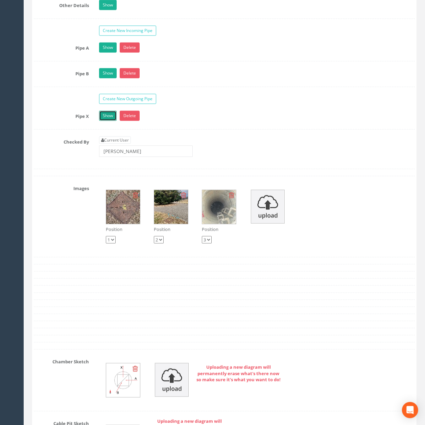
click at [107, 121] on link "Show" at bounding box center [108, 116] width 18 height 10
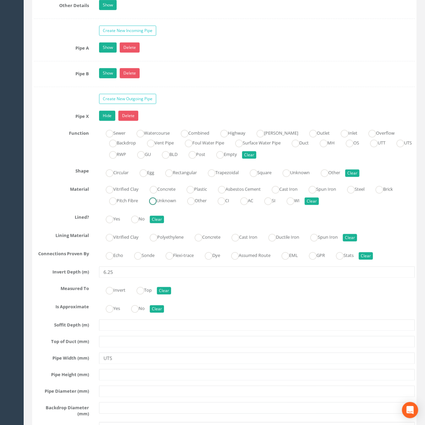
click at [170, 205] on label "Unknown" at bounding box center [159, 200] width 34 height 10
radio input "true"
click at [99, 121] on link "Hide" at bounding box center [107, 116] width 16 height 10
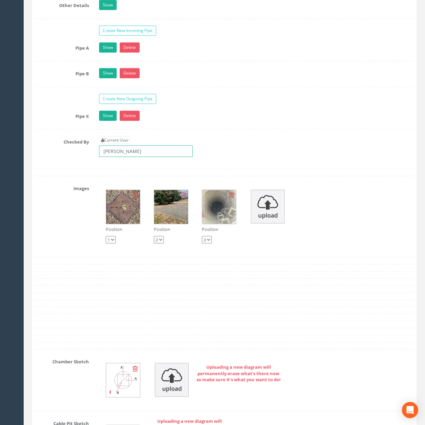
click at [149, 157] on input "[PERSON_NAME]" at bounding box center [146, 151] width 94 height 11
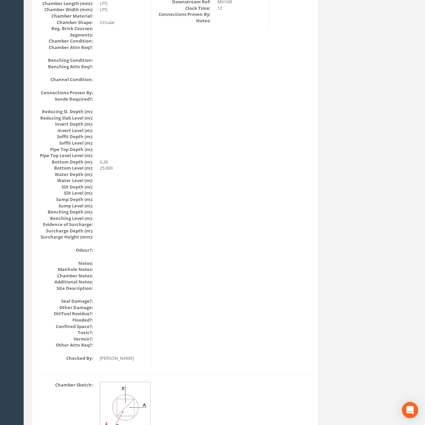
scroll to position [0, 0]
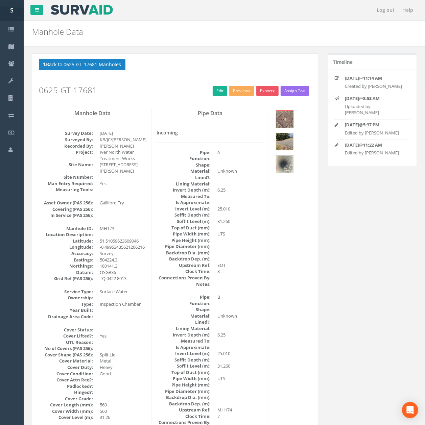
drag, startPoint x: 160, startPoint y: 290, endPoint x: 140, endPoint y: 143, distance: 148.7
click at [96, 66] on button "Back to 0625-GT-17681 Manholes" at bounding box center [82, 64] width 87 height 11
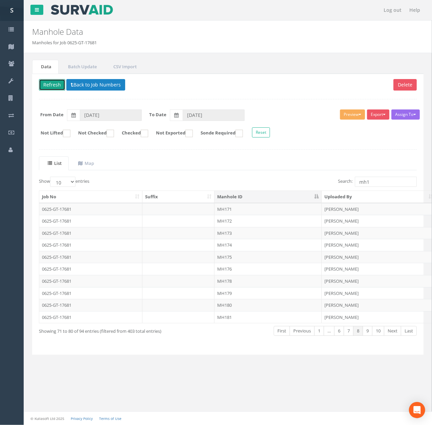
click at [65, 84] on button "Refresh" at bounding box center [52, 84] width 26 height 11
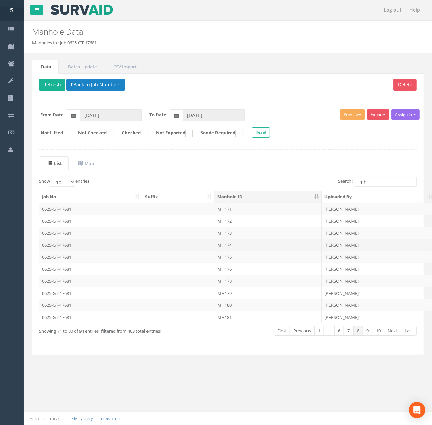
drag, startPoint x: 222, startPoint y: 247, endPoint x: 238, endPoint y: 166, distance: 82.1
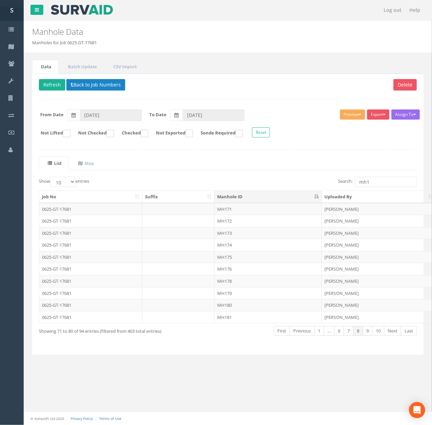
click at [222, 247] on td "MH174" at bounding box center [267, 245] width 107 height 12
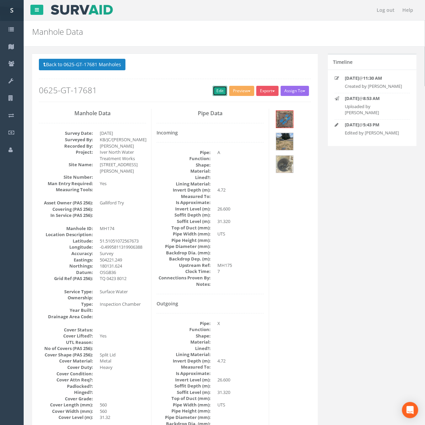
click at [219, 89] on link "Edit" at bounding box center [220, 91] width 15 height 10
click at [286, 121] on img at bounding box center [284, 119] width 17 height 17
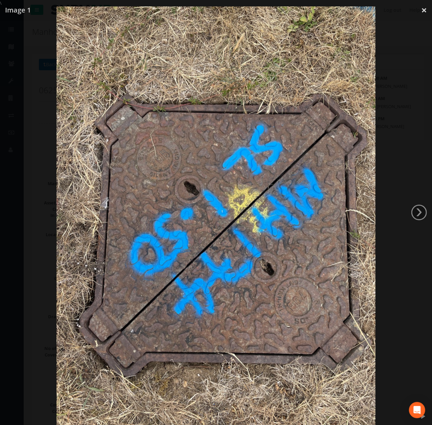
click at [393, 118] on div at bounding box center [216, 218] width 432 height 425
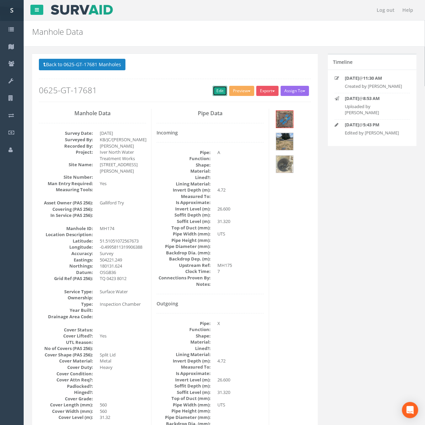
click at [214, 94] on link "Edit" at bounding box center [220, 91] width 15 height 10
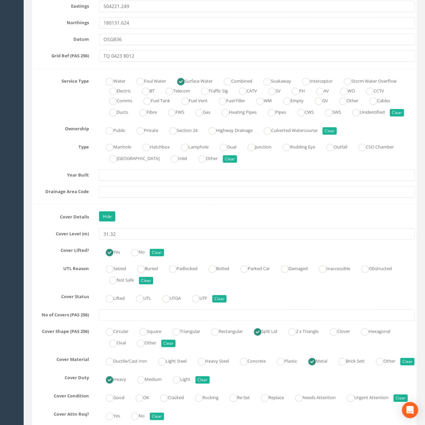
scroll to position [480, 0]
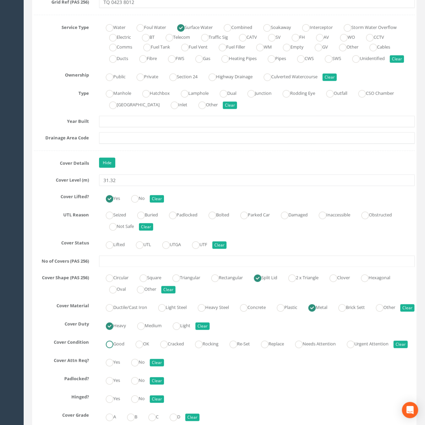
click at [120, 348] on label "Good" at bounding box center [111, 344] width 25 height 10
radio input "true"
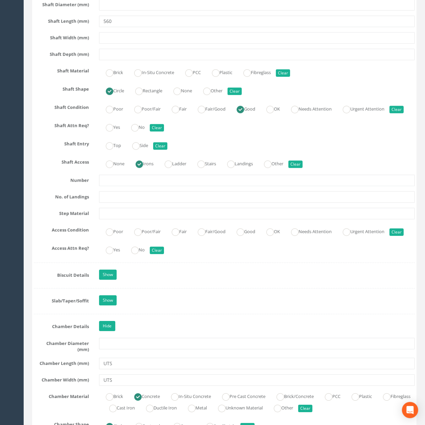
drag, startPoint x: 227, startPoint y: 174, endPoint x: 226, endPoint y: 222, distance: 47.3
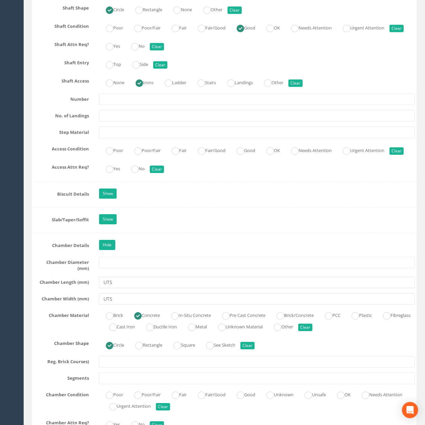
drag, startPoint x: 211, startPoint y: 222, endPoint x: 211, endPoint y: 259, distance: 36.8
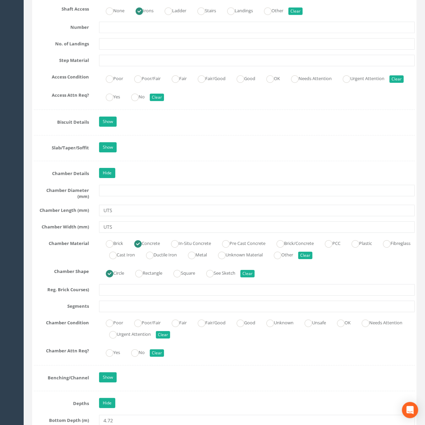
drag, startPoint x: 216, startPoint y: 183, endPoint x: 214, endPoint y: 228, distance: 45.3
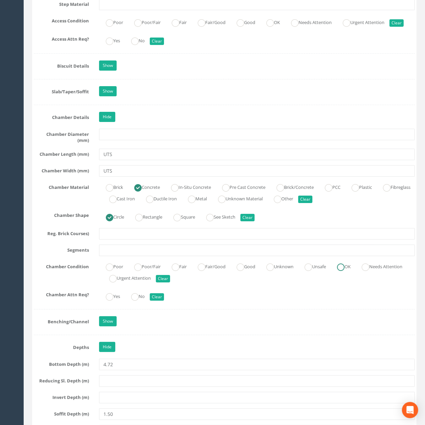
click at [344, 271] on ins at bounding box center [340, 267] width 7 height 7
radio input "true"
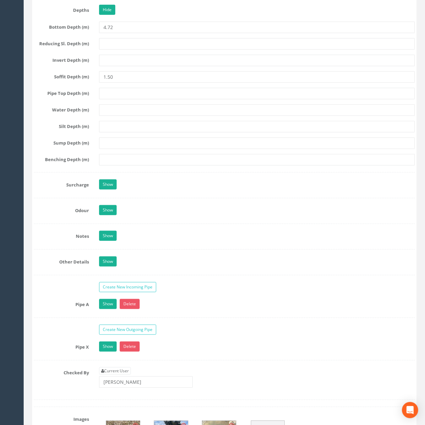
drag, startPoint x: 195, startPoint y: 142, endPoint x: 195, endPoint y: 169, distance: 27.4
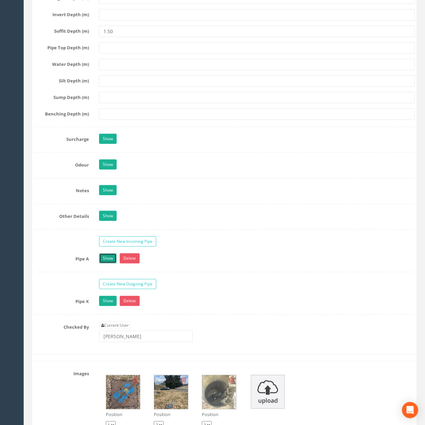
click at [112, 264] on link "Show" at bounding box center [108, 258] width 18 height 10
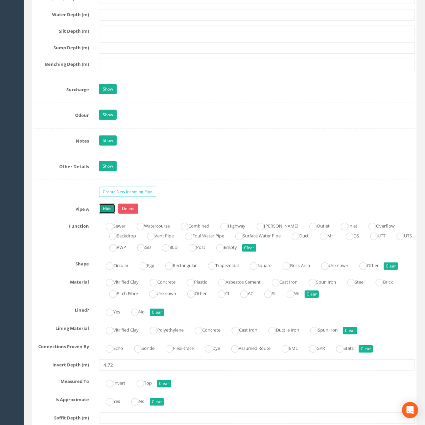
scroll to position [1696, 0]
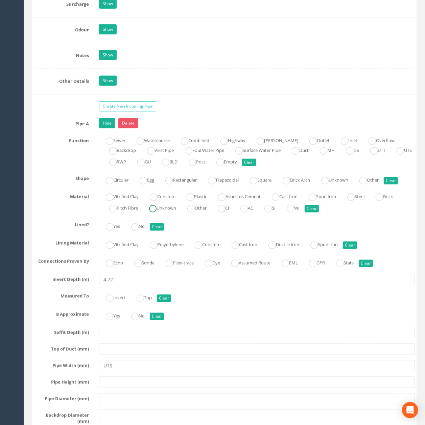
click at [168, 213] on label "Unknown" at bounding box center [159, 208] width 34 height 10
radio input "true"
click at [110, 128] on link "Hide" at bounding box center [107, 123] width 16 height 10
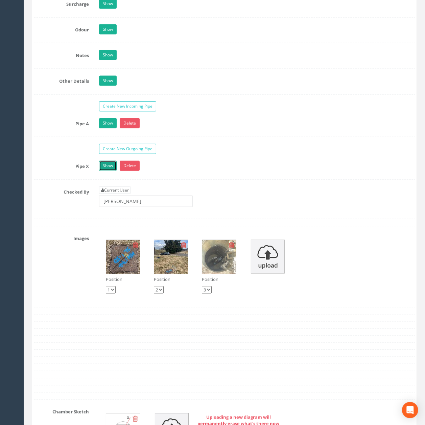
click at [114, 171] on link "Show" at bounding box center [108, 166] width 18 height 10
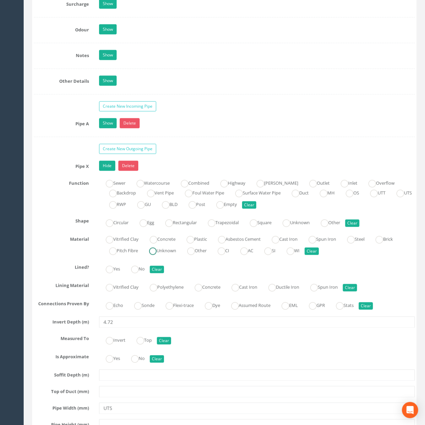
drag, startPoint x: 169, startPoint y: 287, endPoint x: 147, endPoint y: 253, distance: 40.5
click at [169, 255] on label "Unknown" at bounding box center [159, 250] width 34 height 10
radio input "true"
click at [99, 171] on link "Hide" at bounding box center [107, 166] width 16 height 10
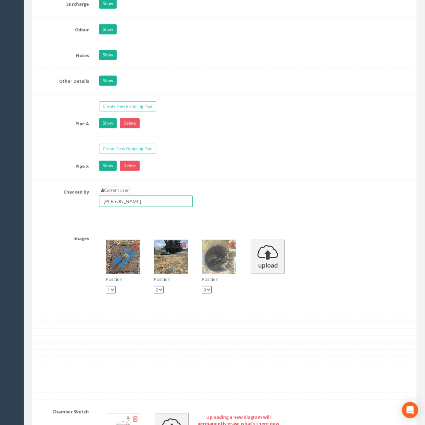
click at [134, 207] on input "[PERSON_NAME]" at bounding box center [146, 201] width 94 height 11
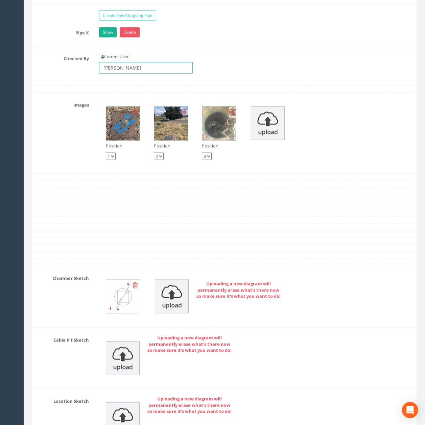
scroll to position [1831, 0]
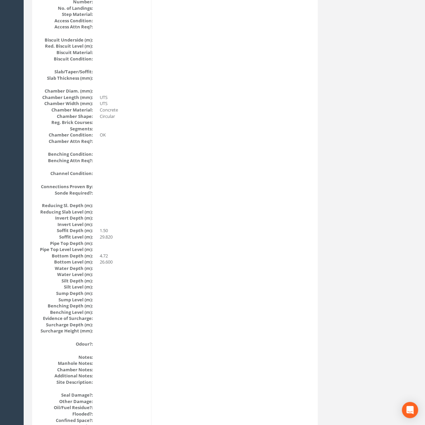
scroll to position [0, 0]
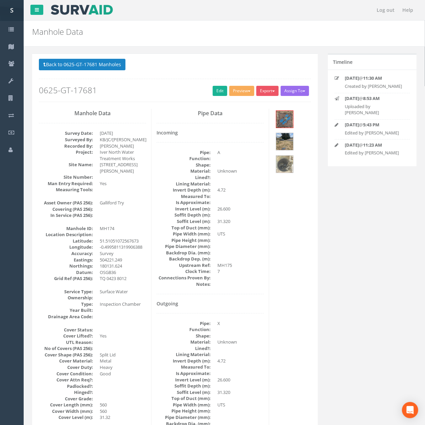
drag, startPoint x: 226, startPoint y: 322, endPoint x: 218, endPoint y: 198, distance: 124.3
click at [94, 65] on button "Back to 0625-GT-17681 Manholes" at bounding box center [82, 64] width 87 height 11
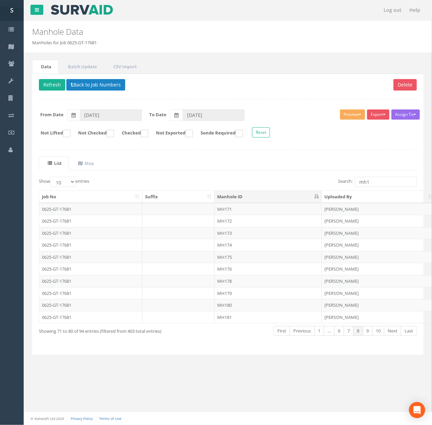
drag, startPoint x: 237, startPoint y: 260, endPoint x: 248, endPoint y: 236, distance: 26.5
click at [237, 260] on td "MH175" at bounding box center [267, 257] width 107 height 12
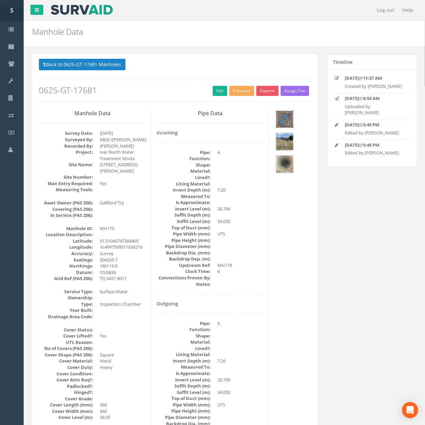
click at [284, 123] on img at bounding box center [284, 119] width 17 height 17
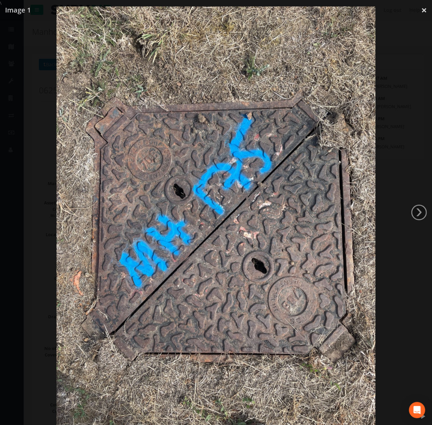
click at [413, 140] on div at bounding box center [216, 218] width 432 height 425
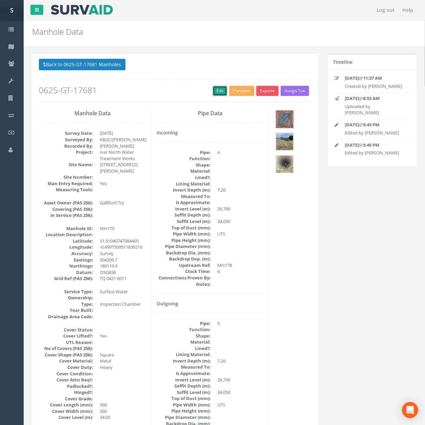
click at [213, 91] on link "Edit" at bounding box center [220, 91] width 15 height 10
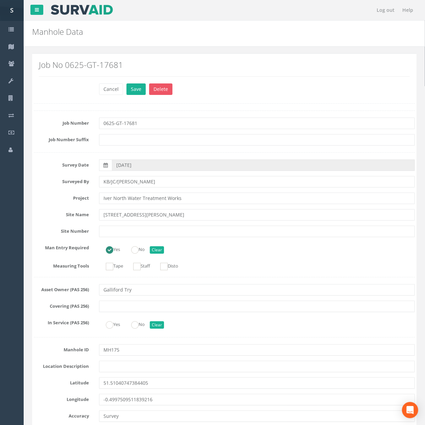
scroll to position [725, 0]
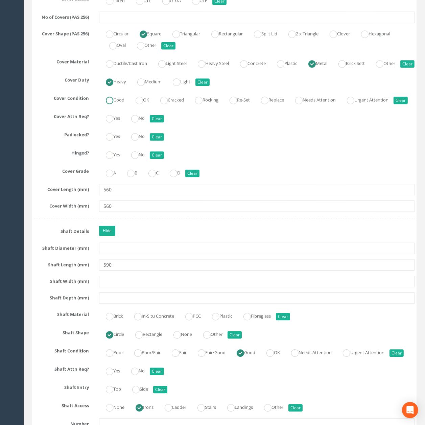
click at [118, 104] on label "Good" at bounding box center [111, 99] width 25 height 10
radio input "true"
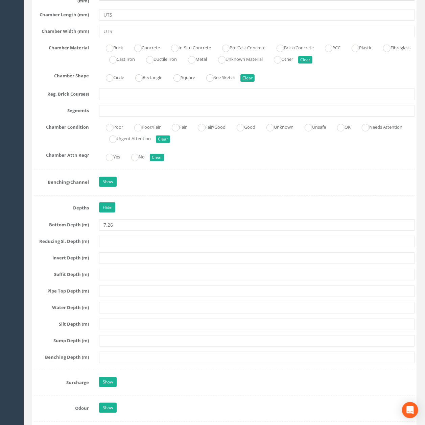
scroll to position [1310, 0]
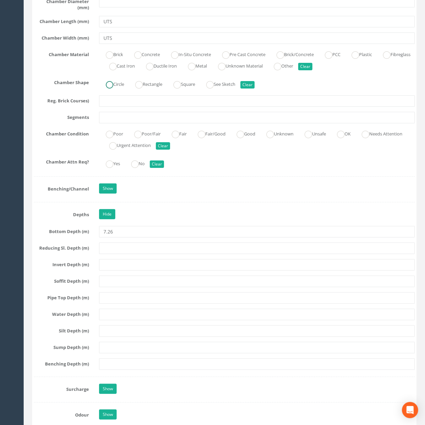
click at [110, 89] on ins at bounding box center [109, 84] width 7 height 7
radio input "true"
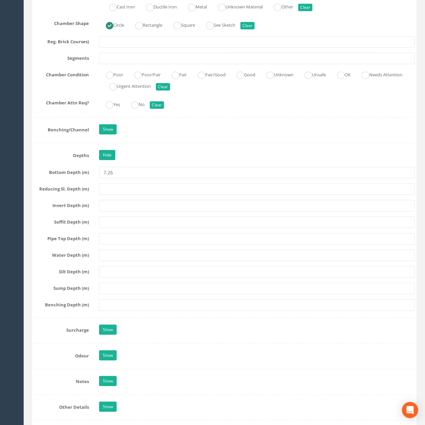
scroll to position [1536, 0]
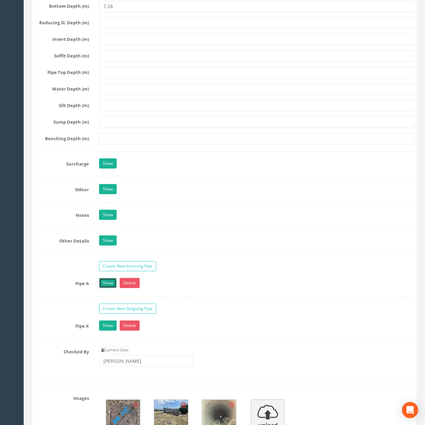
click at [114, 288] on link "Show" at bounding box center [108, 283] width 18 height 10
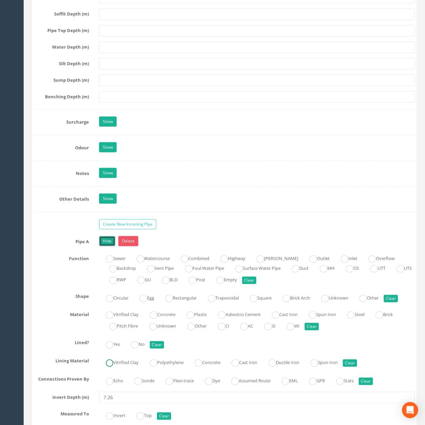
scroll to position [1671, 0]
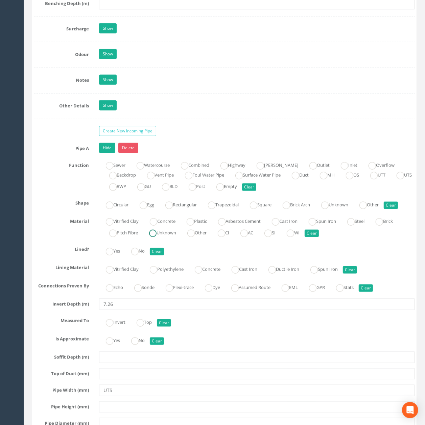
click at [168, 237] on label "Unknown" at bounding box center [159, 232] width 34 height 10
radio input "true"
click at [113, 153] on link "Hide" at bounding box center [107, 148] width 16 height 10
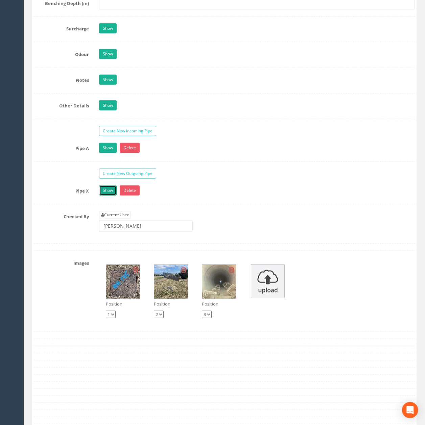
click at [106, 196] on link "Show" at bounding box center [108, 191] width 18 height 10
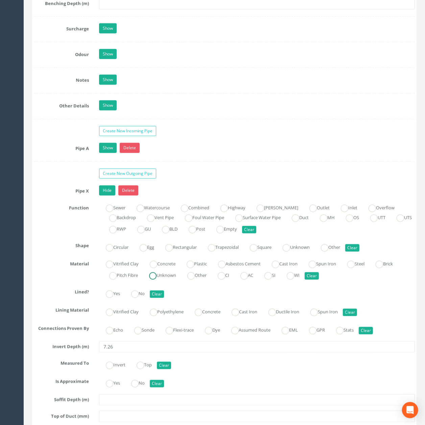
click at [164, 280] on label "Unknown" at bounding box center [159, 275] width 34 height 10
radio input "true"
click at [108, 196] on link "Hide" at bounding box center [107, 191] width 16 height 10
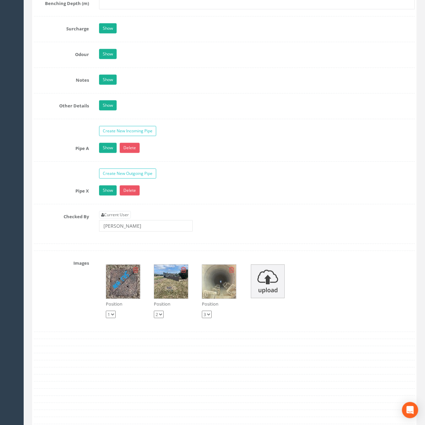
click at [133, 237] on div "Current User [PERSON_NAME]" at bounding box center [257, 224] width 326 height 26
click at [137, 232] on input "[PERSON_NAME]" at bounding box center [146, 225] width 94 height 11
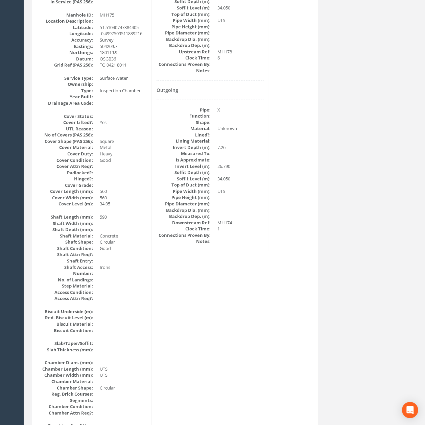
scroll to position [0, 0]
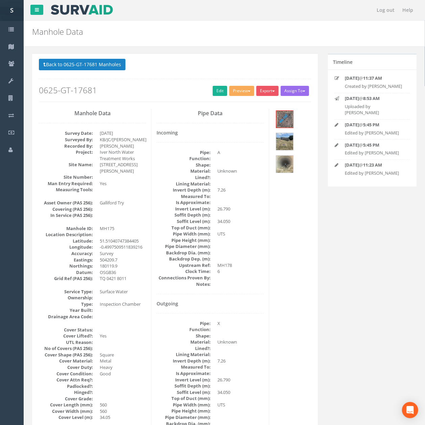
drag, startPoint x: 189, startPoint y: 345, endPoint x: 161, endPoint y: 99, distance: 247.9
click at [88, 65] on button "Back to 0625-GT-17681 Manholes" at bounding box center [82, 64] width 87 height 11
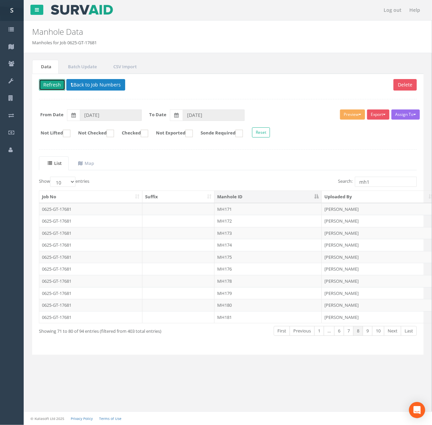
click at [56, 81] on button "Refresh" at bounding box center [52, 84] width 26 height 11
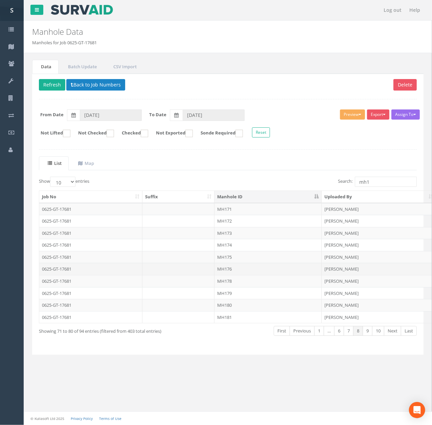
click at [256, 273] on td "MH176" at bounding box center [267, 269] width 107 height 12
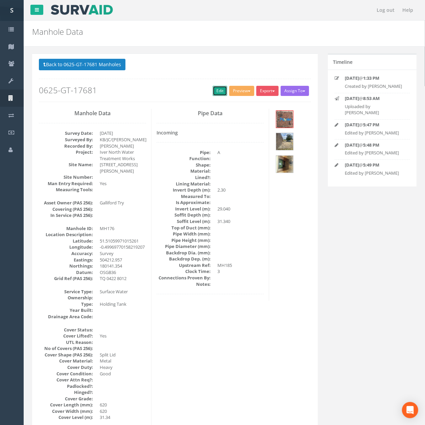
drag, startPoint x: 216, startPoint y: 90, endPoint x: 19, endPoint y: 103, distance: 197.8
click at [216, 90] on link "Edit" at bounding box center [220, 91] width 15 height 10
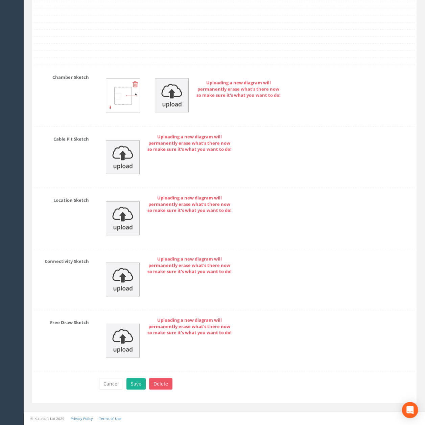
drag, startPoint x: 233, startPoint y: 89, endPoint x: 220, endPoint y: 240, distance: 151.3
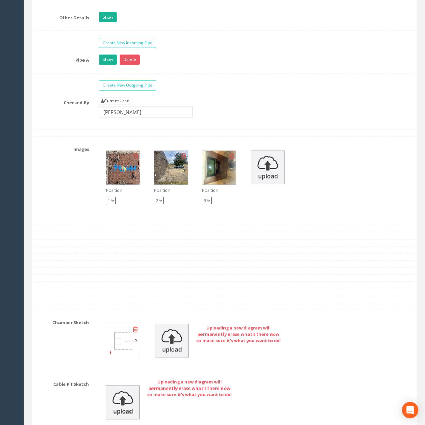
scroll to position [1730, 0]
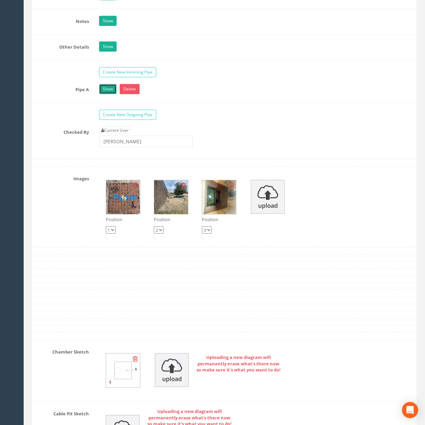
click at [110, 94] on link "Show" at bounding box center [108, 89] width 18 height 10
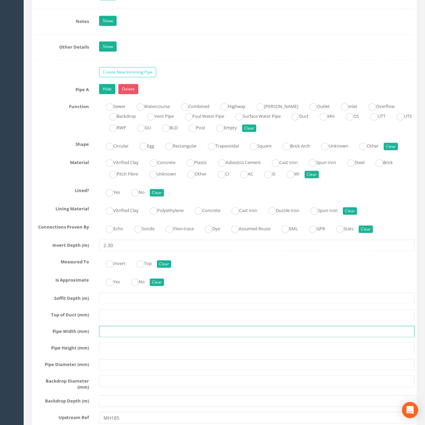
click at [120, 338] on input "text" at bounding box center [257, 331] width 316 height 11
type input "UTS"
click at [164, 178] on label "Unknown" at bounding box center [159, 174] width 34 height 10
radio input "true"
click at [114, 94] on link "Hide" at bounding box center [107, 89] width 16 height 10
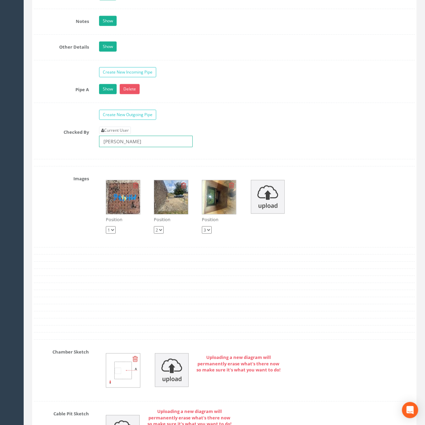
click at [154, 147] on input "[PERSON_NAME]" at bounding box center [146, 141] width 94 height 11
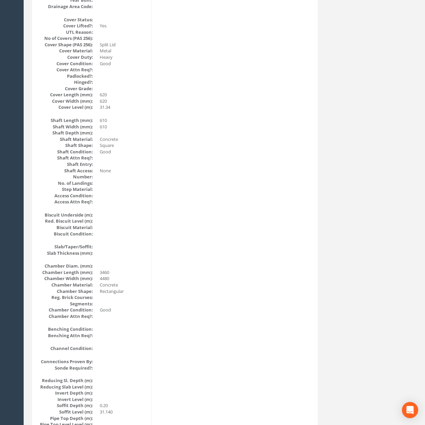
scroll to position [0, 0]
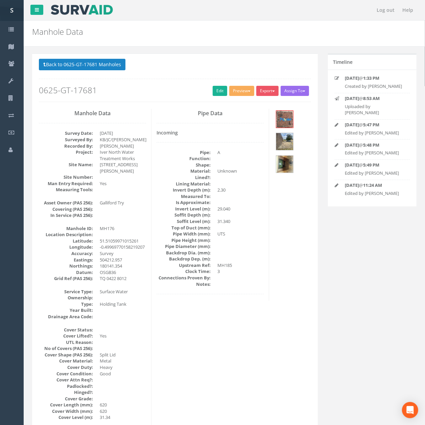
drag, startPoint x: 191, startPoint y: 284, endPoint x: 183, endPoint y: 101, distance: 183.4
click at [98, 70] on button "Back to 0625-GT-17681 Manholes" at bounding box center [82, 64] width 87 height 11
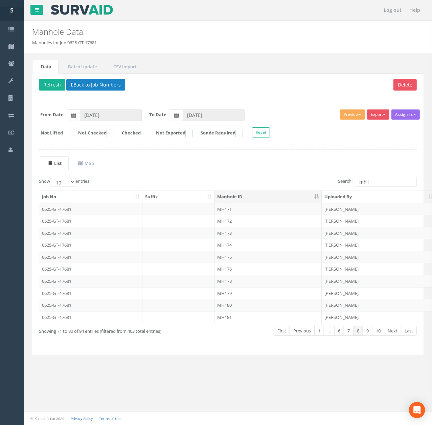
click at [232, 283] on td "MH178" at bounding box center [267, 281] width 107 height 12
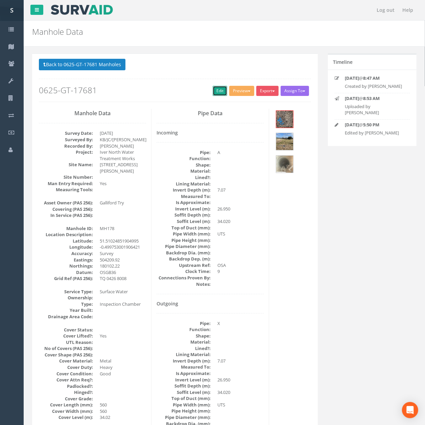
click at [221, 90] on link "Edit" at bounding box center [220, 91] width 15 height 10
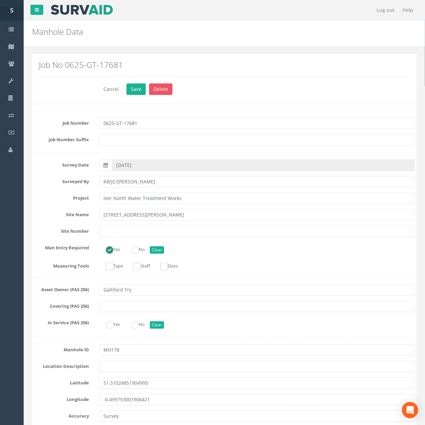
scroll to position [595, 0]
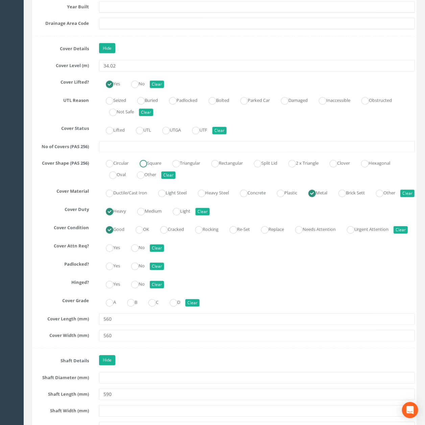
click at [160, 168] on label "Square" at bounding box center [147, 163] width 28 height 10
radio input "true"
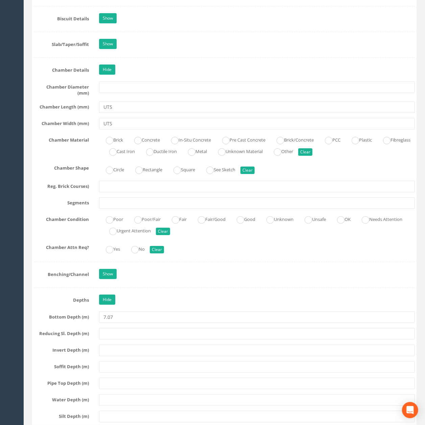
scroll to position [1225, 0]
click at [117, 173] on label "Circle" at bounding box center [111, 169] width 25 height 10
radio input "true"
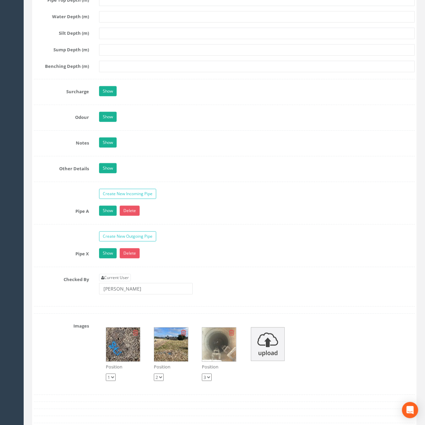
scroll to position [1631, 0]
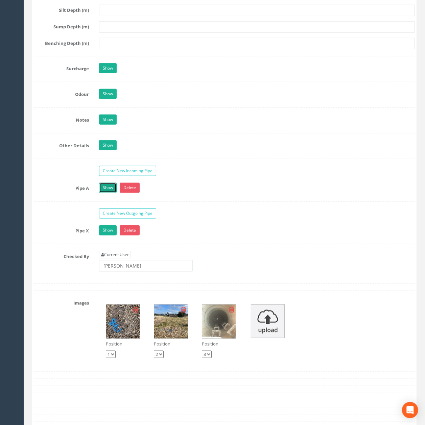
click at [105, 193] on link "Show" at bounding box center [108, 188] width 18 height 10
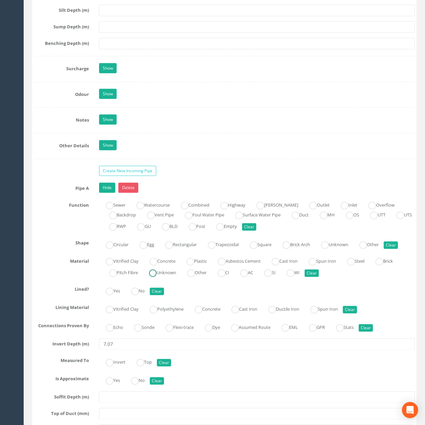
click at [168, 277] on label "Unknown" at bounding box center [159, 272] width 34 height 10
radio input "true"
click at [110, 193] on link "Hide" at bounding box center [107, 188] width 16 height 10
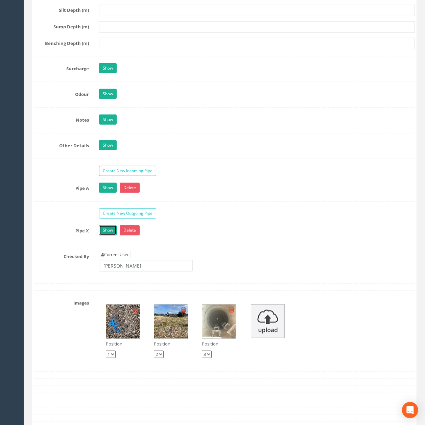
click at [114, 236] on link "Show" at bounding box center [108, 230] width 18 height 10
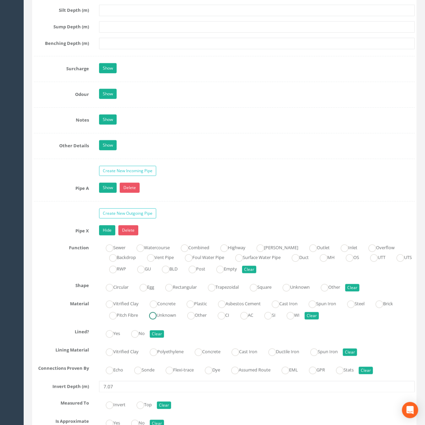
click at [163, 320] on label "Unknown" at bounding box center [159, 315] width 34 height 10
radio input "true"
click at [107, 236] on link "Hide" at bounding box center [107, 230] width 16 height 10
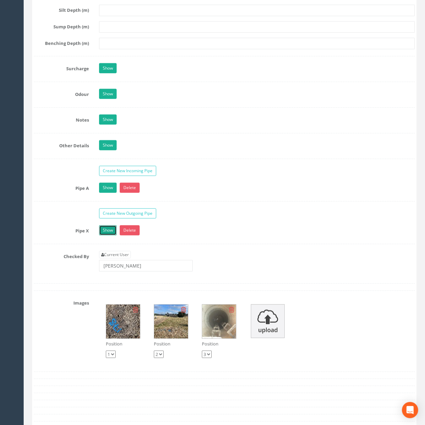
click at [99, 225] on link "Show" at bounding box center [108, 230] width 18 height 10
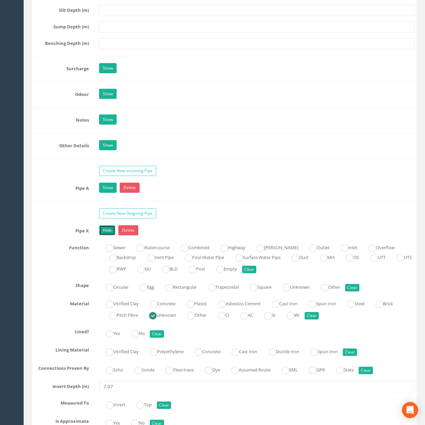
click at [100, 236] on link "Hide" at bounding box center [107, 230] width 16 height 10
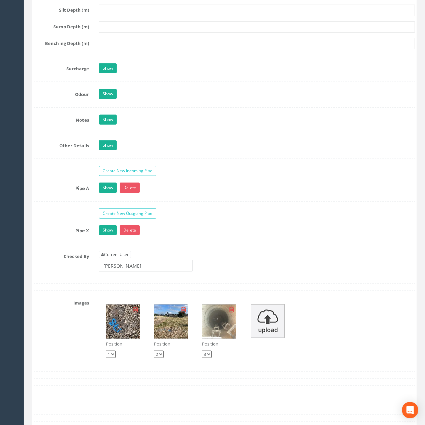
click at [142, 277] on div "Current User [PERSON_NAME]" at bounding box center [257, 264] width 326 height 26
click at [142, 272] on input "[PERSON_NAME]" at bounding box center [146, 265] width 94 height 11
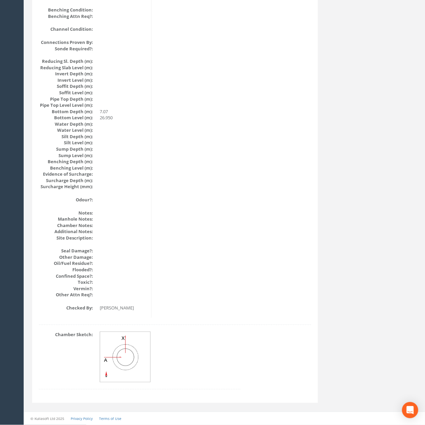
drag, startPoint x: 173, startPoint y: 329, endPoint x: 139, endPoint y: 47, distance: 283.9
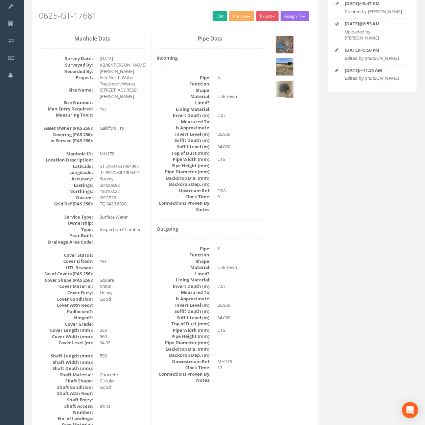
scroll to position [0, 0]
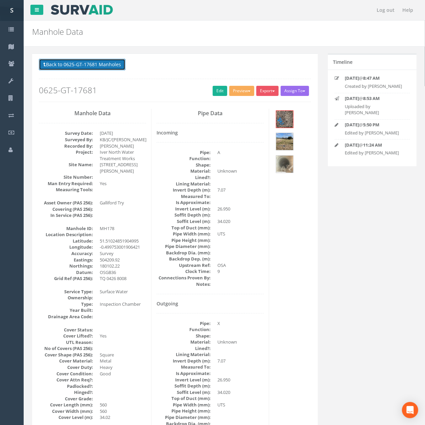
click at [99, 66] on button "Back to 0625-GT-17681 Manholes" at bounding box center [82, 64] width 87 height 11
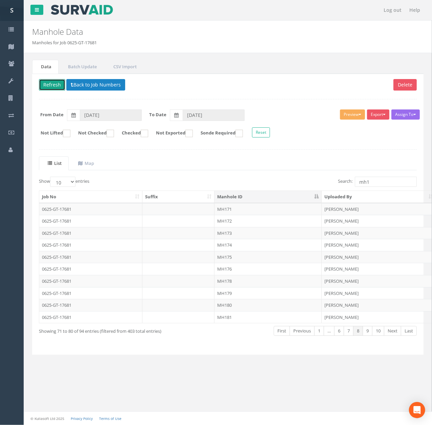
click at [54, 84] on button "Refresh" at bounding box center [52, 84] width 26 height 11
drag, startPoint x: 260, startPoint y: 308, endPoint x: 260, endPoint y: 288, distance: 19.3
click at [260, 308] on td "MH180" at bounding box center [267, 305] width 107 height 12
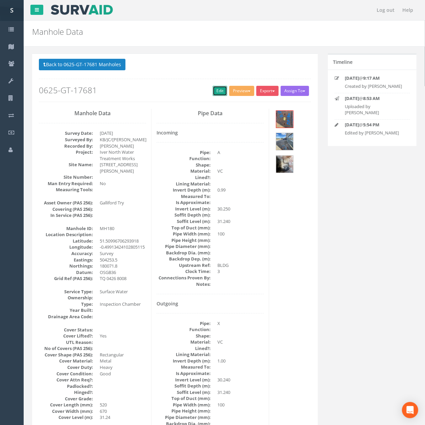
click at [216, 93] on link "Edit" at bounding box center [220, 91] width 15 height 10
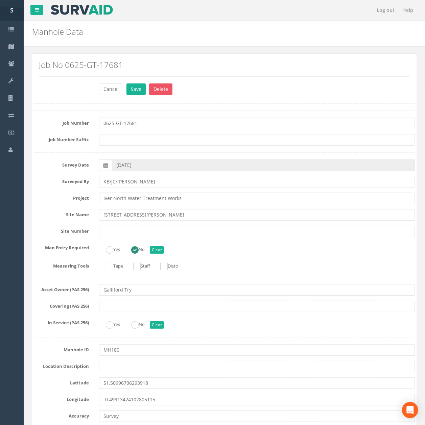
scroll to position [906, 0]
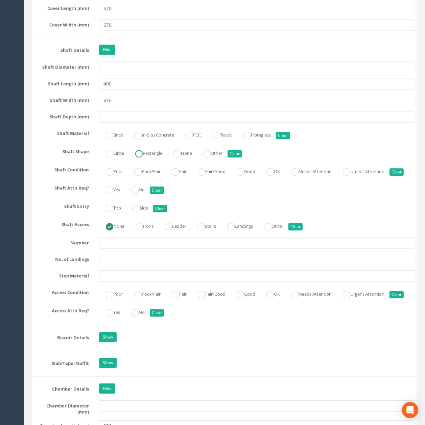
click at [152, 157] on label "Rectangle" at bounding box center [145, 153] width 34 height 10
radio input "true"
click at [155, 106] on input "610" at bounding box center [257, 100] width 316 height 11
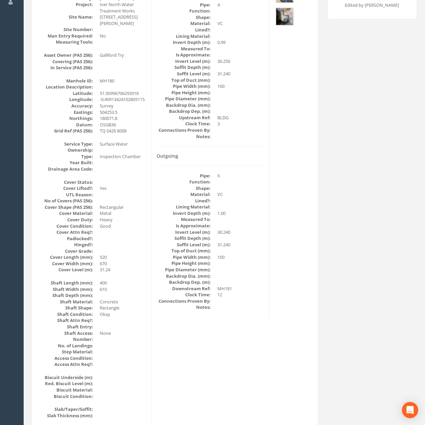
scroll to position [0, 0]
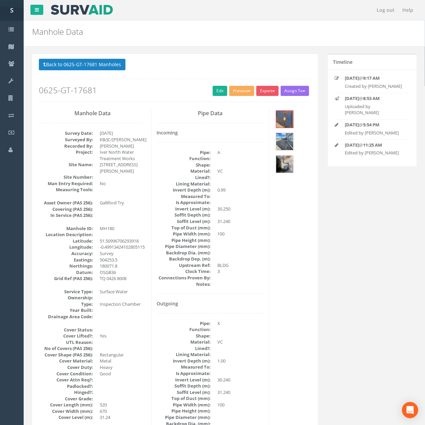
drag, startPoint x: 189, startPoint y: 315, endPoint x: 172, endPoint y: 176, distance: 140.0
click at [106, 67] on button "Back to 0625-GT-17681 Manholes" at bounding box center [82, 64] width 87 height 11
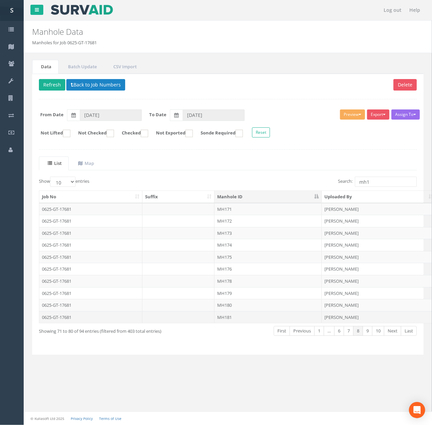
click at [247, 321] on td "MH181" at bounding box center [267, 317] width 107 height 12
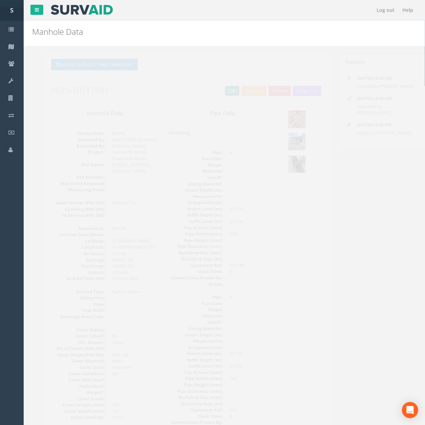
click at [218, 93] on link "Edit" at bounding box center [220, 91] width 15 height 10
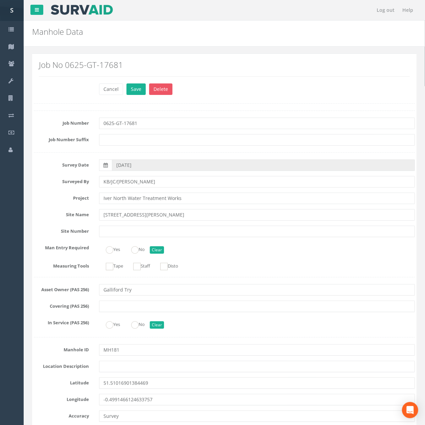
scroll to position [1871, 0]
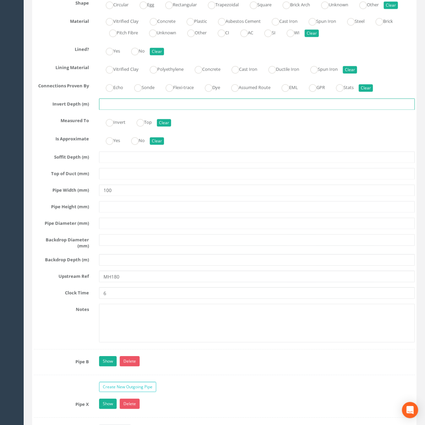
click at [115, 110] on input "text" at bounding box center [257, 104] width 316 height 11
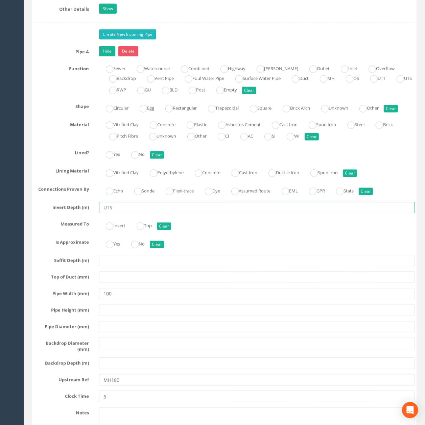
scroll to position [1736, 0]
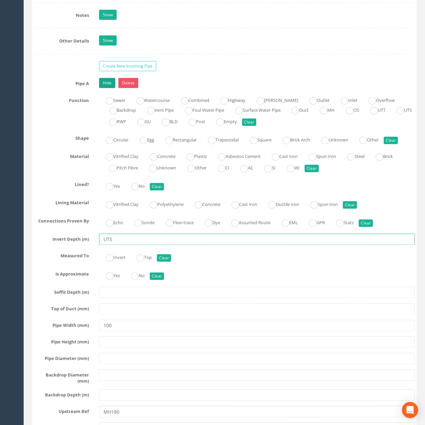
type input "UTS"
click at [107, 88] on link "Hide" at bounding box center [107, 83] width 16 height 10
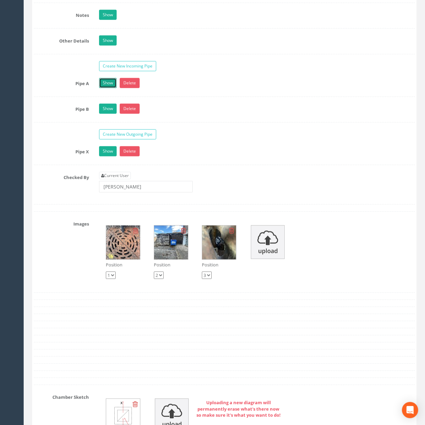
click at [107, 88] on link "Show" at bounding box center [108, 83] width 18 height 10
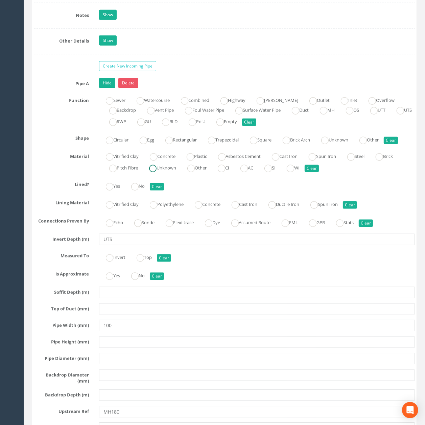
click at [169, 172] on label "Unknown" at bounding box center [159, 168] width 34 height 10
radio input "true"
click at [105, 88] on link "Hide" at bounding box center [107, 83] width 16 height 10
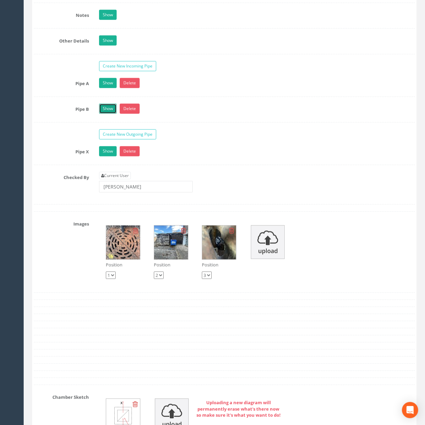
click at [107, 114] on link "Show" at bounding box center [108, 109] width 18 height 10
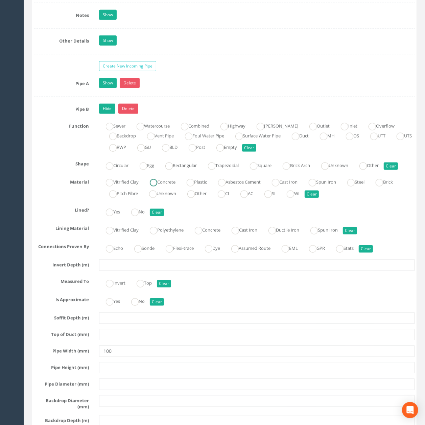
click at [169, 198] on label "Unknown" at bounding box center [159, 193] width 34 height 10
radio input "true"
click at [118, 271] on input "text" at bounding box center [257, 265] width 316 height 11
type input "UTS"
click at [105, 114] on link "Hide" at bounding box center [107, 109] width 16 height 10
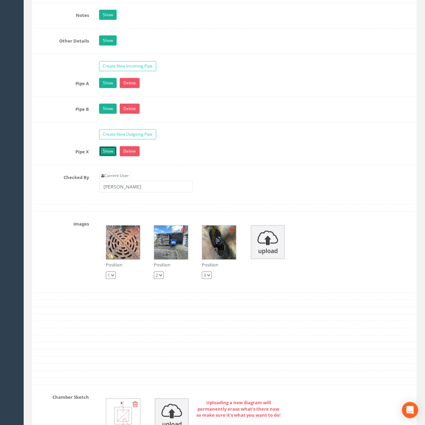
click at [108, 156] on link "Show" at bounding box center [108, 151] width 18 height 10
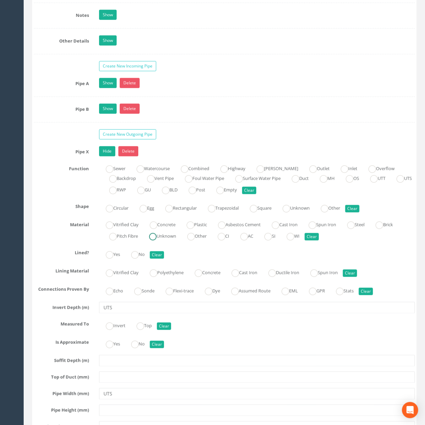
click at [164, 241] on label "Unknown" at bounding box center [159, 236] width 34 height 10
radio input "true"
click at [136, 314] on input "UTS" at bounding box center [257, 307] width 316 height 11
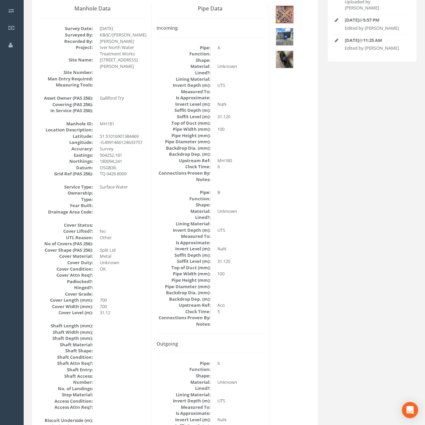
scroll to position [0, 0]
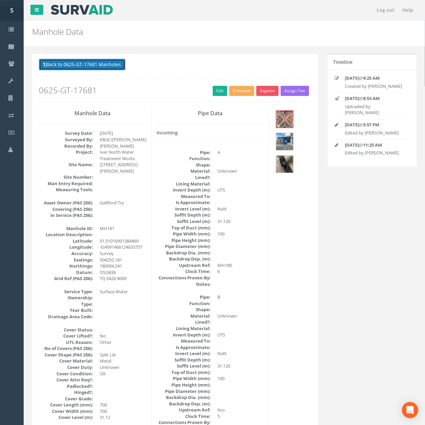
click at [111, 62] on button "Back to 0625-GT-17681 Manholes" at bounding box center [82, 64] width 87 height 11
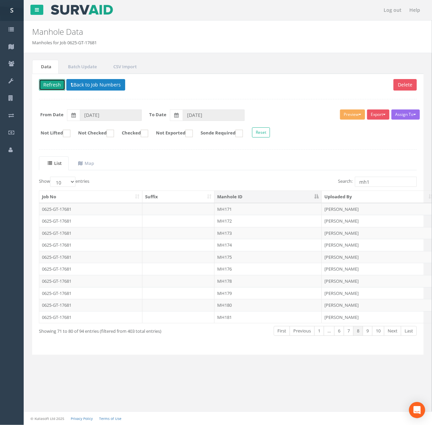
click at [53, 87] on button "Refresh" at bounding box center [52, 84] width 26 height 11
drag, startPoint x: 385, startPoint y: 327, endPoint x: 395, endPoint y: 334, distance: 11.9
click at [388, 329] on div "Show 10 25 50 100 entries Search: mh1 Job No Suffix Manhole ID Uploaded By Surv…" at bounding box center [228, 262] width 378 height 171
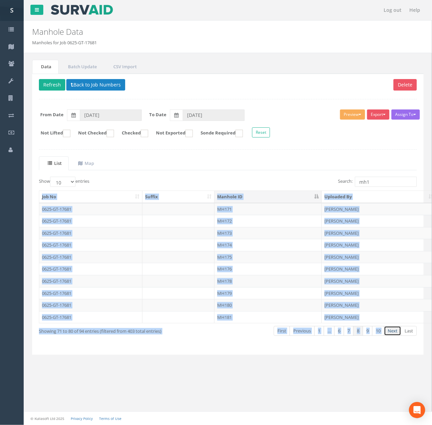
click at [395, 334] on link "Next" at bounding box center [392, 331] width 17 height 10
click at [246, 214] on td "MH182" at bounding box center [267, 209] width 107 height 12
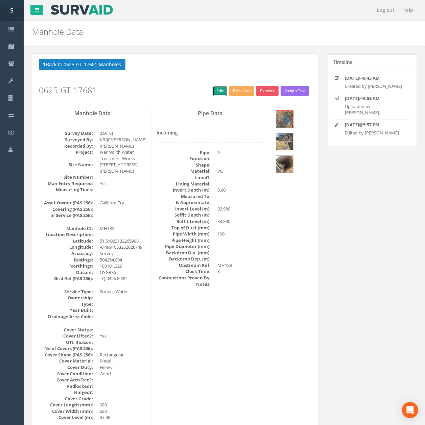
click at [213, 88] on link "Edit" at bounding box center [220, 91] width 15 height 10
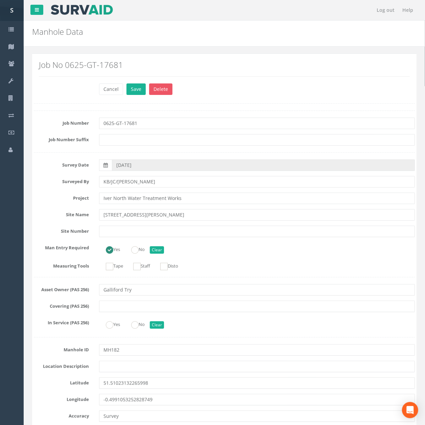
scroll to position [256, 0]
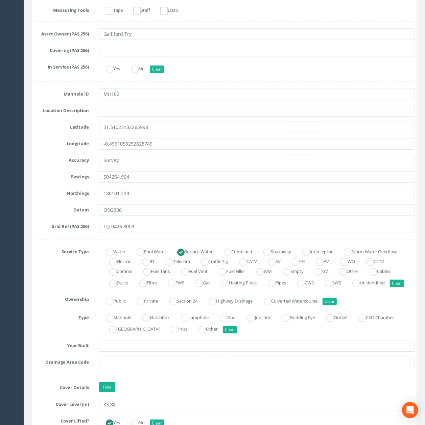
click at [118, 334] on div "Manhole Hatchbox Lamphole Dual Junction Rodding Eye Outfall CSO Chamber Pumping…" at bounding box center [257, 323] width 326 height 23
click at [118, 322] on label "Manhole" at bounding box center [115, 317] width 32 height 10
radio input "true"
click at [178, 222] on div "TQ 0426 8009" at bounding box center [257, 226] width 326 height 11
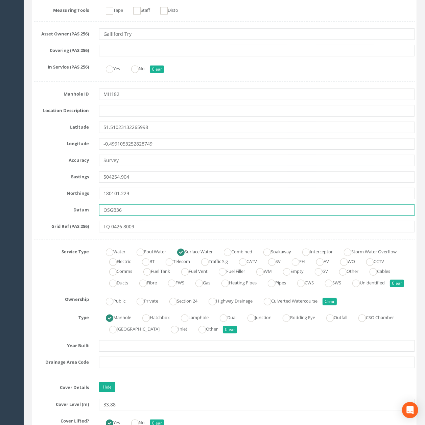
click at [174, 216] on input "OSGB36" at bounding box center [257, 209] width 316 height 11
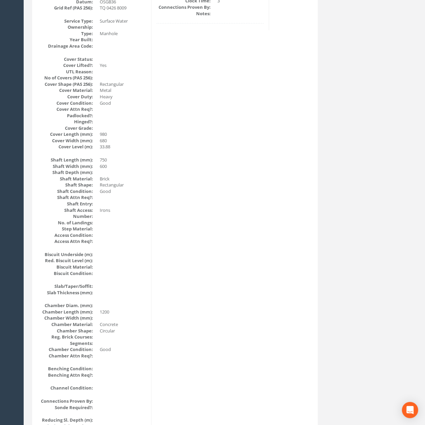
scroll to position [0, 0]
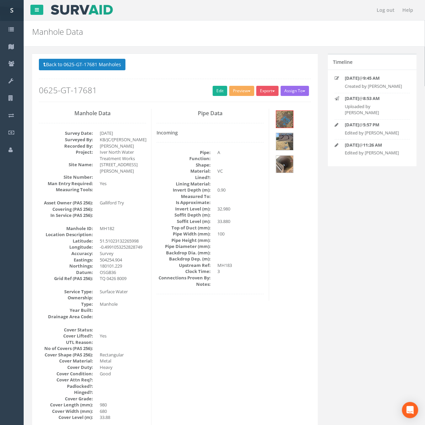
drag, startPoint x: 187, startPoint y: 324, endPoint x: 184, endPoint y: 267, distance: 56.9
click at [111, 63] on button "Back to 0625-GT-17681 Manholes" at bounding box center [82, 64] width 87 height 11
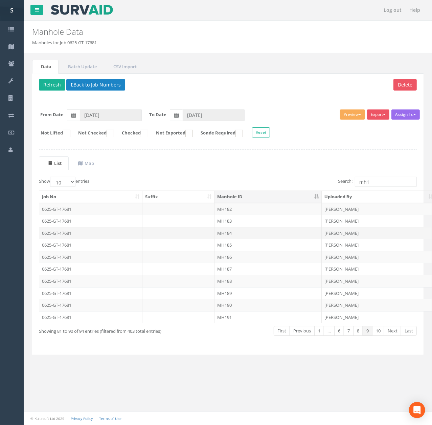
click at [233, 233] on td "MH184" at bounding box center [267, 233] width 107 height 12
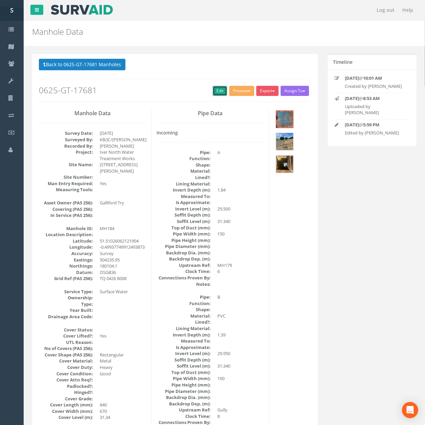
click at [213, 87] on link "Edit" at bounding box center [220, 91] width 15 height 10
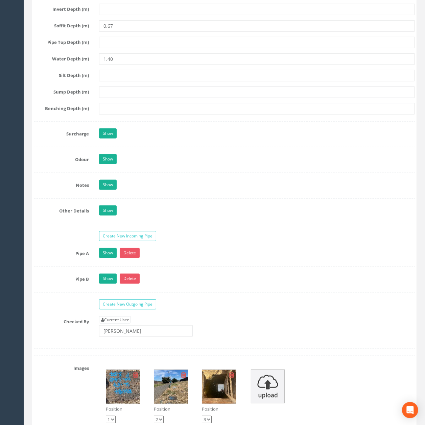
scroll to position [1582, 0]
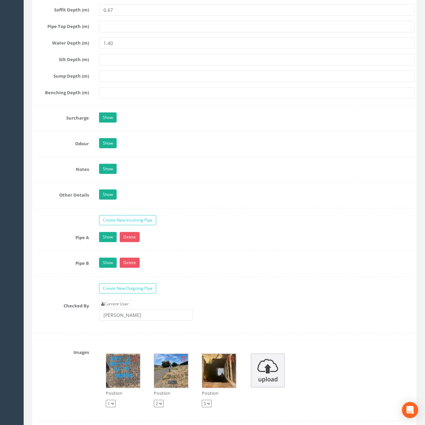
click at [112, 251] on div "Pipe A Show Delete Function Sewer Watercourse Combined Highway [PERSON_NAME] Ou…" at bounding box center [224, 241] width 381 height 19
click at [108, 242] on link "Show" at bounding box center [108, 237] width 18 height 10
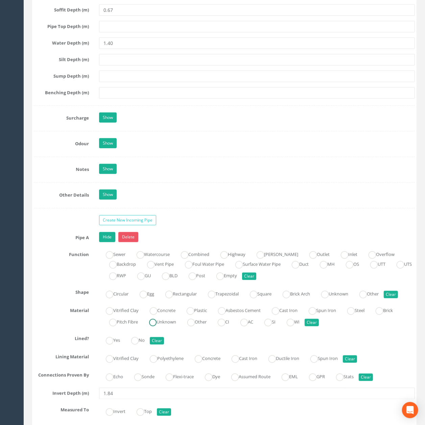
drag, startPoint x: 172, startPoint y: 363, endPoint x: 148, endPoint y: 303, distance: 63.8
click at [172, 326] on label "Unknown" at bounding box center [159, 322] width 34 height 10
radio input "true"
click at [111, 242] on link "Hide" at bounding box center [107, 237] width 16 height 10
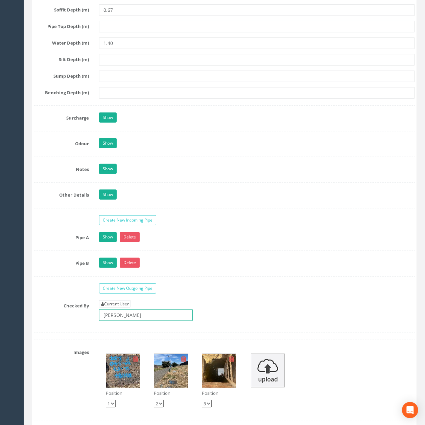
click at [149, 321] on input "[PERSON_NAME]" at bounding box center [146, 315] width 94 height 11
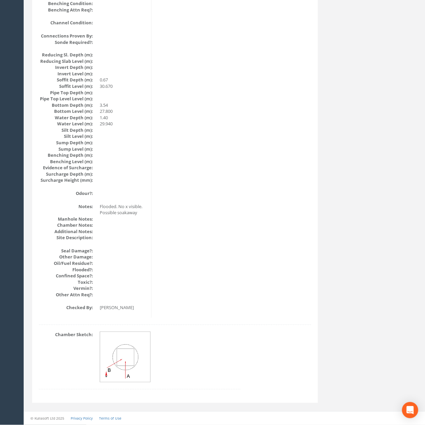
scroll to position [247, 0]
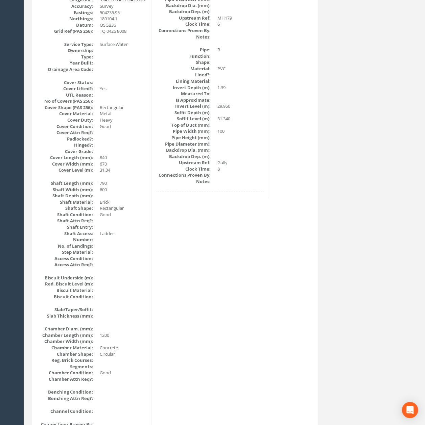
drag, startPoint x: 236, startPoint y: 309, endPoint x: 202, endPoint y: 116, distance: 195.2
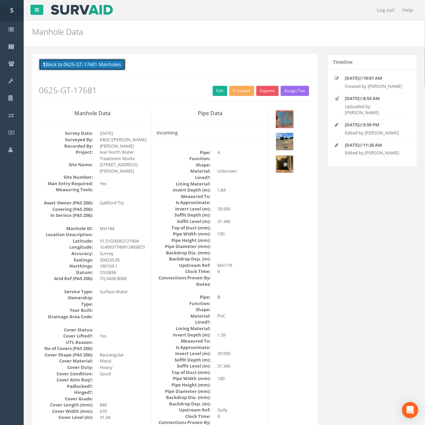
click at [86, 61] on button "Back to 0625-GT-17681 Manholes" at bounding box center [82, 64] width 87 height 11
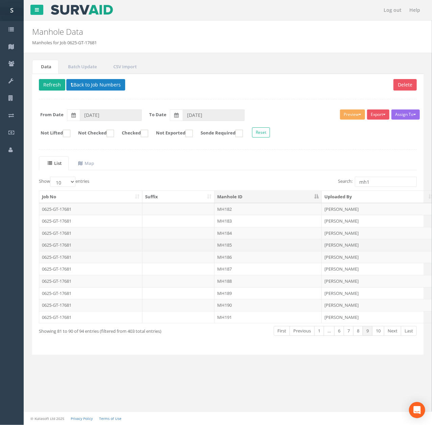
click at [239, 244] on td "MH185" at bounding box center [267, 245] width 107 height 12
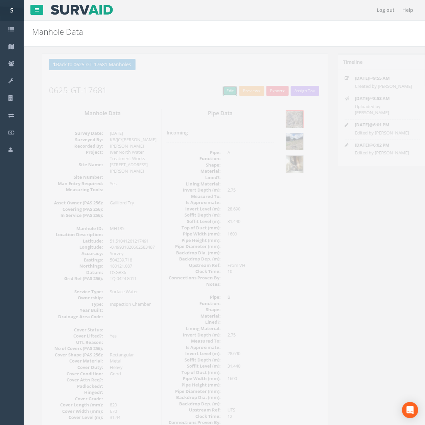
click at [217, 88] on link "Edit" at bounding box center [220, 91] width 15 height 10
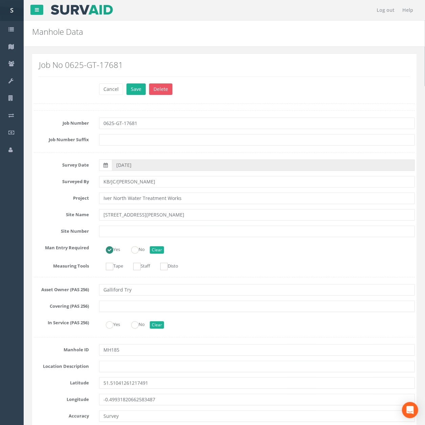
scroll to position [1278, 0]
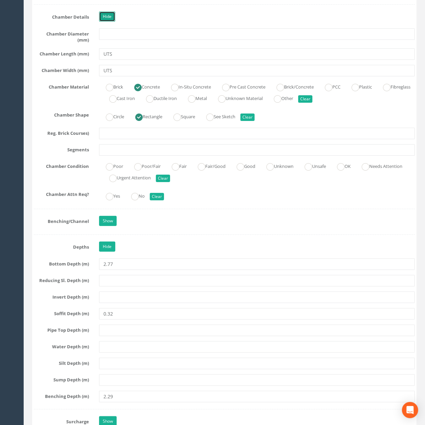
click at [103, 22] on link "Hide" at bounding box center [107, 16] width 16 height 10
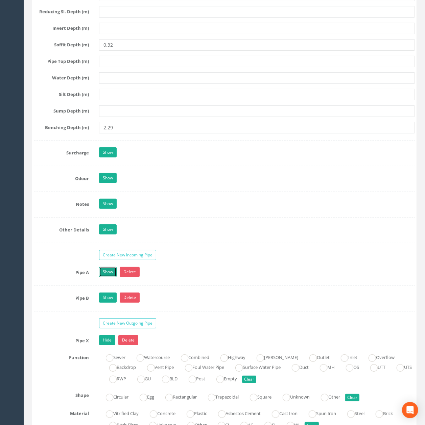
click at [114, 277] on link "Show" at bounding box center [108, 272] width 18 height 10
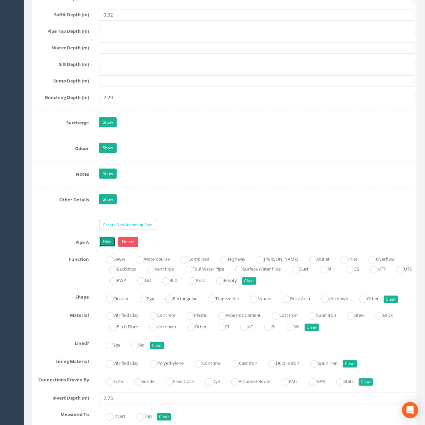
scroll to position [1413, 0]
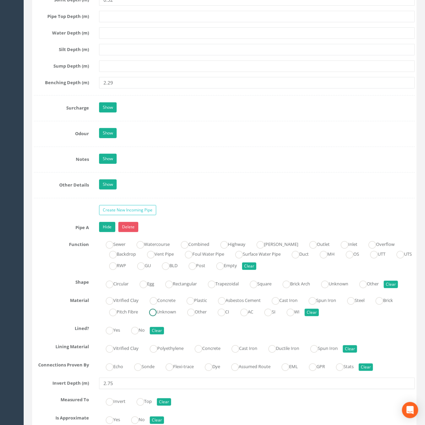
click at [168, 316] on label "Unknown" at bounding box center [159, 312] width 34 height 10
radio input "true"
click at [106, 232] on link "Hide" at bounding box center [107, 227] width 16 height 10
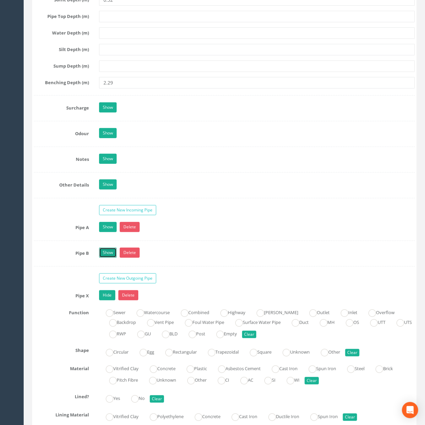
click at [111, 258] on link "Show" at bounding box center [108, 253] width 18 height 10
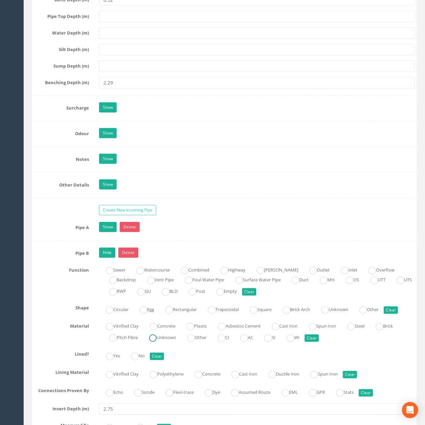
click at [174, 342] on label "Unknown" at bounding box center [159, 337] width 34 height 10
radio input "true"
click at [107, 258] on link "Hide" at bounding box center [107, 253] width 16 height 10
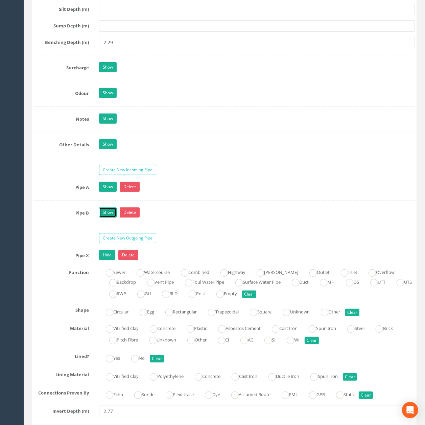
scroll to position [1503, 0]
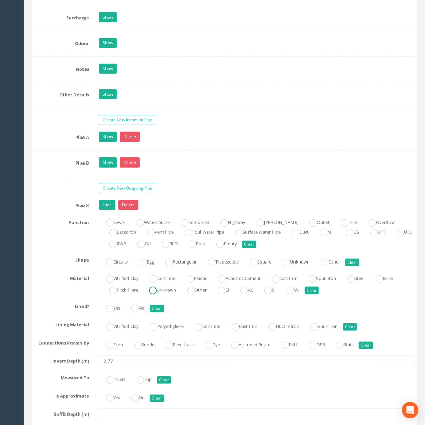
click at [175, 294] on label "Unknown" at bounding box center [159, 290] width 34 height 10
radio input "true"
click at [108, 210] on link "Hide" at bounding box center [107, 205] width 16 height 10
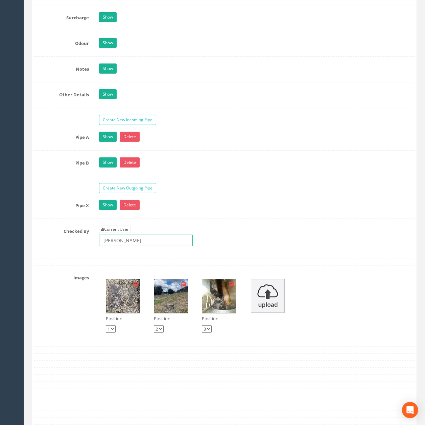
click at [137, 246] on input "[PERSON_NAME]" at bounding box center [146, 240] width 94 height 11
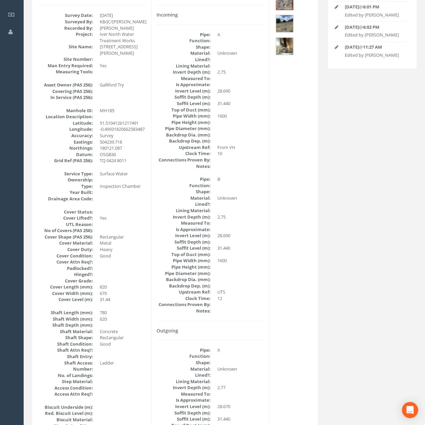
scroll to position [0, 0]
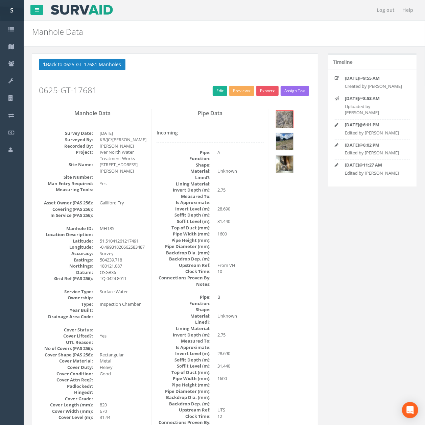
drag, startPoint x: 205, startPoint y: 347, endPoint x: 153, endPoint y: 139, distance: 214.6
click at [68, 65] on button "Back to 0625-GT-17681 Manholes" at bounding box center [82, 64] width 87 height 11
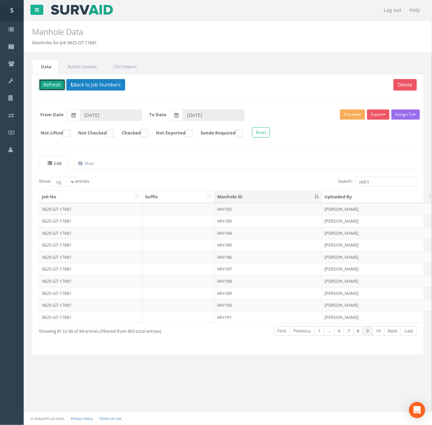
click at [50, 86] on button "Refresh" at bounding box center [52, 84] width 26 height 11
drag, startPoint x: 239, startPoint y: 256, endPoint x: 244, endPoint y: 218, distance: 37.4
click at [239, 256] on td "MH186" at bounding box center [267, 257] width 107 height 12
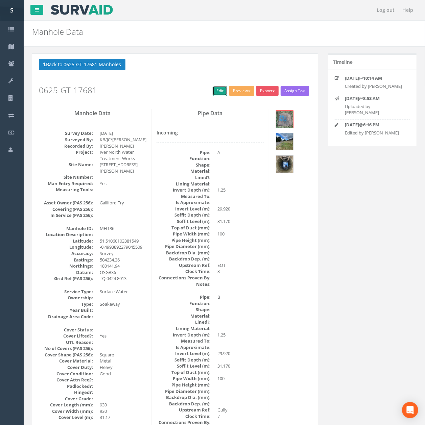
click at [217, 91] on link "Edit" at bounding box center [220, 91] width 15 height 10
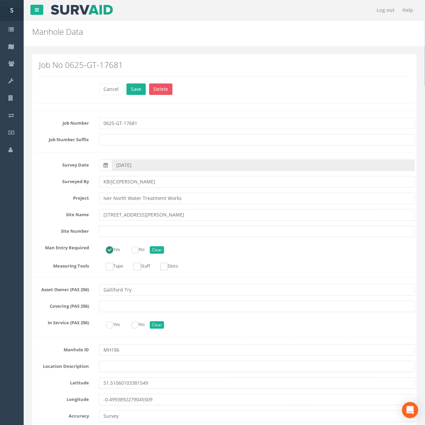
scroll to position [1560, 0]
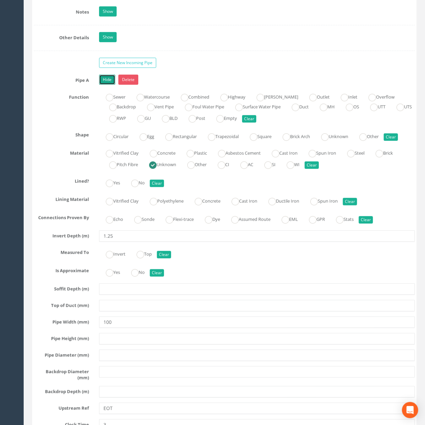
click at [102, 85] on link "Hide" at bounding box center [107, 80] width 16 height 10
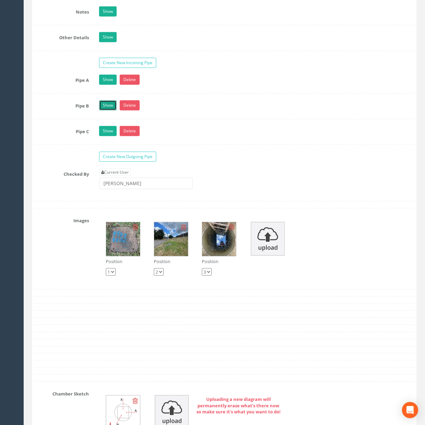
click at [109, 111] on link "Show" at bounding box center [108, 105] width 18 height 10
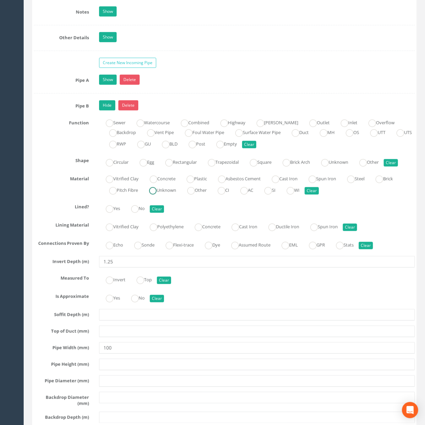
click at [170, 195] on label "Unknown" at bounding box center [159, 190] width 34 height 10
radio input "true"
click at [112, 111] on link "Hide" at bounding box center [107, 105] width 16 height 10
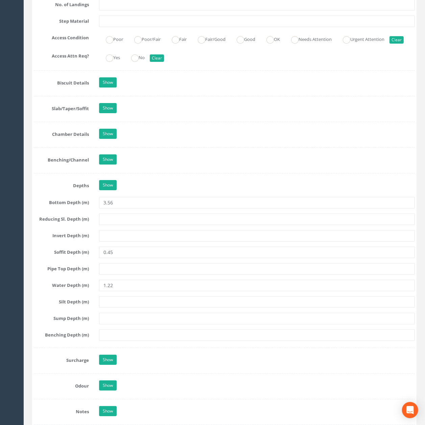
drag, startPoint x: 157, startPoint y: 216, endPoint x: 155, endPoint y: 183, distance: 33.9
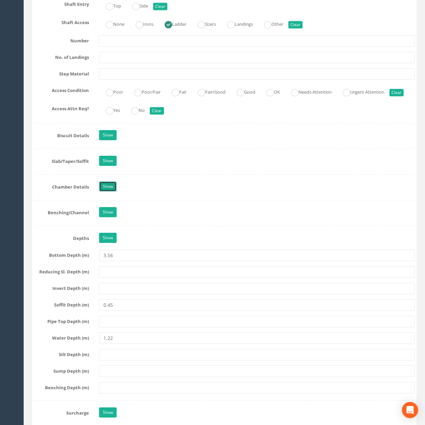
click at [107, 192] on link "Show" at bounding box center [108, 186] width 18 height 10
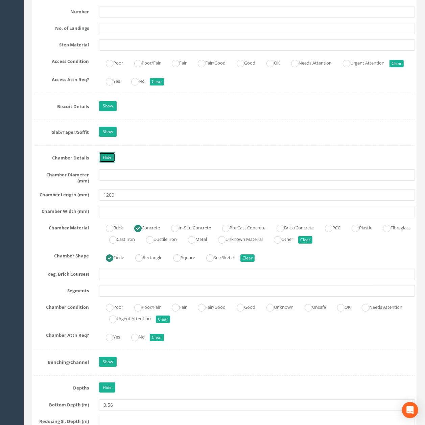
scroll to position [1153, 0]
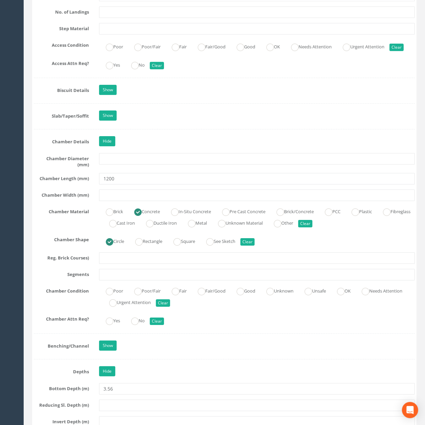
click at [350, 295] on label "OK" at bounding box center [340, 291] width 20 height 10
radio input "true"
click at [106, 146] on link "Hide" at bounding box center [107, 141] width 16 height 10
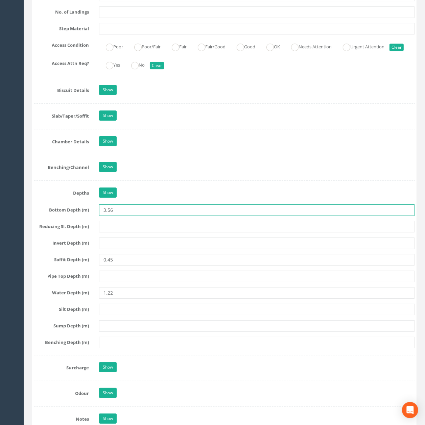
click at [154, 216] on input "3.56" at bounding box center [257, 209] width 316 height 11
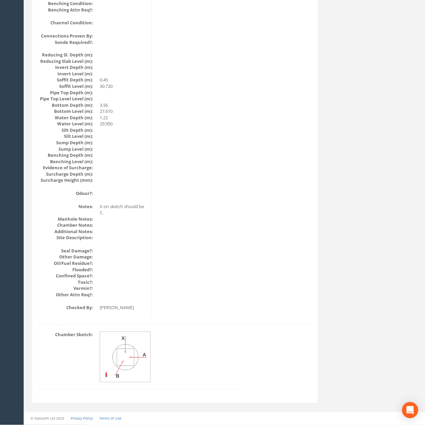
scroll to position [0, 0]
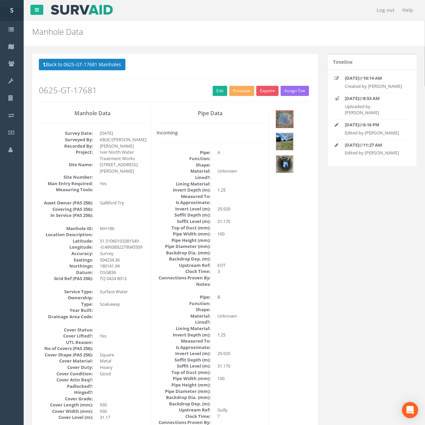
drag, startPoint x: 157, startPoint y: 285, endPoint x: 155, endPoint y: 107, distance: 177.8
click at [89, 70] on button "Back to 0625-GT-17681 Manholes" at bounding box center [82, 64] width 87 height 11
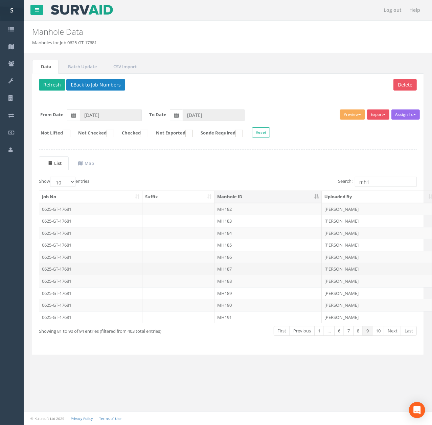
drag, startPoint x: 239, startPoint y: 276, endPoint x: 239, endPoint y: 271, distance: 4.7
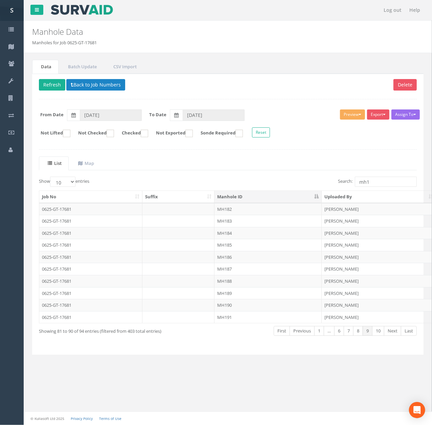
click at [239, 275] on td "MH187" at bounding box center [267, 269] width 107 height 12
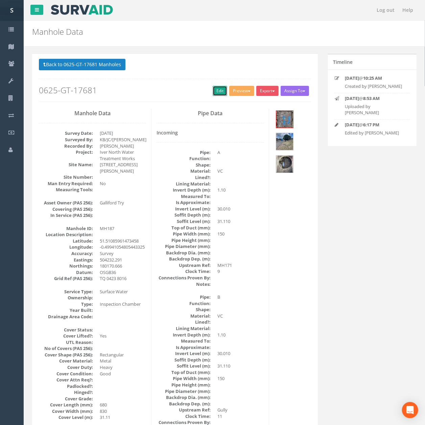
click at [213, 91] on link "Edit" at bounding box center [220, 91] width 15 height 10
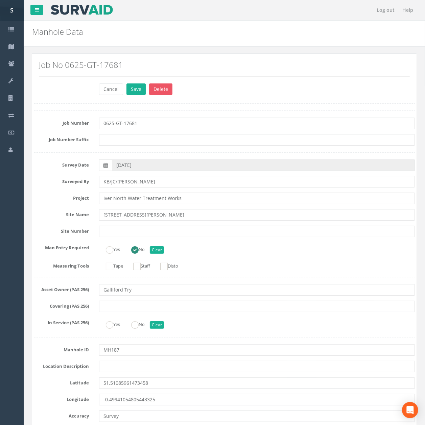
scroll to position [1073, 0]
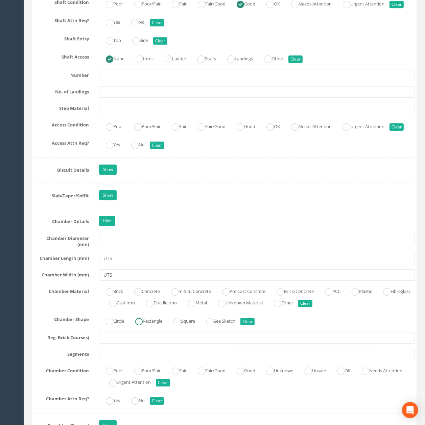
click at [158, 325] on label "Rectangle" at bounding box center [145, 321] width 34 height 10
radio input "true"
click at [114, 226] on link "Hide" at bounding box center [107, 221] width 16 height 10
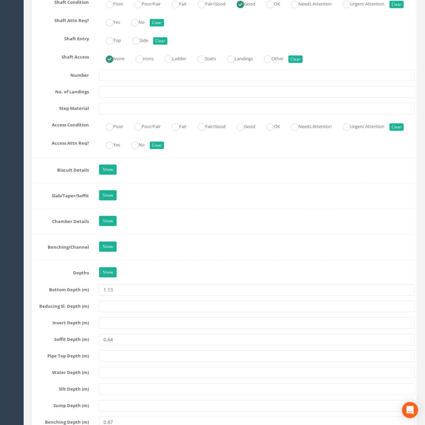
click at [111, 202] on div "Show" at bounding box center [257, 196] width 326 height 12
click at [111, 200] on link "Show" at bounding box center [108, 195] width 18 height 10
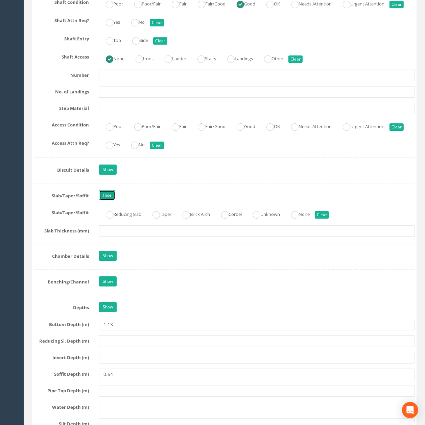
click at [111, 200] on link "Hide" at bounding box center [107, 195] width 16 height 10
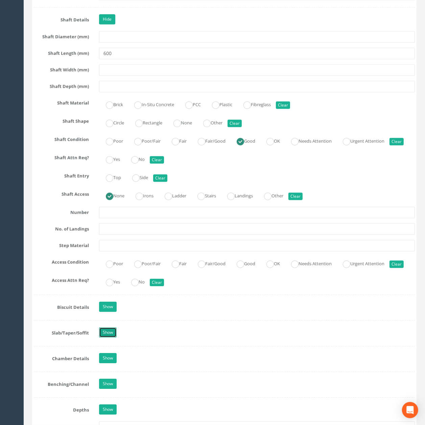
scroll to position [893, 0]
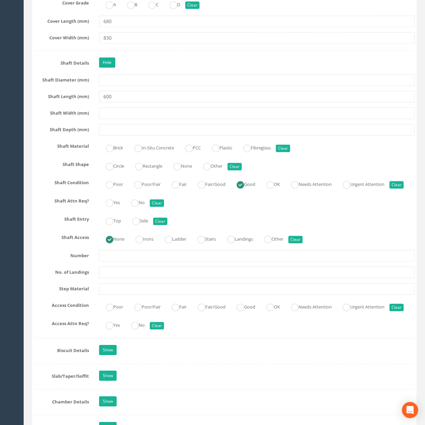
click at [149, 170] on label "Rectangle" at bounding box center [145, 166] width 34 height 10
radio input "true"
click at [122, 170] on label "Circle" at bounding box center [111, 166] width 25 height 10
click at [160, 170] on label "Rectangle" at bounding box center [145, 166] width 34 height 10
radio input "false"
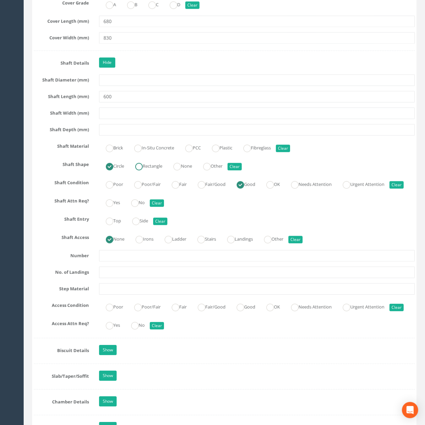
radio input "true"
drag, startPoint x: 121, startPoint y: 199, endPoint x: 116, endPoint y: 200, distance: 4.8
click at [121, 170] on label "Circle" at bounding box center [111, 166] width 25 height 10
radio input "true"
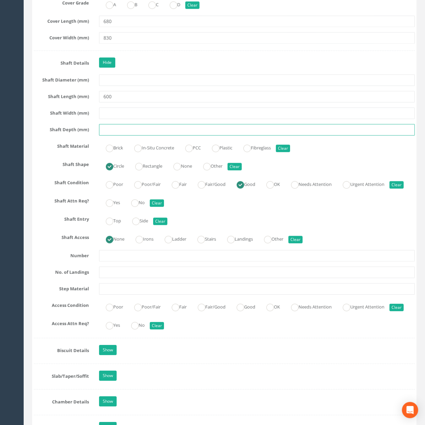
click at [144, 136] on input "text" at bounding box center [257, 129] width 316 height 11
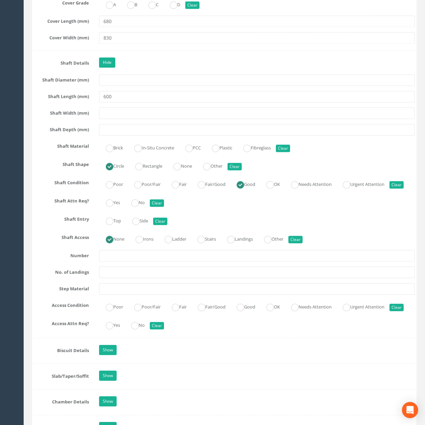
scroll to position [631, 0]
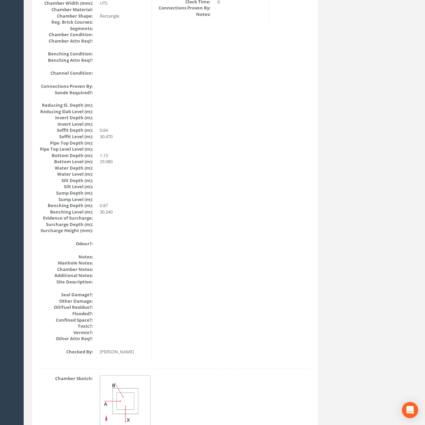
drag, startPoint x: 192, startPoint y: 216, endPoint x: 165, endPoint y: 77, distance: 141.5
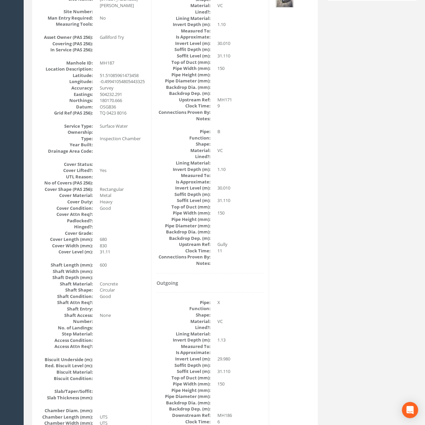
drag, startPoint x: 175, startPoint y: 233, endPoint x: 148, endPoint y: 115, distance: 121.3
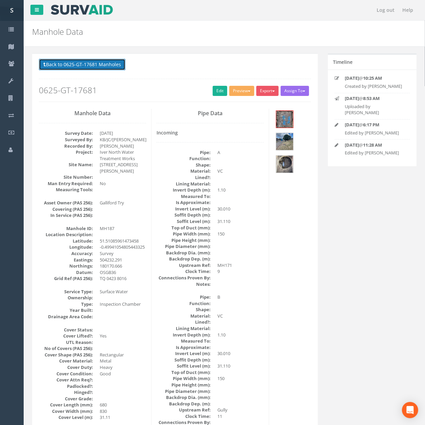
click at [94, 59] on button "Back to 0625-GT-17681 Manholes" at bounding box center [82, 64] width 87 height 11
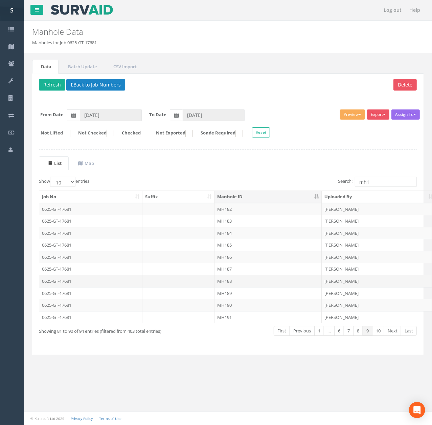
click at [240, 283] on td "MH188" at bounding box center [267, 281] width 107 height 12
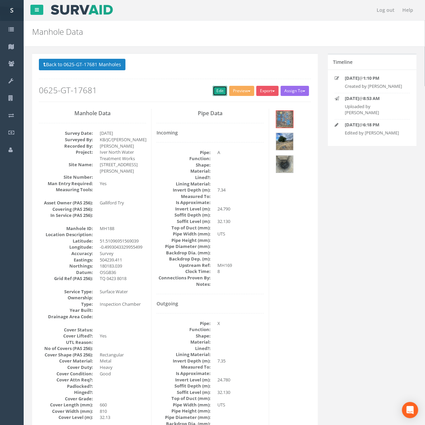
click at [216, 91] on link "Edit" at bounding box center [220, 91] width 15 height 10
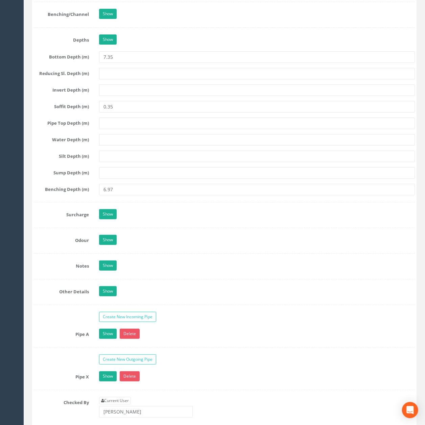
scroll to position [1290, 0]
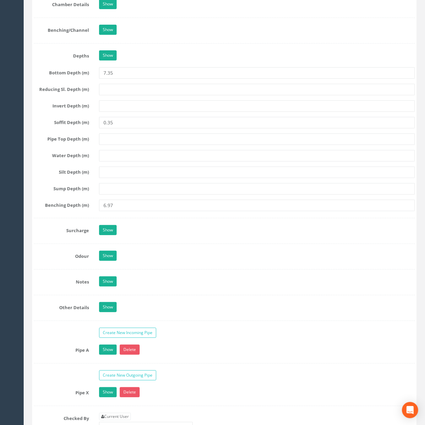
click at [107, 9] on link "Show" at bounding box center [108, 4] width 18 height 10
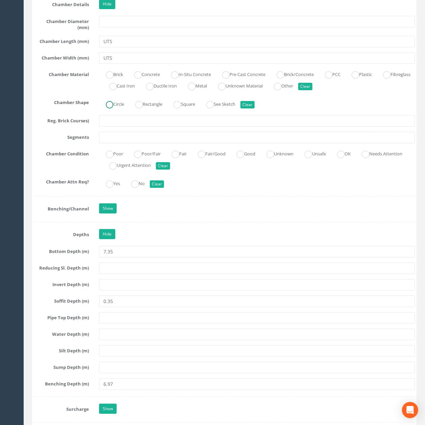
click at [119, 108] on label "Circle" at bounding box center [111, 104] width 25 height 10
radio input "true"
click at [108, 9] on link "Hide" at bounding box center [107, 4] width 16 height 10
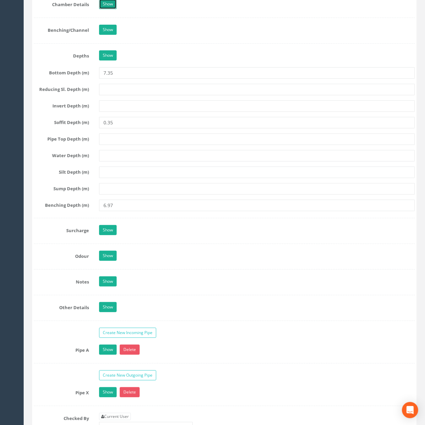
click at [108, 9] on link "Show" at bounding box center [108, 4] width 18 height 10
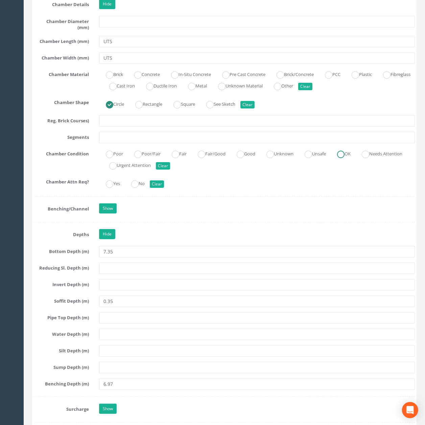
click at [350, 158] on label "OK" at bounding box center [340, 153] width 20 height 10
radio input "true"
click at [147, 79] on label "Concrete" at bounding box center [143, 74] width 32 height 10
radio input "true"
click at [102, 9] on link "Hide" at bounding box center [107, 4] width 16 height 10
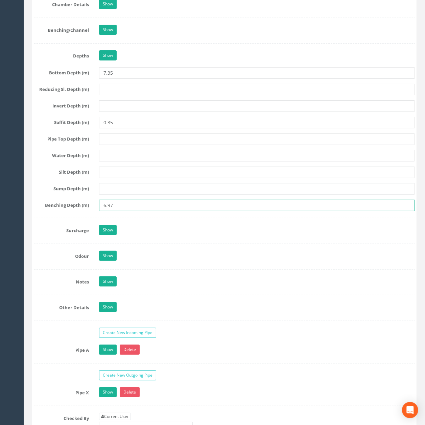
scroll to position [1311, 0]
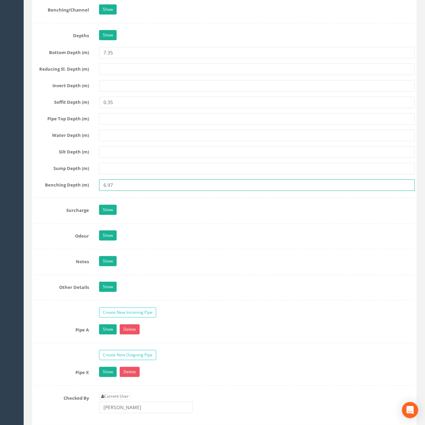
drag, startPoint x: 241, startPoint y: 240, endPoint x: 240, endPoint y: 257, distance: 17.2
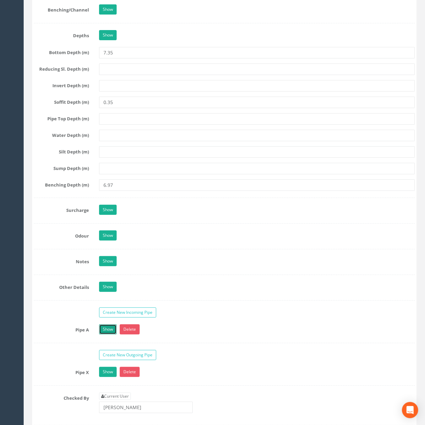
click at [104, 335] on link "Show" at bounding box center [108, 329] width 18 height 10
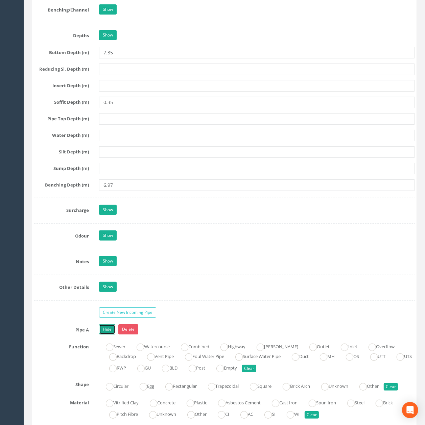
scroll to position [1446, 0]
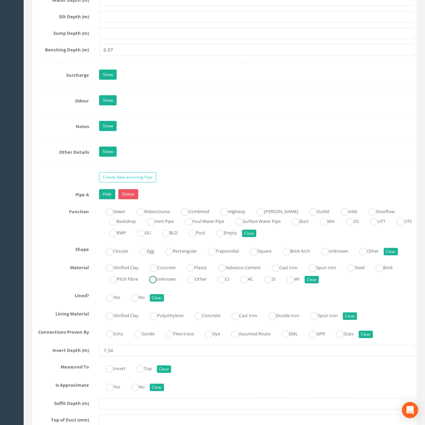
click at [167, 285] on div "Vitrified Clay Concrete Plastic Asbestos Cement Cast Iron Spun Iron Steel Brick…" at bounding box center [257, 273] width 326 height 23
click at [168, 284] on label "Unknown" at bounding box center [159, 279] width 34 height 10
radio input "true"
click at [103, 199] on link "Hide" at bounding box center [107, 194] width 16 height 10
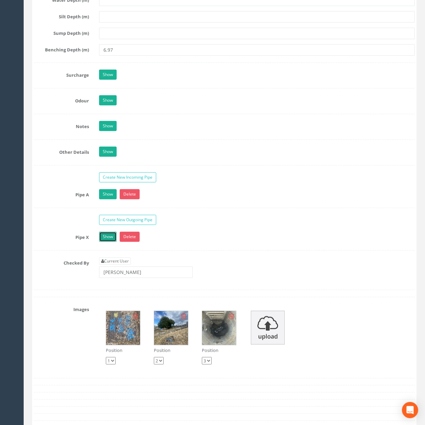
click at [108, 242] on link "Show" at bounding box center [108, 237] width 18 height 10
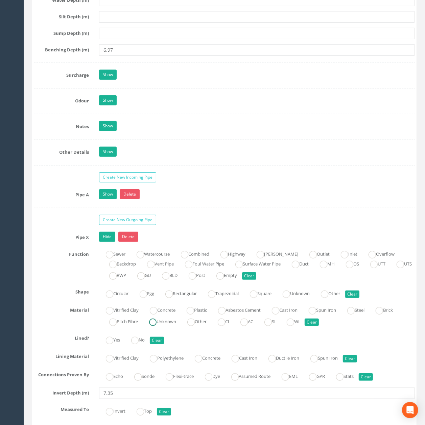
click at [167, 326] on label "Unknown" at bounding box center [159, 321] width 34 height 10
radio input "true"
click at [110, 242] on link "Hide" at bounding box center [107, 237] width 16 height 10
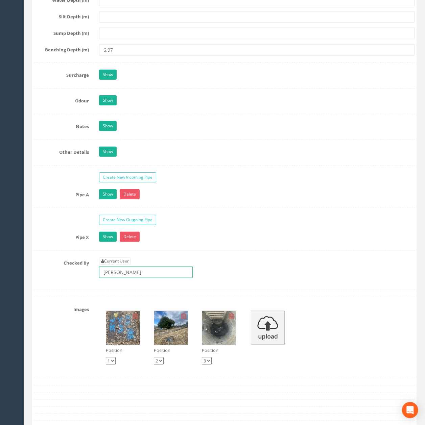
click at [131, 278] on input "[PERSON_NAME]" at bounding box center [146, 272] width 94 height 11
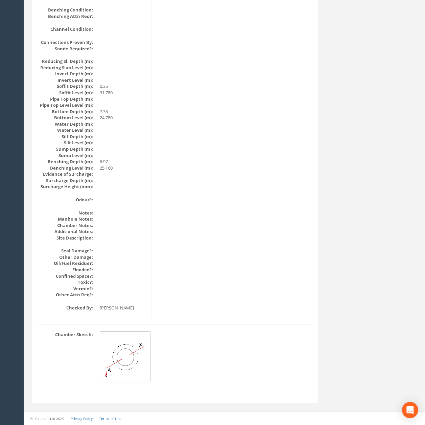
scroll to position [631, 0]
drag, startPoint x: 275, startPoint y: 363, endPoint x: 189, endPoint y: 168, distance: 212.8
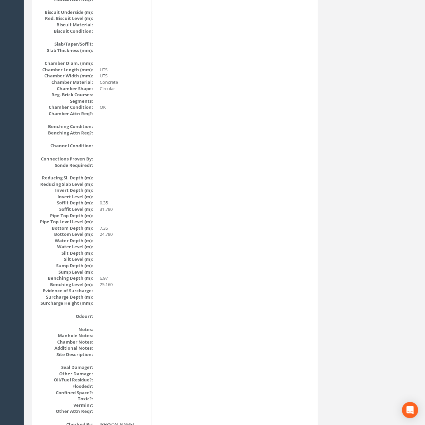
scroll to position [0, 0]
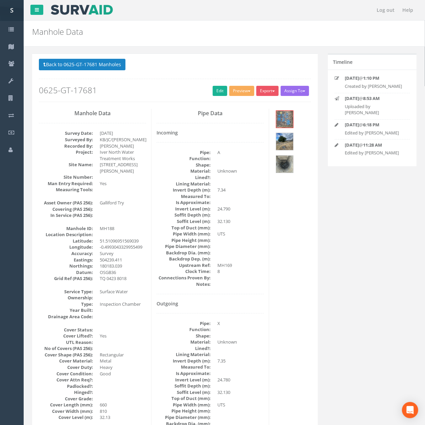
drag, startPoint x: 253, startPoint y: 350, endPoint x: 220, endPoint y: 201, distance: 152.9
click at [90, 70] on button "Back to 0625-GT-17681 Manholes" at bounding box center [82, 64] width 87 height 11
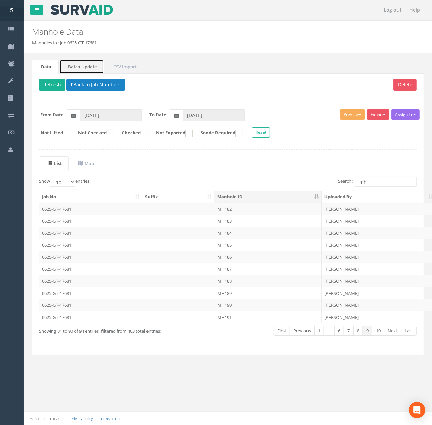
click at [86, 67] on link "Batch Update" at bounding box center [81, 67] width 45 height 14
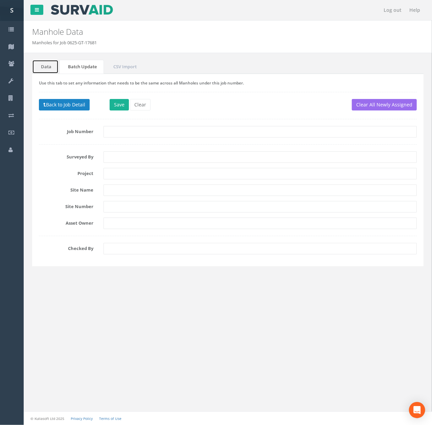
click at [48, 69] on link "Data" at bounding box center [45, 67] width 26 height 14
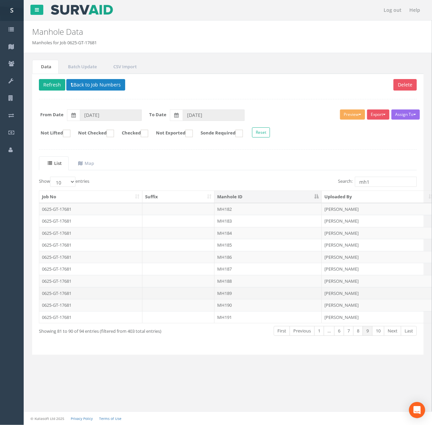
click at [244, 299] on td "MH189" at bounding box center [267, 293] width 107 height 12
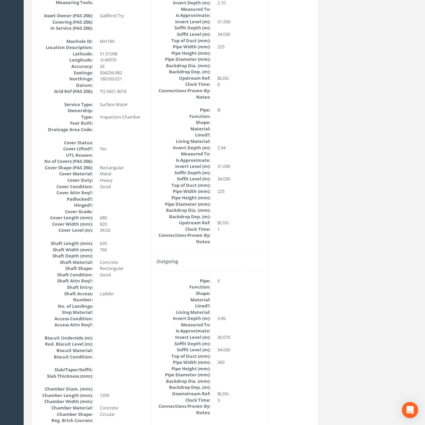
scroll to position [172, 0]
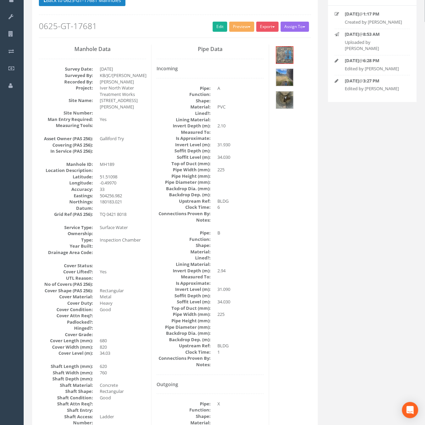
drag, startPoint x: 126, startPoint y: 221, endPoint x: 125, endPoint y: 194, distance: 26.8
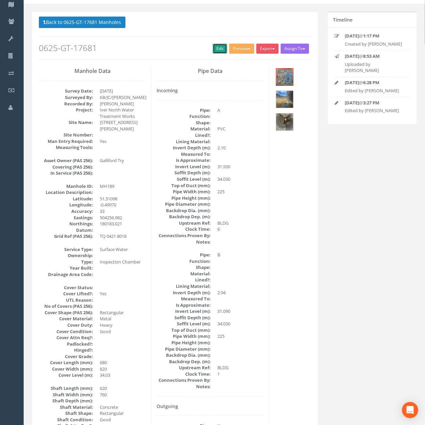
click at [213, 47] on link "Edit" at bounding box center [220, 49] width 15 height 10
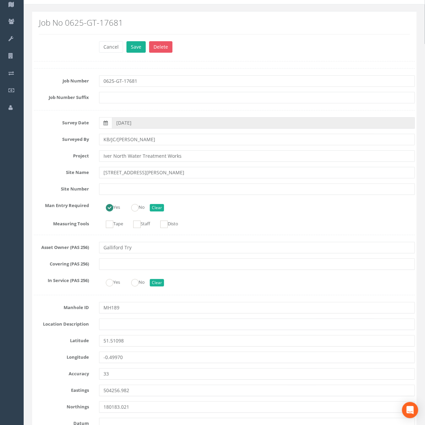
scroll to position [1434, 0]
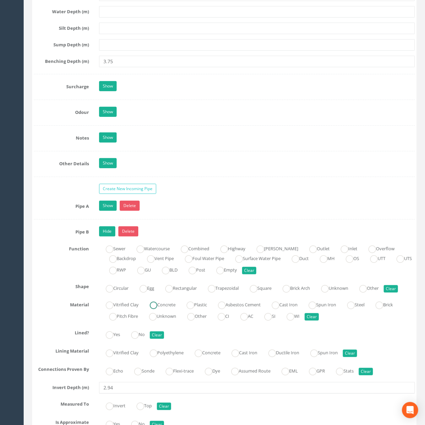
click at [169, 309] on label "Concrete" at bounding box center [159, 304] width 32 height 10
click at [169, 364] on div "Pipe B Hide Delete Function Sewer Watercourse Combined Highway [PERSON_NAME] Ou…" at bounding box center [224, 429] width 381 height 407
click at [168, 321] on label "Unknown" at bounding box center [159, 316] width 34 height 10
radio input "false"
radio input "true"
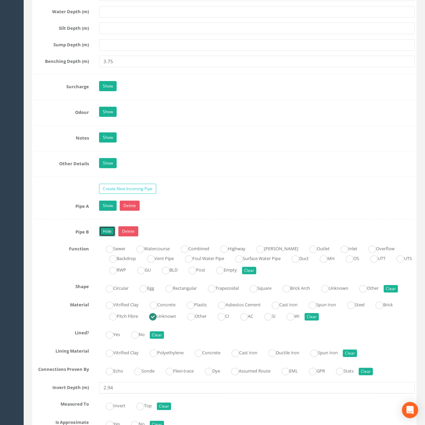
click at [101, 237] on link "Hide" at bounding box center [107, 231] width 16 height 10
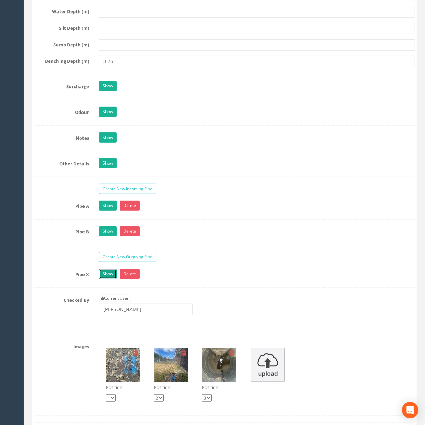
click at [105, 279] on link "Show" at bounding box center [108, 274] width 18 height 10
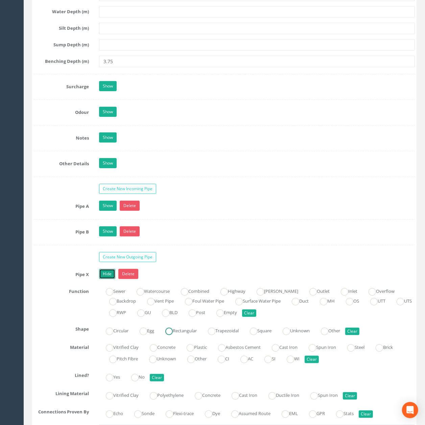
scroll to position [1479, 0]
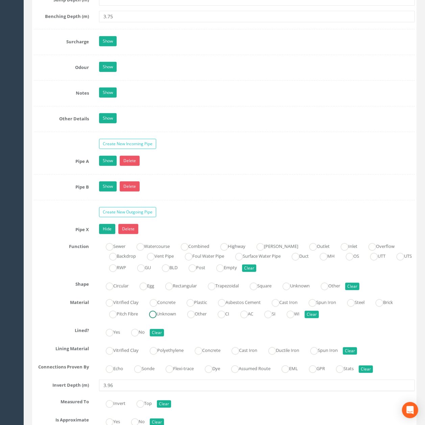
click at [166, 318] on label "Unknown" at bounding box center [159, 314] width 34 height 10
radio input "true"
click at [112, 234] on link "Hide" at bounding box center [107, 229] width 16 height 10
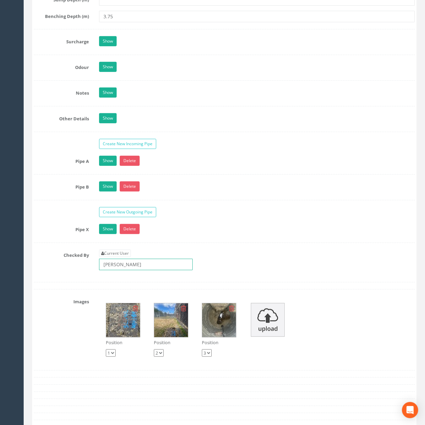
click at [141, 270] on input "[PERSON_NAME]" at bounding box center [146, 264] width 94 height 11
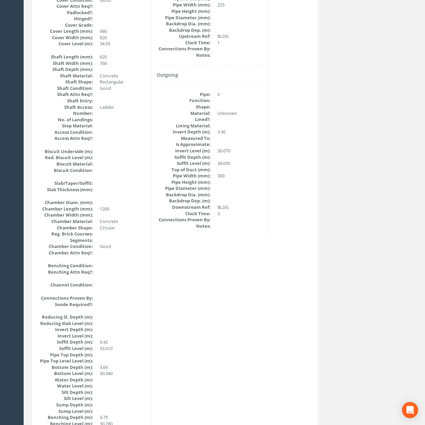
scroll to position [0, 0]
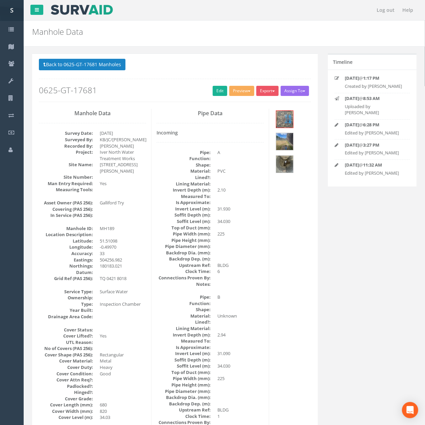
drag, startPoint x: 208, startPoint y: 267, endPoint x: 205, endPoint y: 126, distance: 140.9
click at [104, 61] on button "Back to 0625-GT-17681 Manholes" at bounding box center [82, 64] width 87 height 11
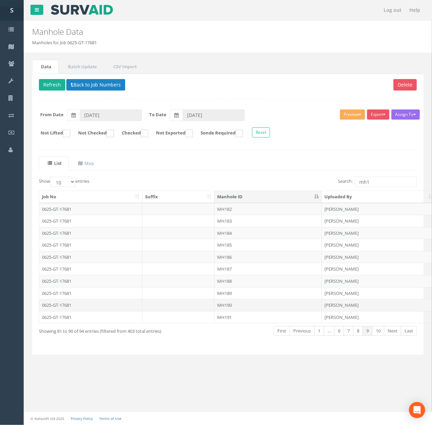
click at [241, 308] on td "MH190" at bounding box center [267, 305] width 107 height 12
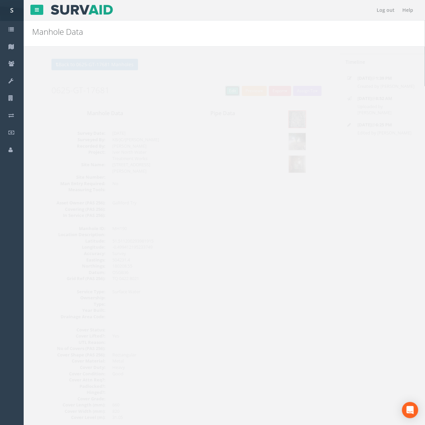
click at [215, 92] on link "Edit" at bounding box center [220, 91] width 15 height 10
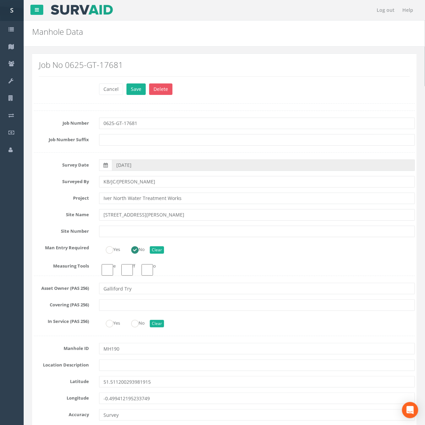
drag, startPoint x: 224, startPoint y: 46, endPoint x: 223, endPoint y: 308, distance: 262.3
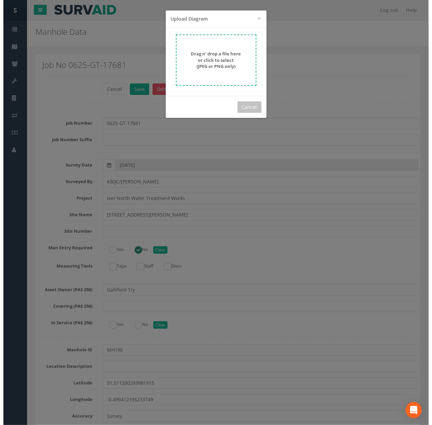
scroll to position [1831, 0]
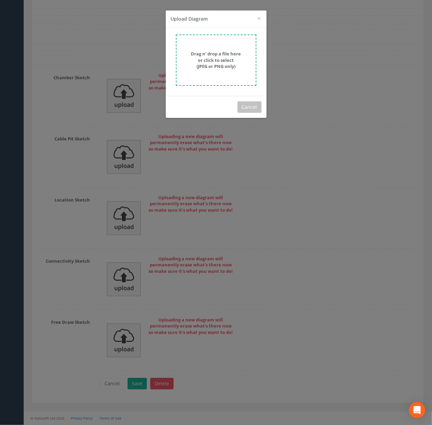
click at [203, 57] on strong "Drag n' drop a file here or click to select (JPEG or PNG only)" at bounding box center [216, 60] width 50 height 19
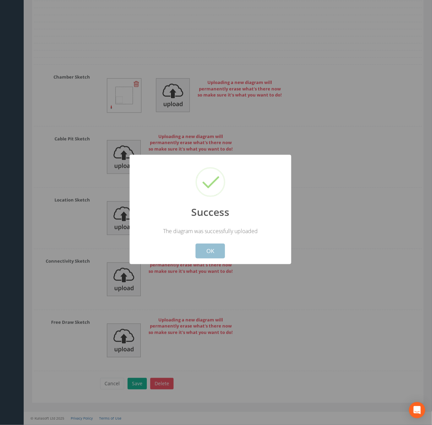
click at [204, 246] on button "OK" at bounding box center [209, 251] width 29 height 15
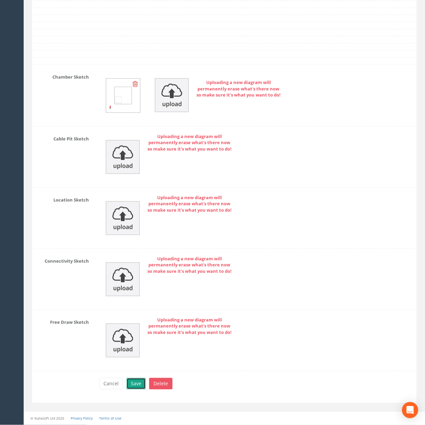
click at [134, 381] on button "Save" at bounding box center [135, 383] width 19 height 11
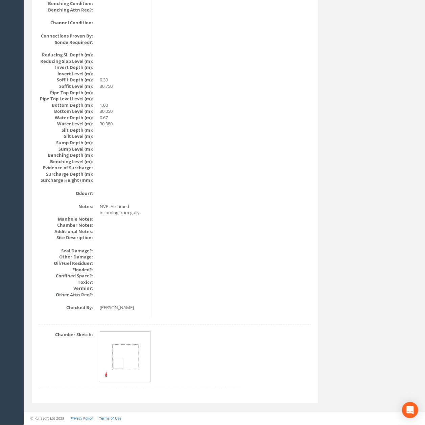
scroll to position [347, 0]
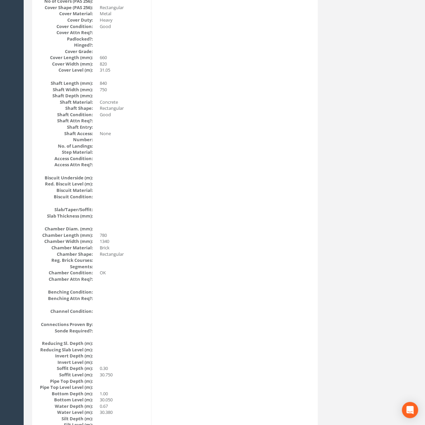
drag, startPoint x: 225, startPoint y: 302, endPoint x: 198, endPoint y: 163, distance: 142.2
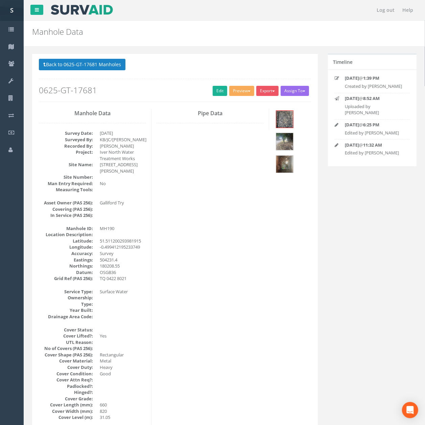
click at [127, 72] on p "Back to 0625-GT-17681 Manholes Back to Map" at bounding box center [175, 65] width 272 height 13
click at [121, 68] on button "Back to 0625-GT-17681 Manholes" at bounding box center [82, 64] width 87 height 11
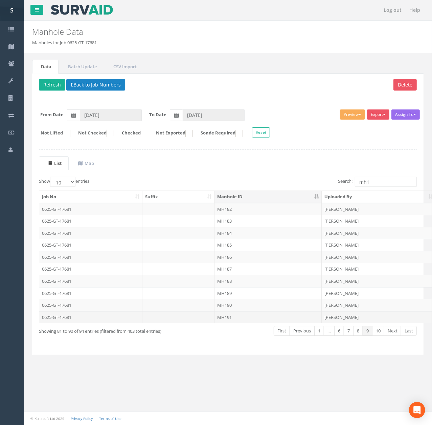
click at [257, 316] on td "MH191" at bounding box center [267, 317] width 107 height 12
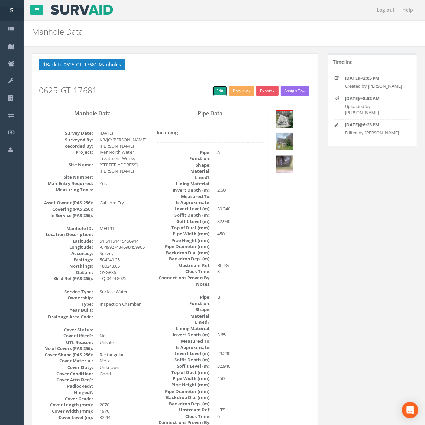
click at [213, 90] on link "Edit" at bounding box center [220, 91] width 15 height 10
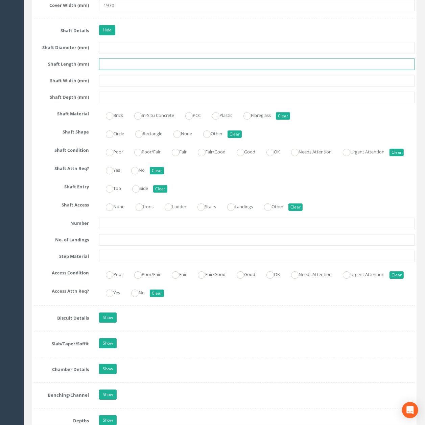
click at [123, 70] on input "text" at bounding box center [257, 63] width 316 height 11
type input "2050"
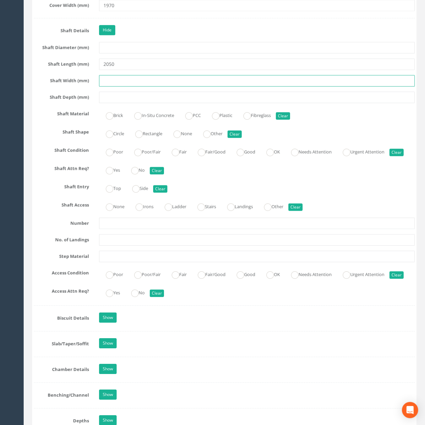
click at [122, 87] on input "text" at bounding box center [257, 80] width 316 height 11
type input "1950"
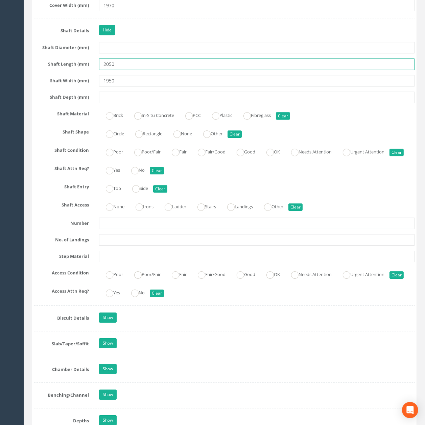
drag, startPoint x: 134, startPoint y: 102, endPoint x: 58, endPoint y: 103, distance: 75.4
click at [58, 70] on div "Shaft Length (mm) 2050" at bounding box center [224, 63] width 391 height 11
type input "1700"
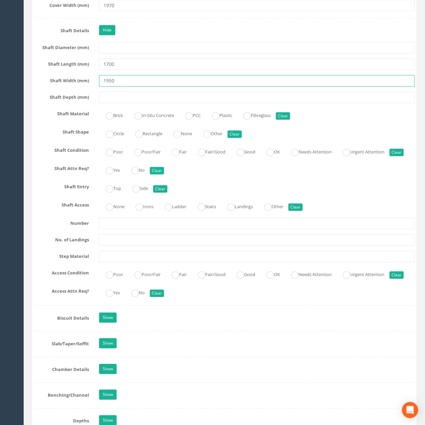
drag, startPoint x: 126, startPoint y: 113, endPoint x: 58, endPoint y: 118, distance: 68.5
click at [58, 87] on div "Shaft Width (mm) 1950" at bounding box center [224, 80] width 391 height 11
type input "1700"
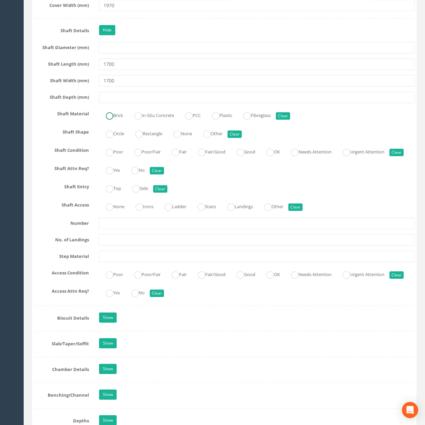
click at [118, 120] on label "Brick" at bounding box center [111, 115] width 24 height 10
radio input "true"
click at [274, 156] on ins at bounding box center [269, 152] width 7 height 7
radio input "true"
click at [156, 138] on label "Rectangle" at bounding box center [145, 133] width 34 height 10
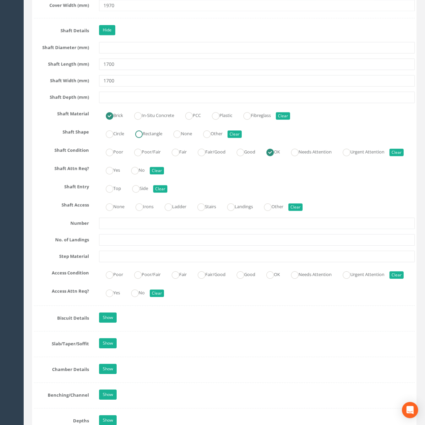
radio input "true"
click at [142, 211] on ins at bounding box center [139, 206] width 7 height 7
radio input "true"
click at [112, 211] on ins at bounding box center [109, 206] width 7 height 7
radio input "true"
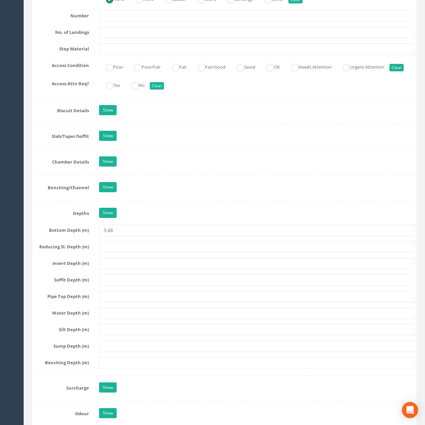
scroll to position [1622, 0]
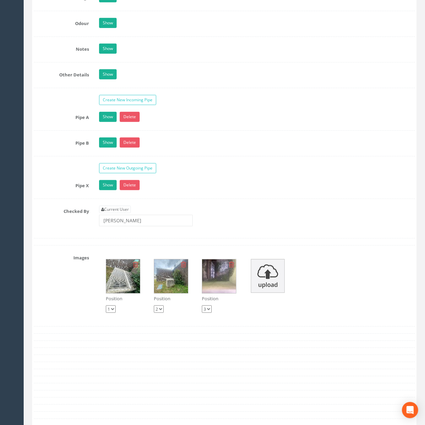
drag, startPoint x: 241, startPoint y: 115, endPoint x: 235, endPoint y: 198, distance: 83.0
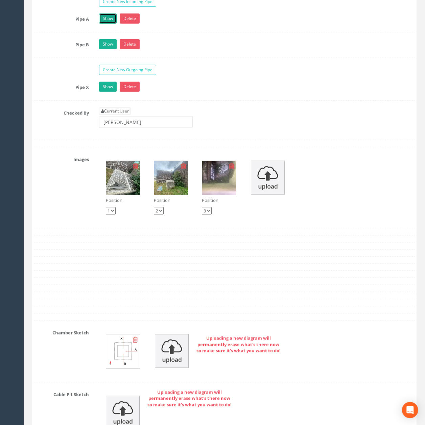
click at [106, 24] on link "Show" at bounding box center [108, 19] width 18 height 10
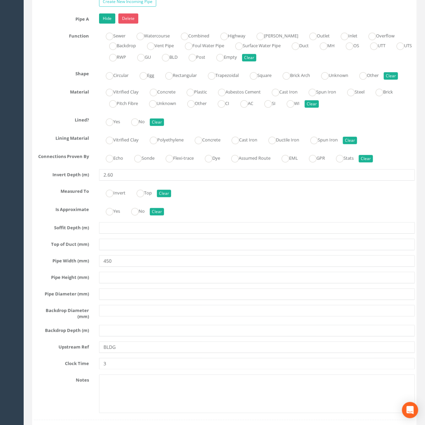
click at [162, 108] on label "Unknown" at bounding box center [159, 103] width 34 height 10
radio input "true"
click at [107, 25] on div "Hide Delete" at bounding box center [257, 20] width 326 height 12
click at [107, 24] on link "Hide" at bounding box center [107, 19] width 16 height 10
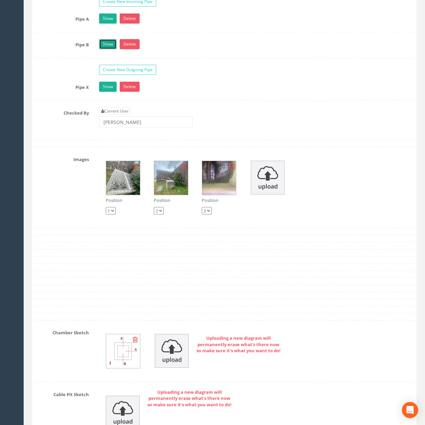
click at [111, 49] on link "Show" at bounding box center [108, 44] width 18 height 10
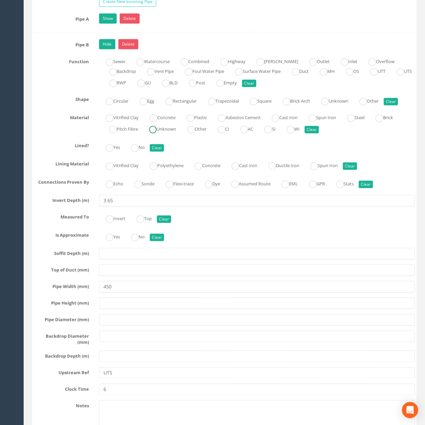
drag, startPoint x: 169, startPoint y: 169, endPoint x: 162, endPoint y: 157, distance: 13.9
click at [169, 133] on label "Unknown" at bounding box center [159, 129] width 34 height 10
radio input "true"
click at [110, 49] on link "Hide" at bounding box center [107, 44] width 16 height 10
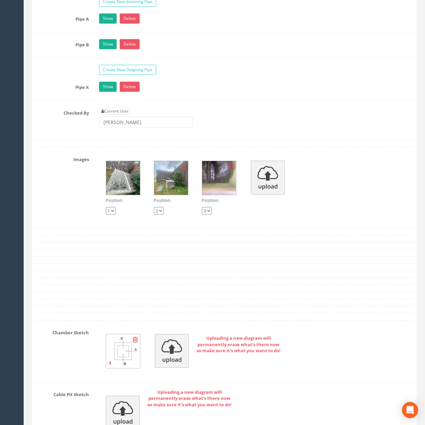
click at [110, 94] on div "Show Delete" at bounding box center [257, 88] width 326 height 12
click at [110, 92] on link "Show" at bounding box center [108, 87] width 18 height 10
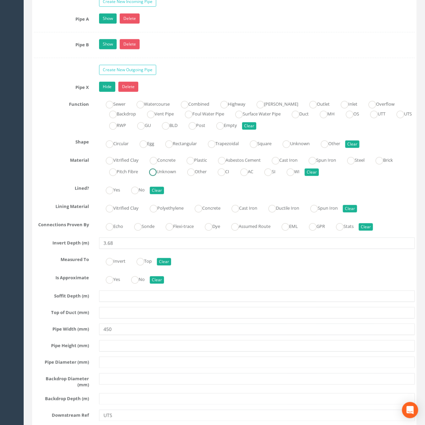
click at [160, 176] on label "Unknown" at bounding box center [159, 171] width 34 height 10
radio input "true"
click at [107, 92] on link "Hide" at bounding box center [107, 87] width 16 height 10
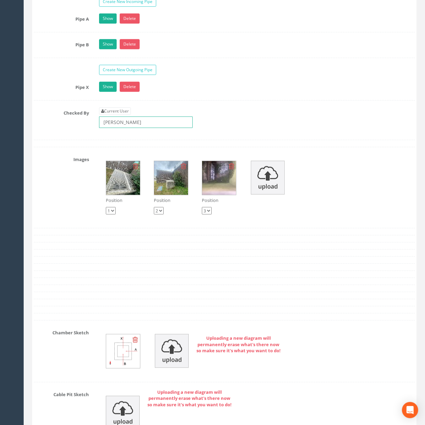
click at [180, 128] on input "[PERSON_NAME]" at bounding box center [146, 122] width 94 height 11
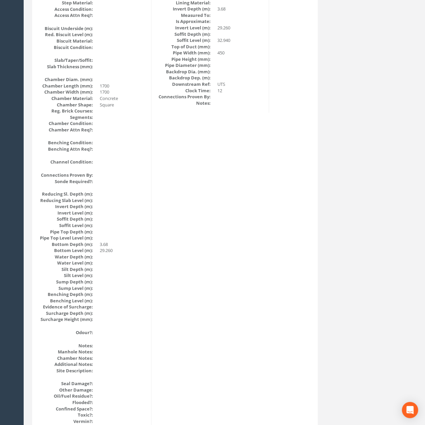
scroll to position [47, 0]
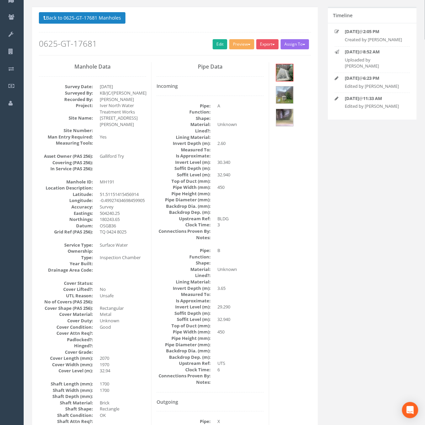
drag, startPoint x: 216, startPoint y: 235, endPoint x: 205, endPoint y: 130, distance: 104.7
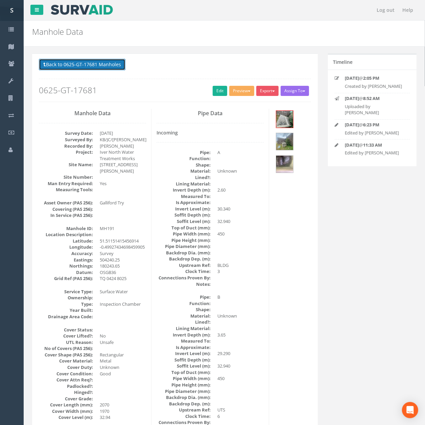
click at [111, 70] on button "Back to 0625-GT-17681 Manholes" at bounding box center [82, 64] width 87 height 11
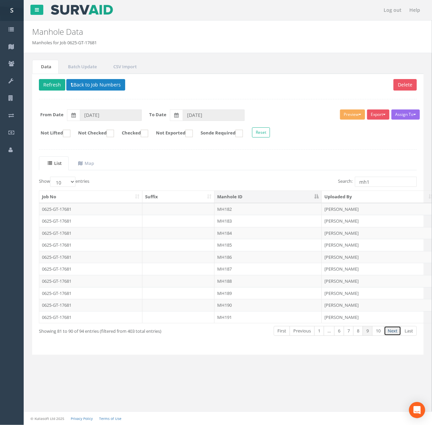
click at [392, 336] on link "Next" at bounding box center [392, 331] width 17 height 10
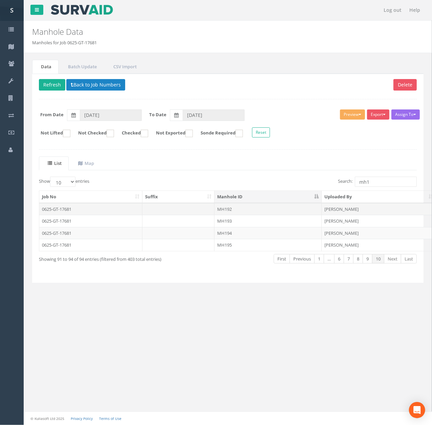
click at [253, 213] on td "MH192" at bounding box center [267, 209] width 107 height 12
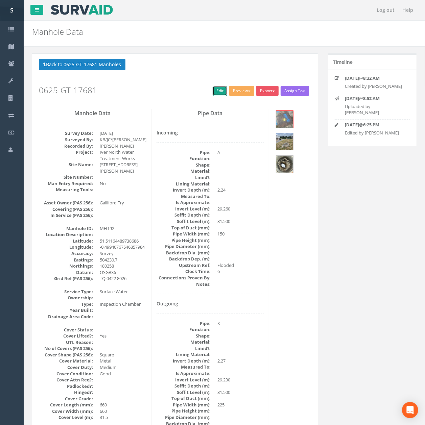
click at [215, 90] on link "Edit" at bounding box center [220, 91] width 15 height 10
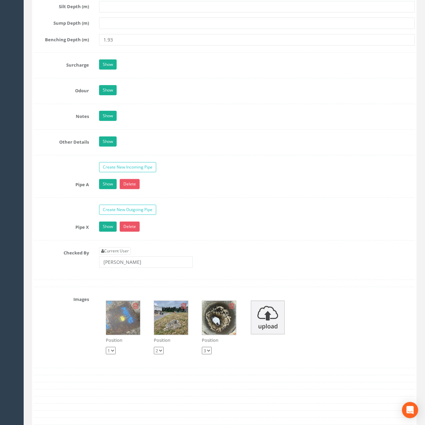
scroll to position [1538, 0]
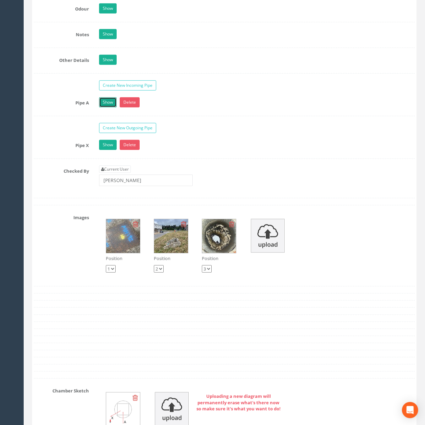
click at [107, 107] on link "Show" at bounding box center [108, 102] width 18 height 10
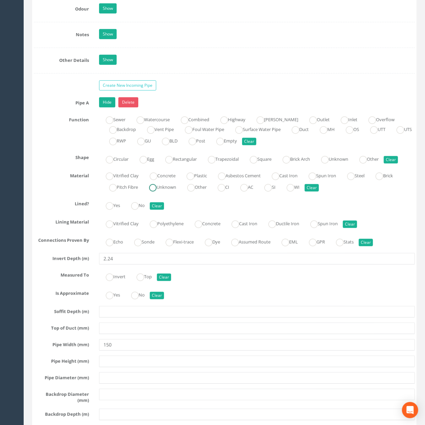
click at [171, 192] on label "Unknown" at bounding box center [159, 187] width 34 height 10
radio input "true"
click at [107, 107] on link "Hide" at bounding box center [107, 102] width 16 height 10
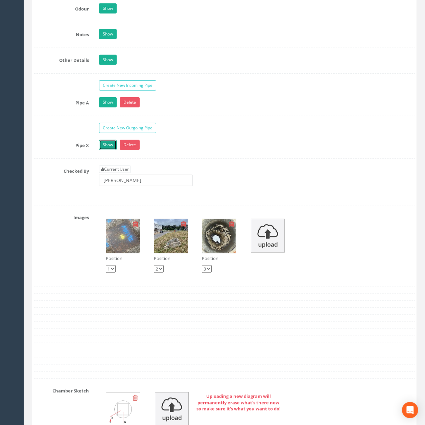
click at [105, 150] on link "Show" at bounding box center [108, 145] width 18 height 10
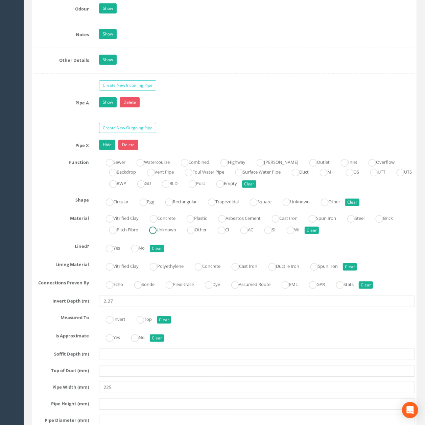
click at [164, 234] on label "Unknown" at bounding box center [159, 229] width 34 height 10
radio input "true"
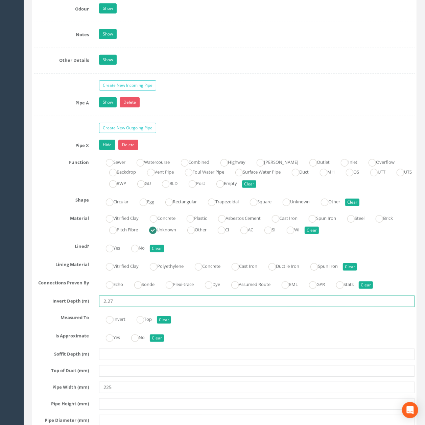
click at [146, 307] on input "2.27" at bounding box center [257, 301] width 316 height 11
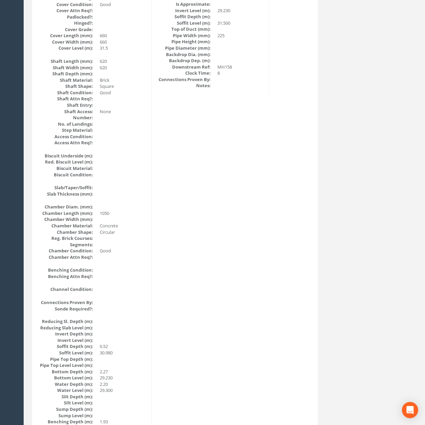
scroll to position [0, 0]
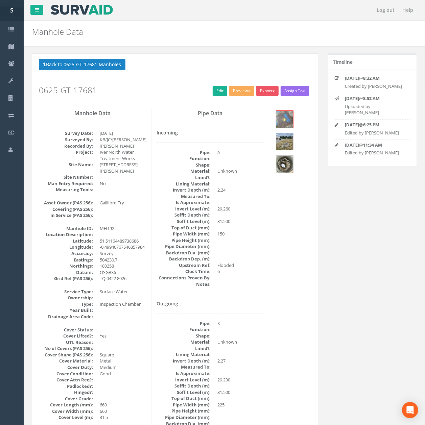
drag, startPoint x: 168, startPoint y: 288, endPoint x: 164, endPoint y: 198, distance: 90.3
click at [95, 71] on p "Back to 0625-GT-17681 Manholes Back to Map" at bounding box center [175, 65] width 272 height 13
click at [93, 70] on button "Back to 0625-GT-17681 Manholes" at bounding box center [82, 64] width 87 height 11
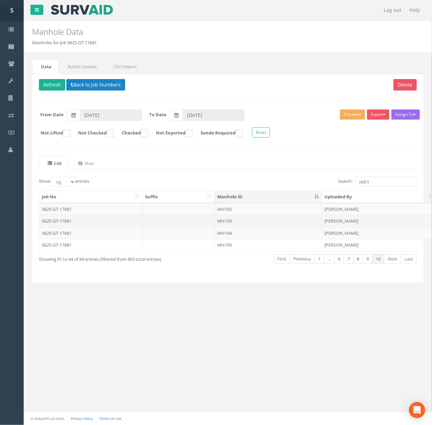
drag, startPoint x: 207, startPoint y: 221, endPoint x: 214, endPoint y: 189, distance: 32.3
click at [207, 221] on td at bounding box center [178, 221] width 72 height 12
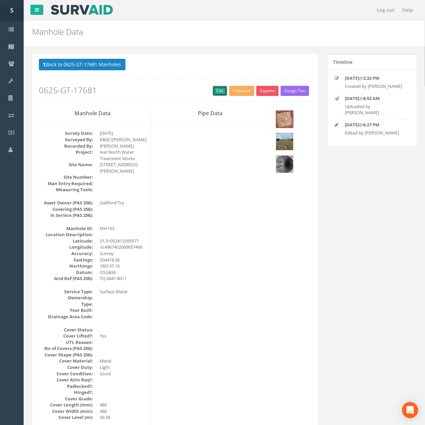
click at [218, 93] on link "Edit" at bounding box center [220, 91] width 15 height 10
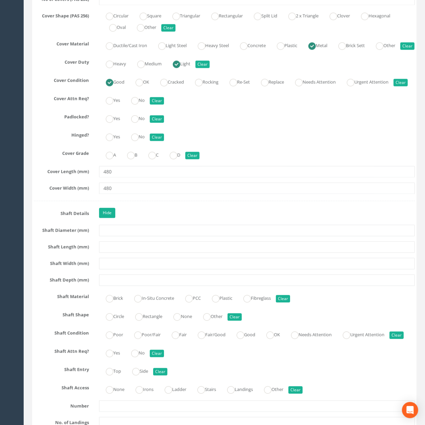
scroll to position [698, 0]
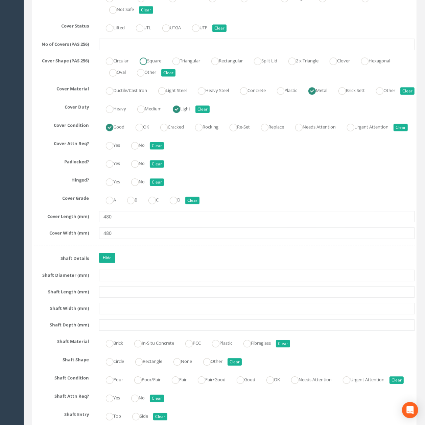
click at [157, 65] on label "Square" at bounding box center [147, 60] width 28 height 10
radio input "true"
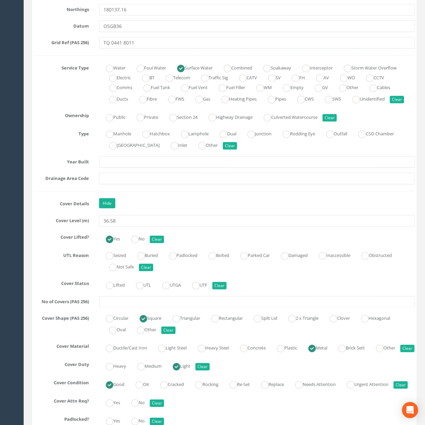
scroll to position [41, 0]
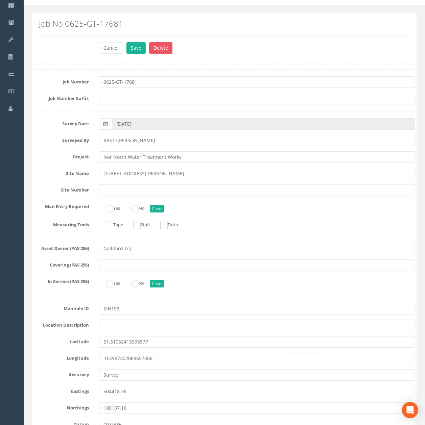
drag, startPoint x: 243, startPoint y: 233, endPoint x: 239, endPoint y: 141, distance: 92.0
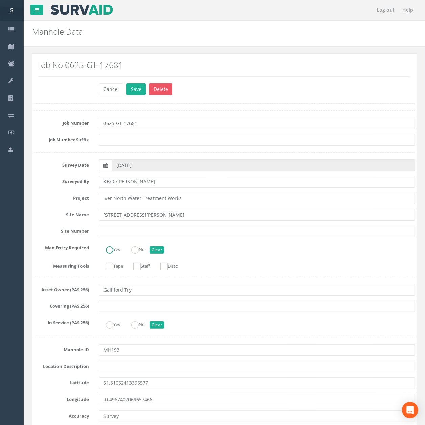
click at [113, 254] on ins at bounding box center [109, 249] width 7 height 7
radio input "true"
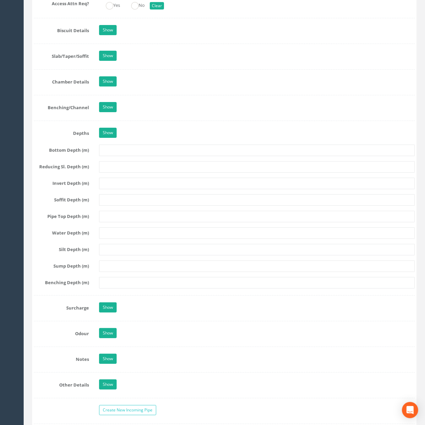
drag, startPoint x: 208, startPoint y: 135, endPoint x: 196, endPoint y: 213, distance: 79.0
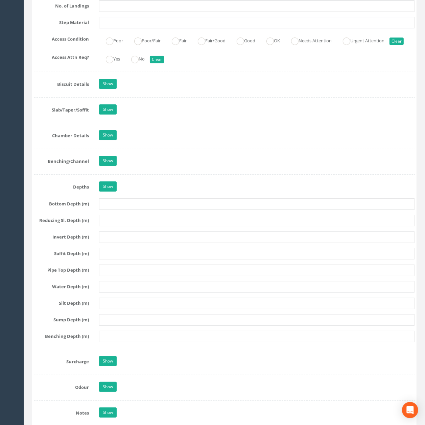
scroll to position [1132, 0]
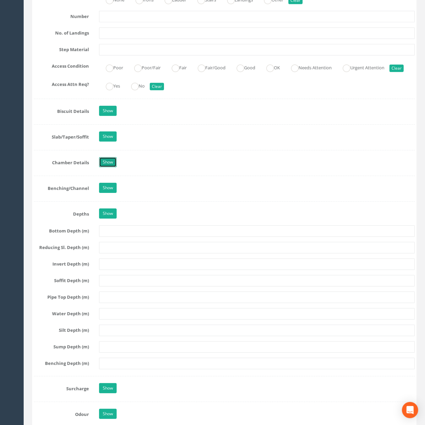
click at [112, 167] on link "Show" at bounding box center [108, 162] width 18 height 10
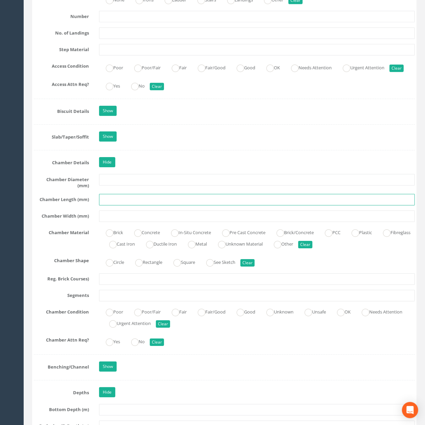
click at [123, 205] on input "text" at bounding box center [257, 199] width 316 height 11
type input "UTS"
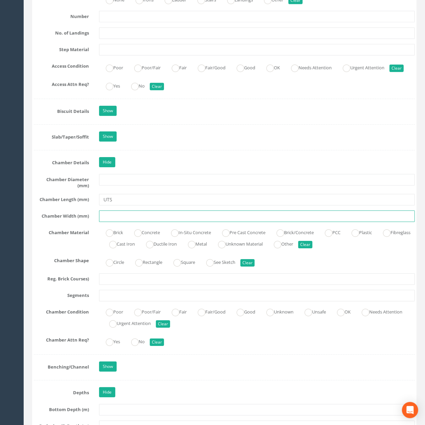
click at [134, 222] on input "text" at bounding box center [257, 216] width 316 height 11
type input "UTS"
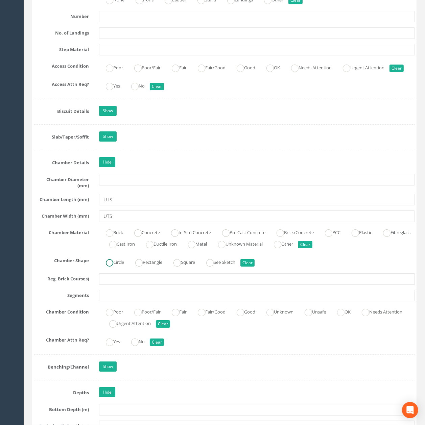
click at [114, 267] on label "Circle" at bounding box center [111, 262] width 25 height 10
radio input "true"
click at [153, 237] on label "Concrete" at bounding box center [143, 232] width 32 height 10
radio input "true"
click at [108, 167] on link "Hide" at bounding box center [107, 162] width 16 height 10
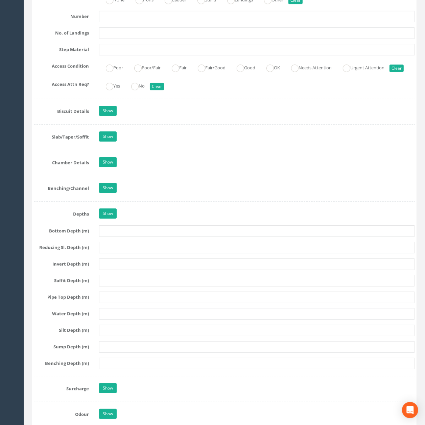
click at [118, 237] on input "text" at bounding box center [257, 230] width 316 height 11
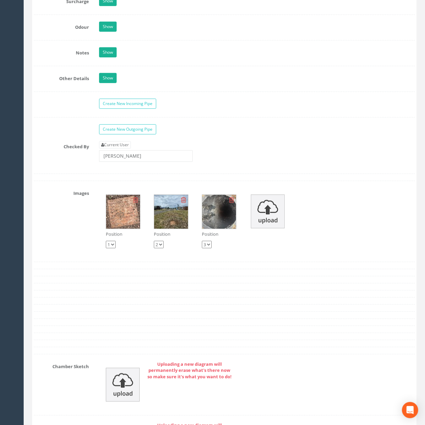
scroll to position [1628, 0]
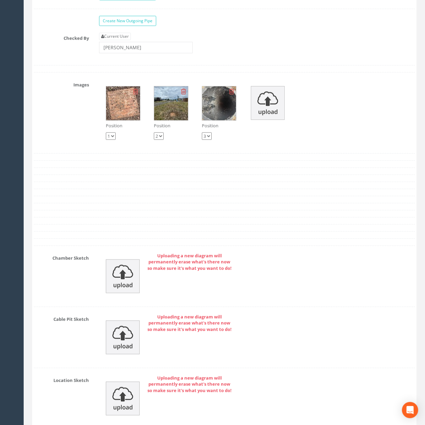
type input "UTS"
click at [126, 293] on img at bounding box center [123, 277] width 34 height 34
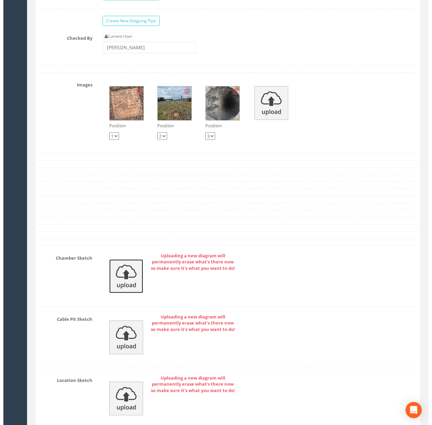
scroll to position [1608, 0]
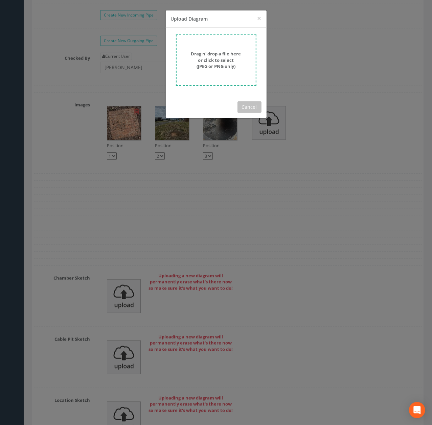
click at [203, 57] on strong "Drag n' drop a file here or click to select (JPEG or PNG only)" at bounding box center [216, 60] width 50 height 19
click at [257, 106] on button "Cancel" at bounding box center [249, 106] width 24 height 11
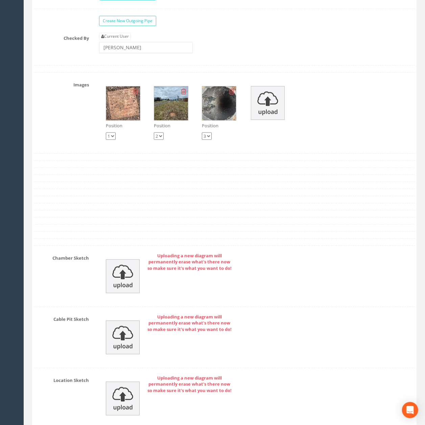
click at [220, 120] on img at bounding box center [219, 104] width 34 height 34
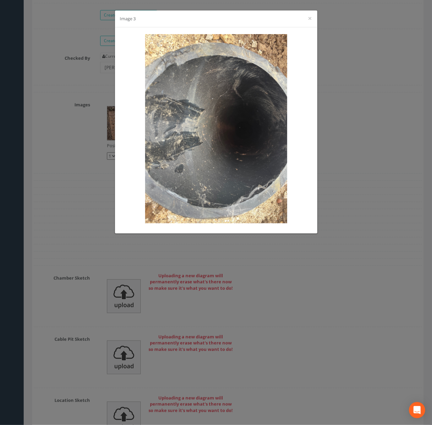
click at [318, 260] on div "Image 3 ×" at bounding box center [216, 212] width 432 height 425
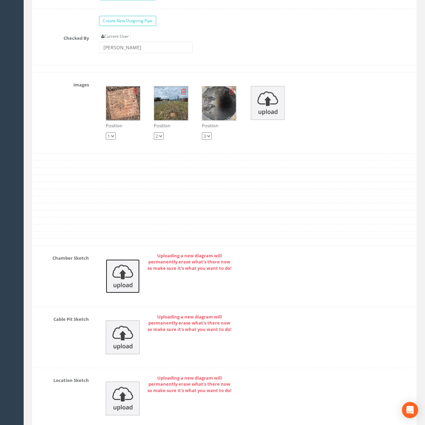
click at [122, 293] on img at bounding box center [123, 277] width 34 height 34
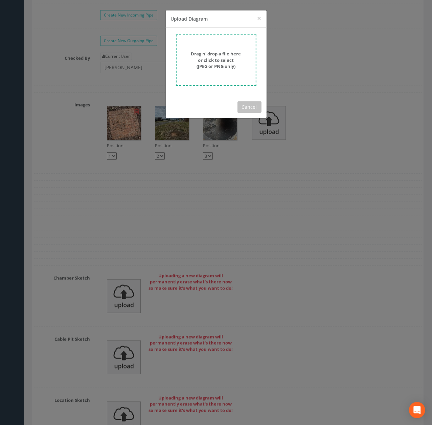
click at [207, 47] on form "Drag n' drop a file here or click to select (JPEG or PNG only)" at bounding box center [216, 59] width 80 height 51
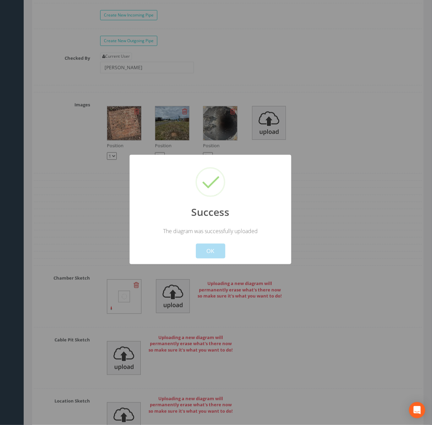
click at [212, 255] on button "OK" at bounding box center [209, 251] width 29 height 15
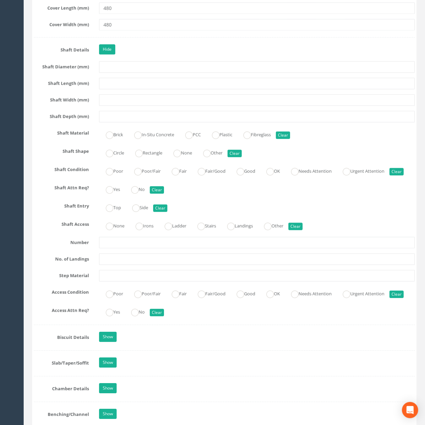
scroll to position [817, 0]
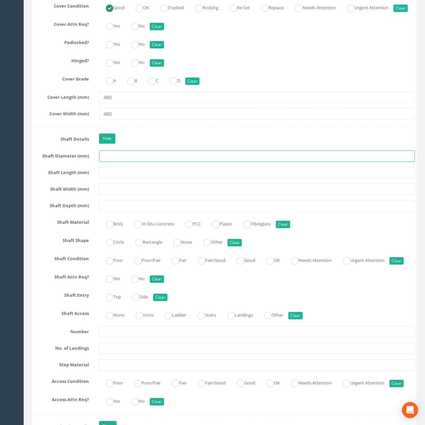
click at [127, 162] on input "text" at bounding box center [257, 155] width 316 height 11
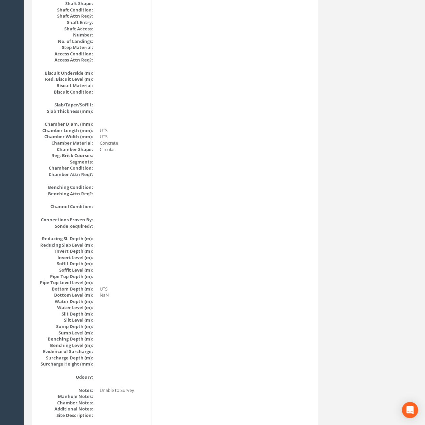
scroll to position [0, 0]
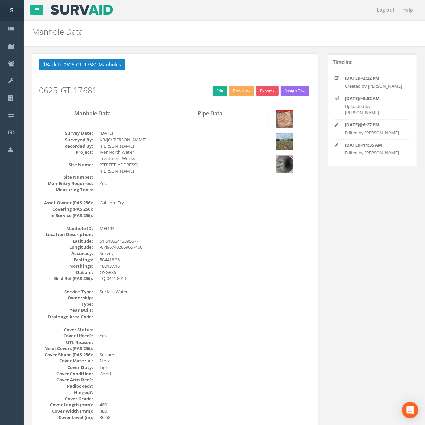
drag, startPoint x: 210, startPoint y: 264, endPoint x: 210, endPoint y: 147, distance: 117.6
click at [101, 69] on button "Back to 0625-GT-17681 Manholes" at bounding box center [82, 64] width 87 height 11
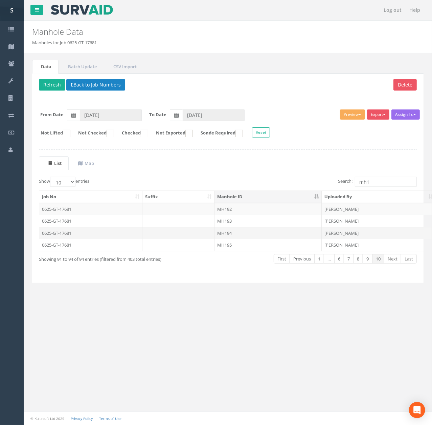
click at [214, 229] on td "MH194" at bounding box center [267, 233] width 107 height 12
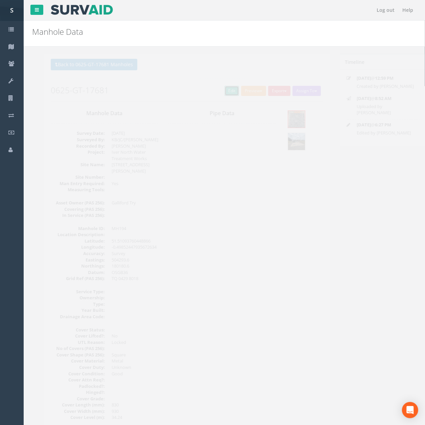
click at [217, 92] on link "Edit" at bounding box center [220, 91] width 15 height 10
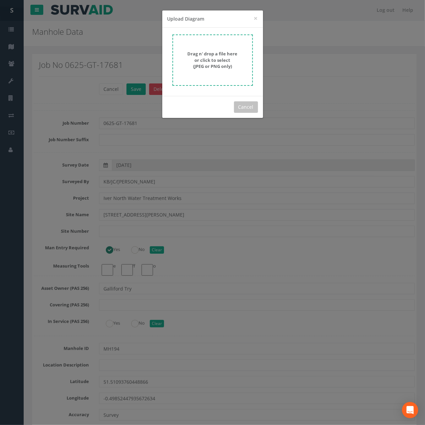
click at [212, 79] on form "Drag n' drop a file here or click to select (JPEG or PNG only)" at bounding box center [212, 59] width 80 height 51
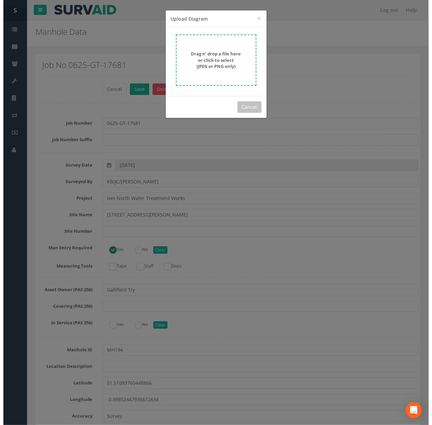
scroll to position [1831, 0]
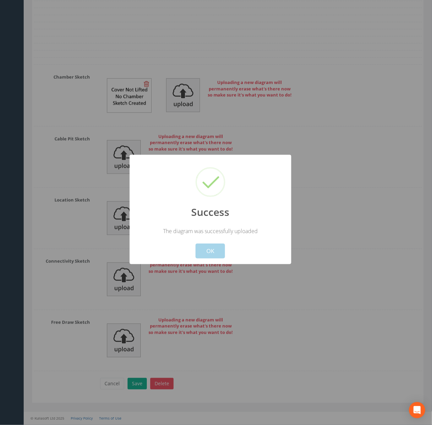
click at [212, 249] on button "OK" at bounding box center [209, 251] width 29 height 15
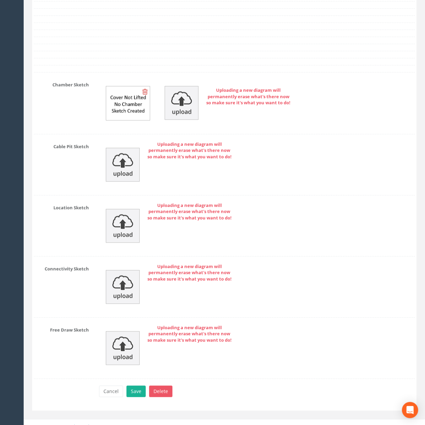
drag, startPoint x: 226, startPoint y: 276, endPoint x: 223, endPoint y: 237, distance: 39.3
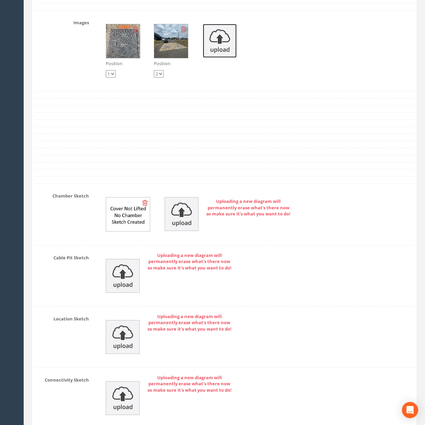
click at [214, 58] on img at bounding box center [220, 41] width 34 height 34
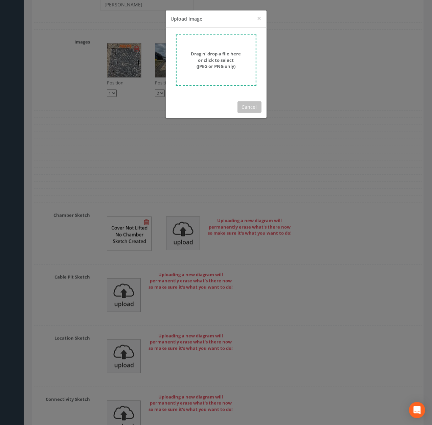
click at [268, 68] on div "× Close Upload Image Drag n' drop a file here or click to select (JPEG or PNG o…" at bounding box center [216, 212] width 432 height 425
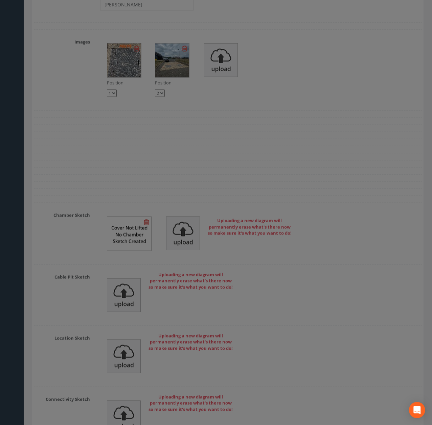
click at [236, 64] on div at bounding box center [216, 212] width 432 height 425
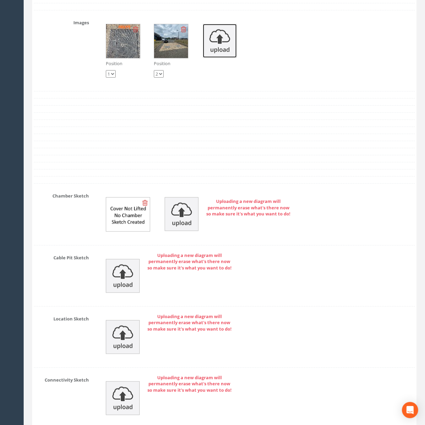
click at [225, 58] on img at bounding box center [220, 41] width 34 height 34
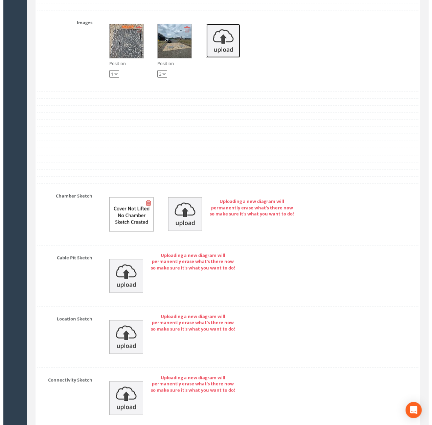
scroll to position [1671, 0]
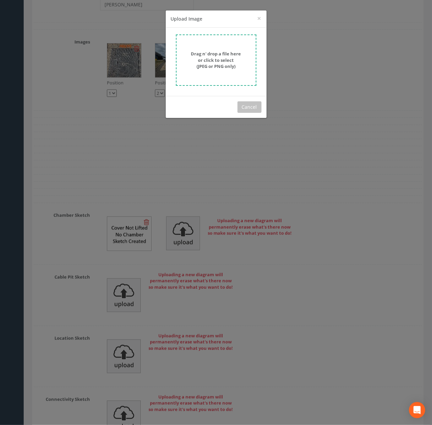
click at [204, 63] on strong "Drag n' drop a file here or click to select (JPEG or PNG only)" at bounding box center [216, 60] width 50 height 19
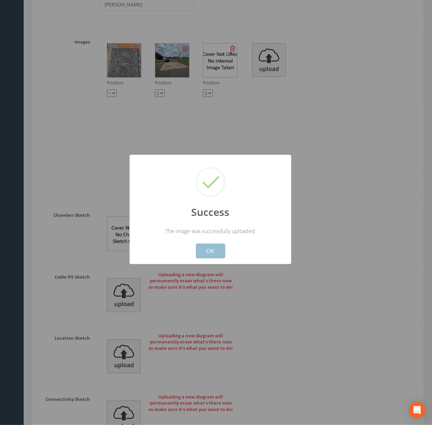
click at [209, 249] on button "OK" at bounding box center [209, 251] width 29 height 15
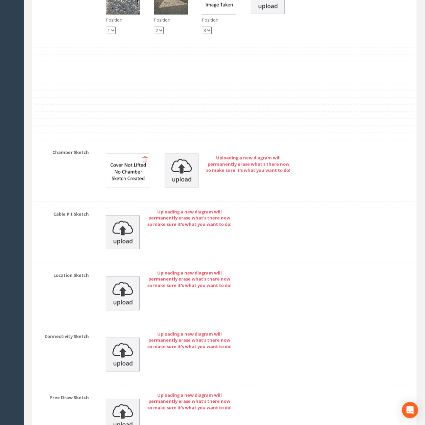
scroll to position [1852, 0]
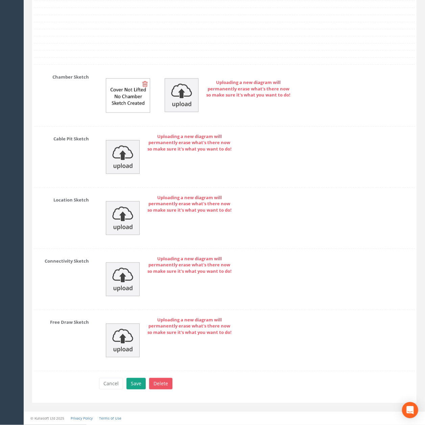
drag, startPoint x: 140, startPoint y: 375, endPoint x: 140, endPoint y: 380, distance: 5.4
click at [140, 380] on button "Save" at bounding box center [135, 383] width 19 height 11
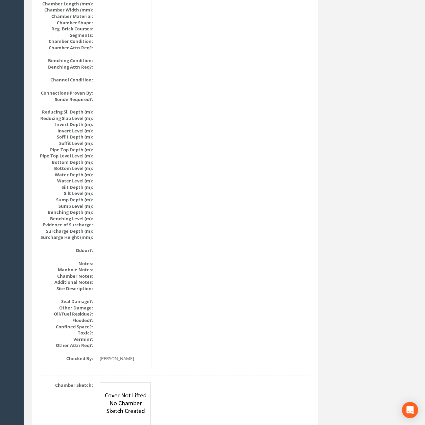
scroll to position [0, 0]
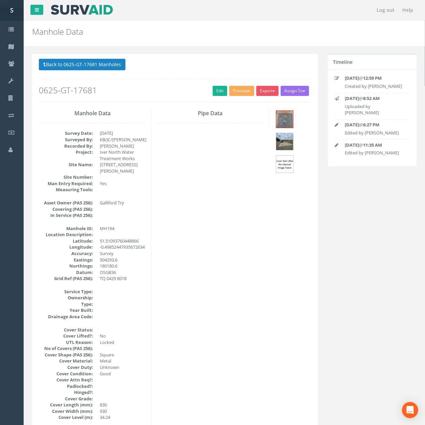
drag, startPoint x: 210, startPoint y: 354, endPoint x: 130, endPoint y: 95, distance: 271.4
click at [99, 64] on button "Back to 0625-GT-17681 Manholes" at bounding box center [82, 64] width 87 height 11
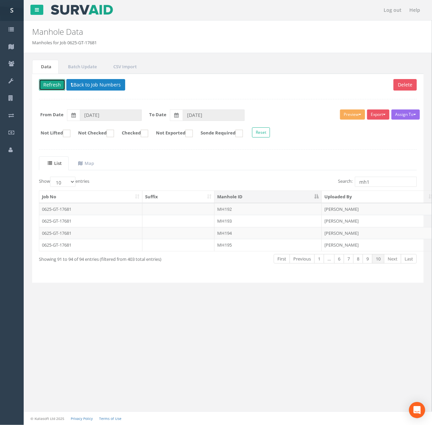
click at [56, 86] on button "Refresh" at bounding box center [52, 84] width 26 height 11
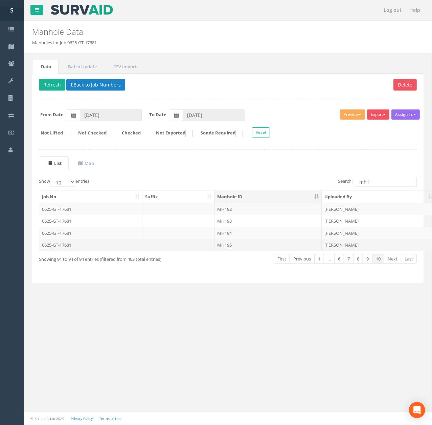
click at [190, 251] on td at bounding box center [178, 245] width 72 height 12
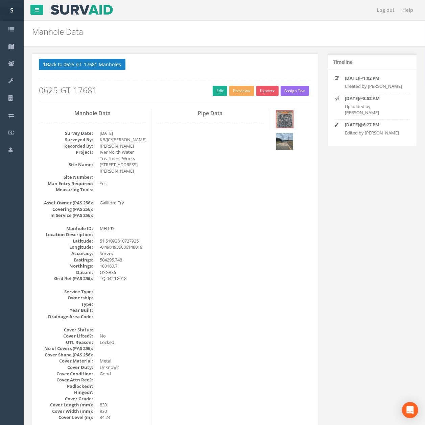
click at [290, 145] on img at bounding box center [284, 141] width 17 height 17
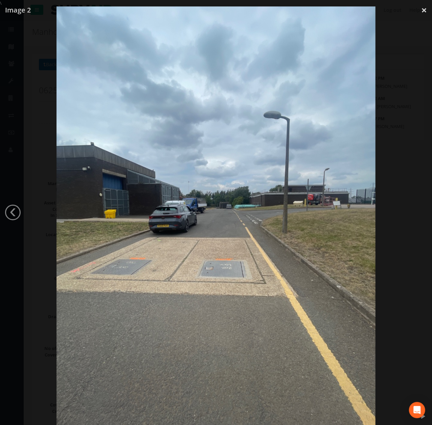
click at [400, 214] on div at bounding box center [216, 218] width 432 height 425
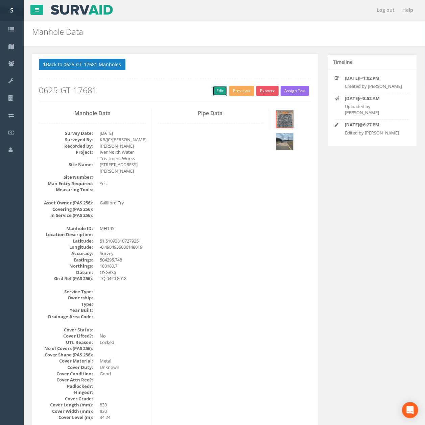
click at [214, 90] on link "Edit" at bounding box center [220, 91] width 15 height 10
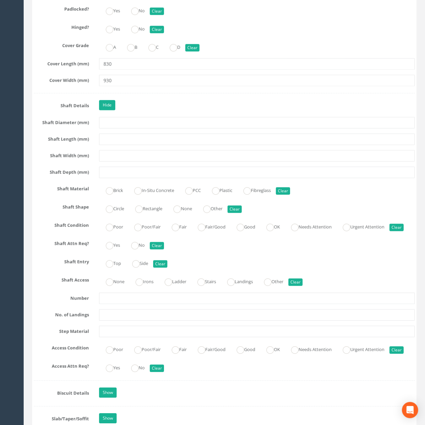
drag, startPoint x: 167, startPoint y: 187, endPoint x: 156, endPoint y: 257, distance: 71.1
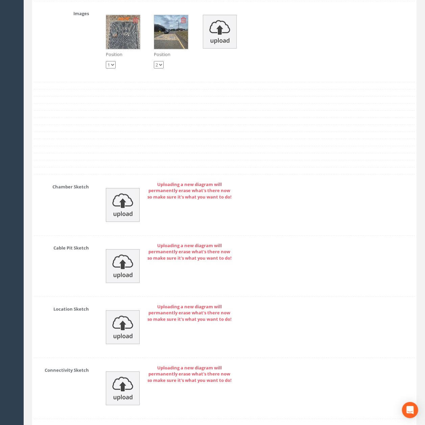
click at [224, 49] on img at bounding box center [220, 32] width 34 height 34
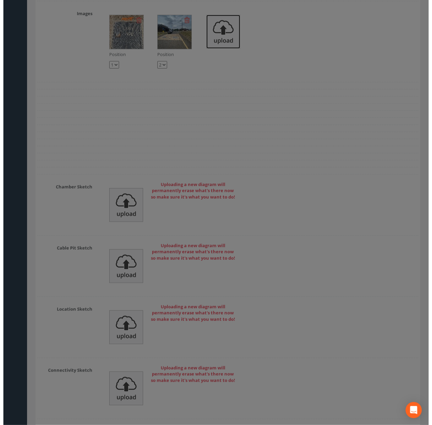
scroll to position [1680, 0]
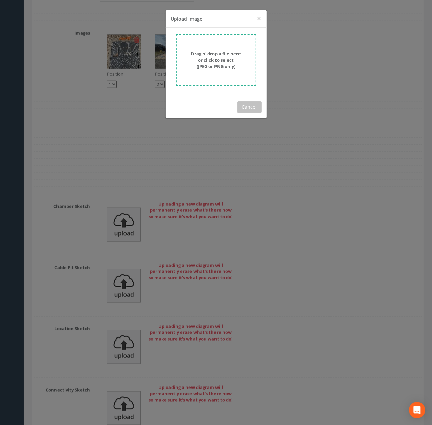
click at [214, 51] on strong "Drag n' drop a file here or click to select (JPEG or PNG only)" at bounding box center [216, 60] width 50 height 19
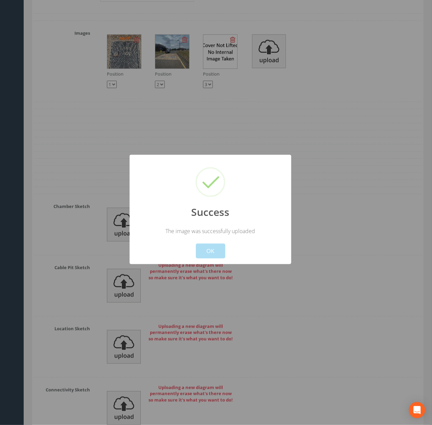
click at [210, 253] on button "OK" at bounding box center [209, 251] width 29 height 15
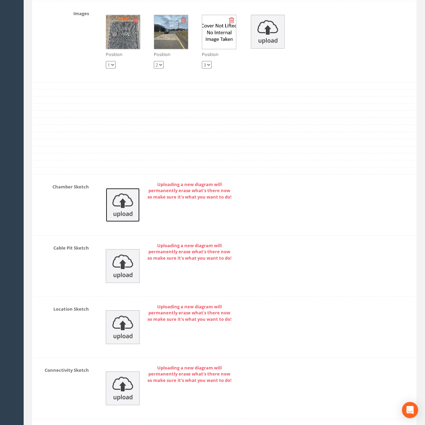
click at [127, 222] on img at bounding box center [123, 205] width 34 height 34
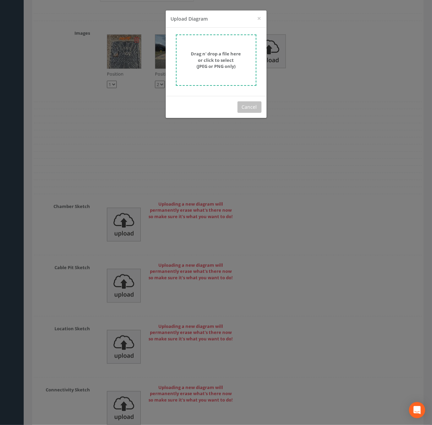
click at [213, 64] on strong "Drag n' drop a file here or click to select (JPEG or PNG only)" at bounding box center [216, 60] width 50 height 19
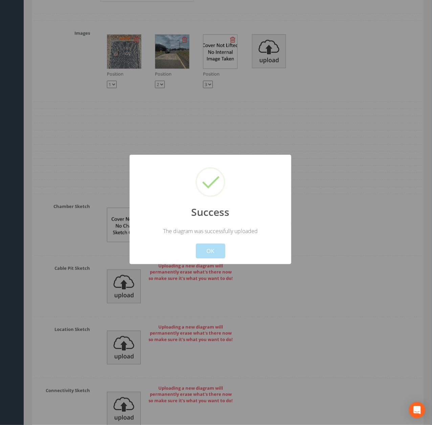
click at [204, 240] on div "Cancel OK" at bounding box center [210, 247] width 150 height 24
click at [206, 245] on button "OK" at bounding box center [209, 251] width 29 height 15
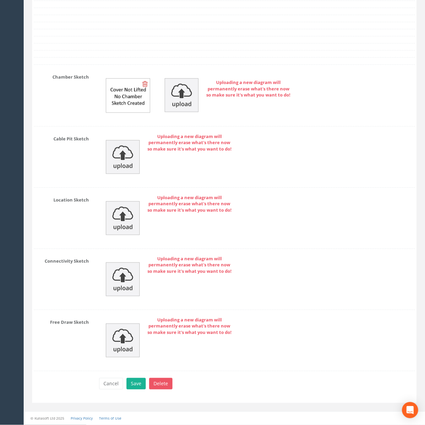
drag, startPoint x: 204, startPoint y: 199, endPoint x: 199, endPoint y: 286, distance: 86.7
click at [136, 384] on button "Save" at bounding box center [135, 383] width 19 height 11
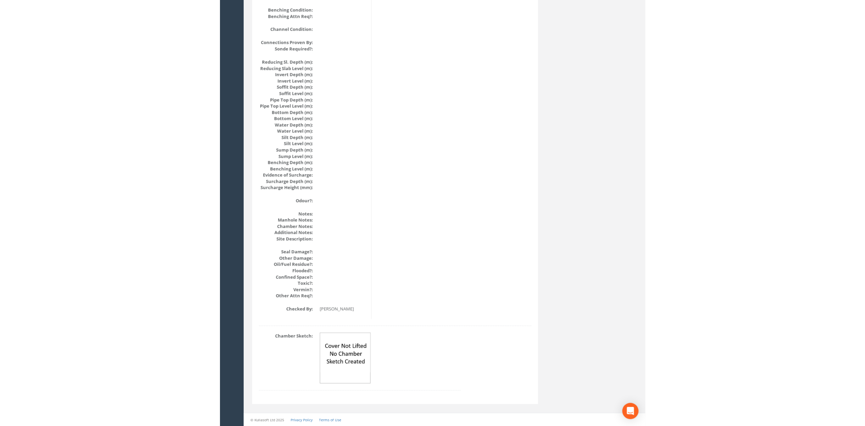
scroll to position [0, 0]
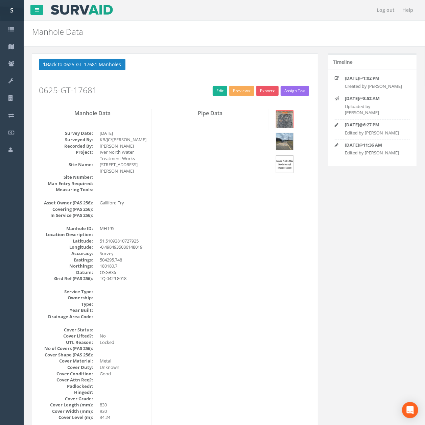
drag, startPoint x: 219, startPoint y: 364, endPoint x: 187, endPoint y: 87, distance: 279.3
click at [52, 61] on button "Back to 0625-GT-17681 Manholes" at bounding box center [82, 64] width 87 height 11
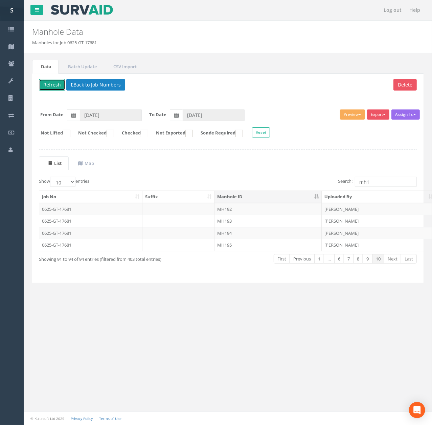
click at [53, 91] on button "Refresh" at bounding box center [52, 84] width 26 height 11
click at [392, 183] on input "mh1" at bounding box center [386, 182] width 62 height 10
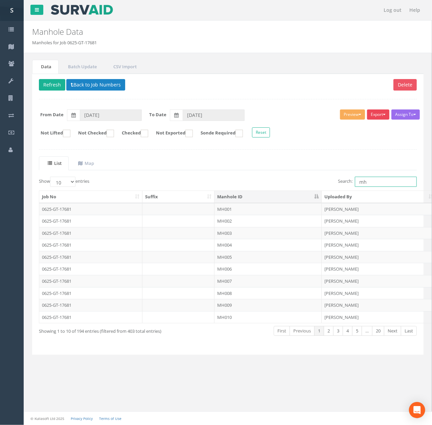
type input "mh"
click at [379, 116] on button "Export" at bounding box center [378, 115] width 22 height 10
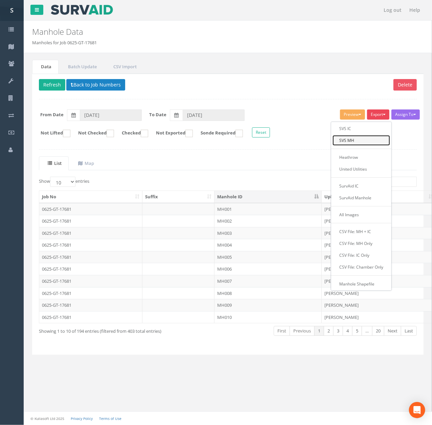
click at [369, 138] on link "SVS MH" at bounding box center [360, 140] width 57 height 10
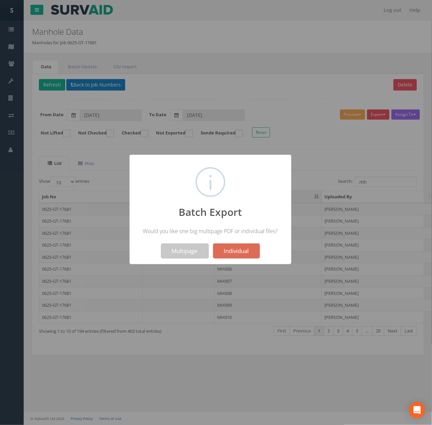
click at [175, 250] on button "Multipage" at bounding box center [185, 251] width 48 height 15
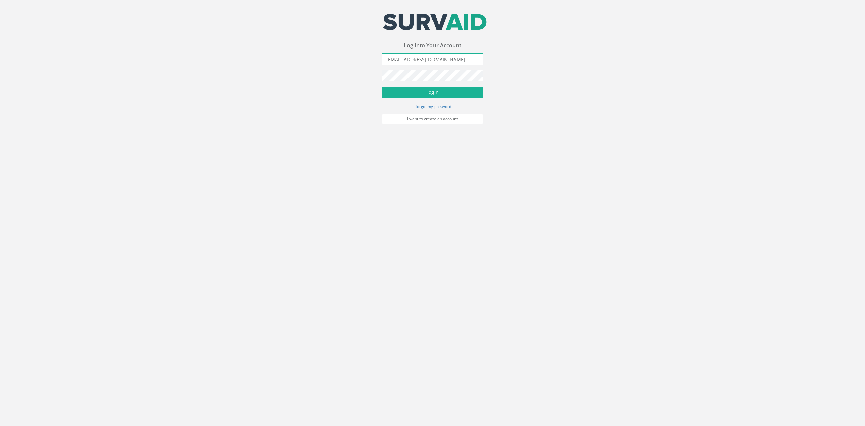
click at [438, 60] on input "[EMAIL_ADDRESS][DOMAIN_NAME]" at bounding box center [432, 58] width 101 height 11
type input "[PERSON_NAME][EMAIL_ADDRESS][PERSON_NAME][DOMAIN_NAME]"
click at [382, 87] on button "Login" at bounding box center [432, 92] width 101 height 11
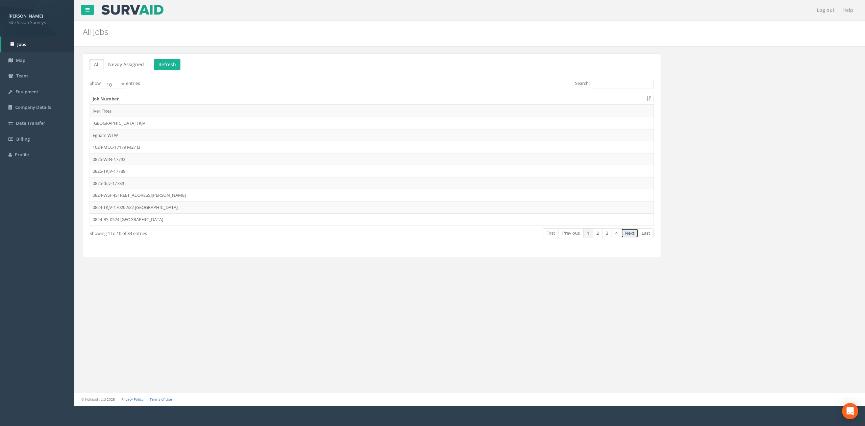
click at [629, 234] on link "Next" at bounding box center [629, 233] width 17 height 10
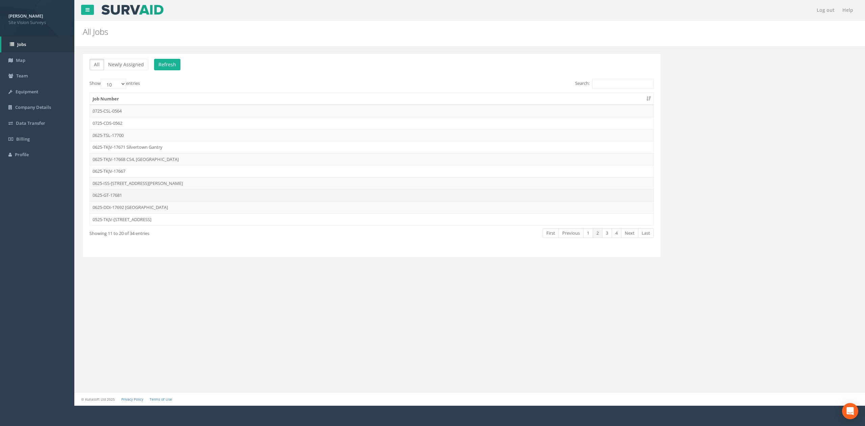
click at [131, 200] on td "0625-GT-17681" at bounding box center [372, 195] width 564 height 12
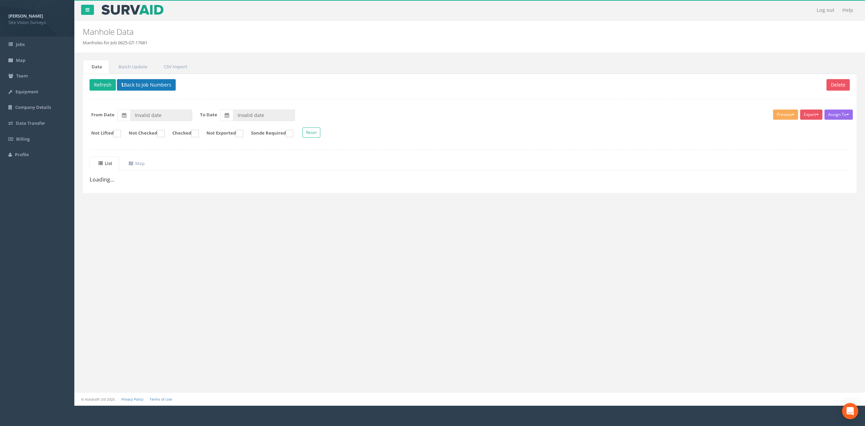
click at [174, 88] on p "Delete Refresh Back to Job Numbers" at bounding box center [470, 85] width 760 height 13
click at [174, 88] on button "Back to Job Numbers" at bounding box center [146, 84] width 59 height 11
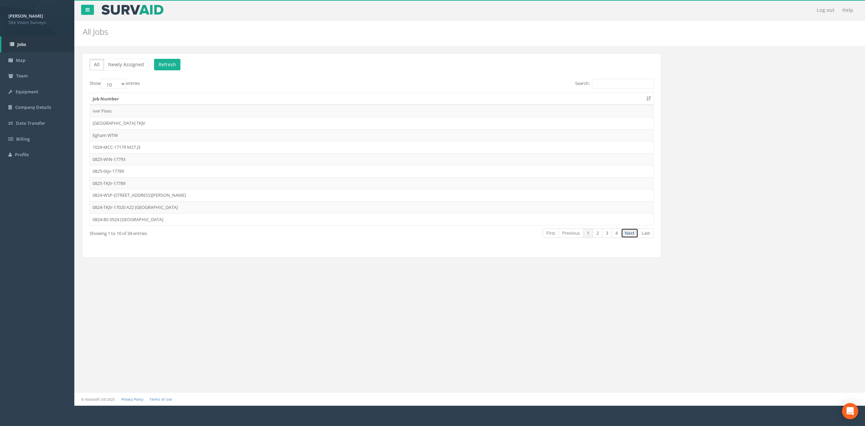
click at [625, 236] on link "Next" at bounding box center [629, 233] width 17 height 10
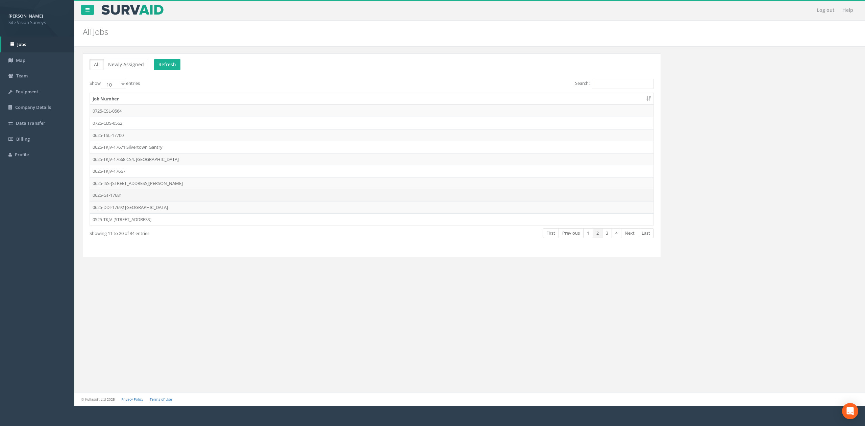
click at [166, 195] on td "0625-GT-17681" at bounding box center [372, 195] width 564 height 12
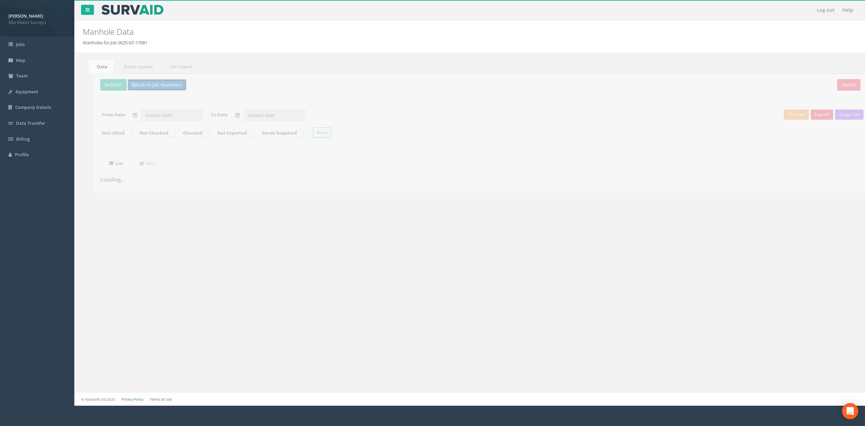
click at [144, 86] on button "Back to Job Numbers" at bounding box center [146, 84] width 59 height 11
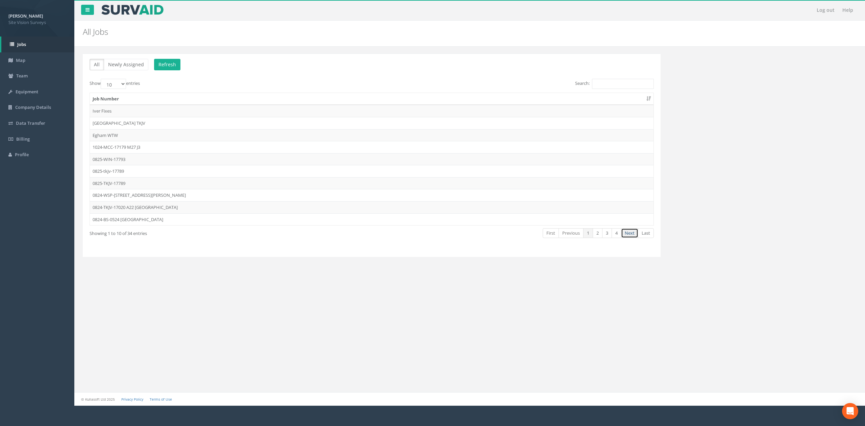
click at [630, 236] on link "Next" at bounding box center [629, 233] width 17 height 10
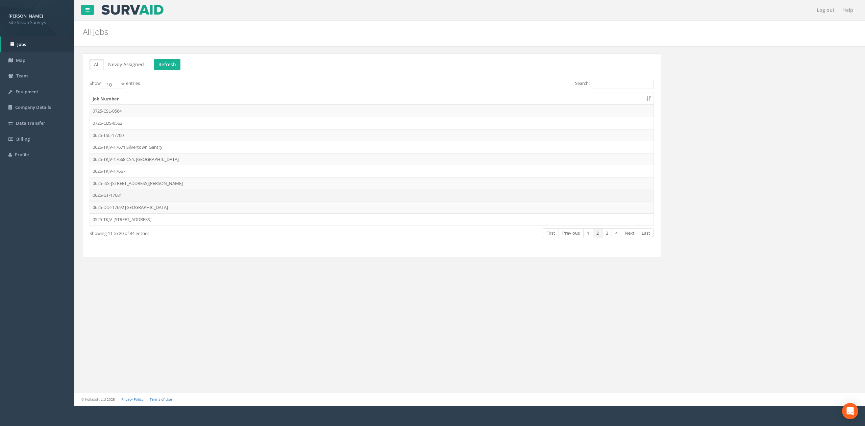
click at [137, 200] on td "0625-GT-17681" at bounding box center [372, 195] width 564 height 12
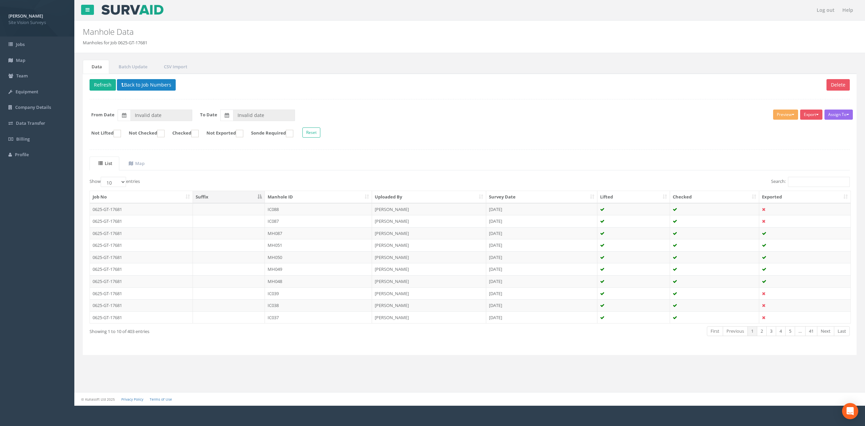
type input "[DATE]"
click at [298, 192] on th "Manhole ID" at bounding box center [318, 197] width 107 height 12
click at [806, 178] on div "List Map Show 10 25 50 100 entries Search: Job No Suffix Manhole ID Uploaded By…" at bounding box center [470, 252] width 760 height 192
click at [807, 183] on input "Search:" at bounding box center [819, 182] width 62 height 10
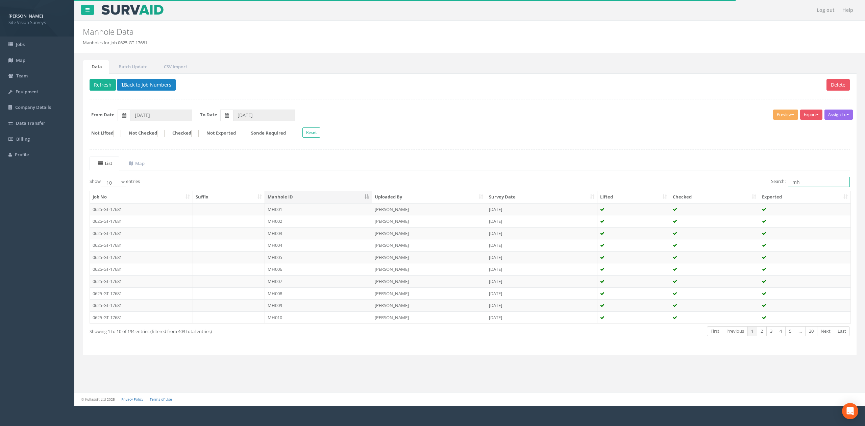
type input "mh"
click at [784, 165] on ul "List Map" at bounding box center [470, 163] width 760 height 14
click at [805, 118] on button "Export" at bounding box center [811, 115] width 22 height 10
click at [801, 139] on link "SVS MH" at bounding box center [794, 140] width 57 height 10
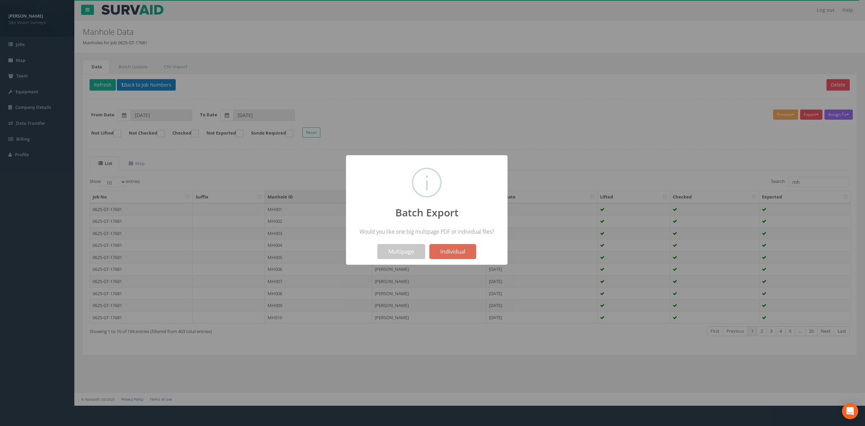
click at [405, 254] on button "Multipage" at bounding box center [402, 251] width 48 height 15
